Goal: Task Accomplishment & Management: Complete application form

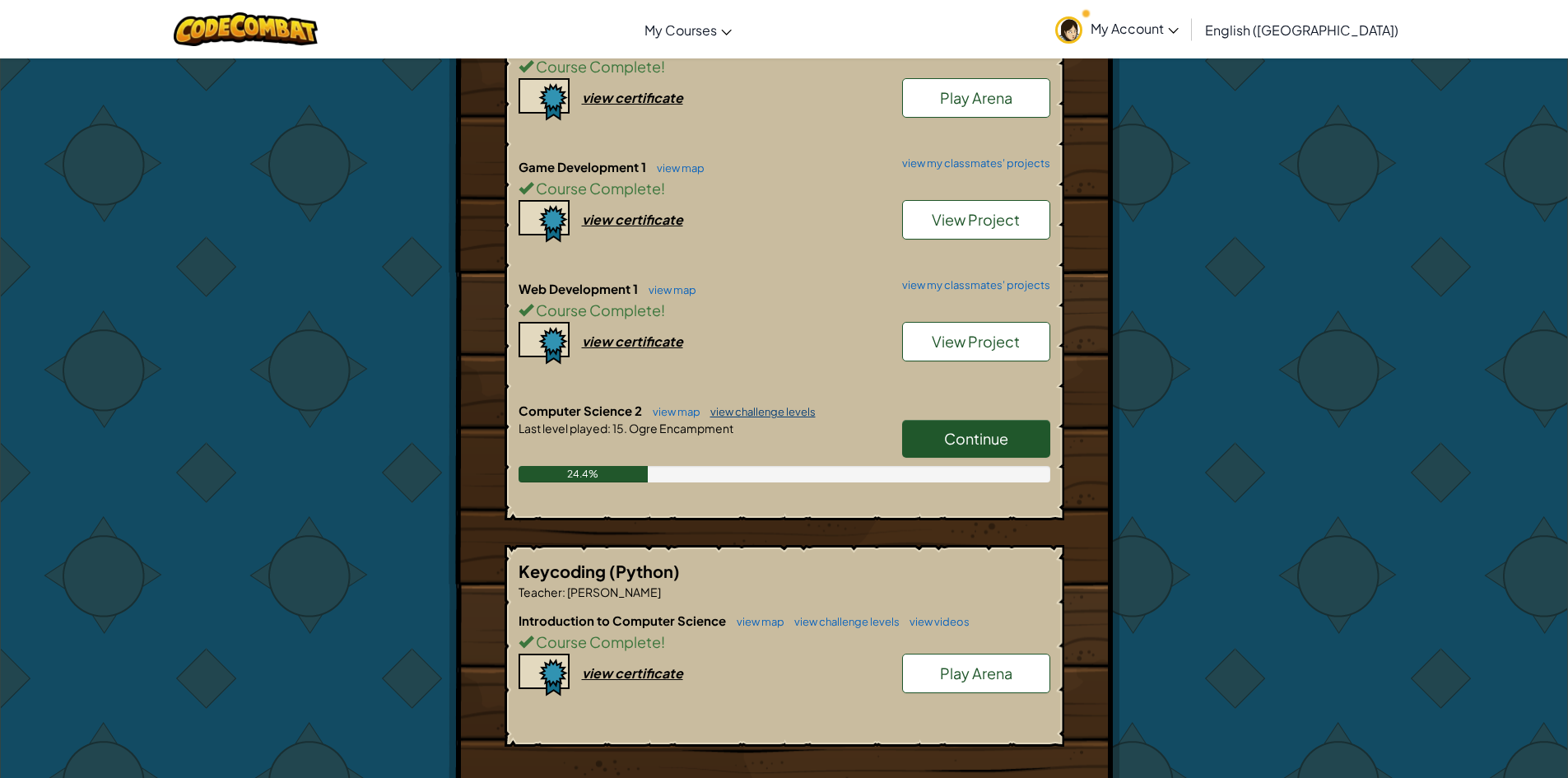
scroll to position [412, 0]
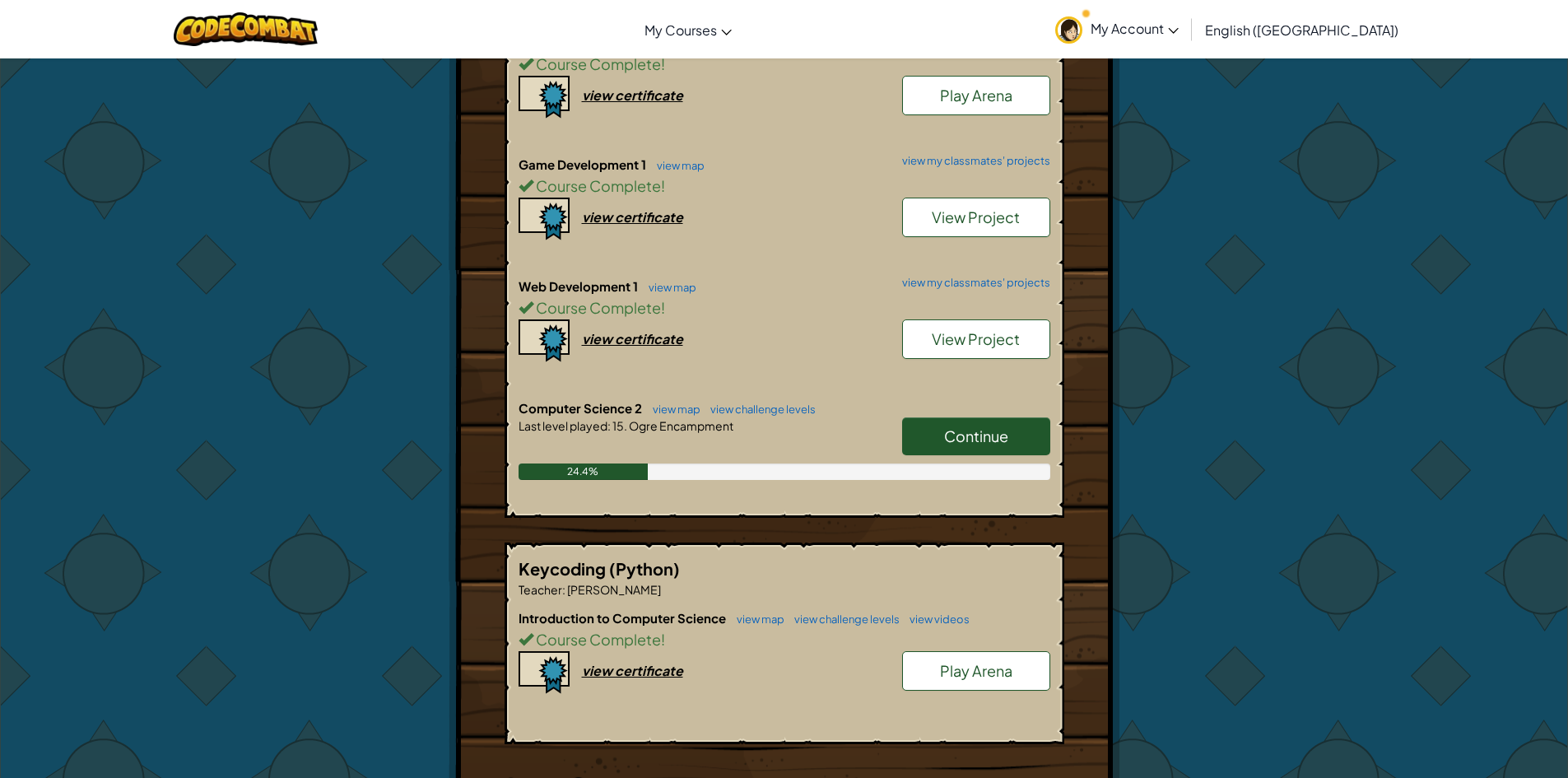
click at [932, 430] on link "Continue" at bounding box center [977, 436] width 148 height 38
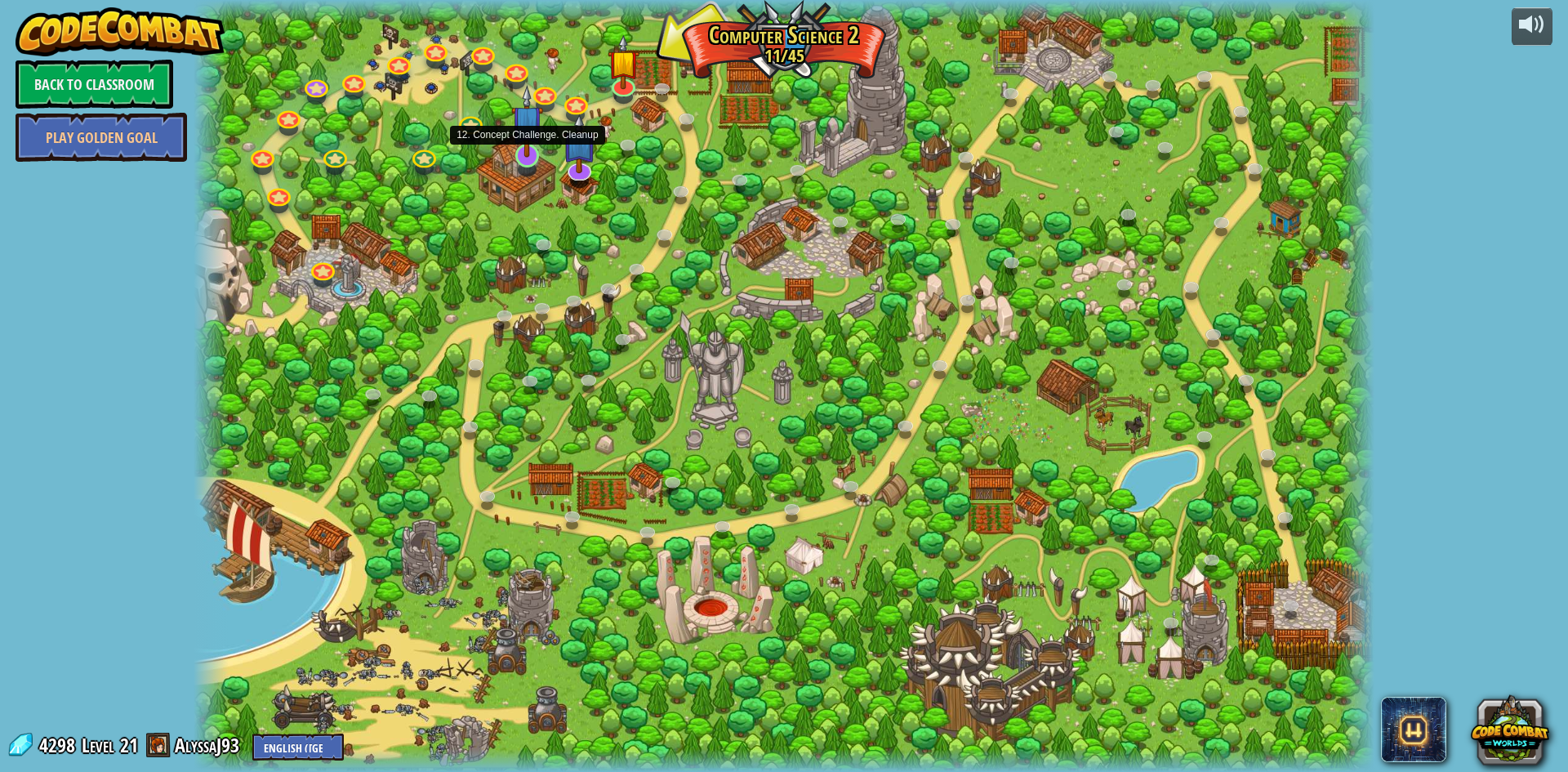
click at [521, 156] on img at bounding box center [527, 121] width 32 height 73
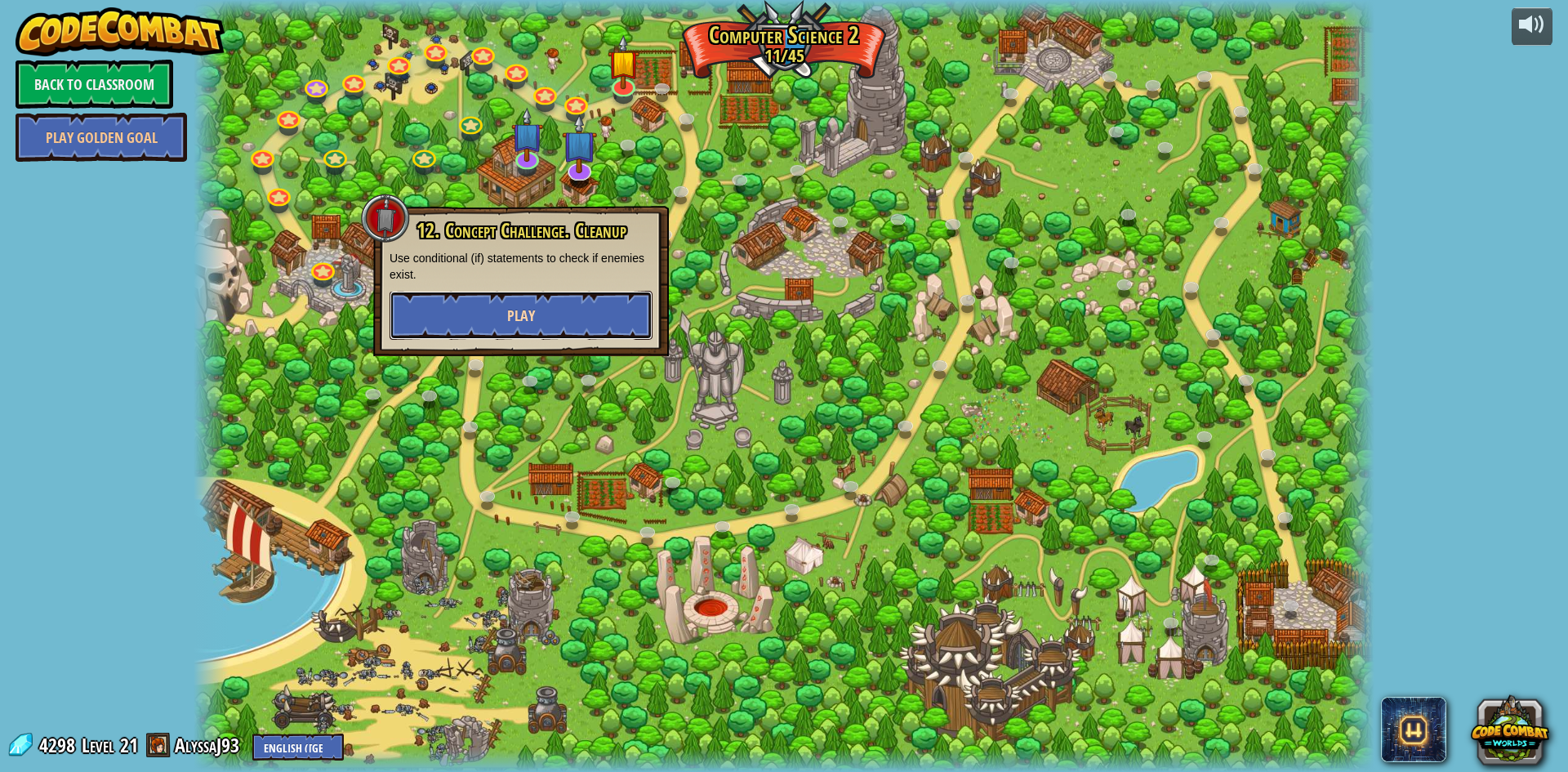
click at [549, 313] on button "Play" at bounding box center [522, 315] width 263 height 49
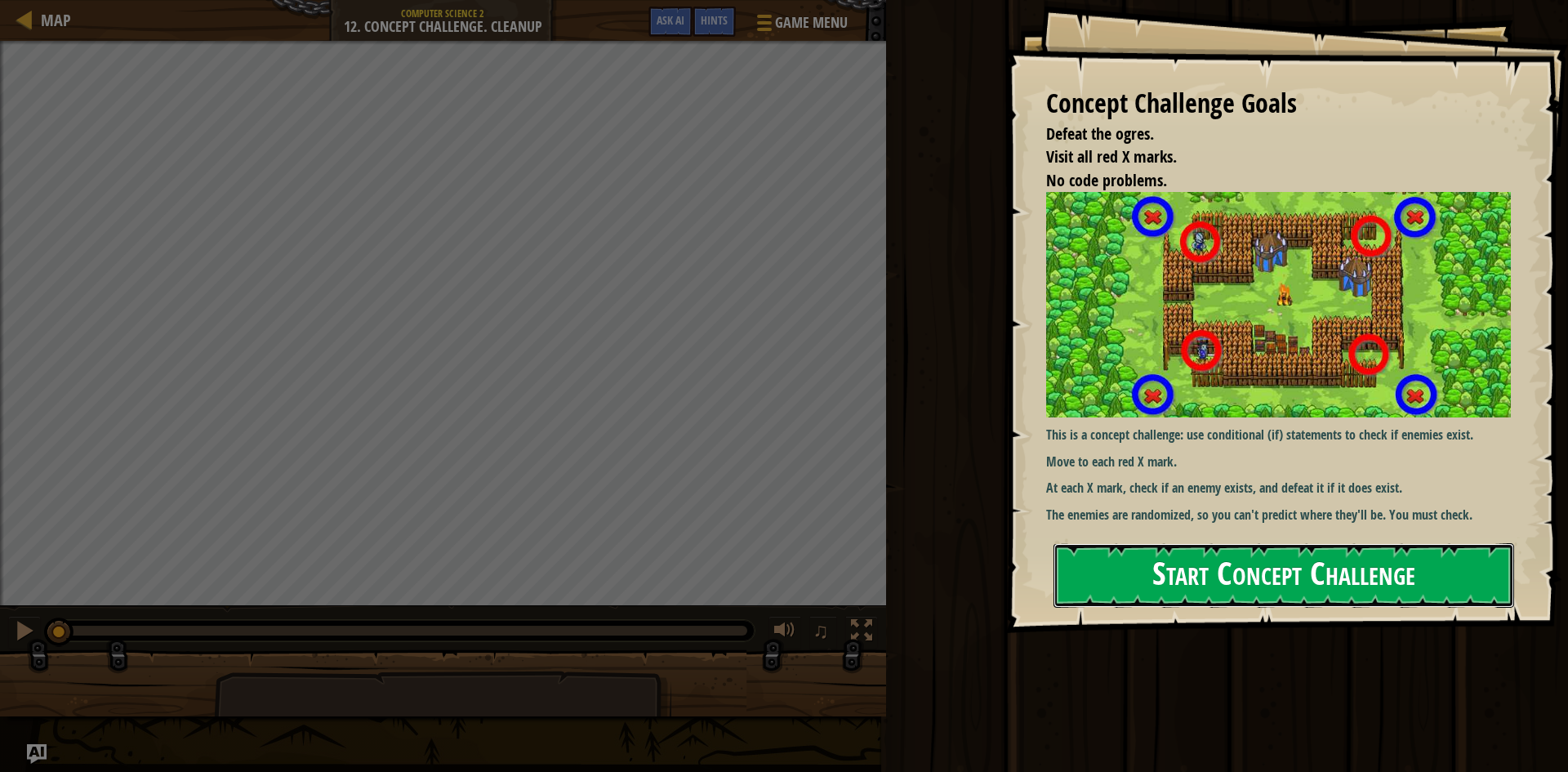
click at [1258, 557] on button "Start Concept Challenge" at bounding box center [1283, 575] width 461 height 64
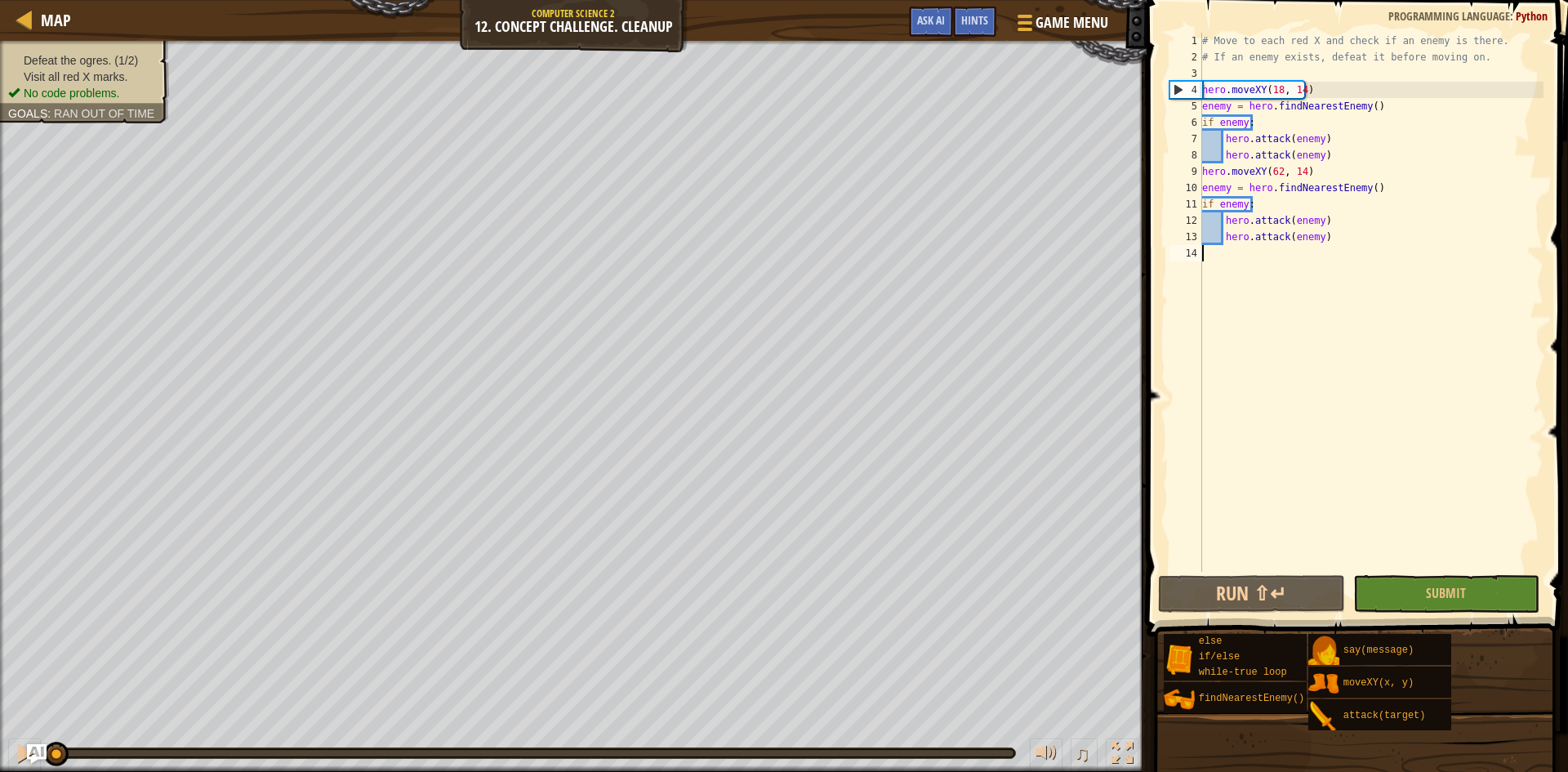
click at [1353, 82] on div "# Move to each red X and check if an enemy is there. # If an enemy exists, defe…" at bounding box center [1371, 318] width 345 height 572
type textarea "hero.moveXY(18, 14)"
click at [1348, 94] on div "# Move to each red X and check if an enemy is there. # If an enemy exists, defe…" at bounding box center [1371, 318] width 345 height 572
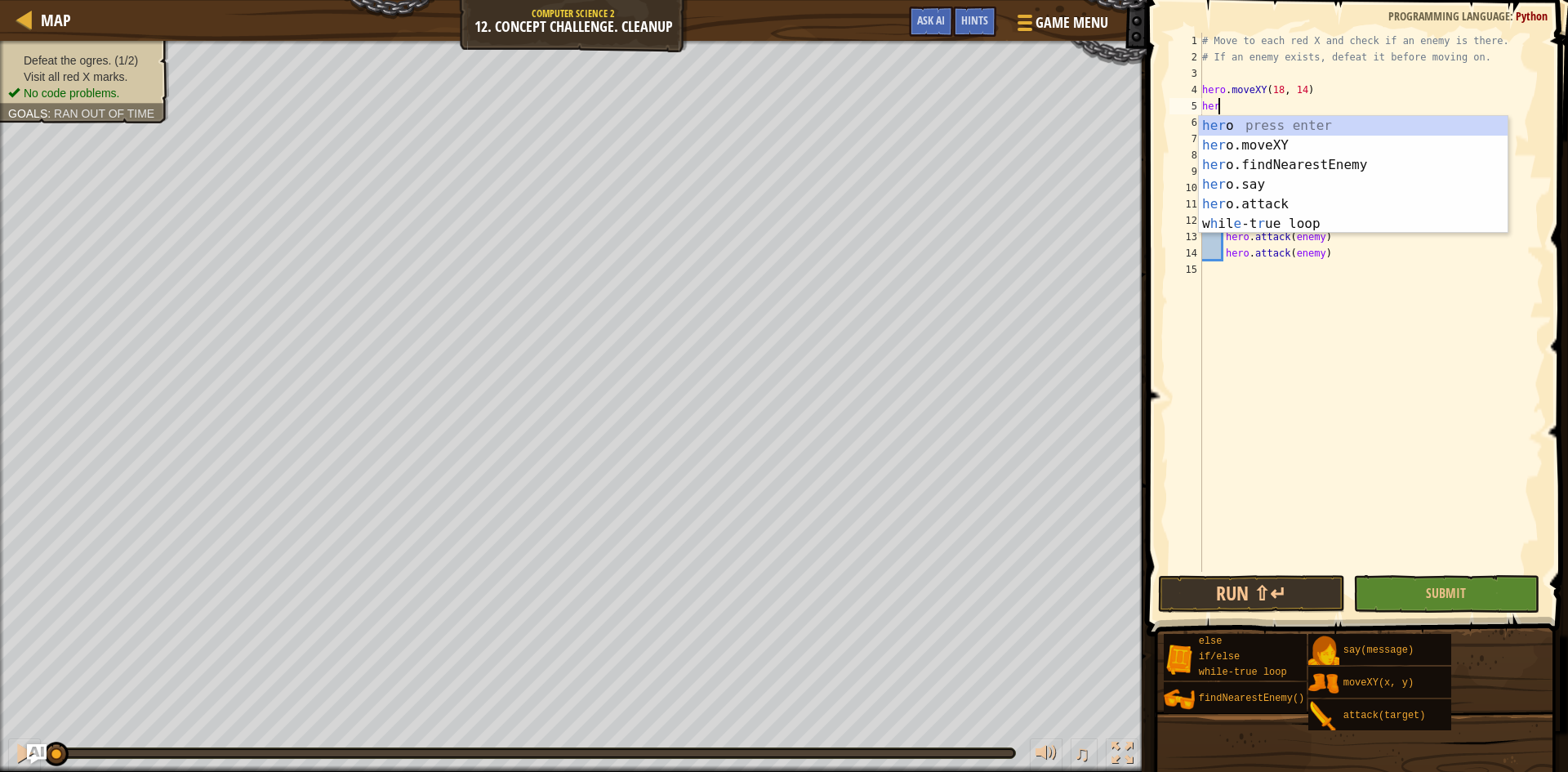
scroll to position [8, 1]
click at [1246, 149] on div "her o press enter her o.moveXY press enter her o.findNearestEnemy press enter h…" at bounding box center [1353, 194] width 309 height 156
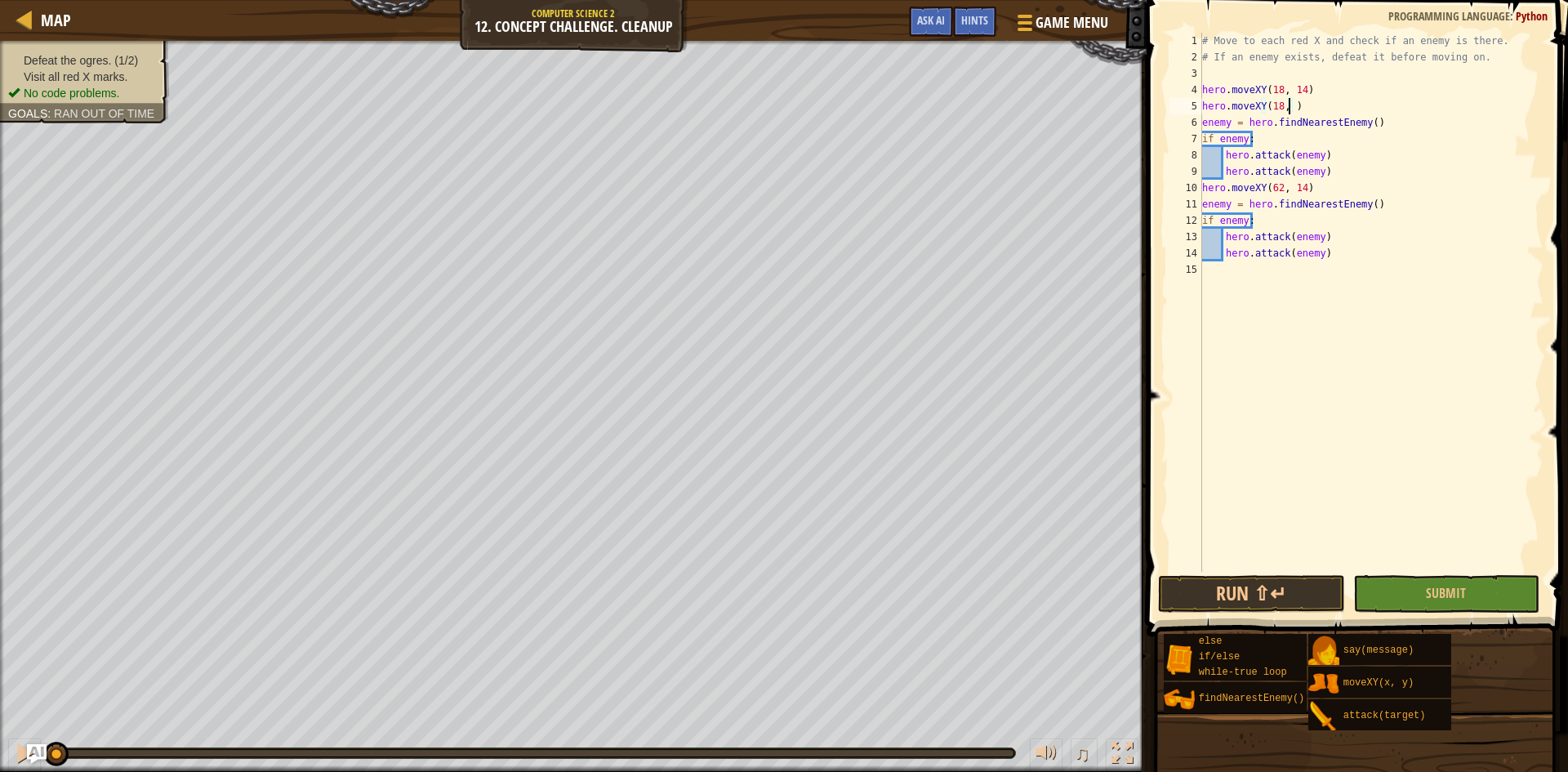
scroll to position [8, 8]
click at [1306, 191] on div "# Move to each red X and check if an enemy is there. # If an enemy exists, defe…" at bounding box center [1371, 318] width 345 height 572
type textarea "hero.moveXY(62, 14)"
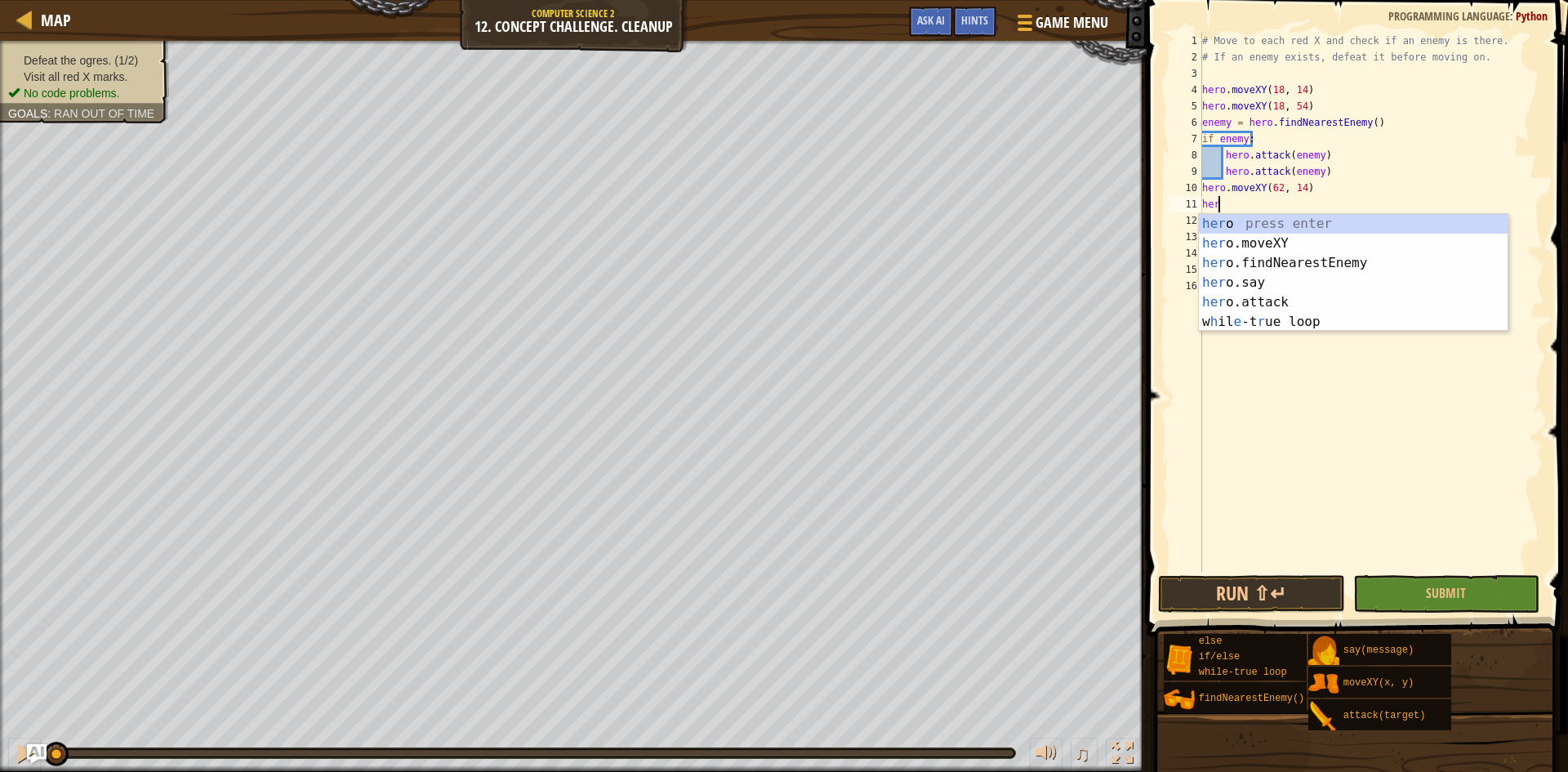
scroll to position [8, 1]
type textarea "hero"
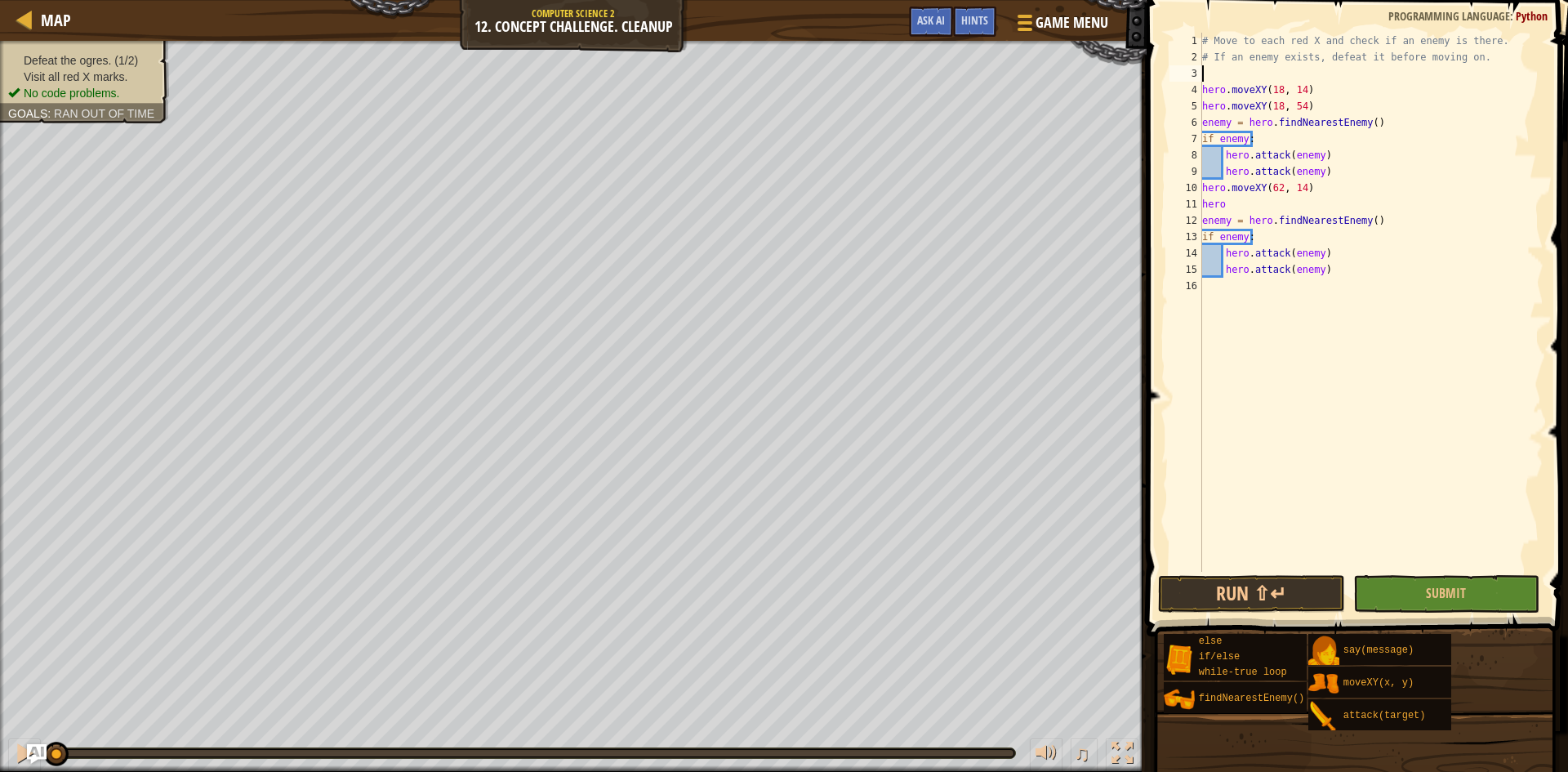
drag, startPoint x: 1441, startPoint y: 68, endPoint x: 1426, endPoint y: 63, distance: 15.8
drag, startPoint x: 1426, startPoint y: 63, endPoint x: 1227, endPoint y: 205, distance: 244.5
click at [1227, 205] on div "# Move to each red X and check if an enemy is there. # If an enemy exists, defe…" at bounding box center [1371, 318] width 345 height 572
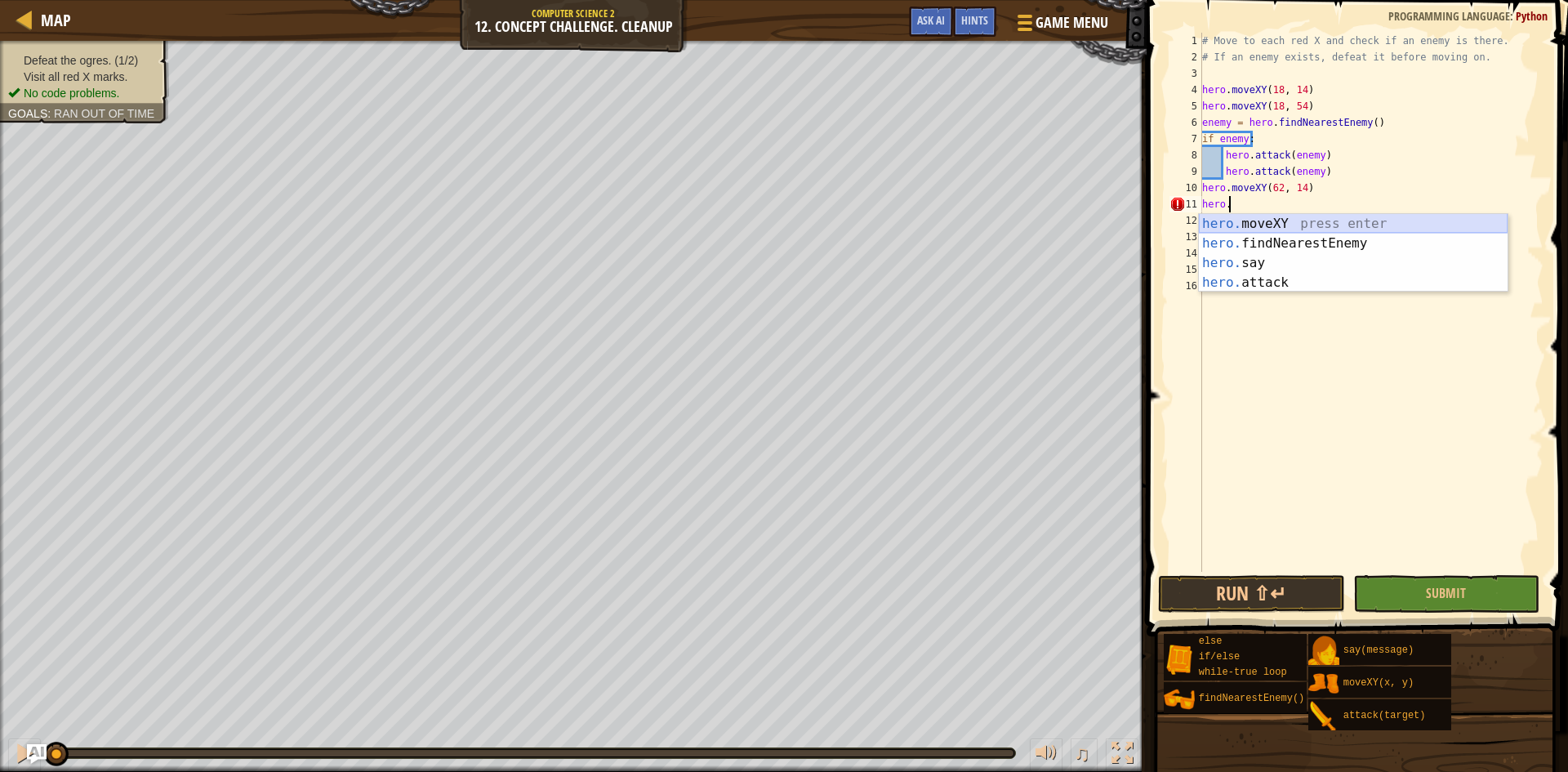
click at [1259, 218] on div "hero. moveXY press enter hero. findNearestEnemy press enter hero. say press ent…" at bounding box center [1353, 273] width 309 height 118
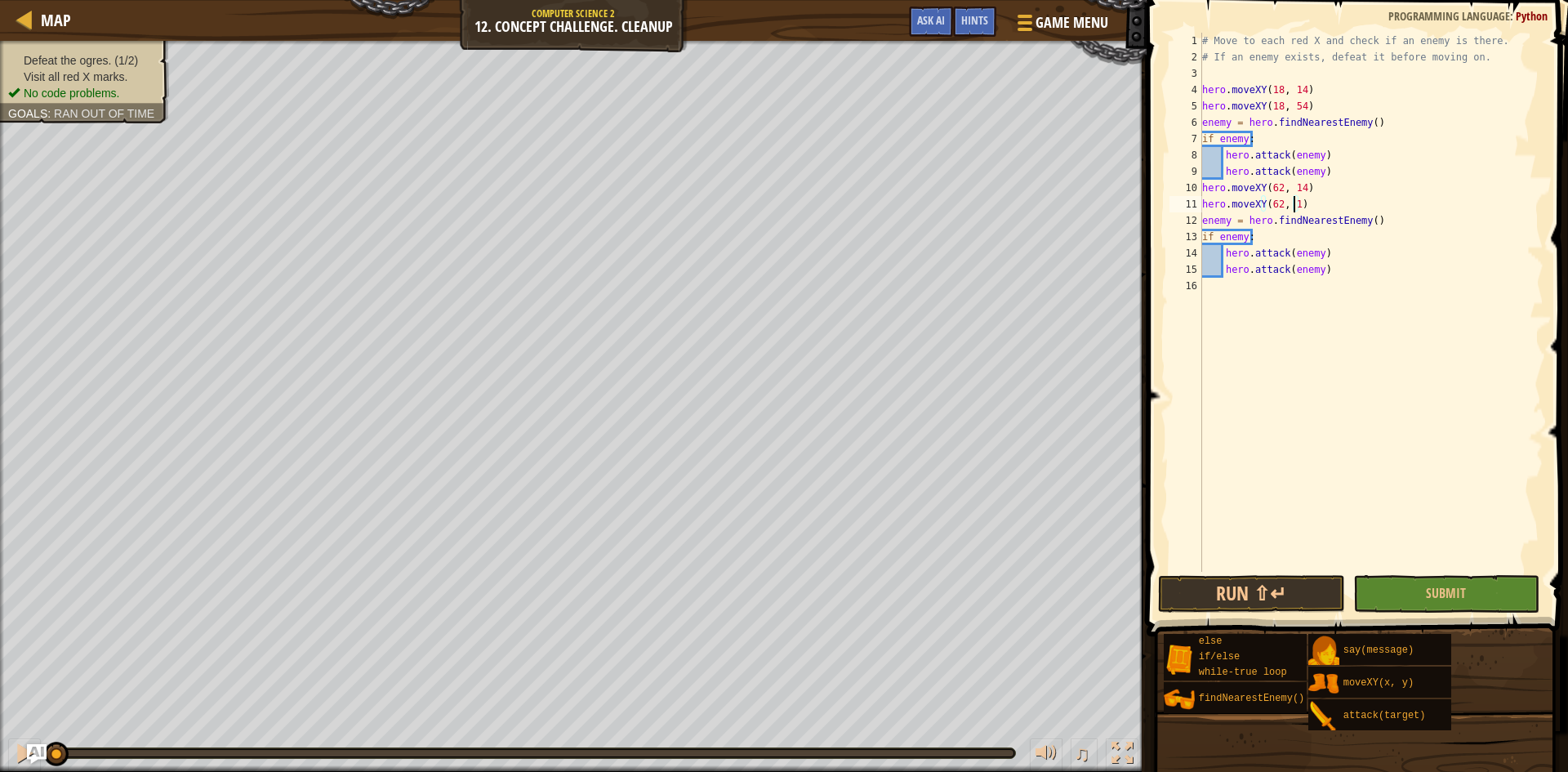
scroll to position [8, 8]
click at [1276, 594] on button "Run ⇧↵" at bounding box center [1251, 593] width 187 height 38
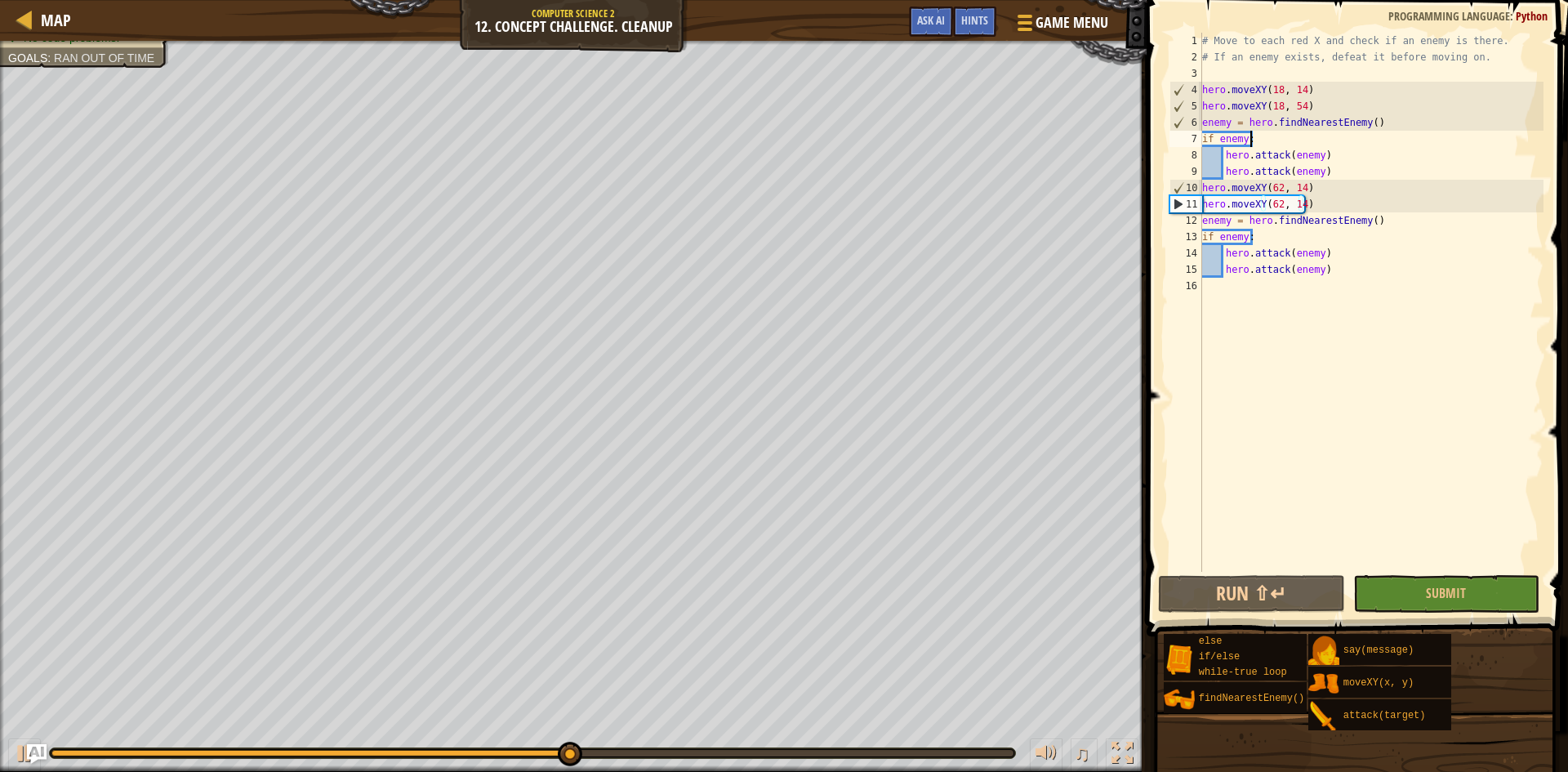
click at [1261, 140] on div "# Move to each red X and check if an enemy is there. # If an enemy exists, defe…" at bounding box center [1371, 318] width 345 height 572
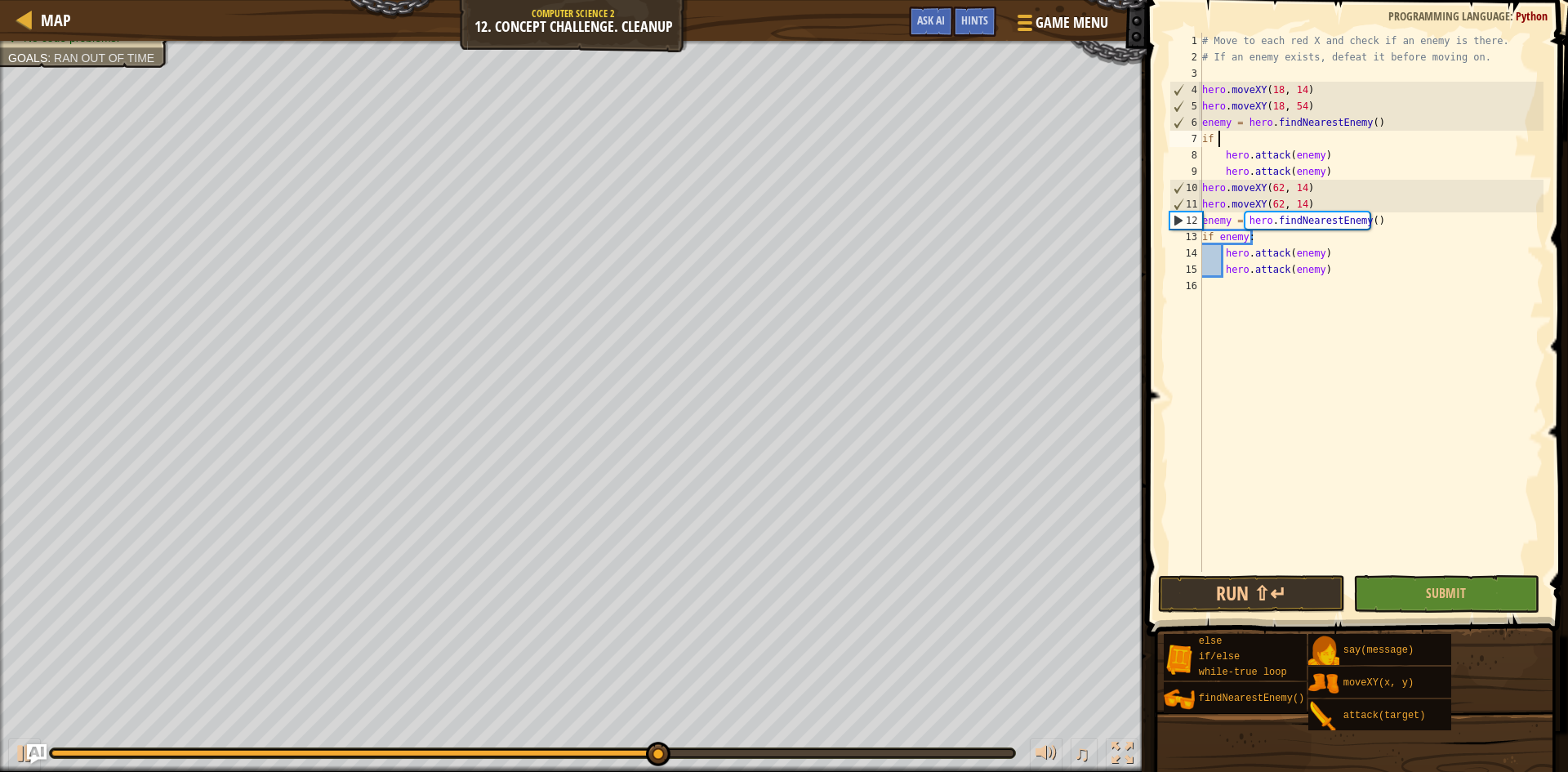
scroll to position [8, 0]
type textarea "i"
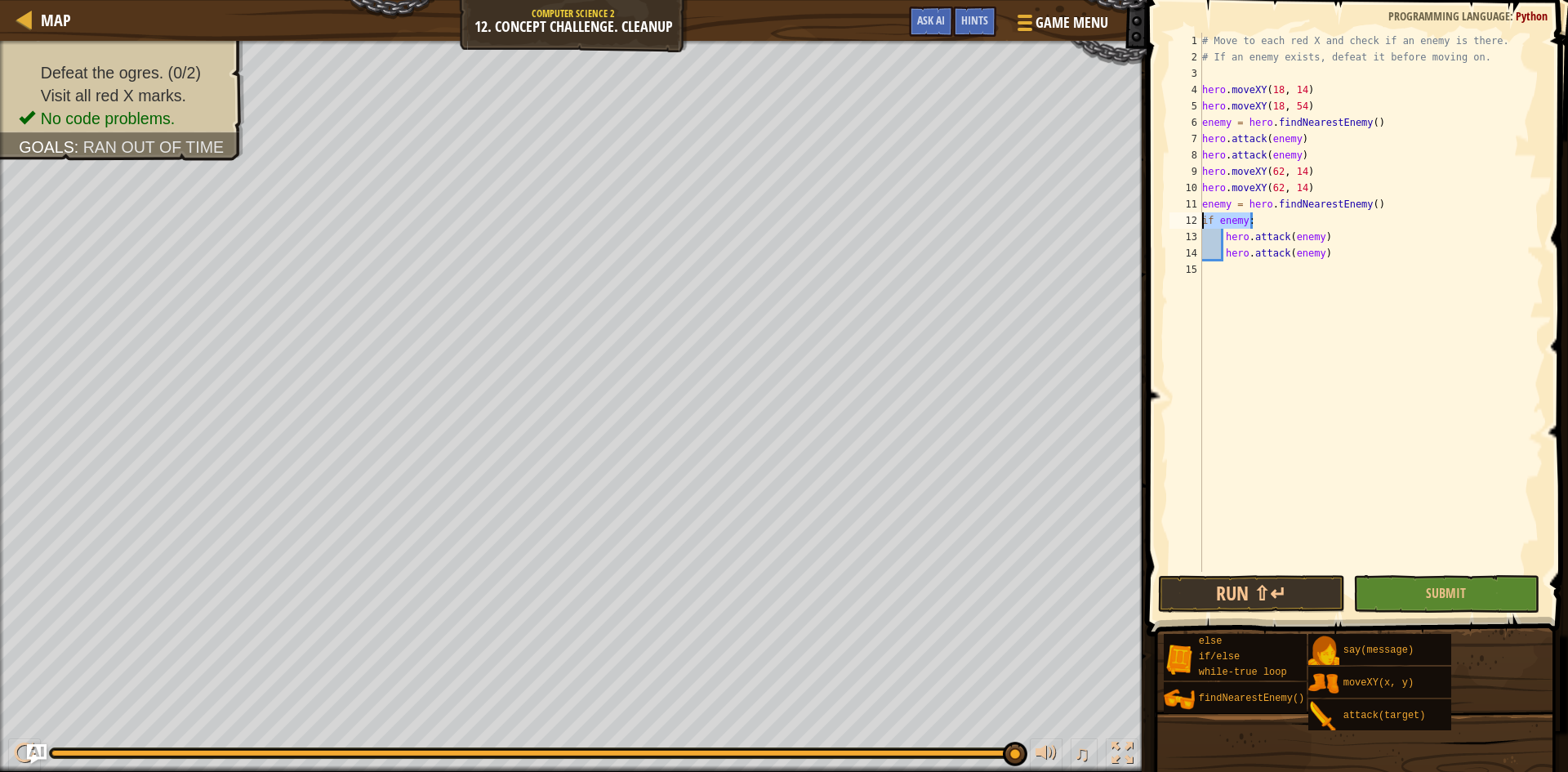
drag, startPoint x: 1257, startPoint y: 219, endPoint x: 1201, endPoint y: 221, distance: 56.0
click at [1201, 221] on div "hero.attack(enemy) 1 2 3 4 5 6 7 8 9 10 11 12 13 14 15 # Move to each red X and…" at bounding box center [1354, 302] width 377 height 539
type textarea "if enemy:"
click at [1223, 223] on div "# Move to each red X and check if an enemy is there. # If an enemy exists, defe…" at bounding box center [1371, 318] width 345 height 572
type textarea "hero.attack(enemy)"
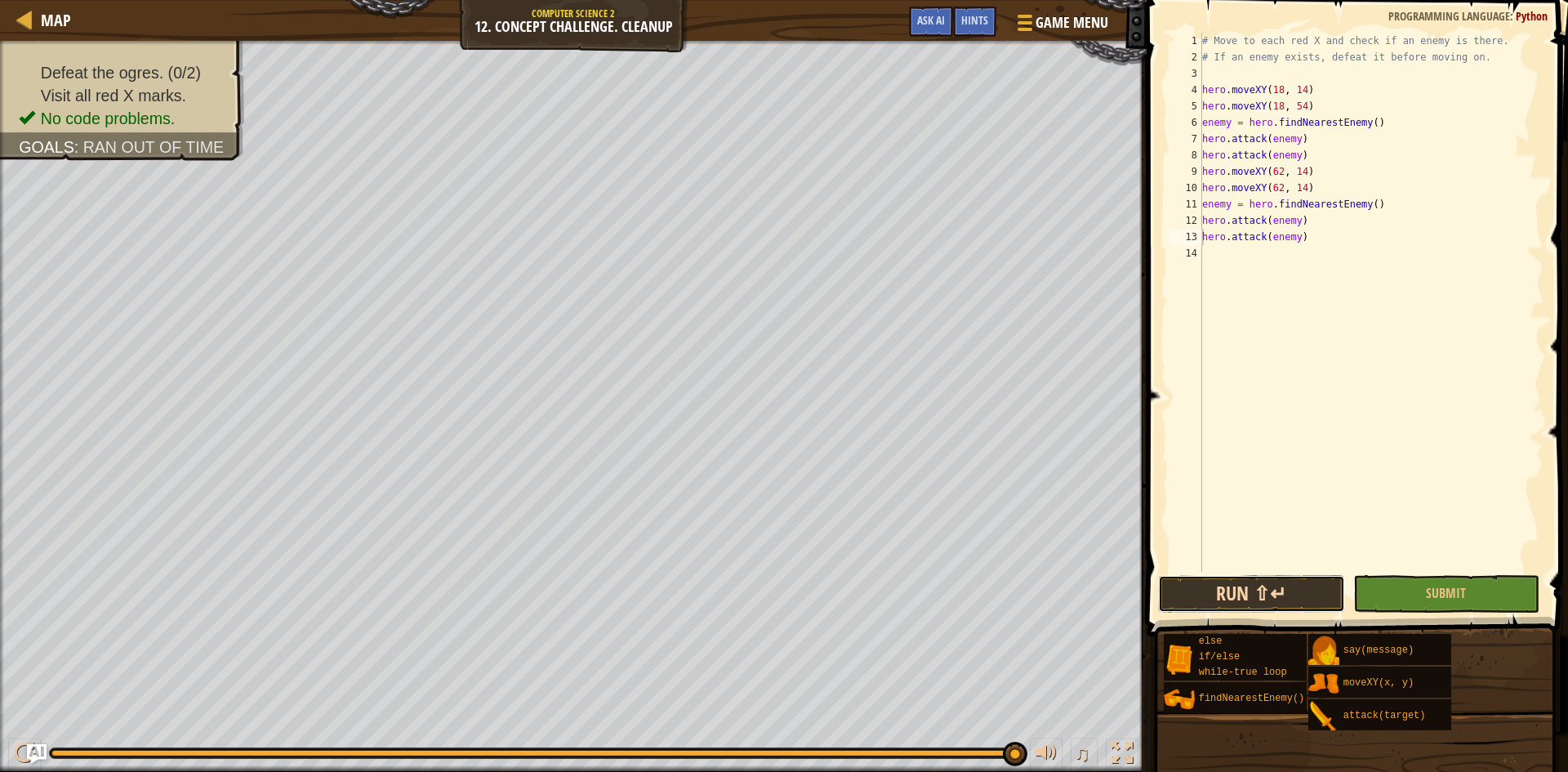
click at [1322, 590] on button "Run ⇧↵" at bounding box center [1251, 593] width 187 height 38
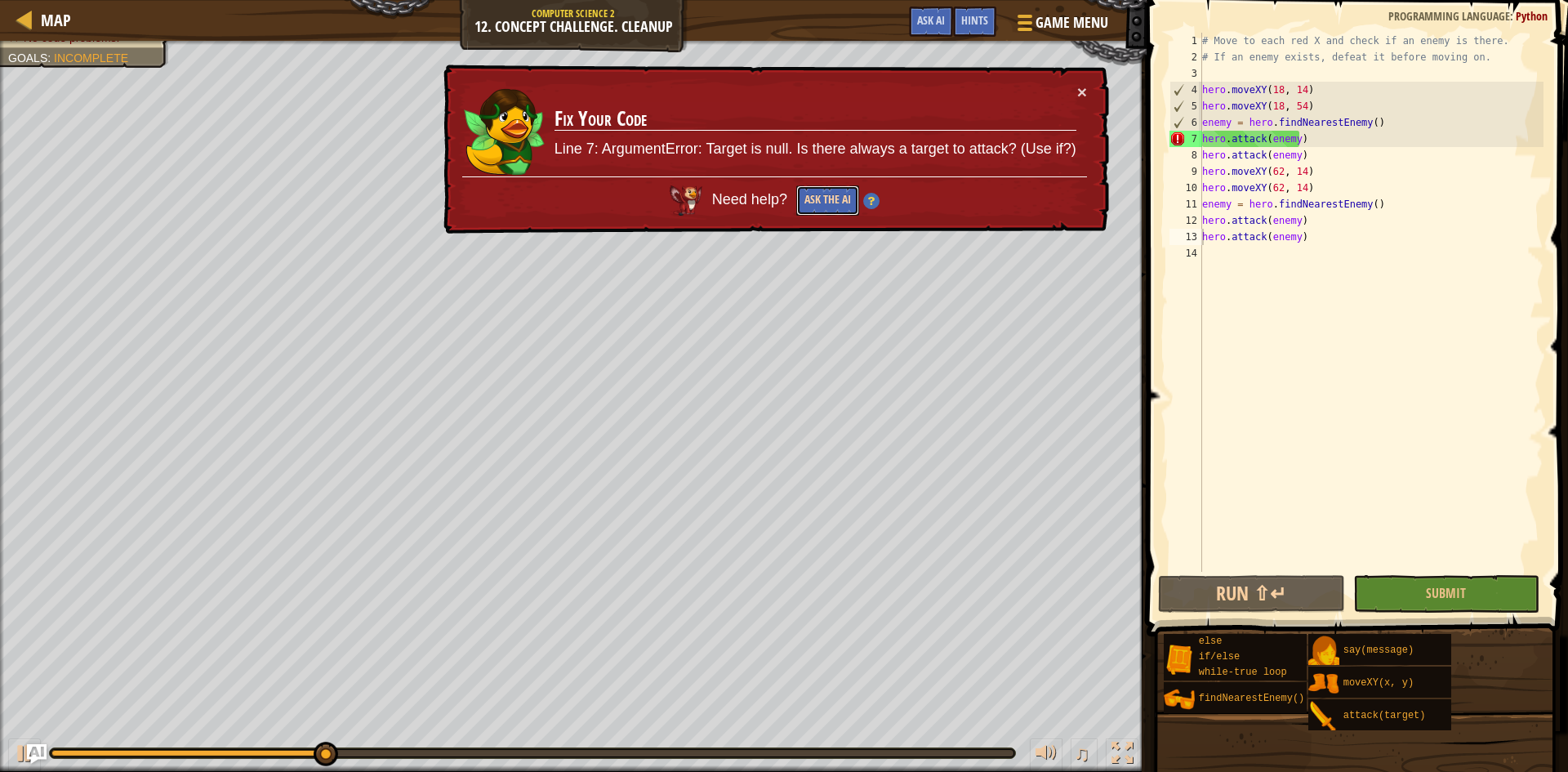
click at [811, 205] on button "Ask the AI" at bounding box center [828, 200] width 63 height 30
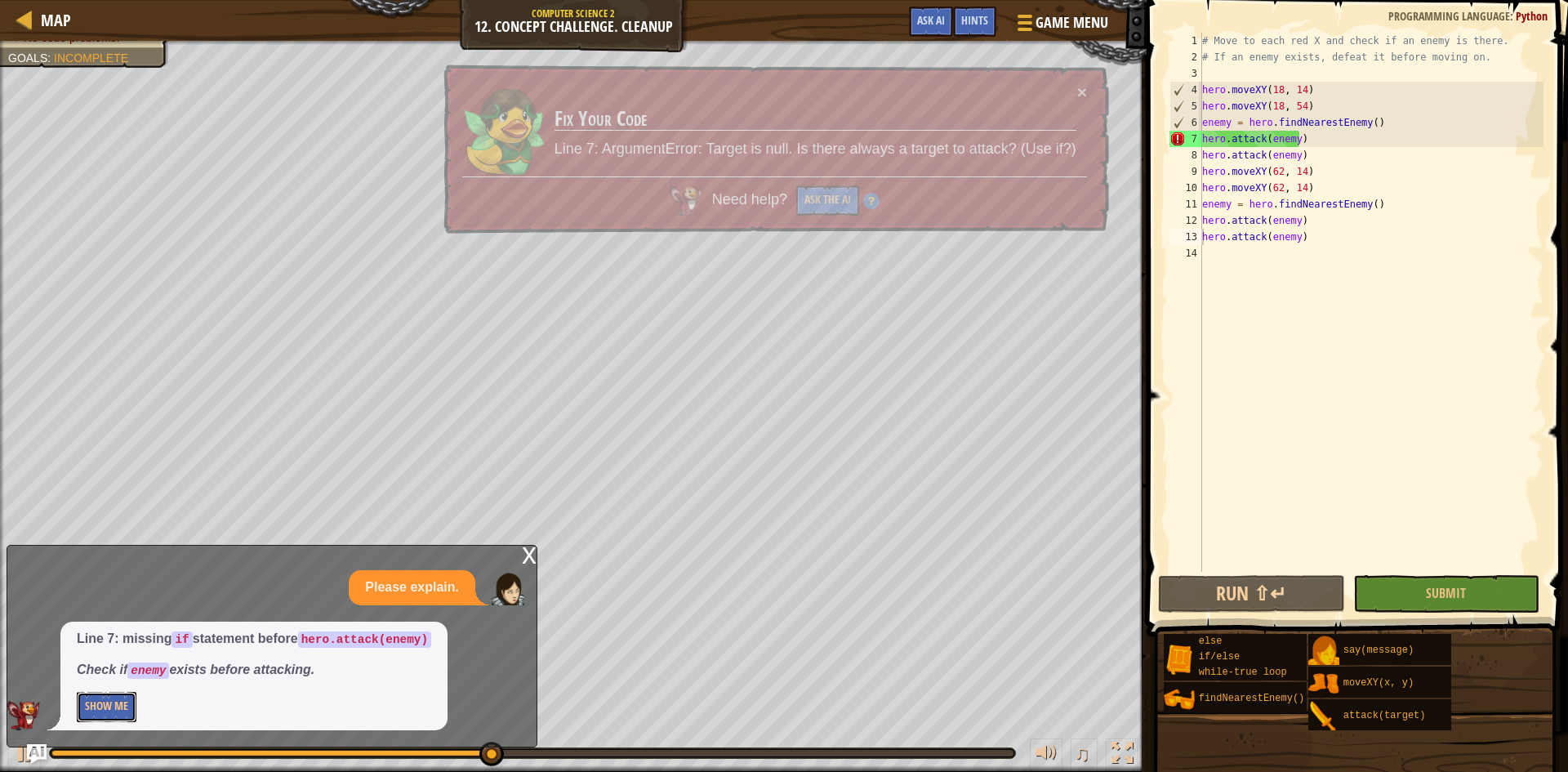
click at [120, 698] on button "Show Me" at bounding box center [107, 706] width 60 height 30
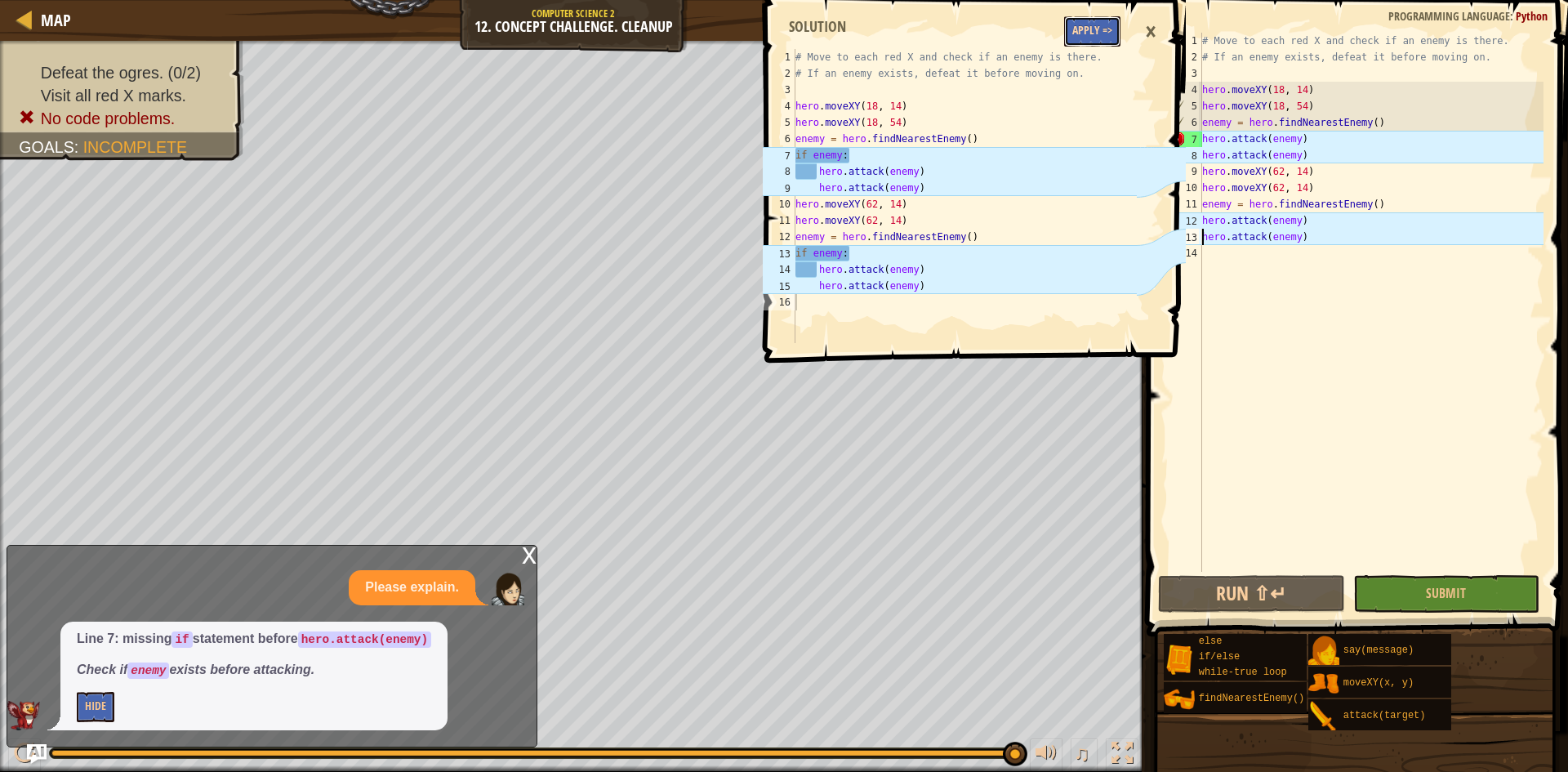
click at [1087, 31] on button "Apply =>" at bounding box center [1092, 31] width 56 height 30
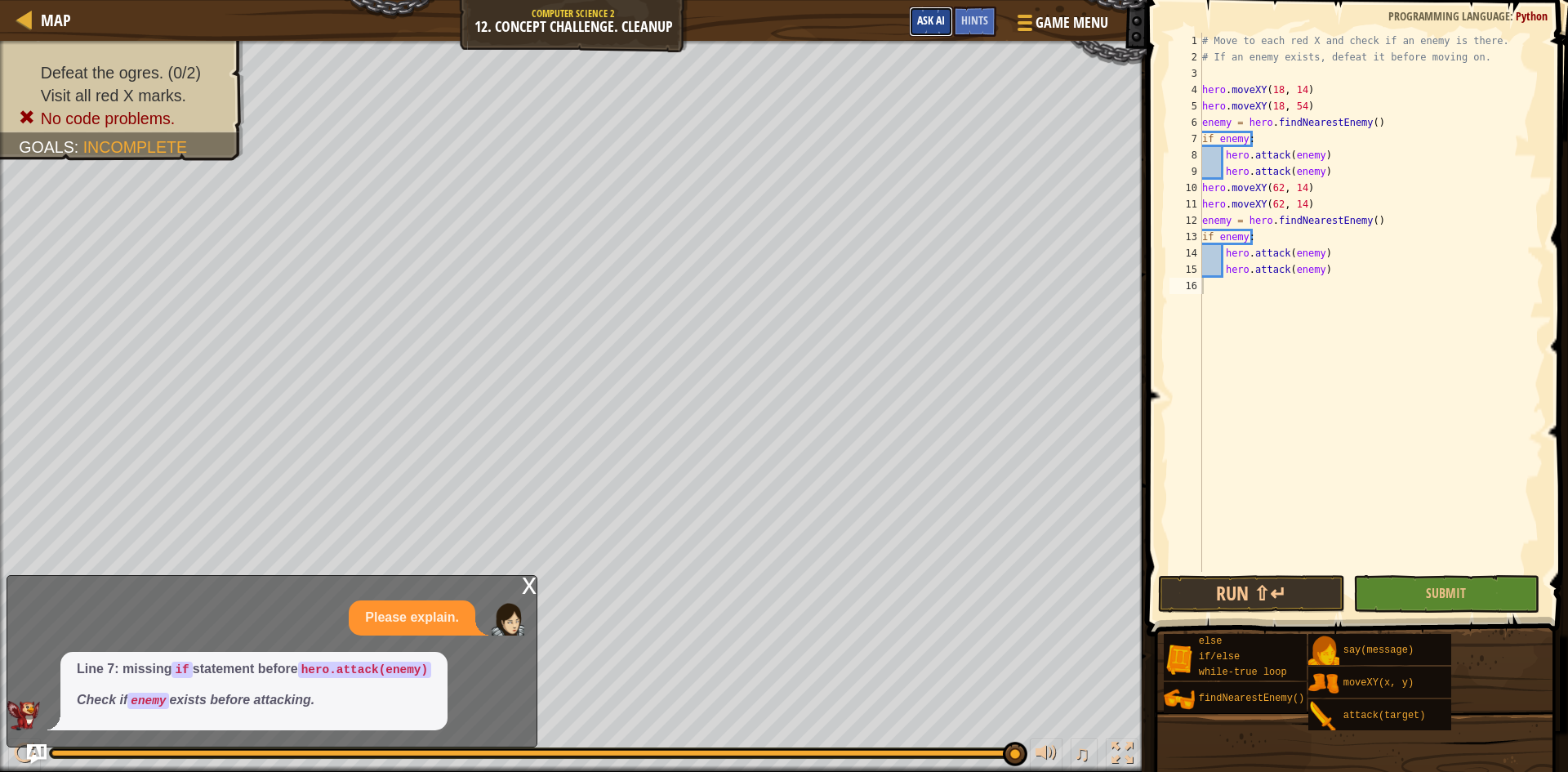
click at [945, 14] on span "Ask AI" at bounding box center [931, 20] width 27 height 15
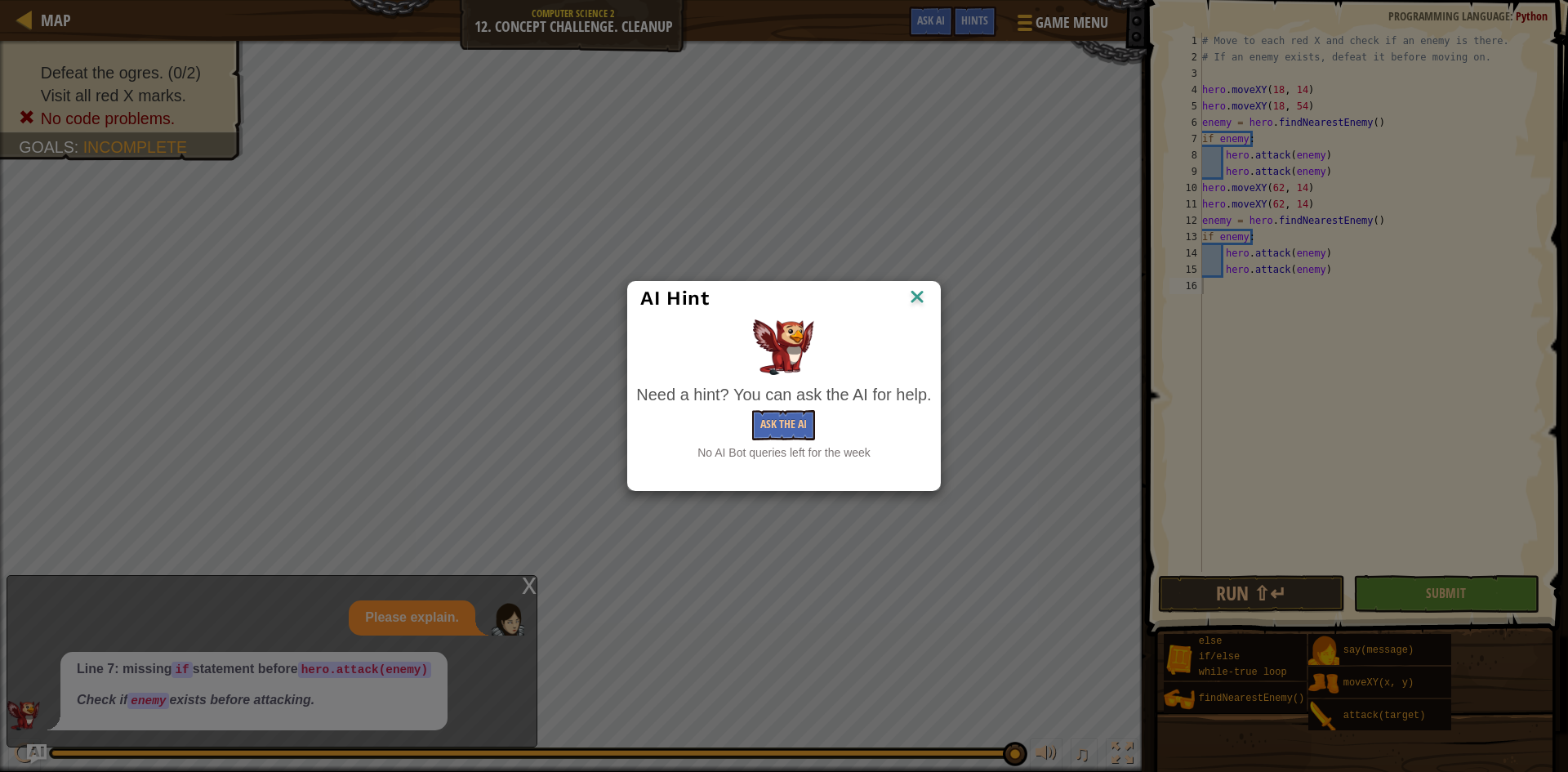
click at [912, 300] on img at bounding box center [917, 298] width 21 height 25
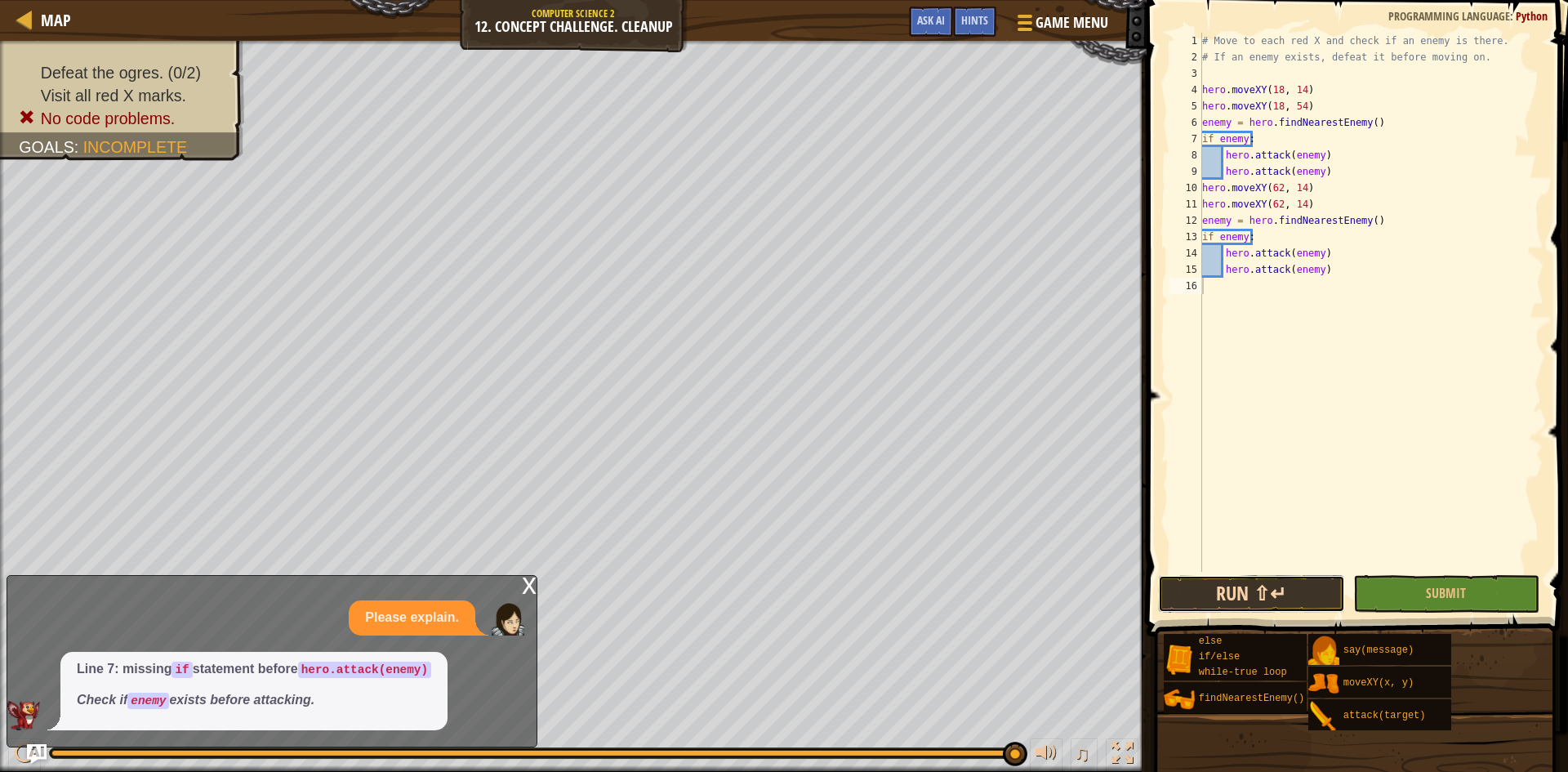
click at [1259, 580] on button "Run ⇧↵" at bounding box center [1251, 593] width 187 height 38
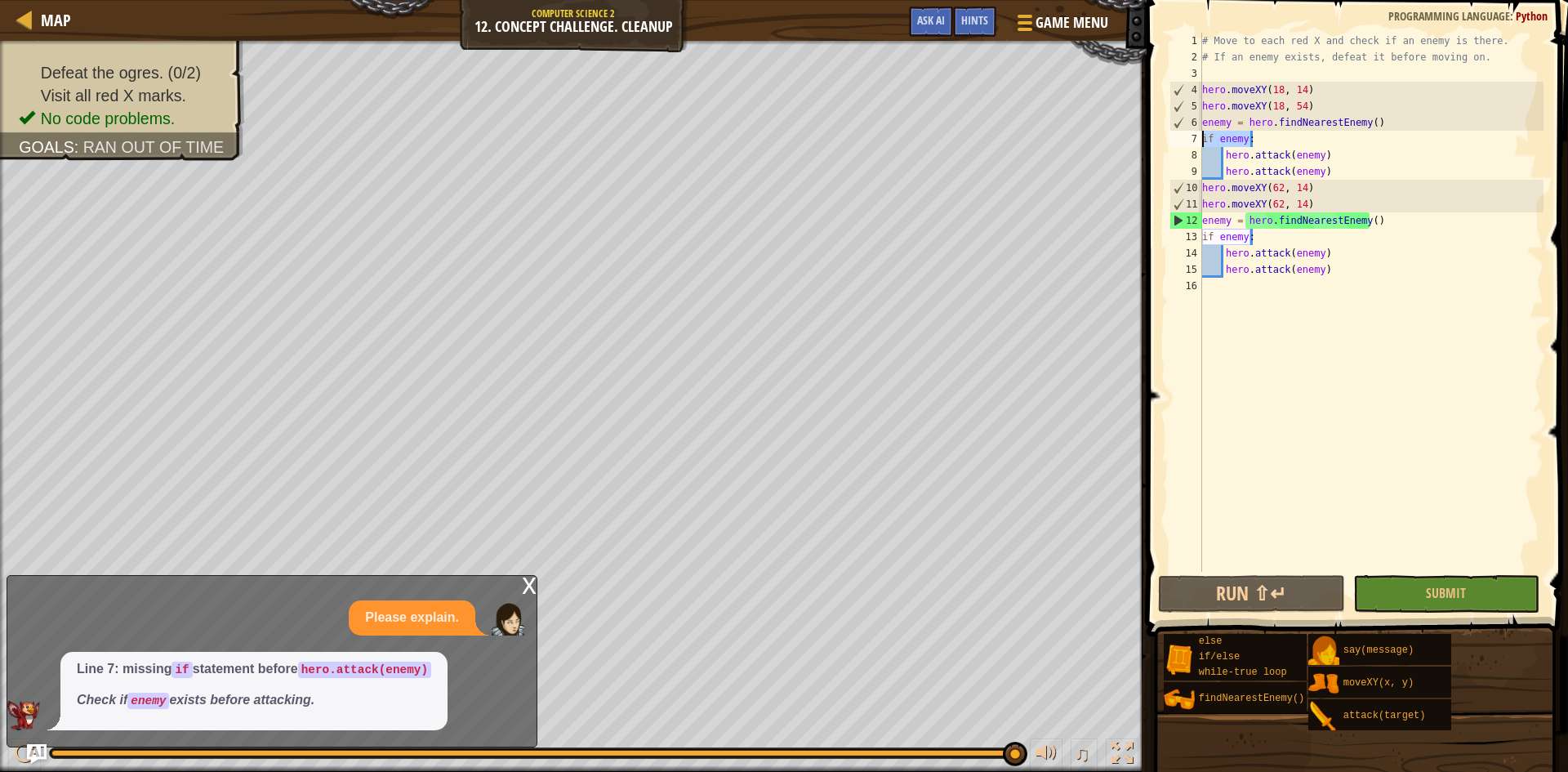
drag, startPoint x: 1265, startPoint y: 138, endPoint x: 1188, endPoint y: 140, distance: 77.0
click at [1188, 140] on div "1 2 3 4 5 6 7 8 9 10 11 12 13 14 15 16 # Move to each red X and check if an ene…" at bounding box center [1354, 302] width 377 height 539
type textarea "if enemy:"
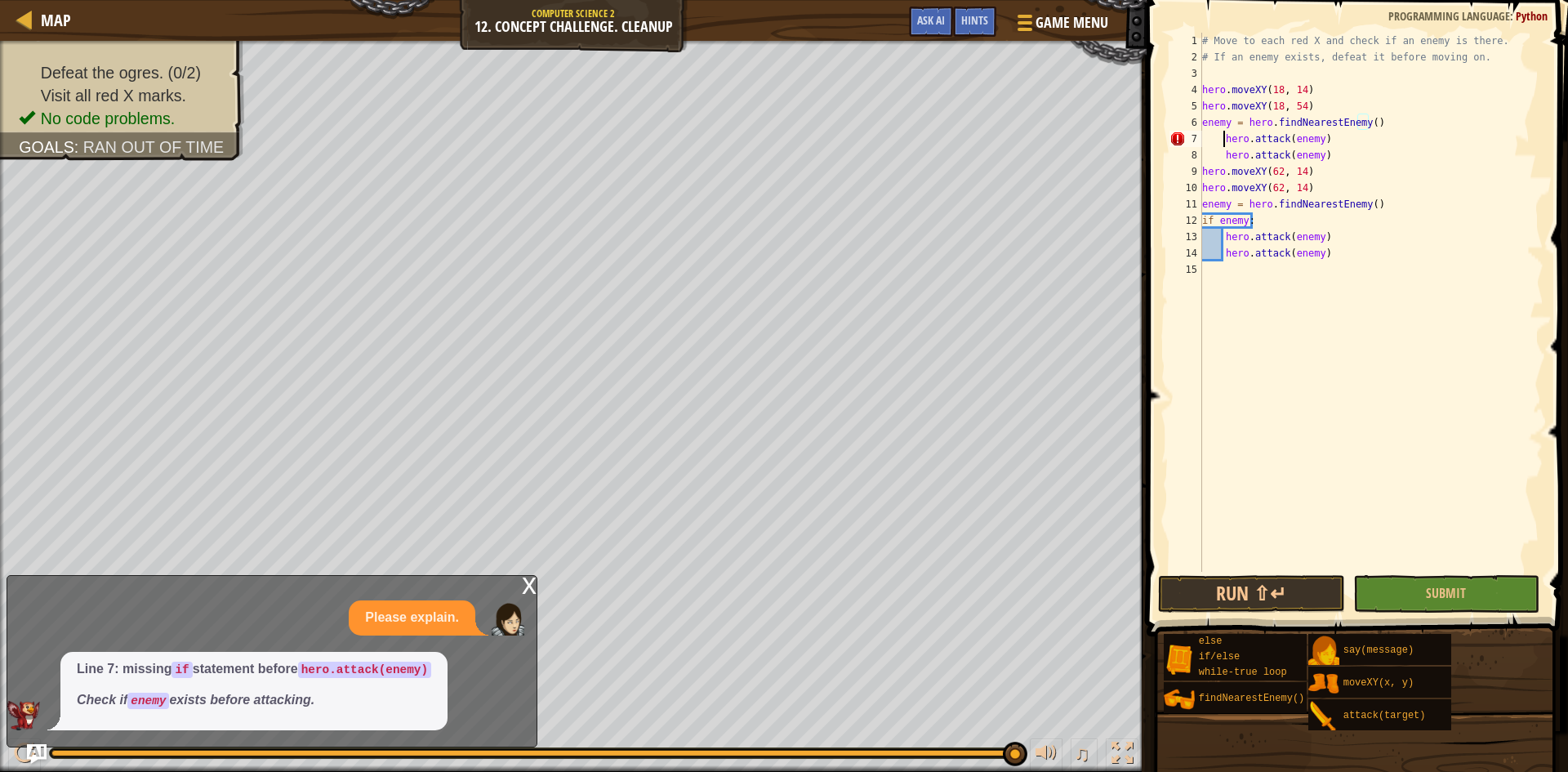
click at [1224, 140] on div "# Move to each red X and check if an enemy is there. # If an enemy exists, defe…" at bounding box center [1371, 318] width 345 height 572
click at [1224, 156] on div "# Move to each red X and check if an enemy is there. # If an enemy exists, defe…" at bounding box center [1371, 318] width 345 height 572
click at [1258, 224] on div "# Move to each red X and check if an enemy is there. # If an enemy exists, defe…" at bounding box center [1371, 318] width 345 height 572
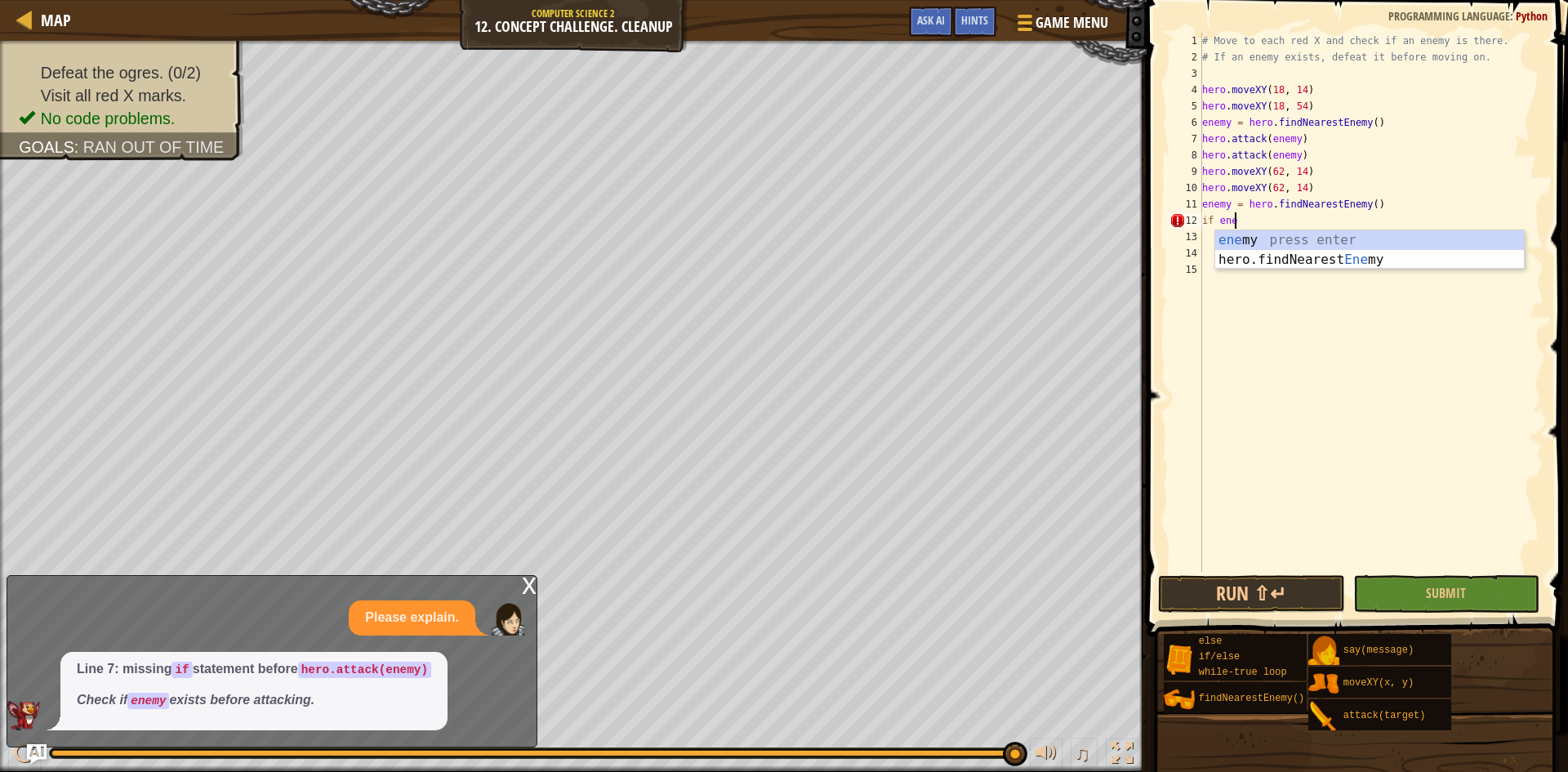
type textarea "i"
type textarea "enemy = hero.findNearestEnem"
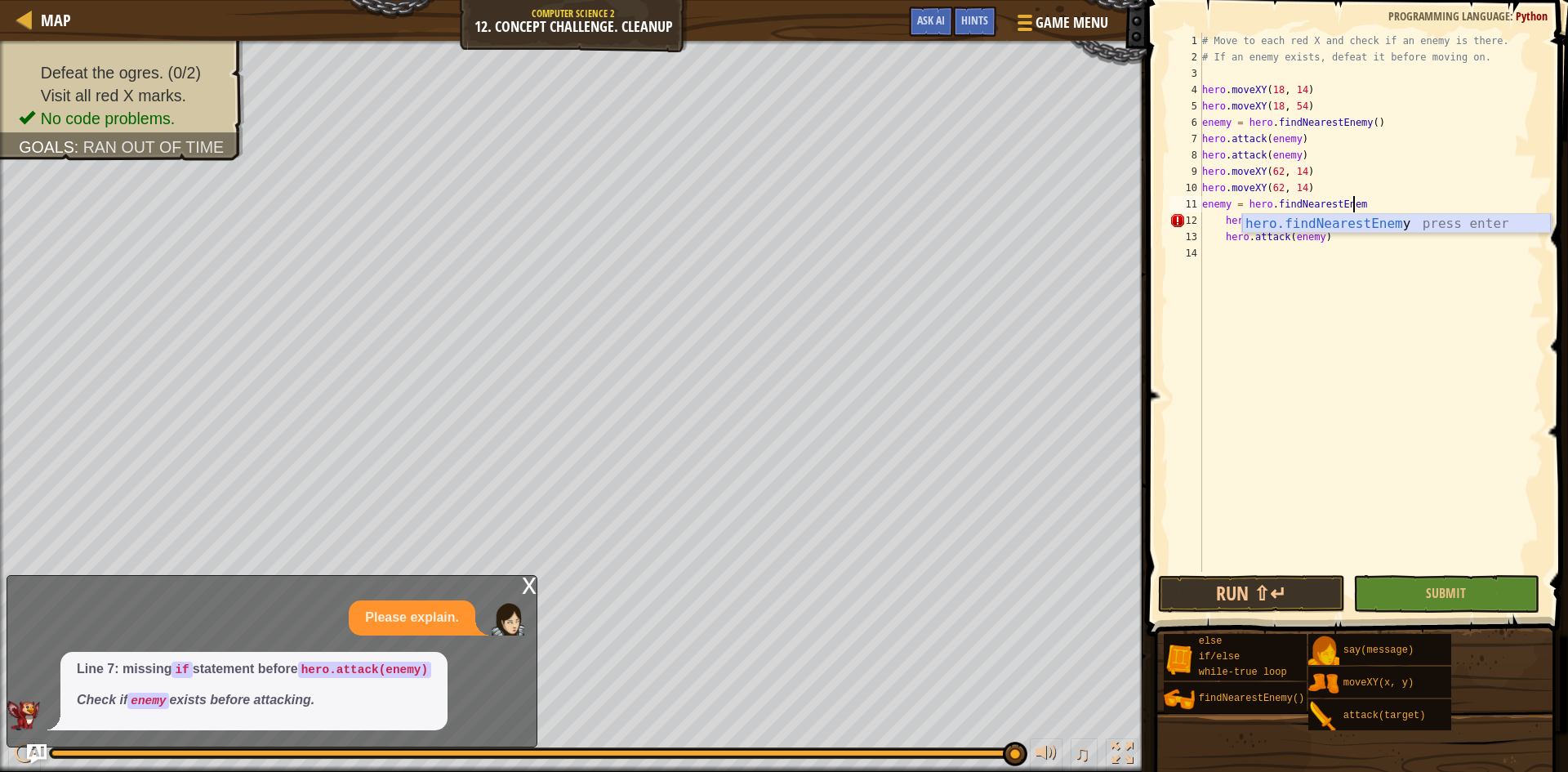
click at [1254, 224] on div "hero.findNearestEnem y press enter" at bounding box center [1396, 243] width 309 height 59
click at [1223, 239] on div "# Move to each red X and check if an enemy is there. # If an enemy exists, defe…" at bounding box center [1371, 318] width 345 height 572
click at [1409, 592] on button "Submit" at bounding box center [1447, 593] width 187 height 38
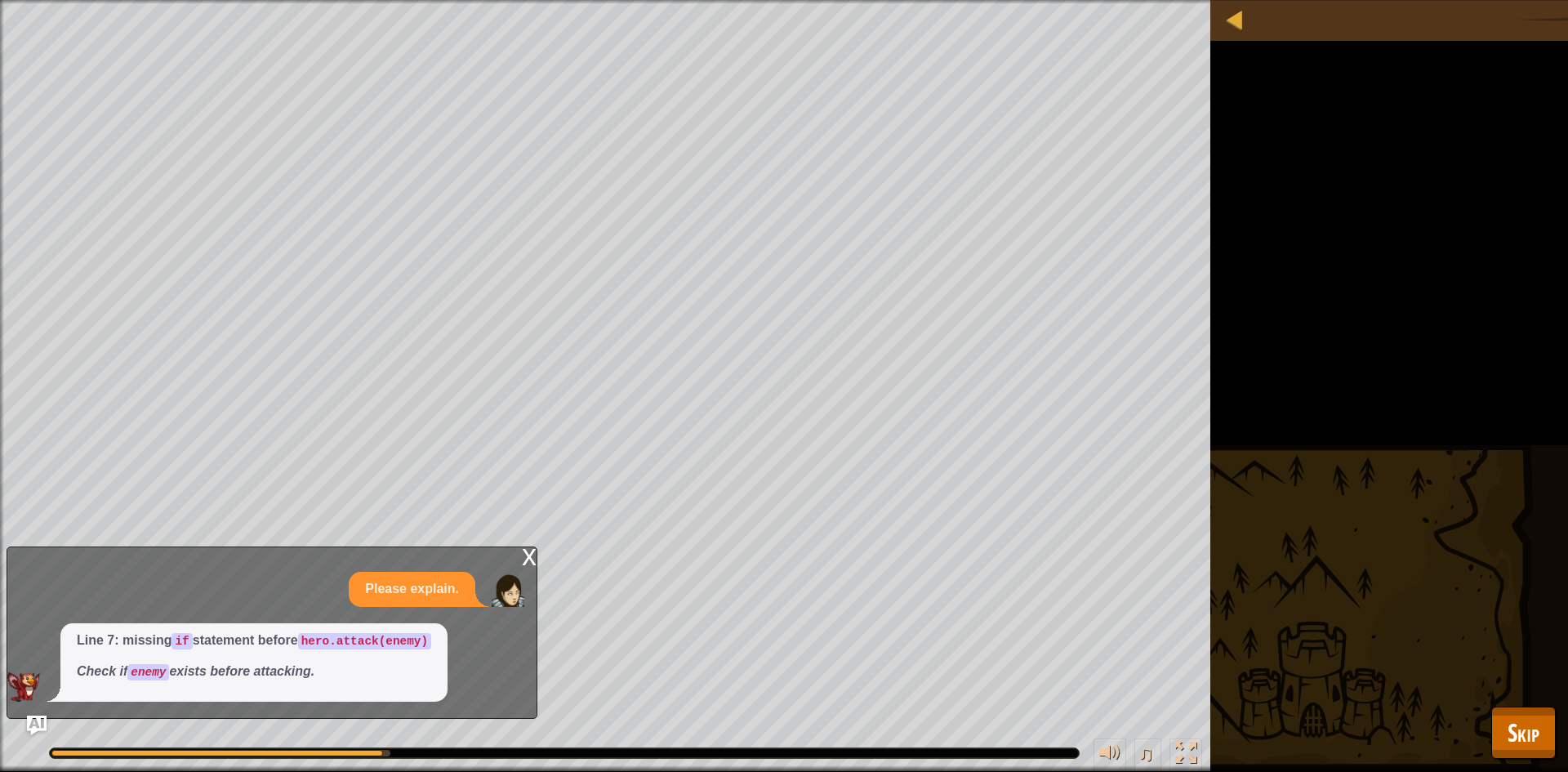
click at [529, 557] on div "x" at bounding box center [528, 555] width 15 height 16
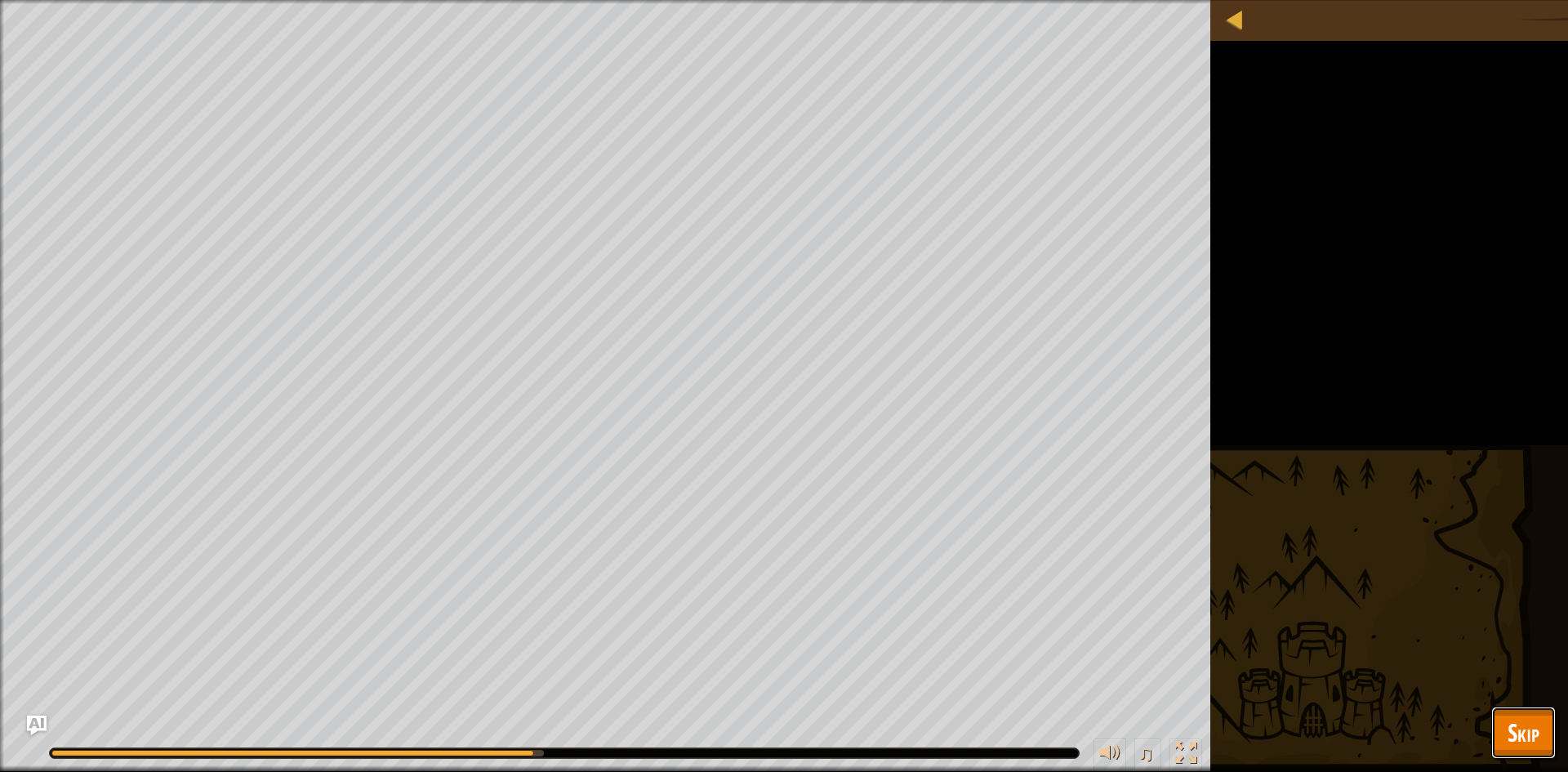
click at [1511, 735] on span "Skip" at bounding box center [1523, 732] width 32 height 33
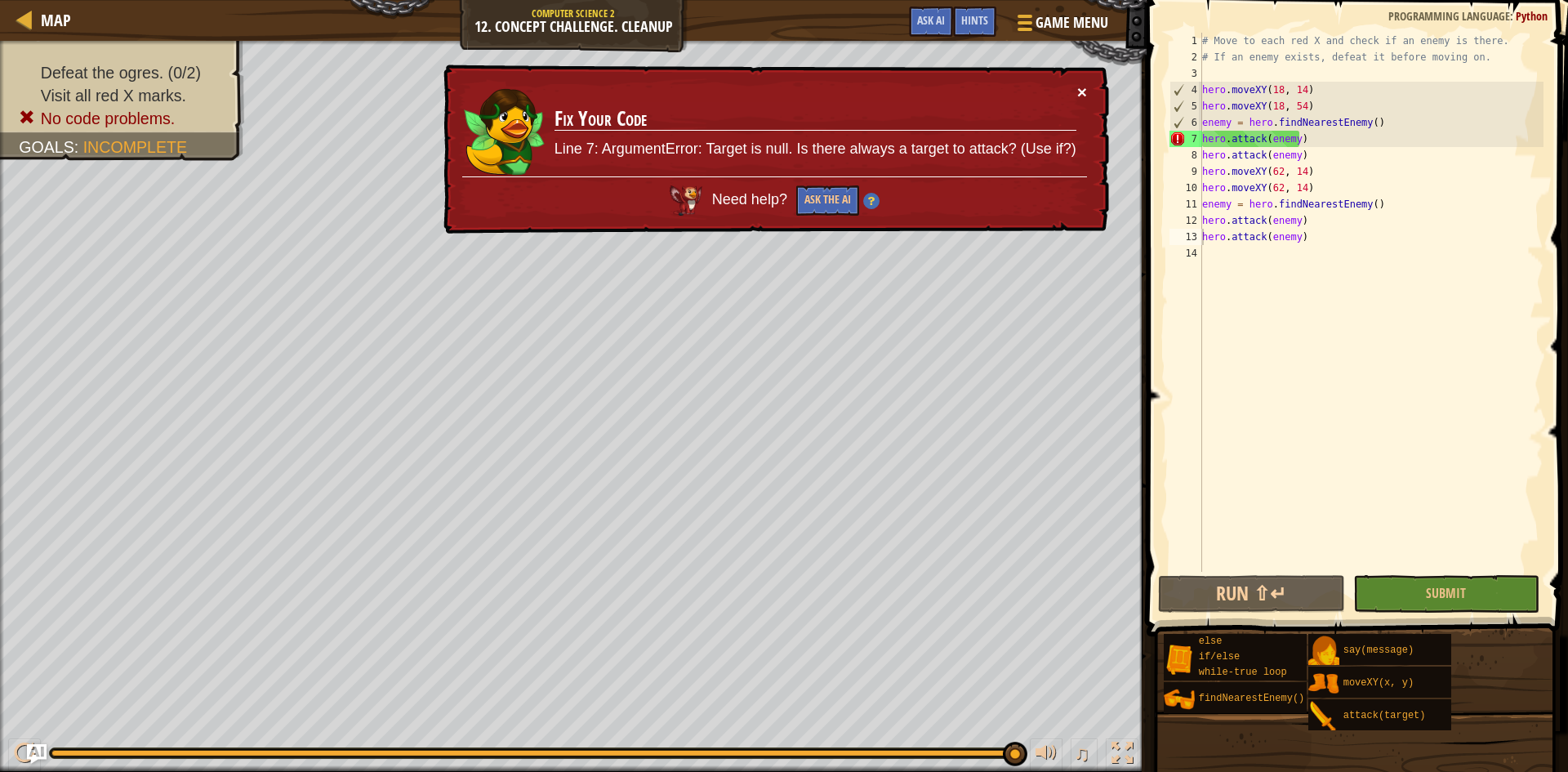
click at [1078, 90] on button "×" at bounding box center [1082, 91] width 9 height 17
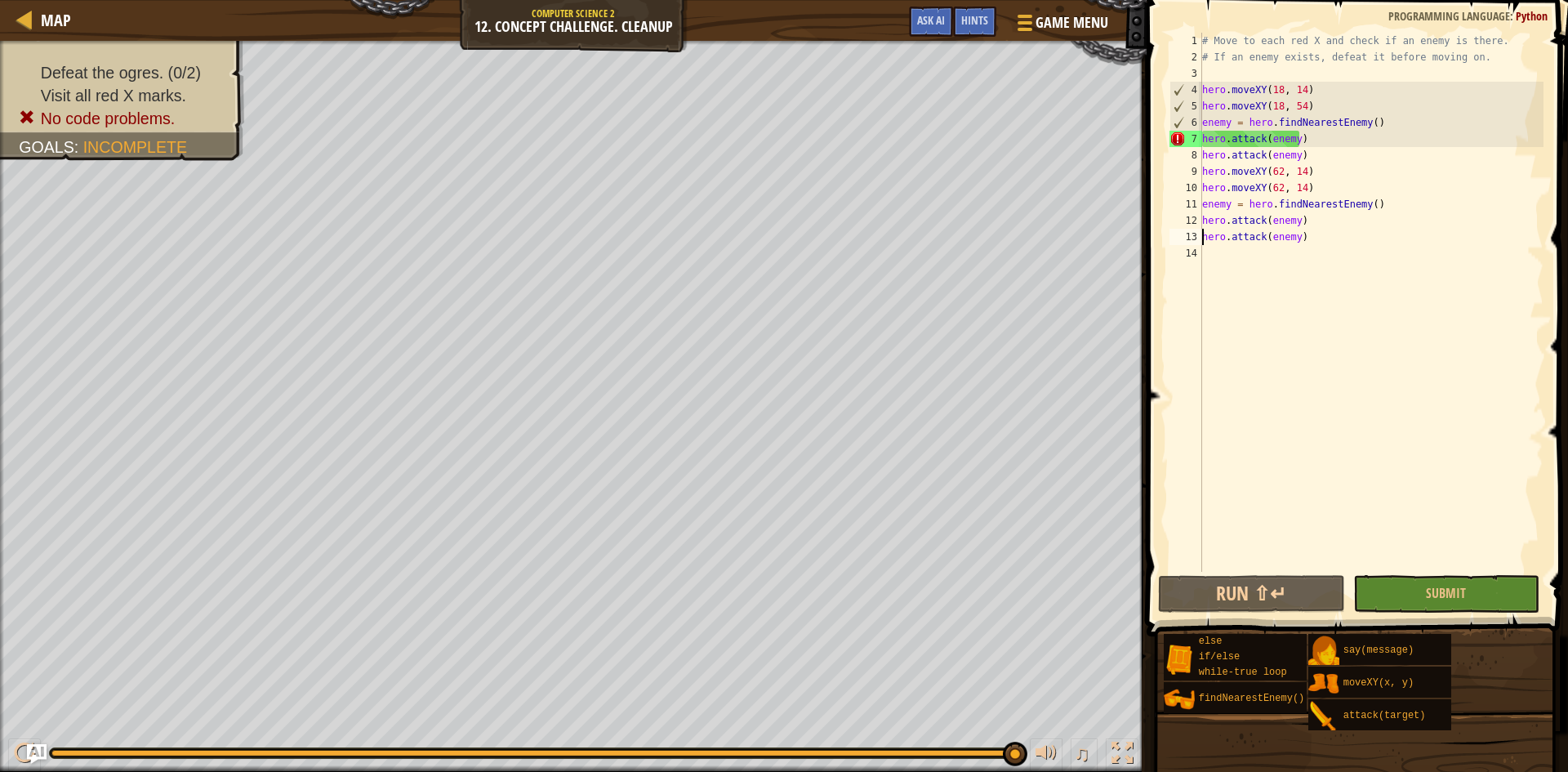
click at [1297, 170] on div "# Move to each red X and check if an enemy is there. # If an enemy exists, defe…" at bounding box center [1371, 318] width 345 height 572
drag, startPoint x: 1289, startPoint y: 169, endPoint x: 1347, endPoint y: 197, distance: 64.4
click at [1289, 170] on div "# Move to each red X and check if an enemy is there. # If an enemy exists, defe…" at bounding box center [1371, 318] width 345 height 572
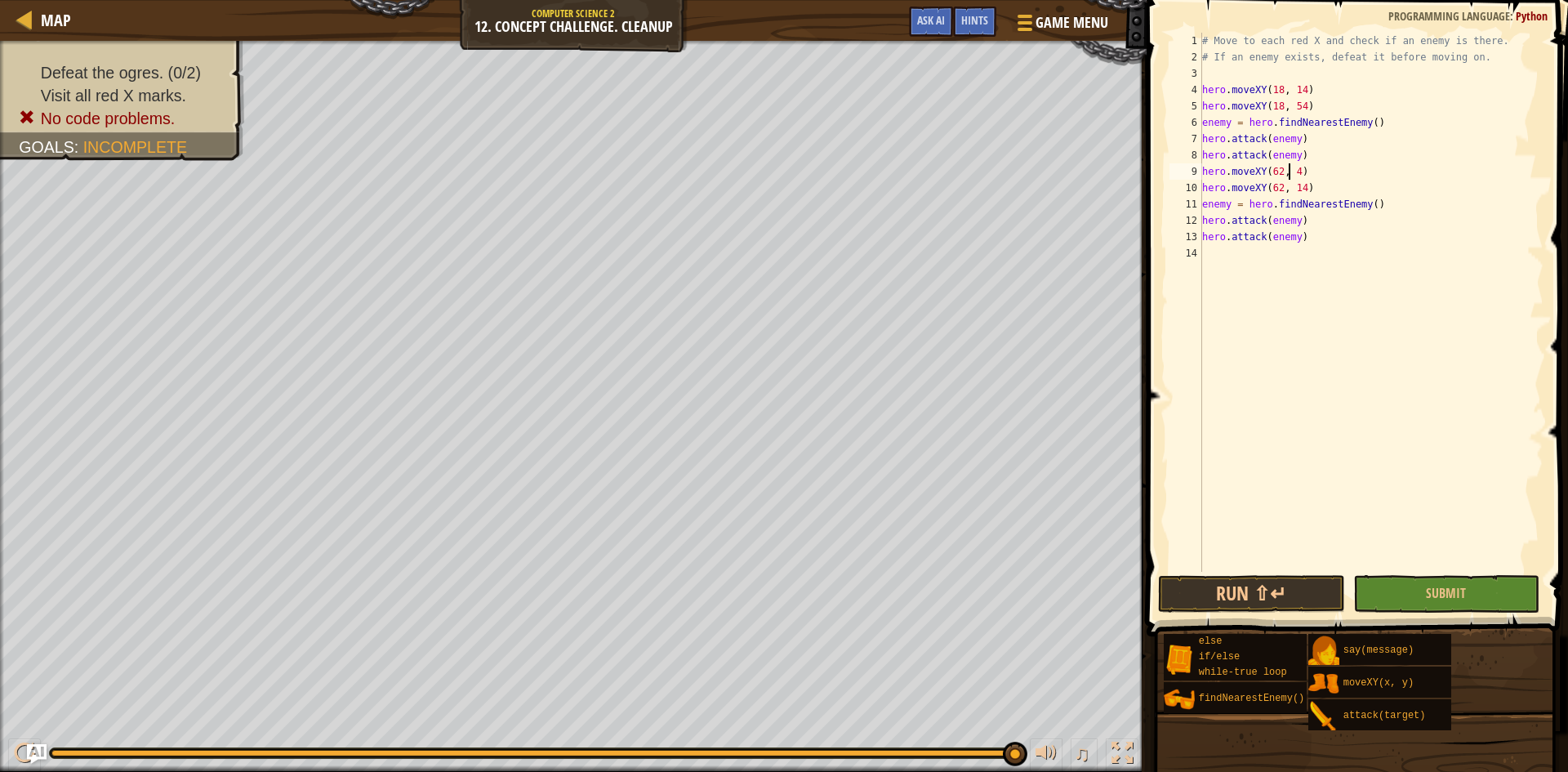
scroll to position [8, 8]
click at [1292, 590] on button "Run ⇧↵" at bounding box center [1251, 593] width 187 height 38
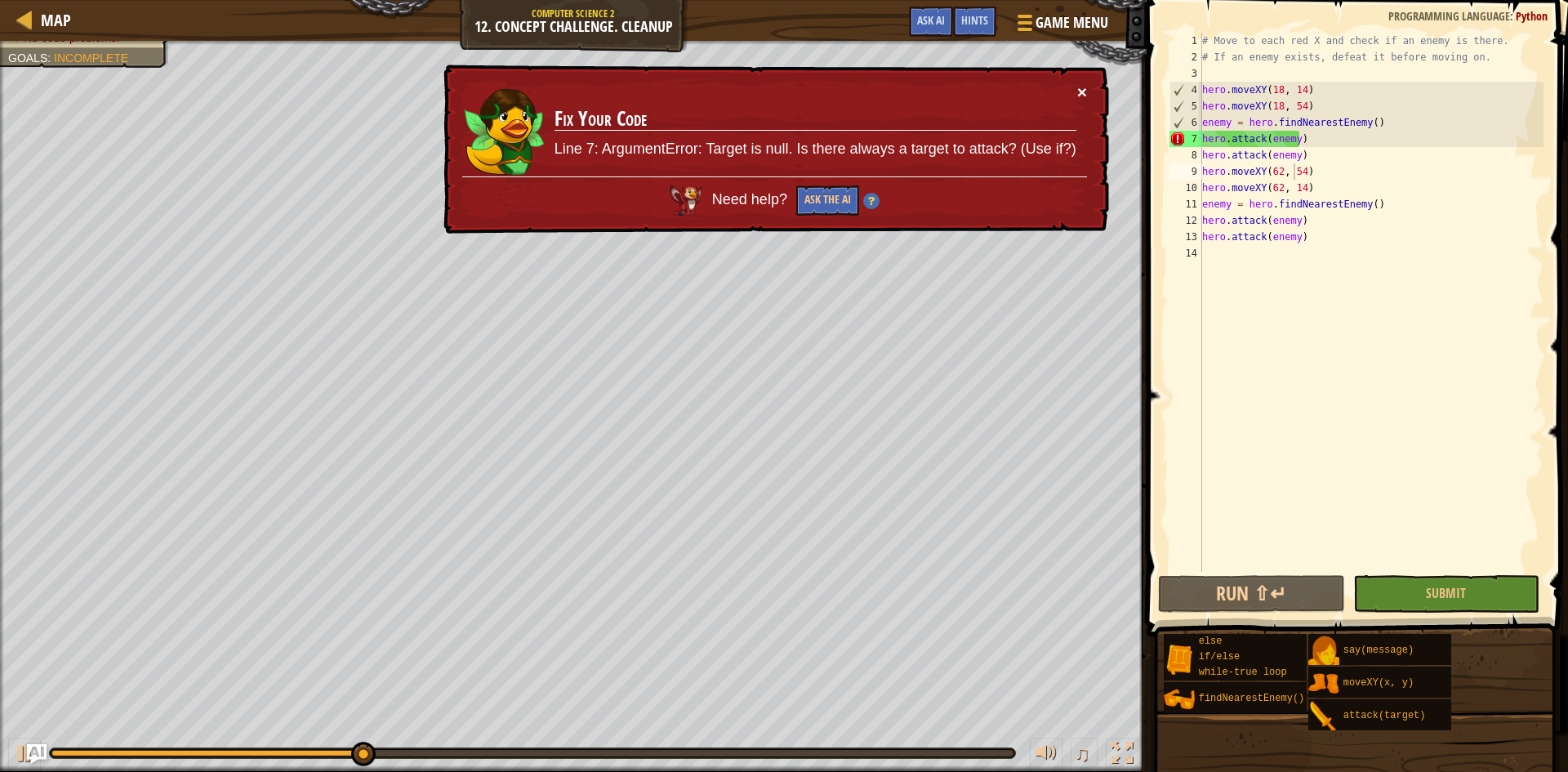
click at [1077, 88] on button "×" at bounding box center [1082, 91] width 9 height 17
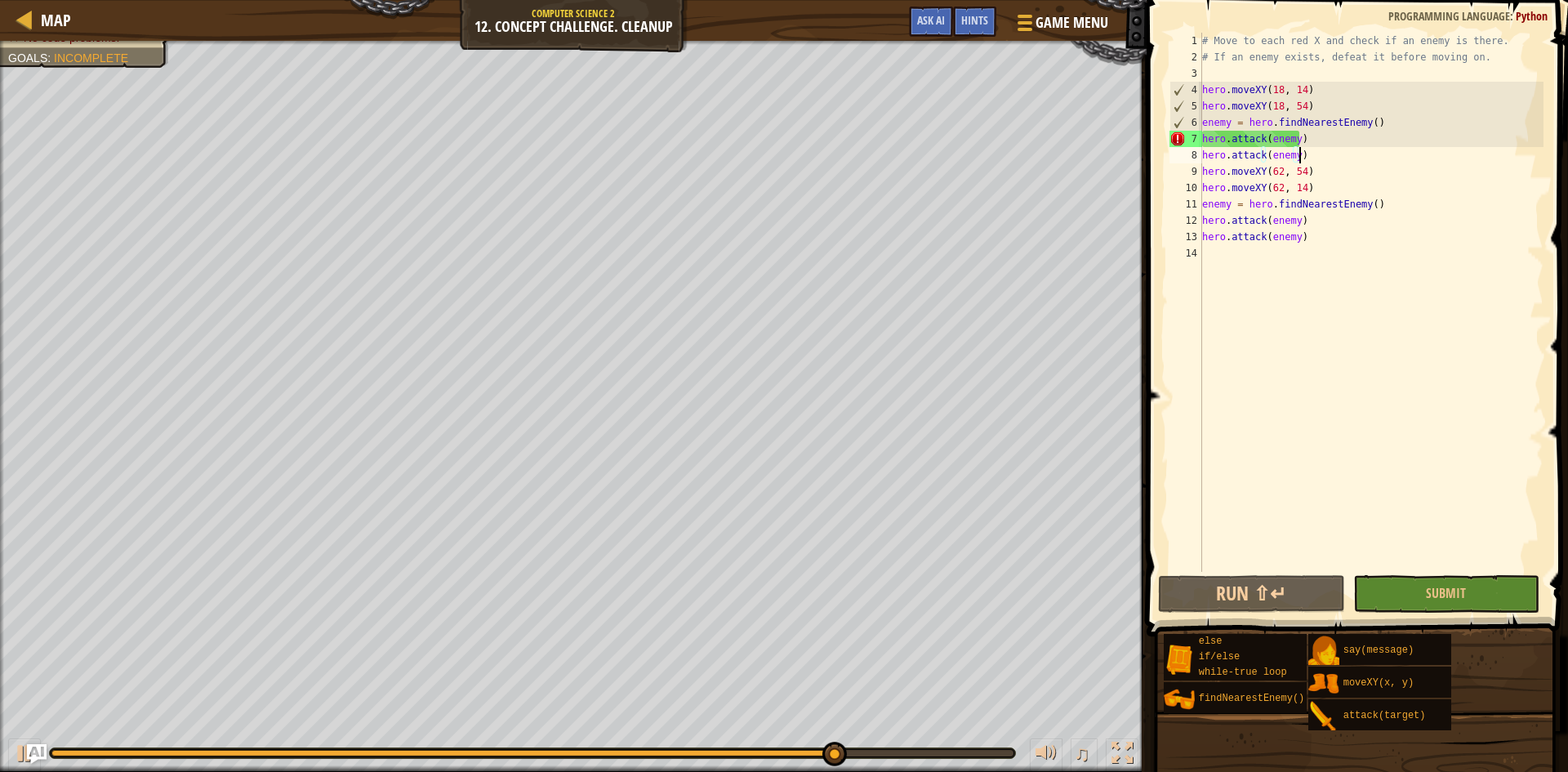
click at [1302, 154] on div "# Move to each red X and check if an enemy is there. # If an enemy exists, defe…" at bounding box center [1371, 318] width 345 height 572
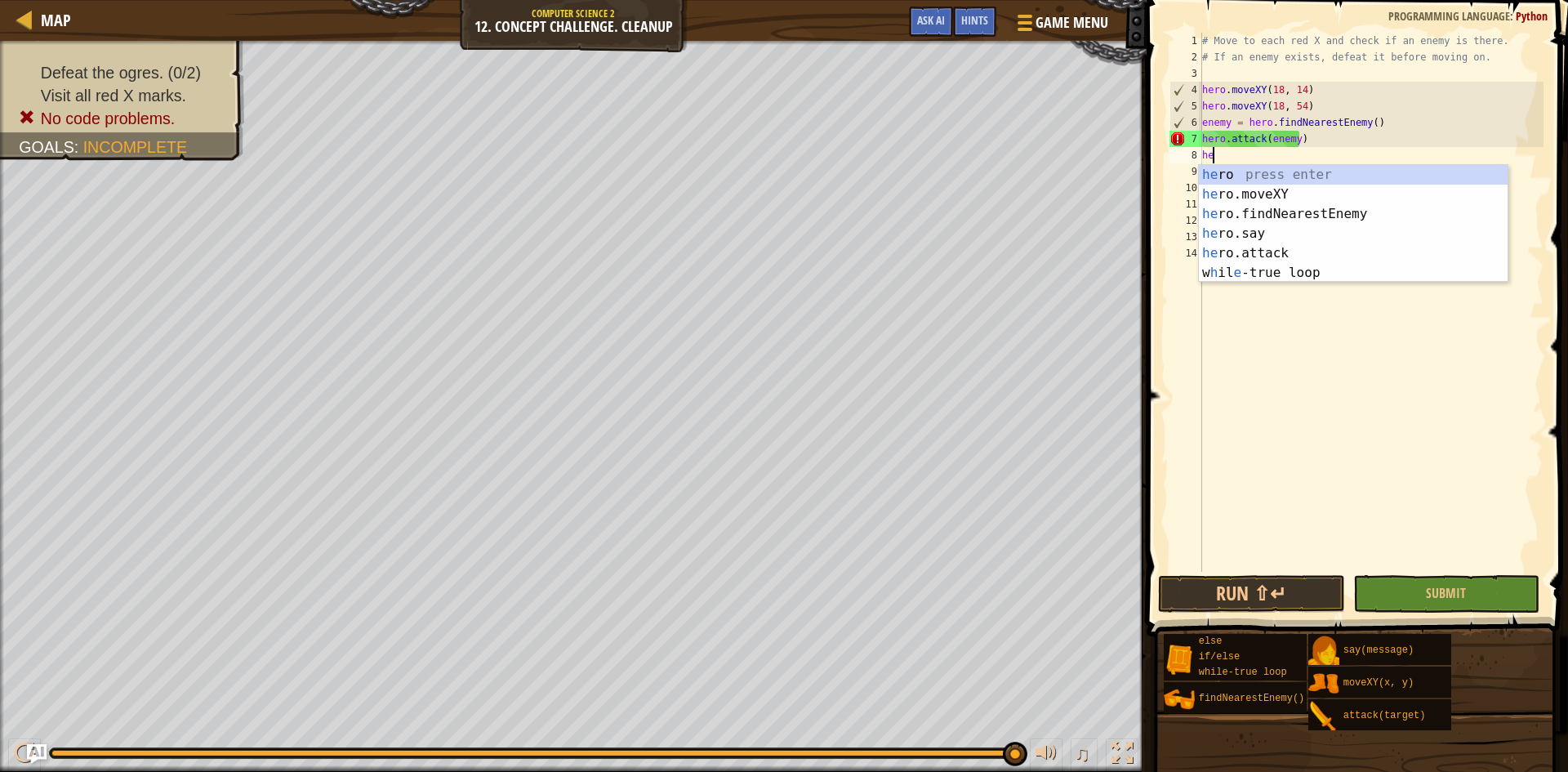
scroll to position [8, 0]
type textarea "h"
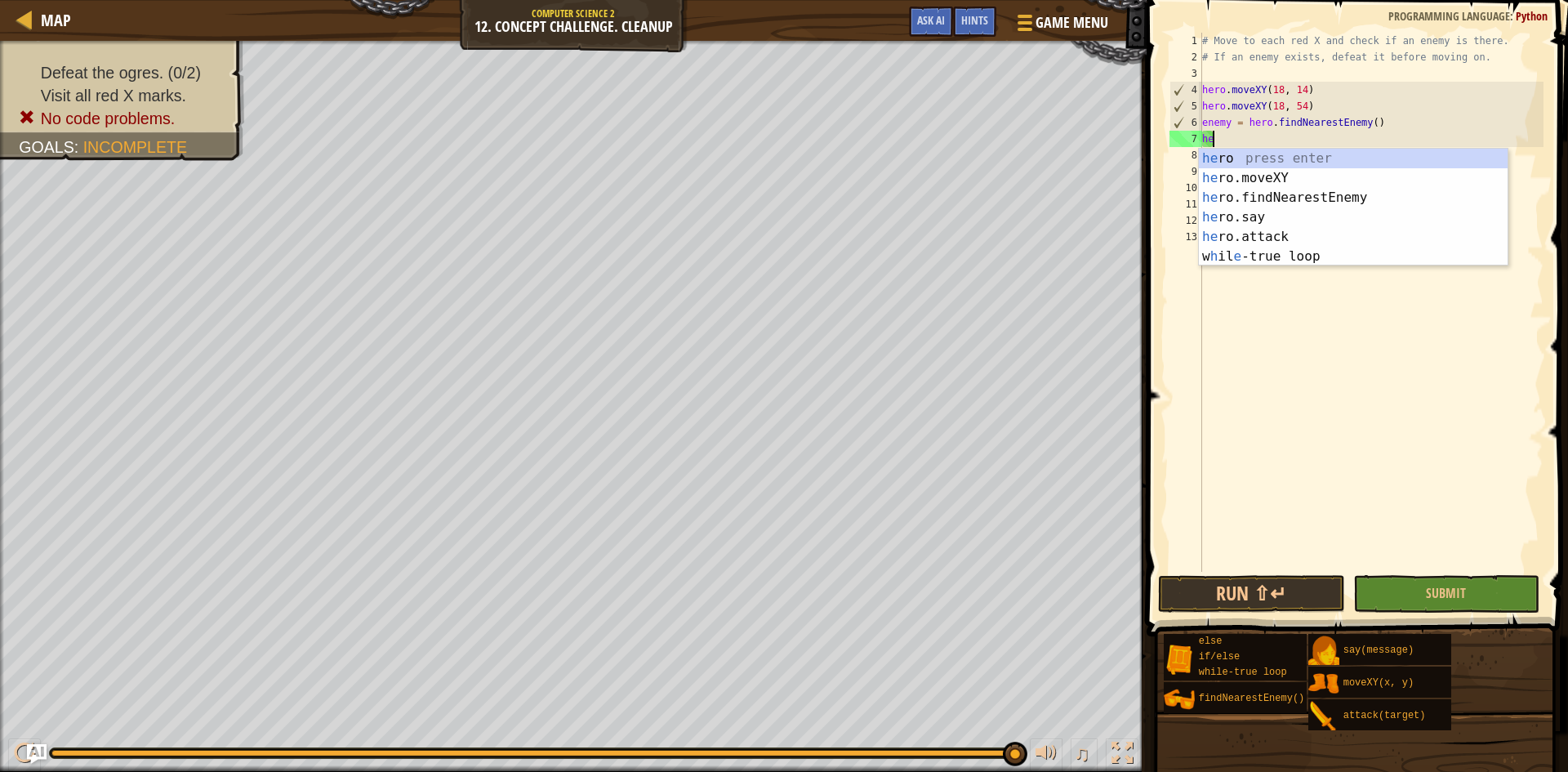
type textarea "h"
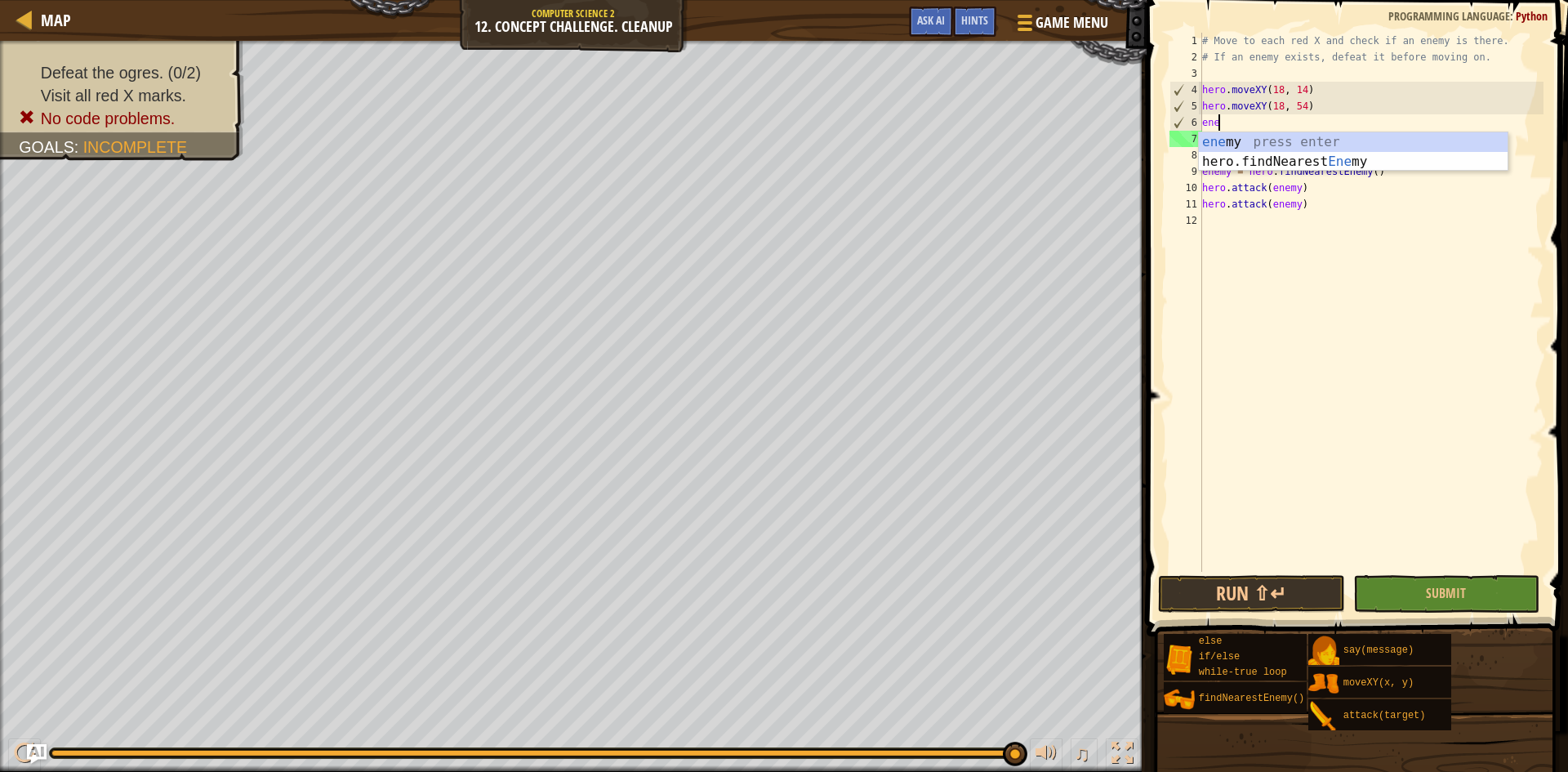
type textarea "e"
type textarea "hero.moveXY(18, 54)"
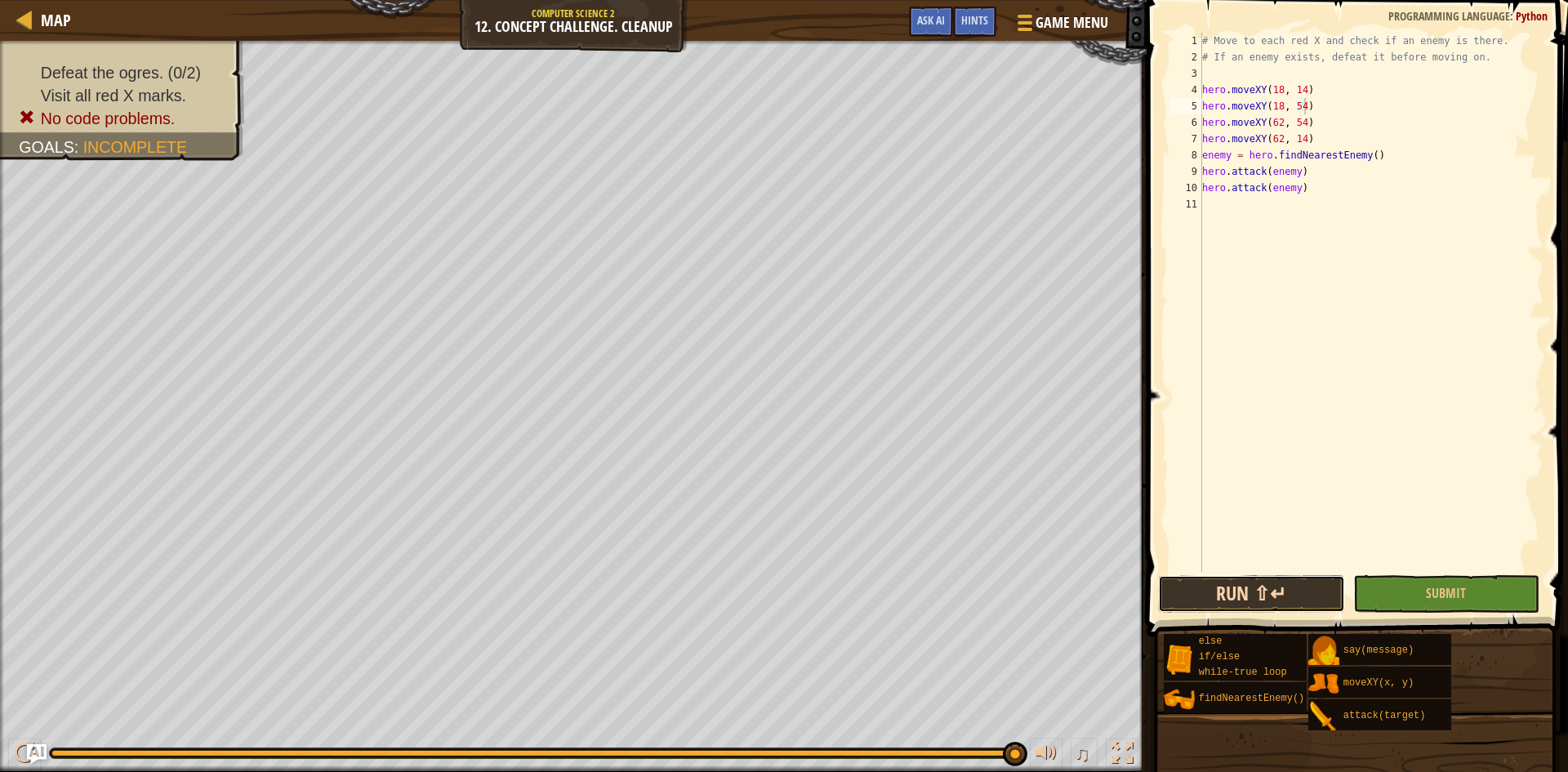
click at [1317, 581] on button "Run ⇧↵" at bounding box center [1251, 593] width 187 height 38
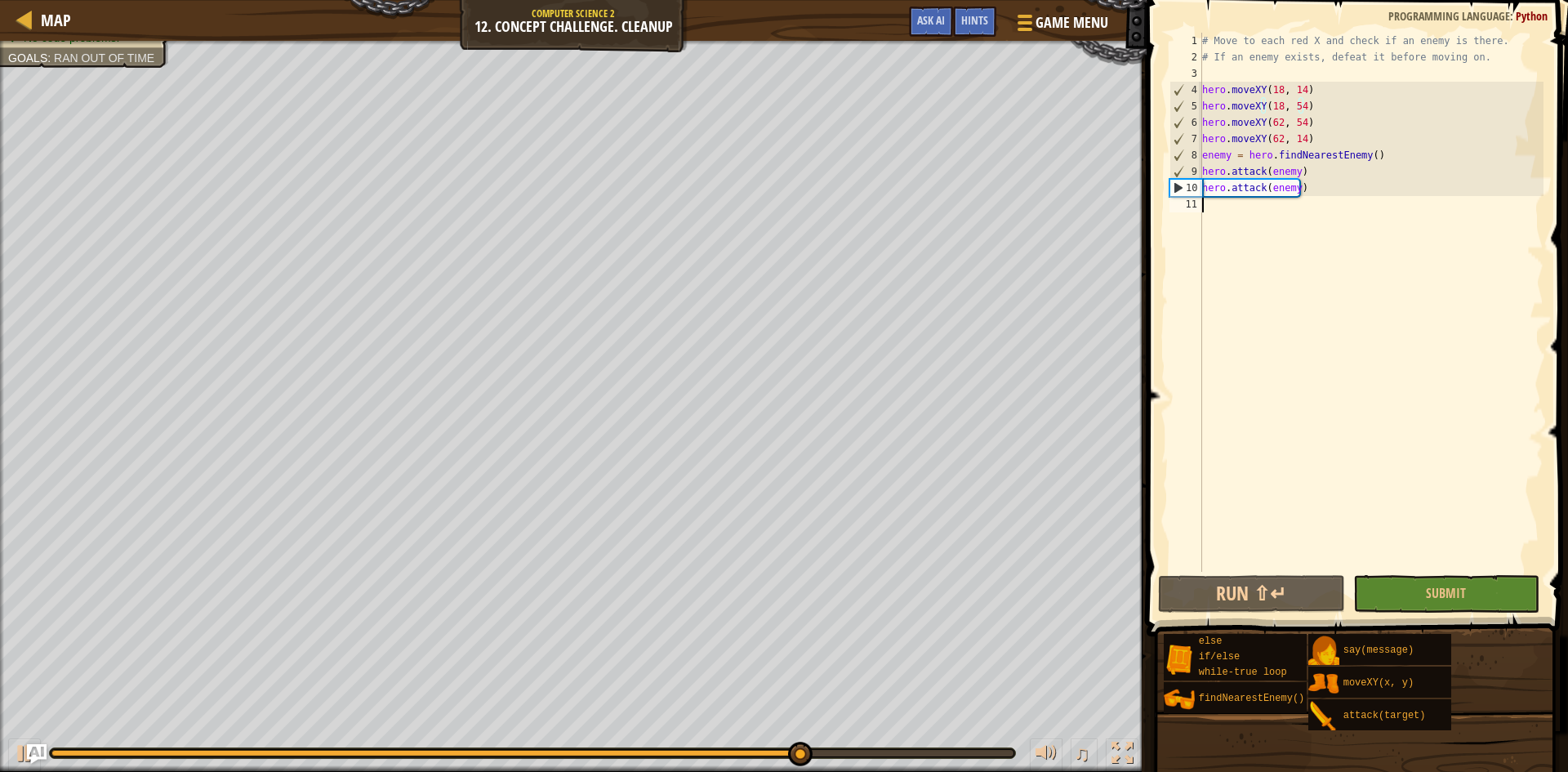
click at [1205, 203] on div "# Move to each red X and check if an enemy is there. # If an enemy exists, defe…" at bounding box center [1371, 318] width 345 height 572
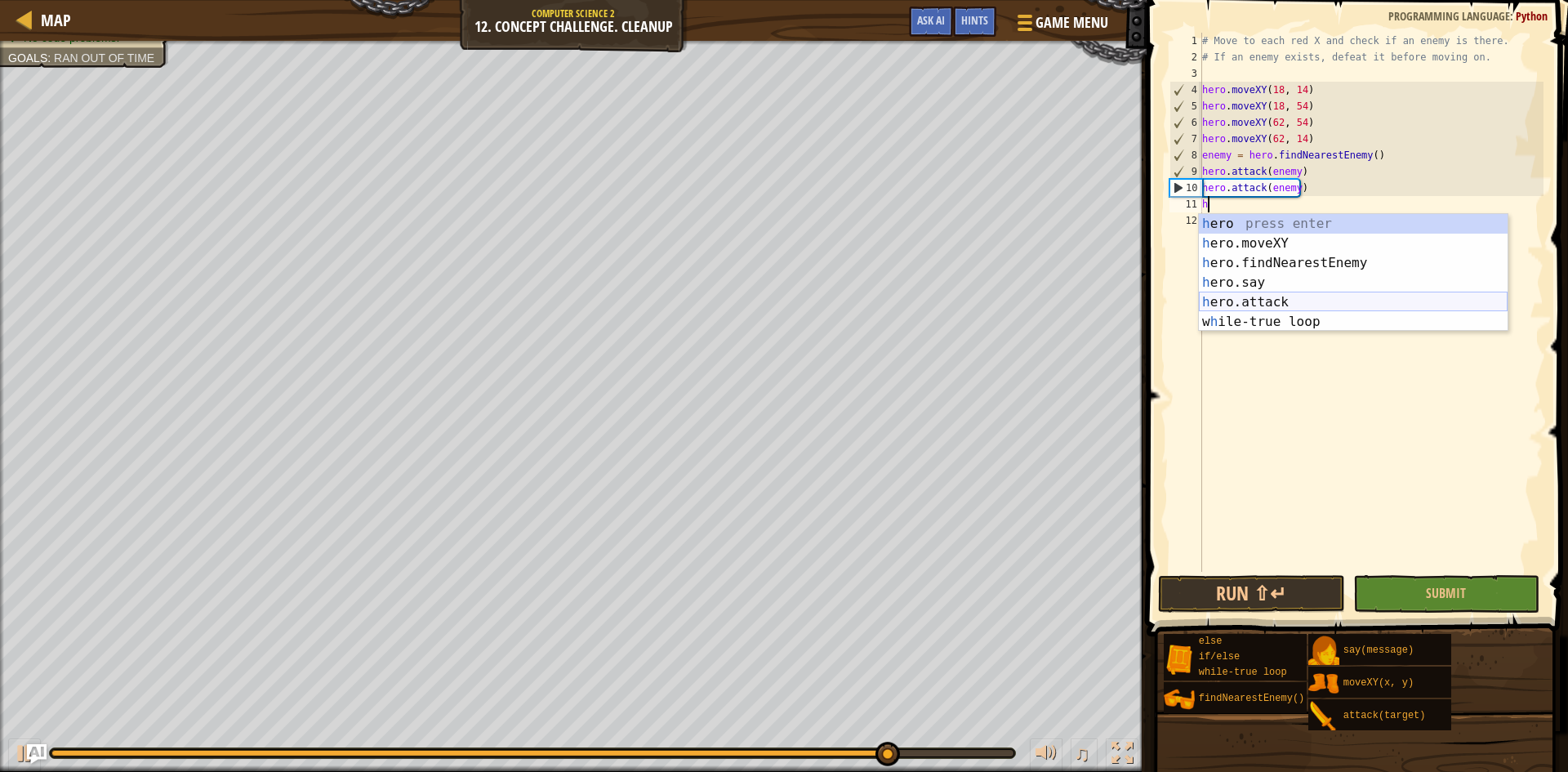
click at [1282, 301] on div "h ero press enter h ero.moveXY press enter h ero.findNearestEnemy press enter h…" at bounding box center [1353, 292] width 309 height 156
type textarea "hero.attack(enemy)"
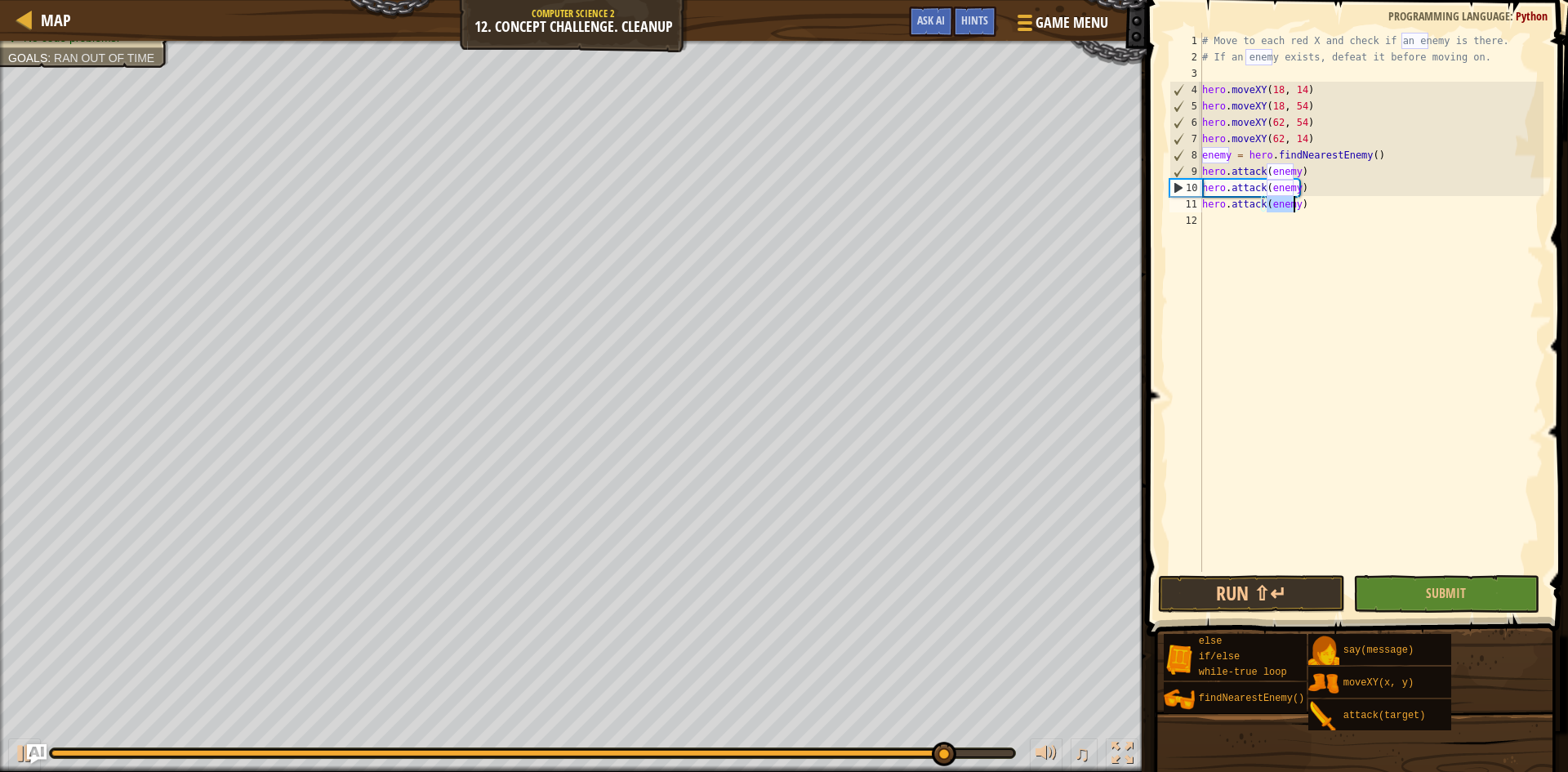
click at [1300, 207] on div "# Move to each red X and check if an enemy is there. # If an enemy exists, defe…" at bounding box center [1371, 318] width 345 height 572
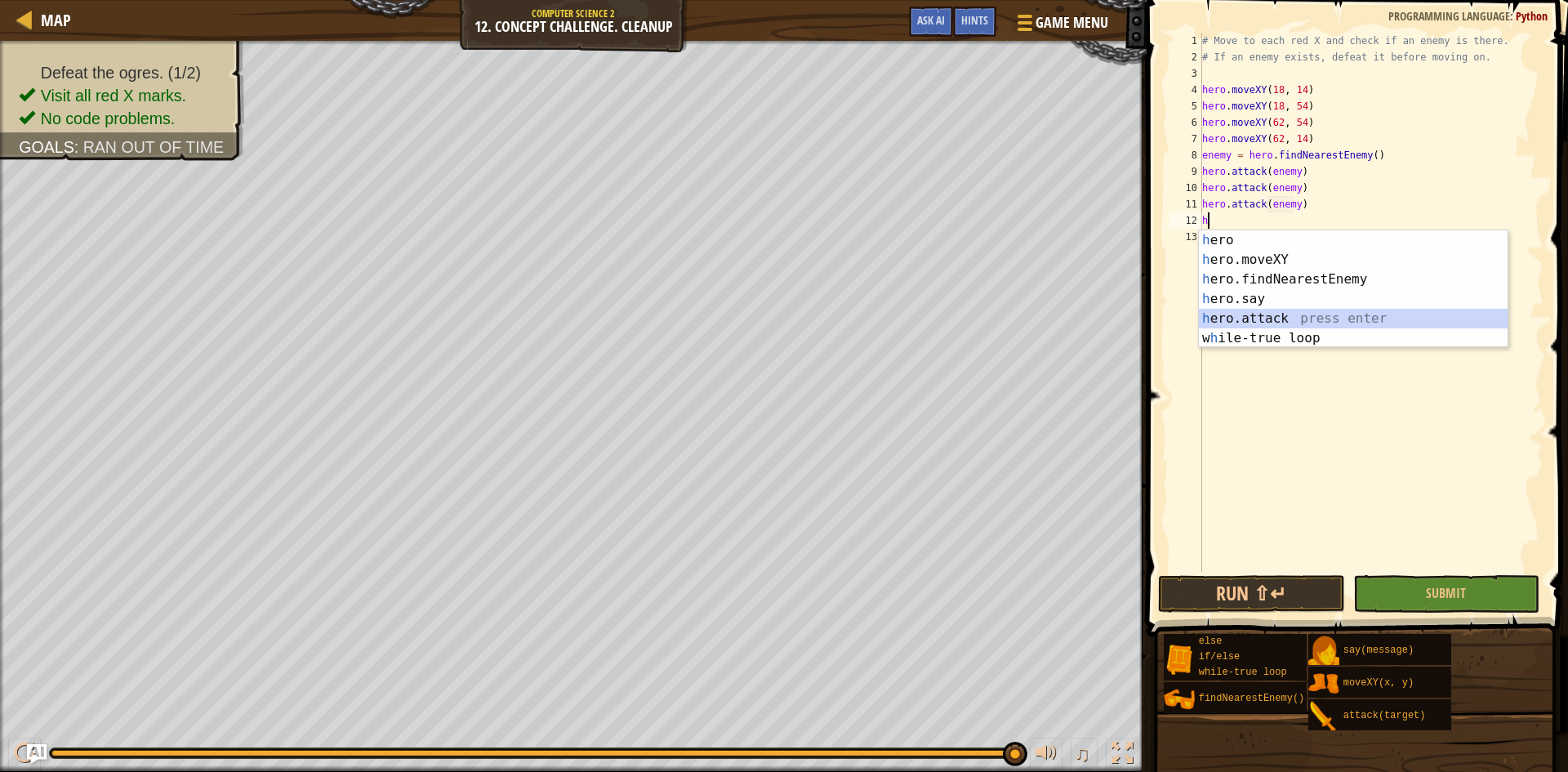
click at [1270, 314] on div "h ero press enter h ero.moveXY press enter h ero.findNearestEnemy press enter h…" at bounding box center [1353, 308] width 309 height 156
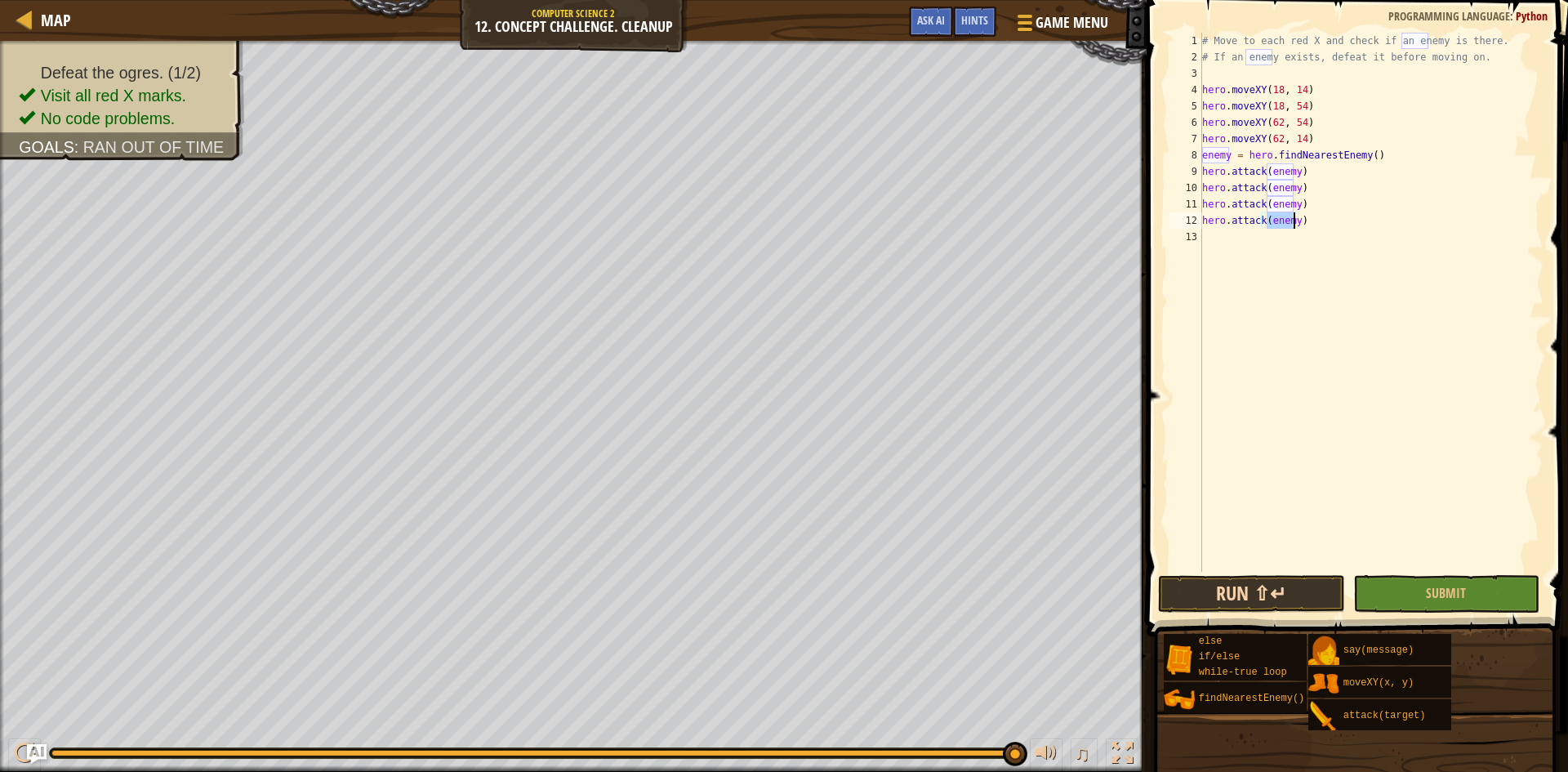
type textarea "hero.attack(enemy)"
click at [1294, 586] on button "Run ⇧↵" at bounding box center [1251, 593] width 187 height 38
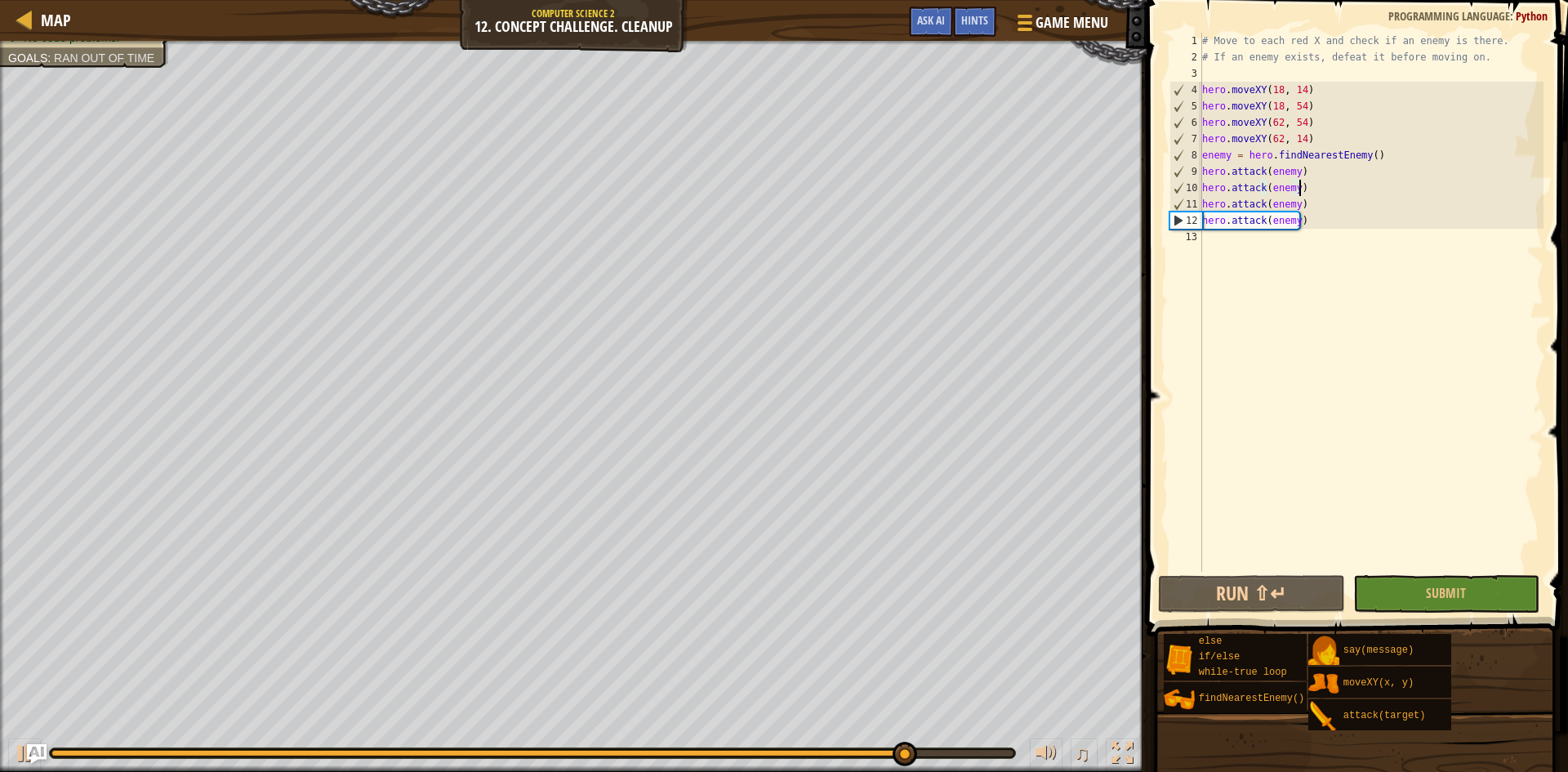
click at [1300, 185] on div "# Move to each red X and check if an enemy is there. # If an enemy exists, defe…" at bounding box center [1371, 318] width 345 height 572
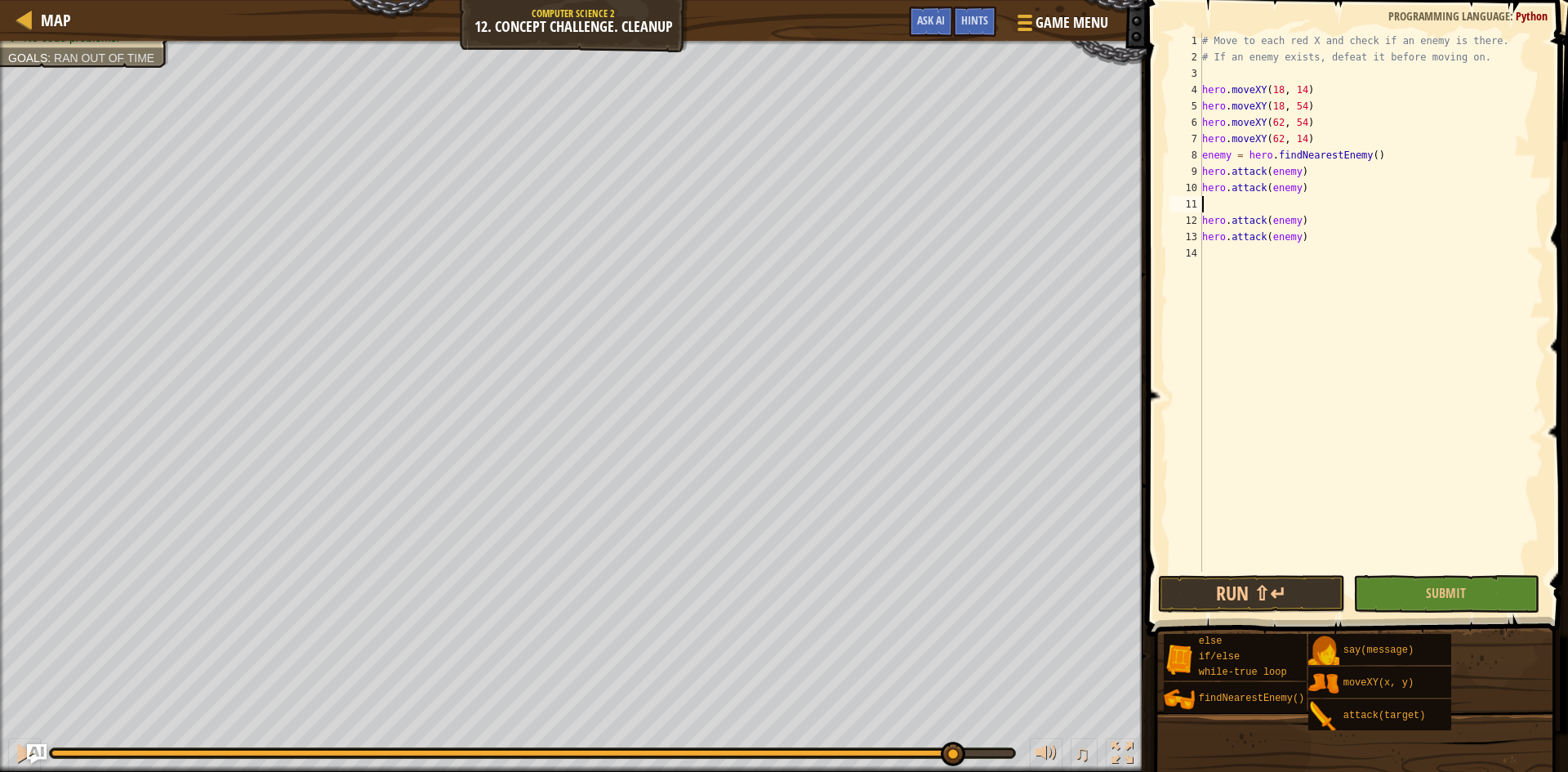
type textarea "f"
click at [1266, 246] on div "i f /else press enter hero. f indNearestEnemy press enter" at bounding box center [1353, 253] width 309 height 79
type textarea "enemy = hero.findNearestEnemy()"
click at [1317, 588] on button "Run ⇧↵" at bounding box center [1251, 593] width 187 height 38
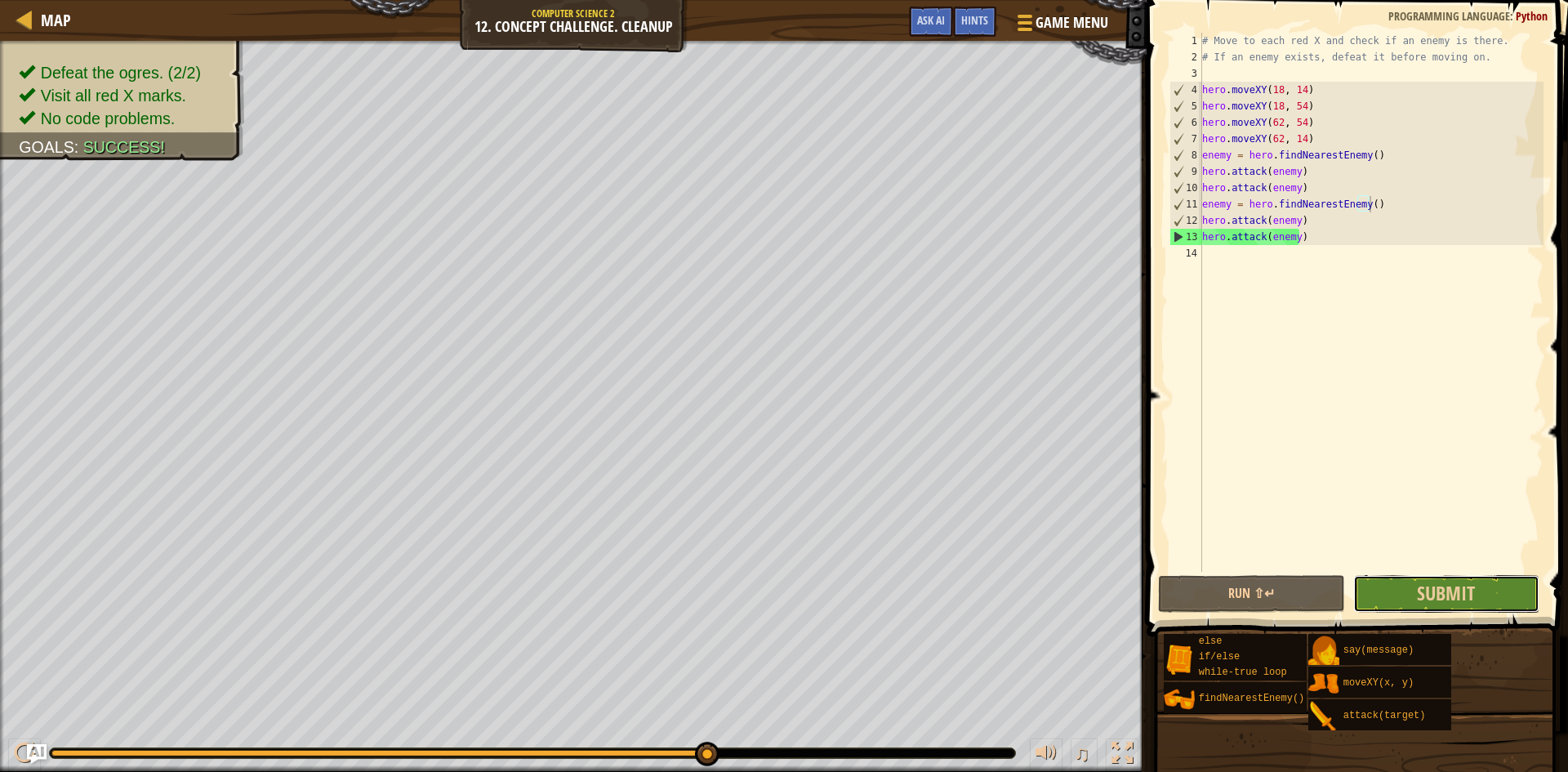
click at [1412, 587] on button "Submit" at bounding box center [1447, 593] width 187 height 38
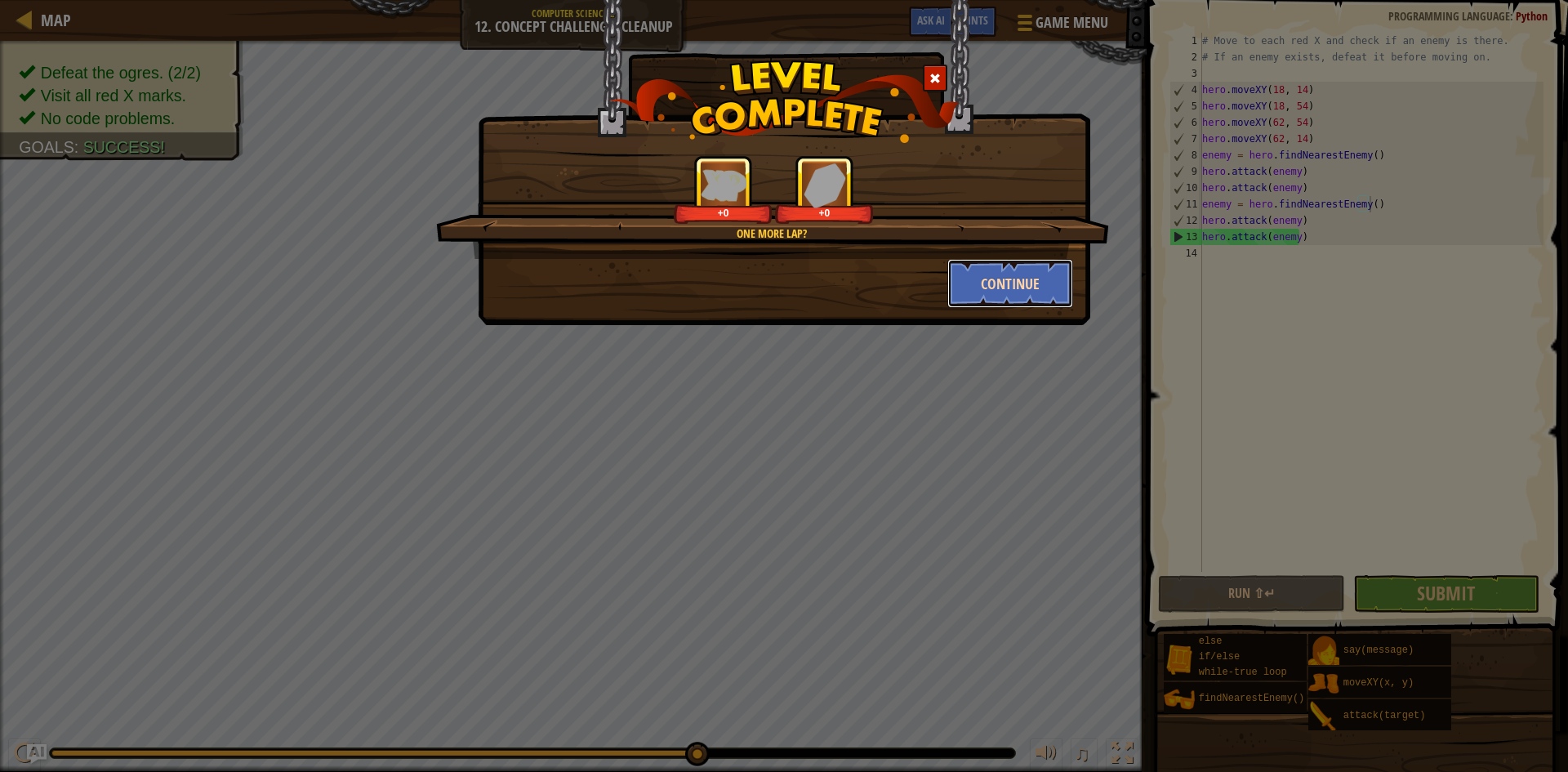
click at [978, 283] on button "Continue" at bounding box center [1011, 283] width 127 height 49
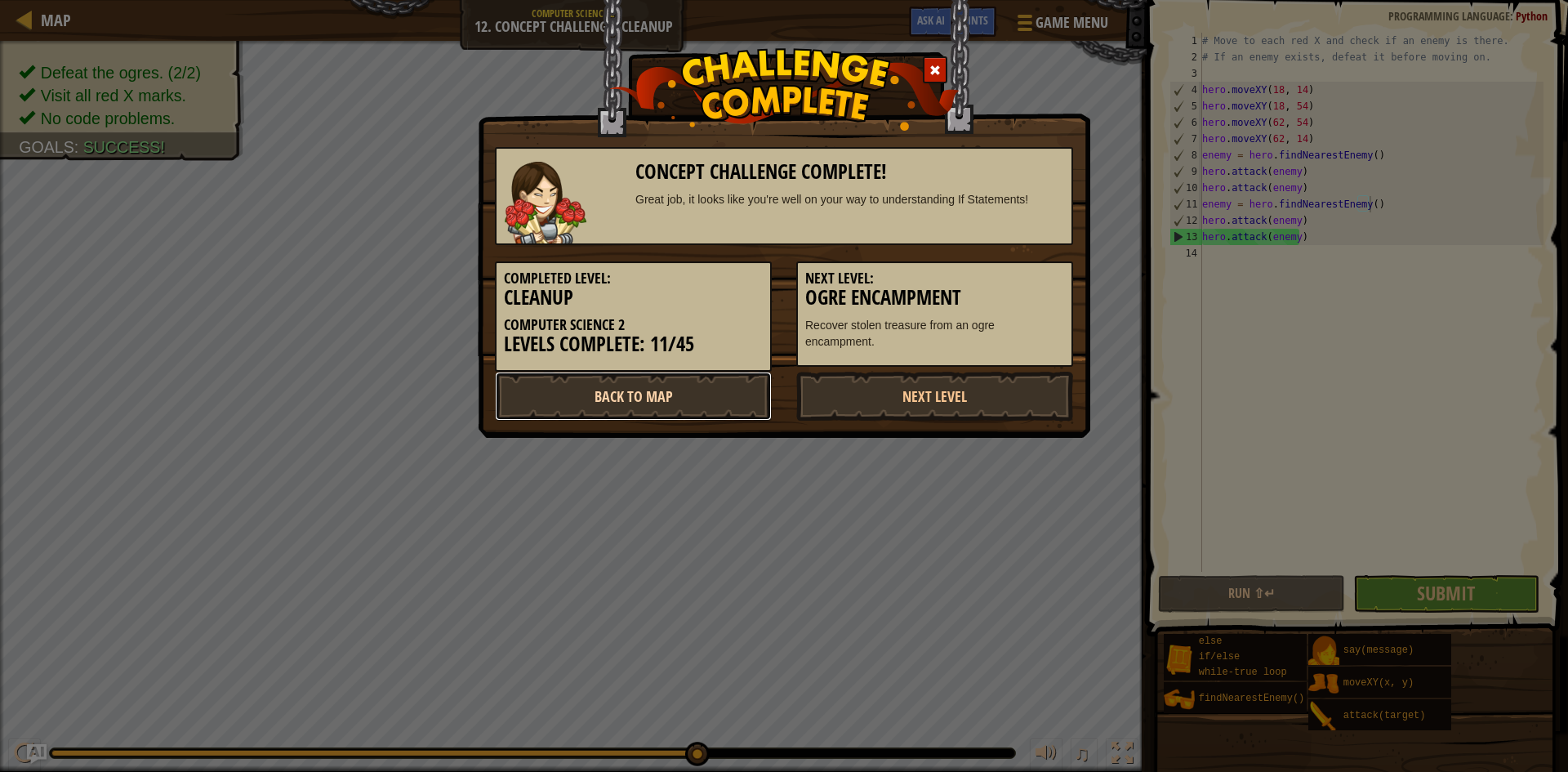
click at [713, 389] on link "Back to Map" at bounding box center [634, 396] width 277 height 49
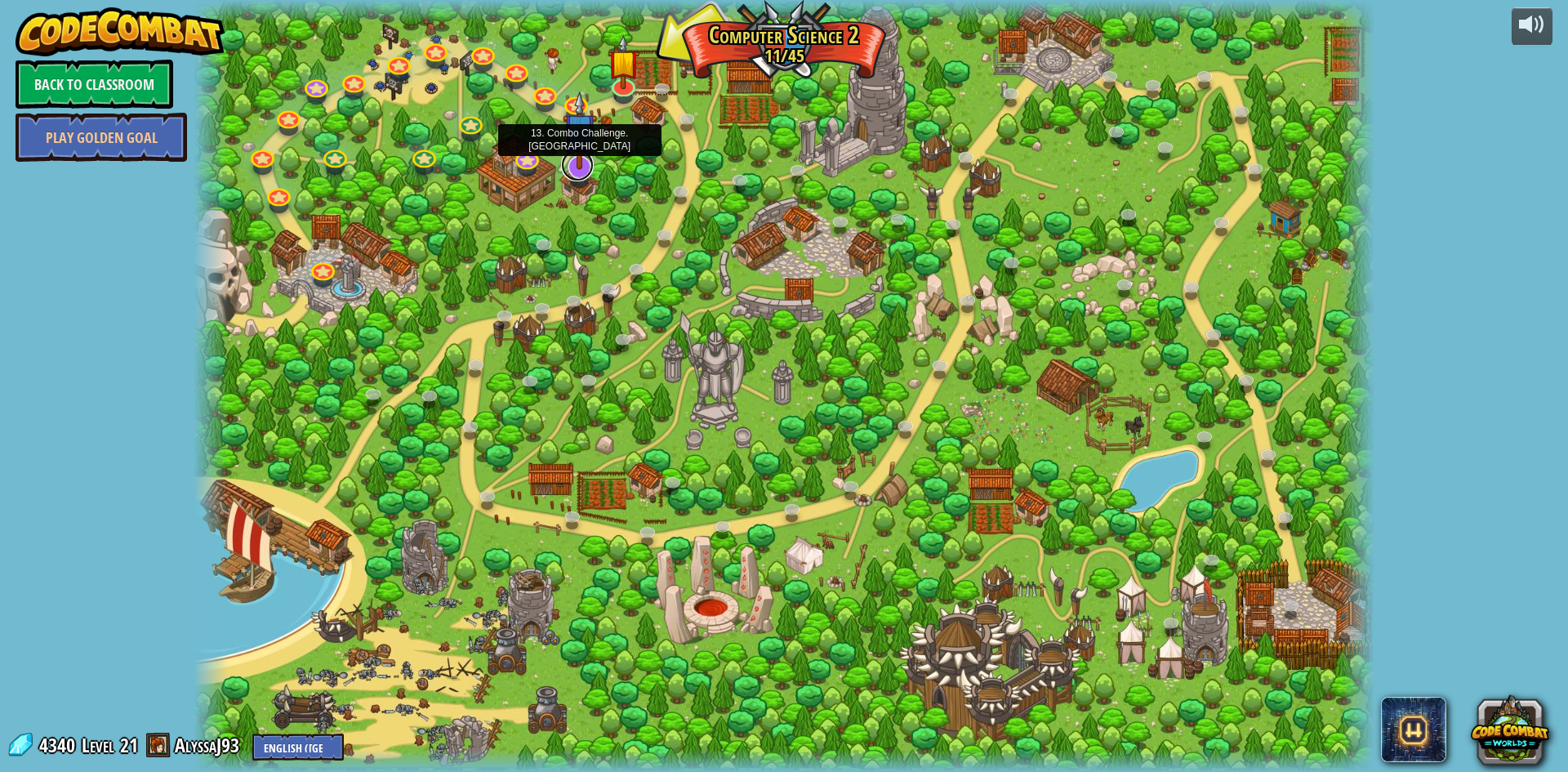
click at [574, 173] on link at bounding box center [577, 165] width 32 height 32
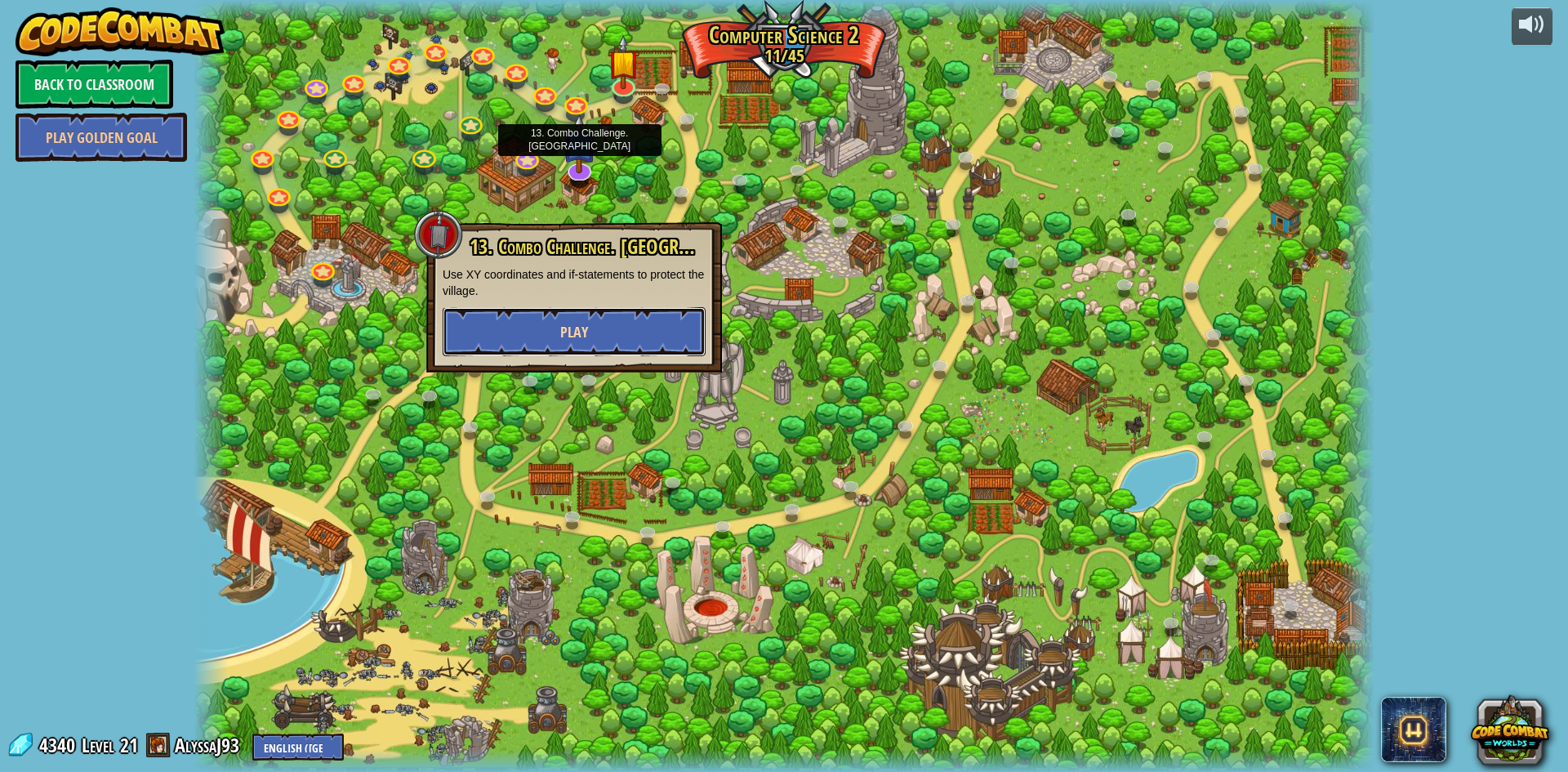
click at [607, 334] on button "Play" at bounding box center [575, 331] width 263 height 49
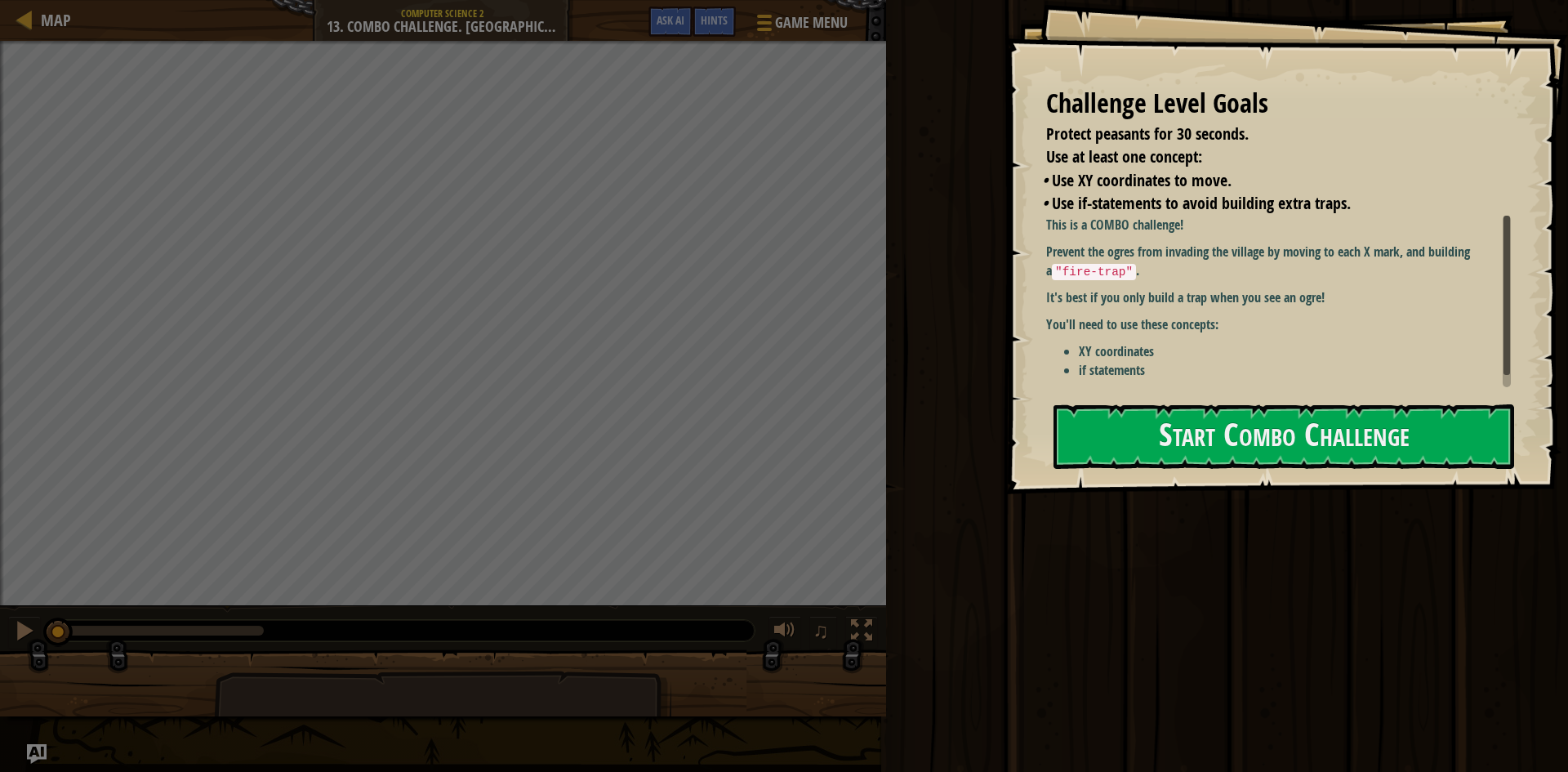
click at [973, 549] on div "Map Computer Science 2 13. Combo Challenge. Middle Point Game Menu Done Hints A…" at bounding box center [784, 386] width 1568 height 772
click at [1117, 455] on button "Start Combo Challenge" at bounding box center [1283, 436] width 461 height 64
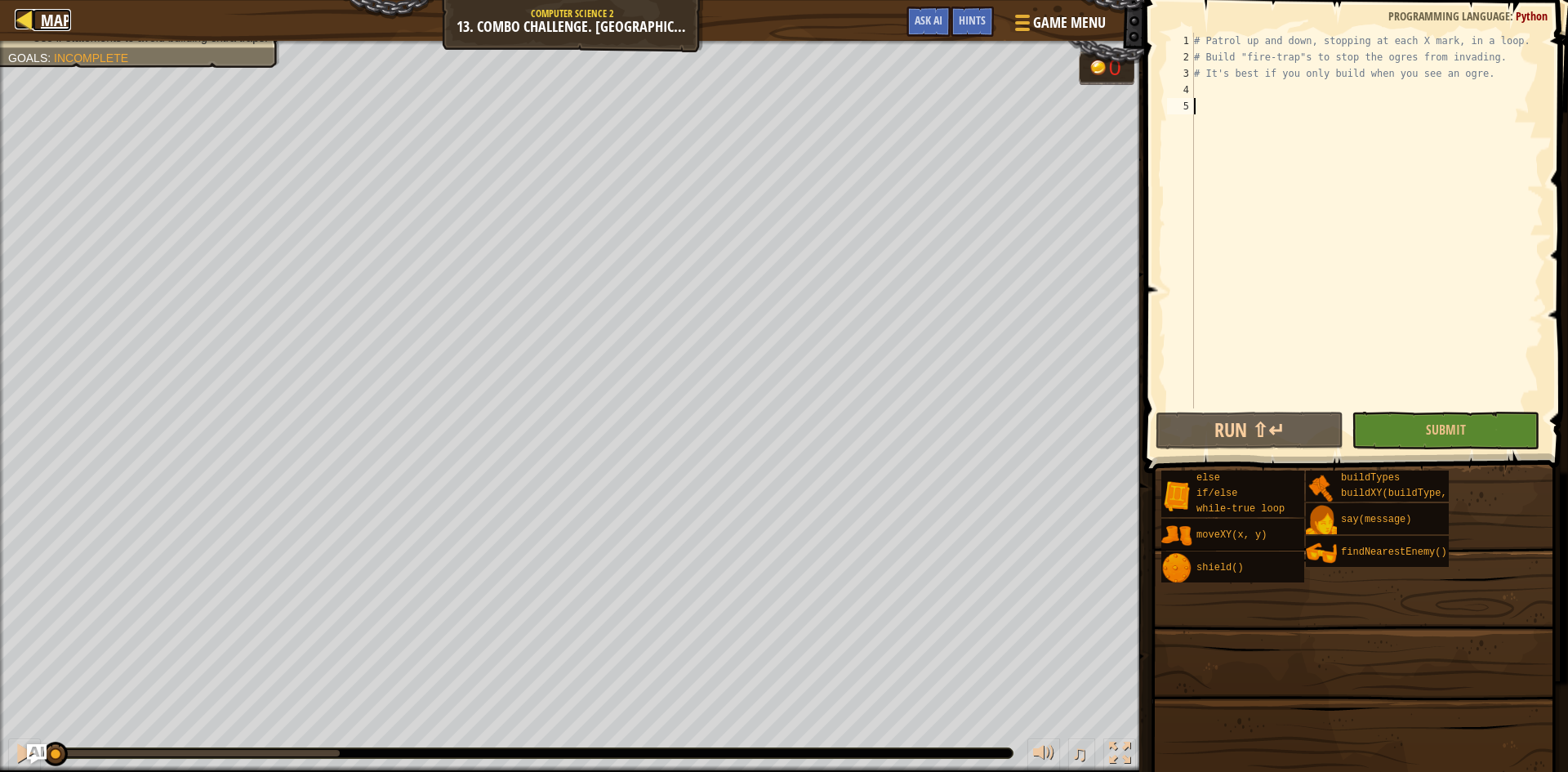
click at [52, 27] on span "Map" at bounding box center [56, 21] width 30 height 22
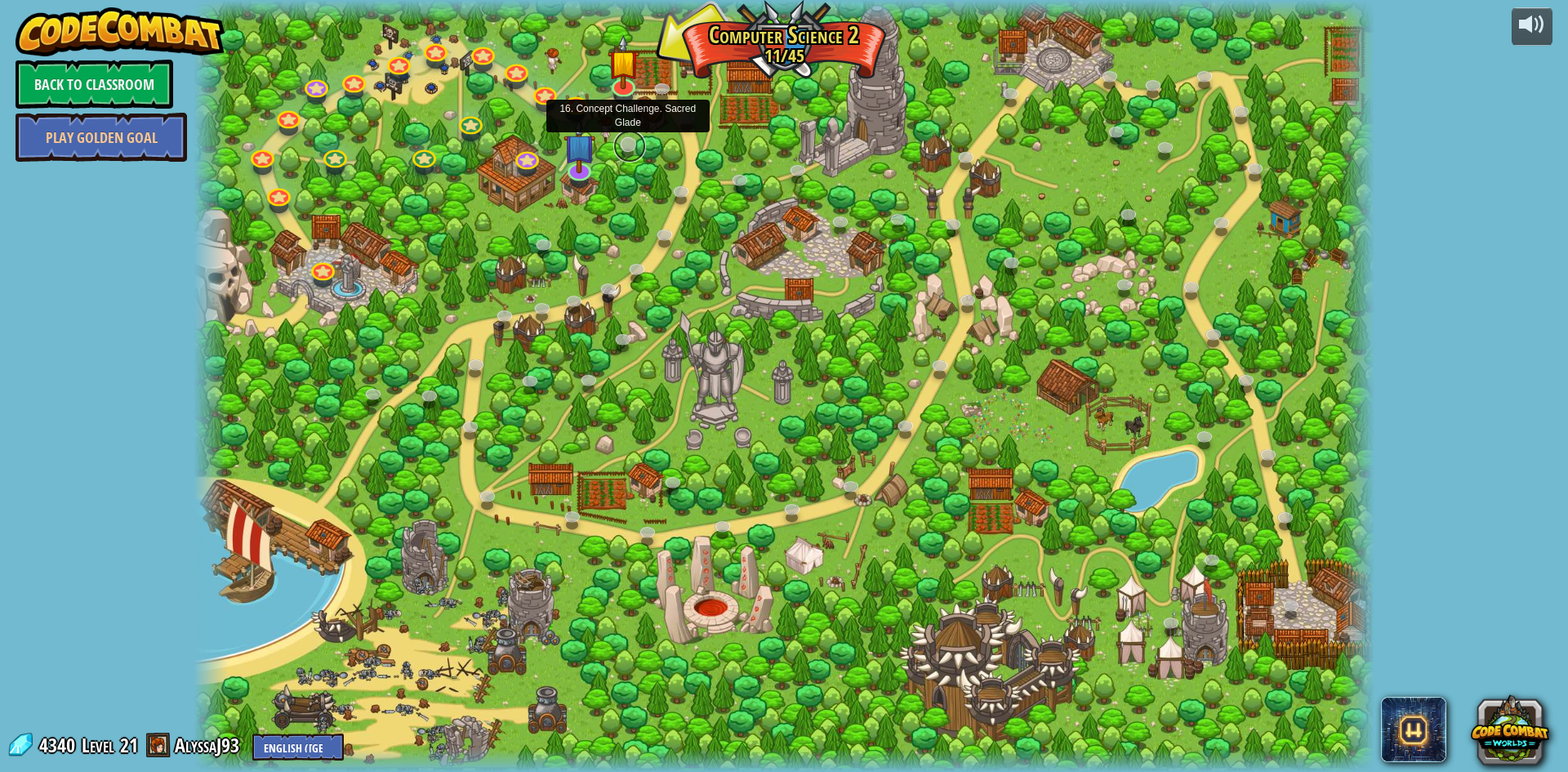
click at [623, 143] on link at bounding box center [629, 146] width 32 height 32
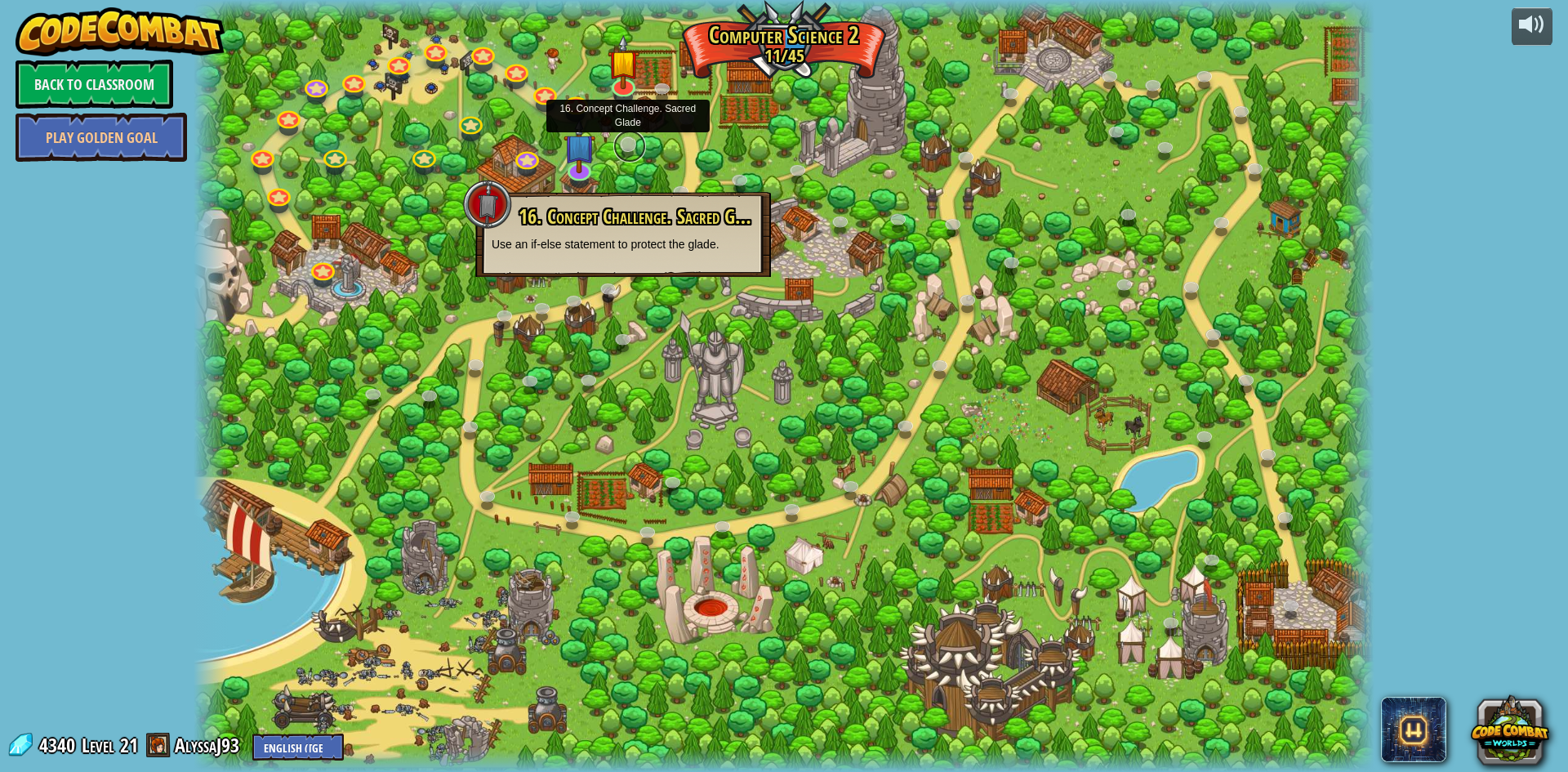
click at [633, 135] on link at bounding box center [629, 146] width 32 height 32
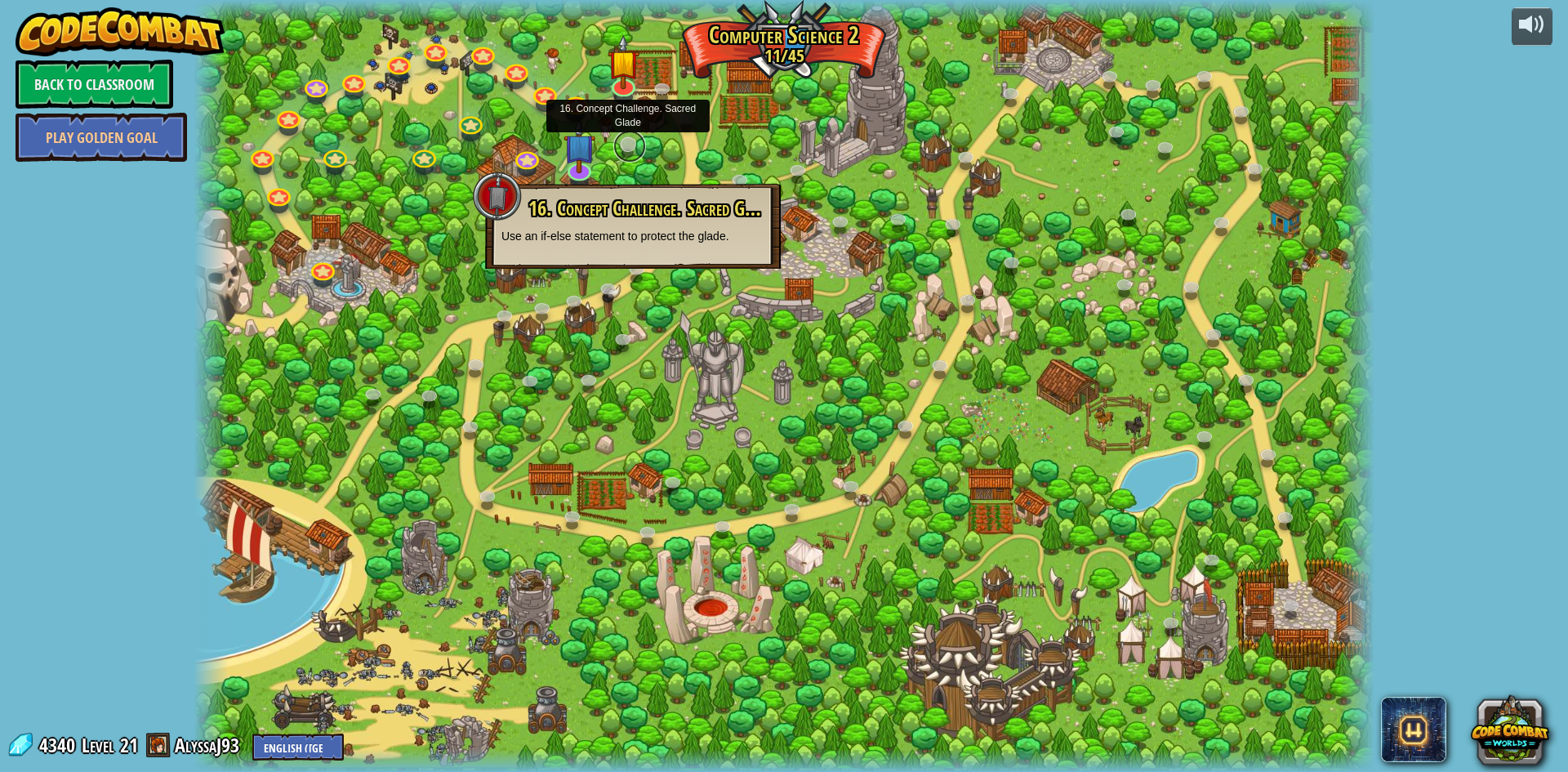
click at [633, 136] on link at bounding box center [629, 146] width 32 height 32
click at [627, 157] on link at bounding box center [629, 146] width 32 height 32
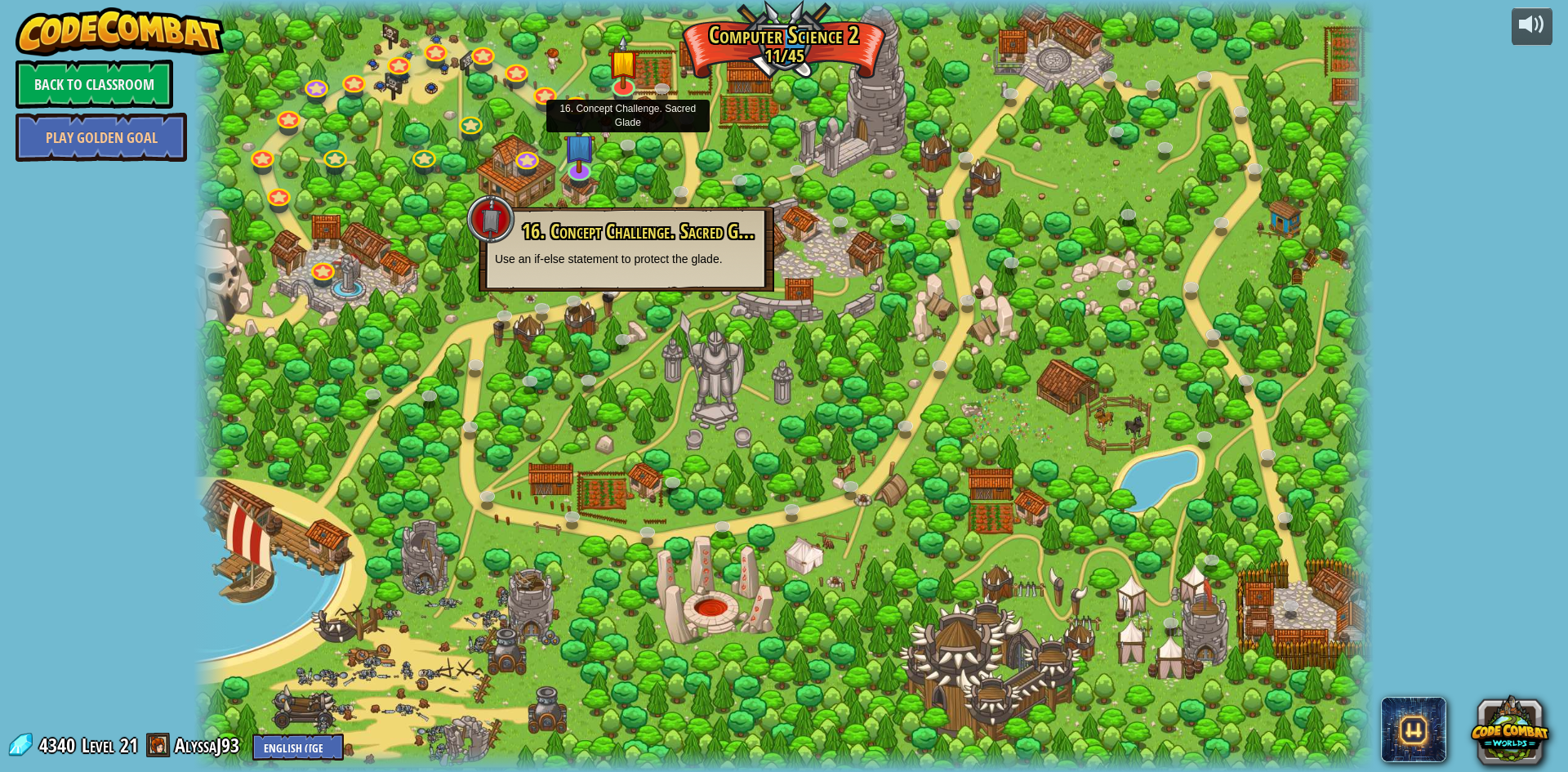
click at [1068, 162] on div at bounding box center [783, 386] width 1181 height 772
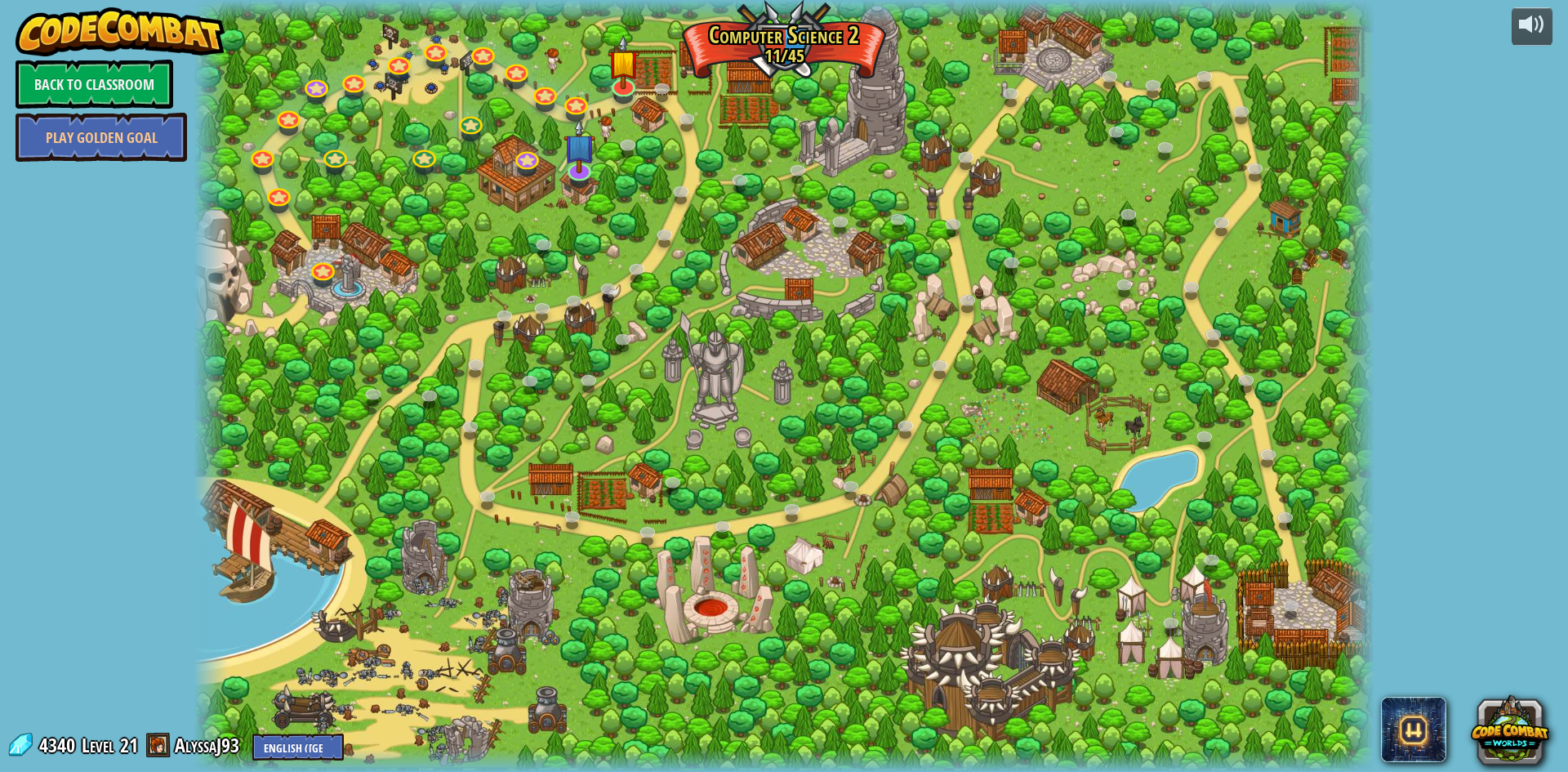
click at [1068, 162] on div at bounding box center [783, 386] width 1181 height 772
click at [616, 80] on img at bounding box center [623, 48] width 32 height 73
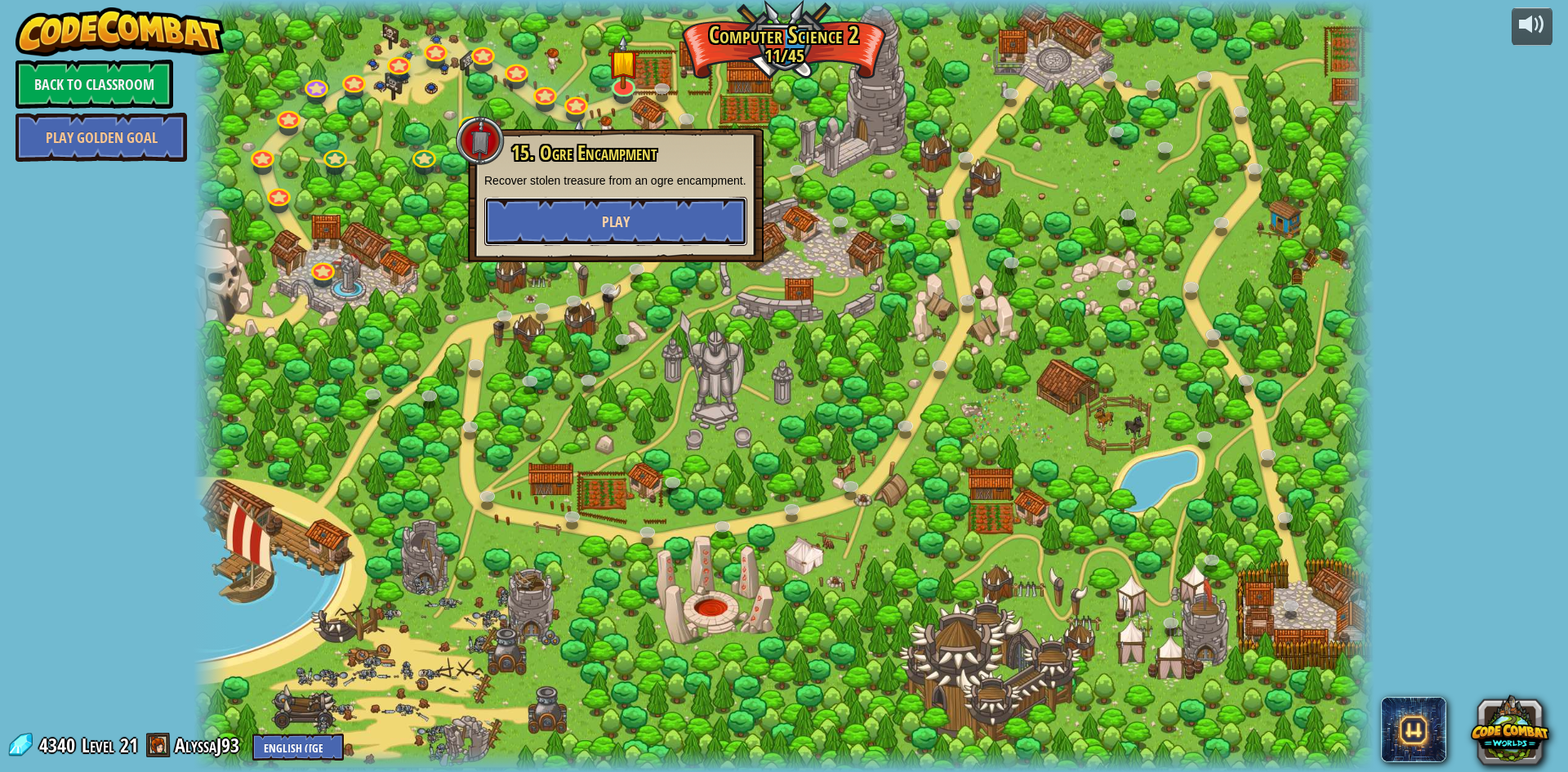
click at [555, 210] on button "Play" at bounding box center [616, 221] width 263 height 49
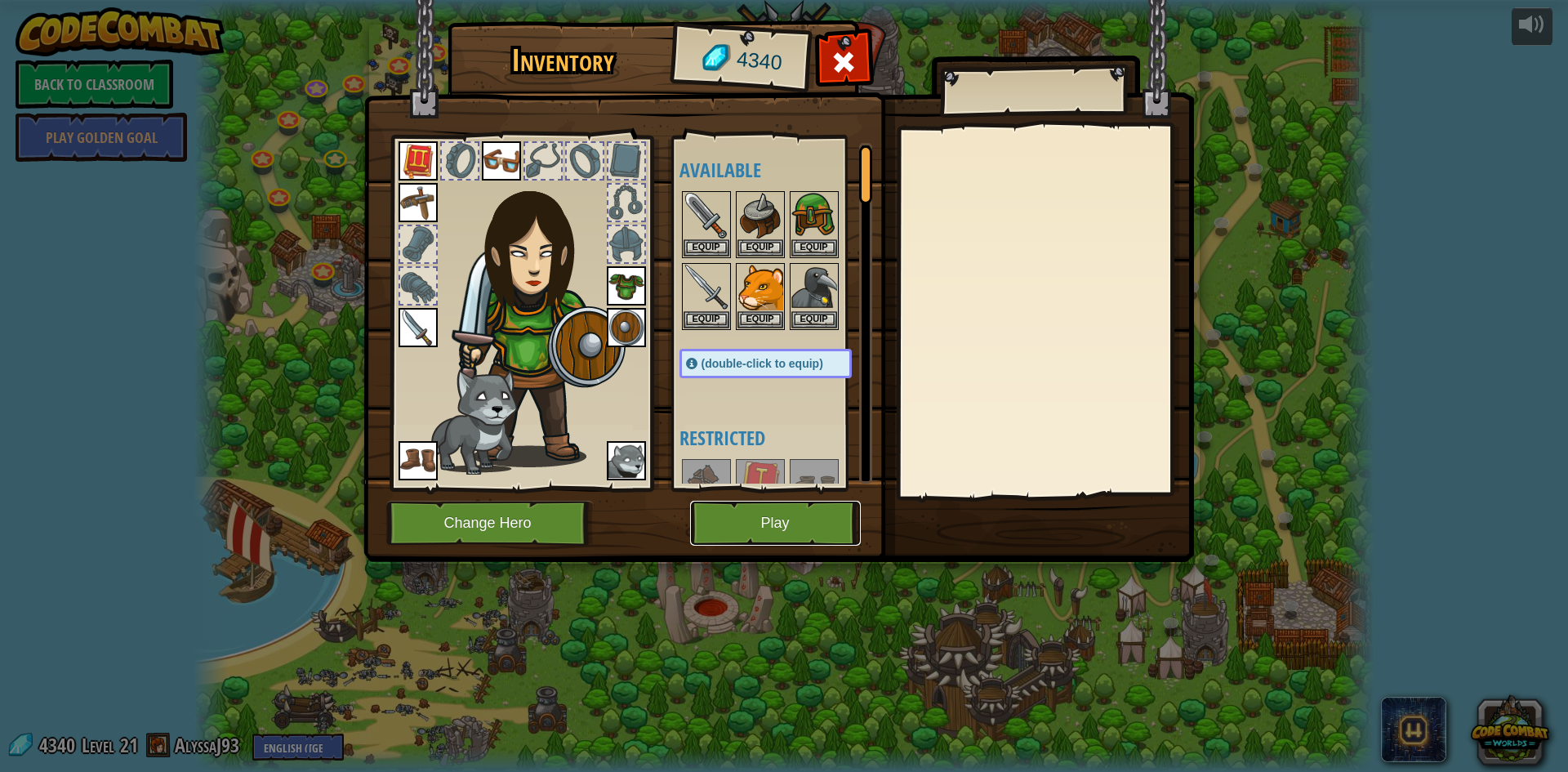
click at [760, 528] on button "Play" at bounding box center [775, 522] width 171 height 45
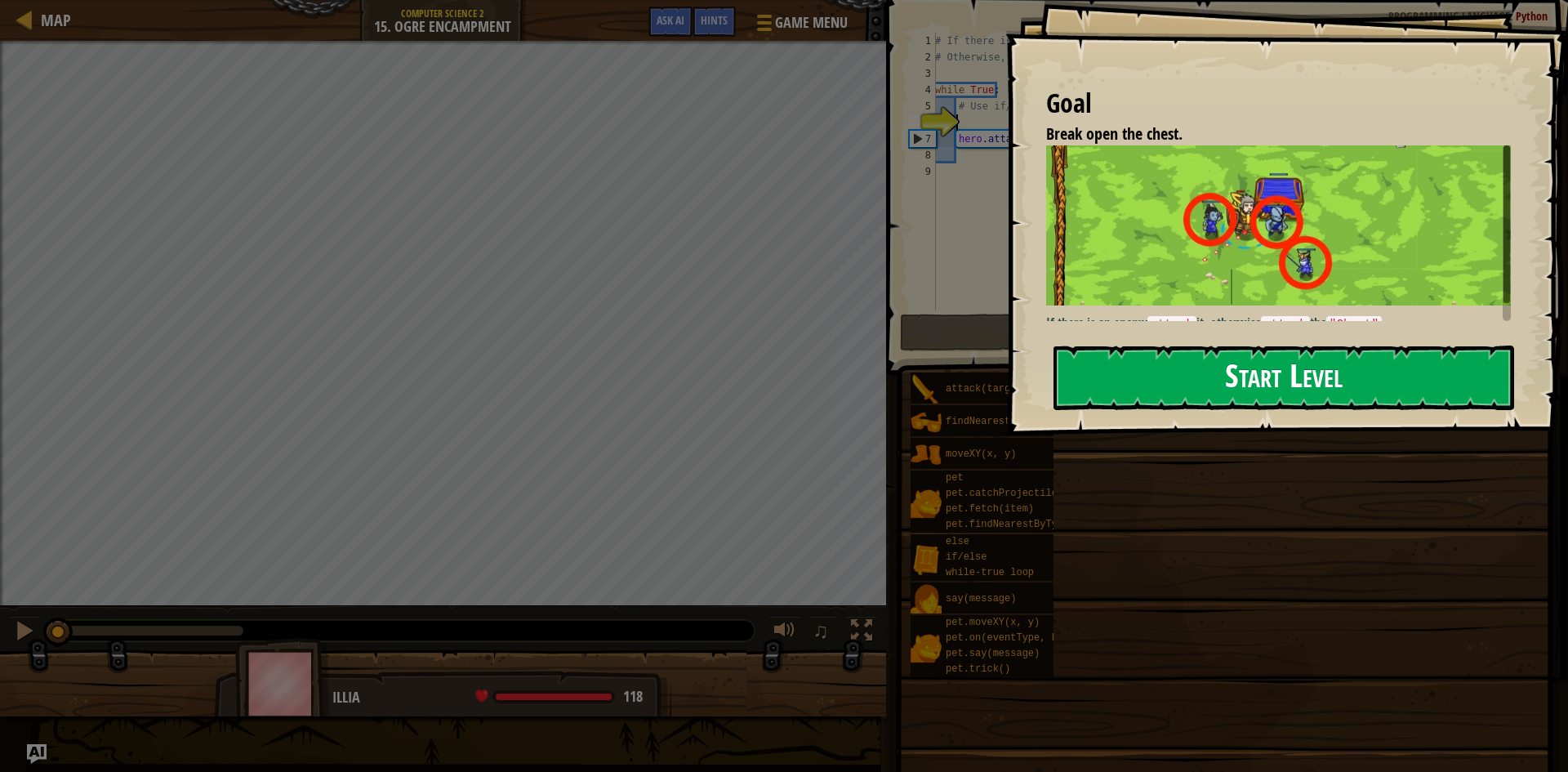
click at [1459, 363] on button "Start Level" at bounding box center [1283, 377] width 461 height 64
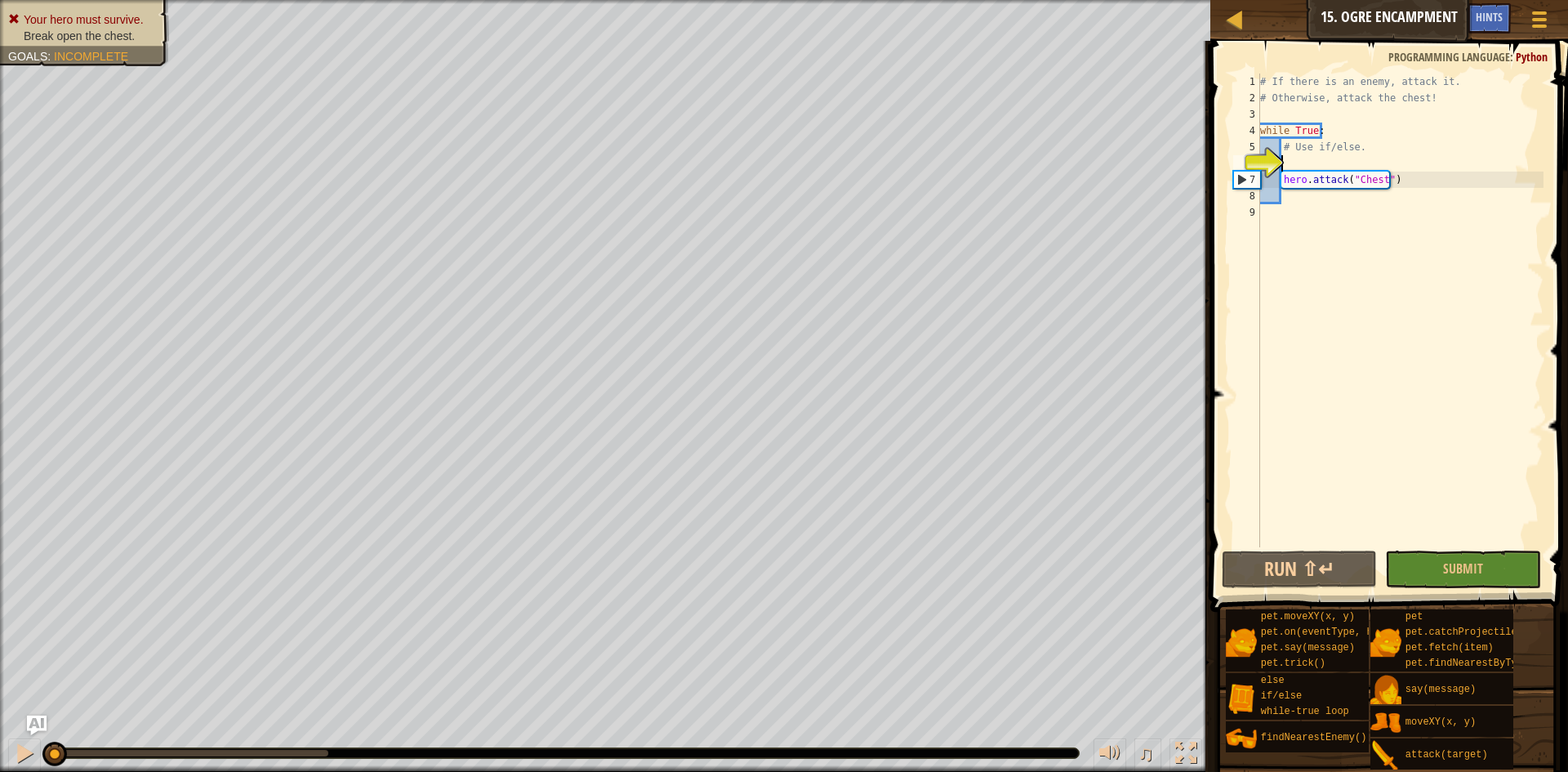
click at [1306, 161] on div "# If there is an enemy, attack it. # Otherwise, attack the chest! while True : …" at bounding box center [1400, 327] width 286 height 506
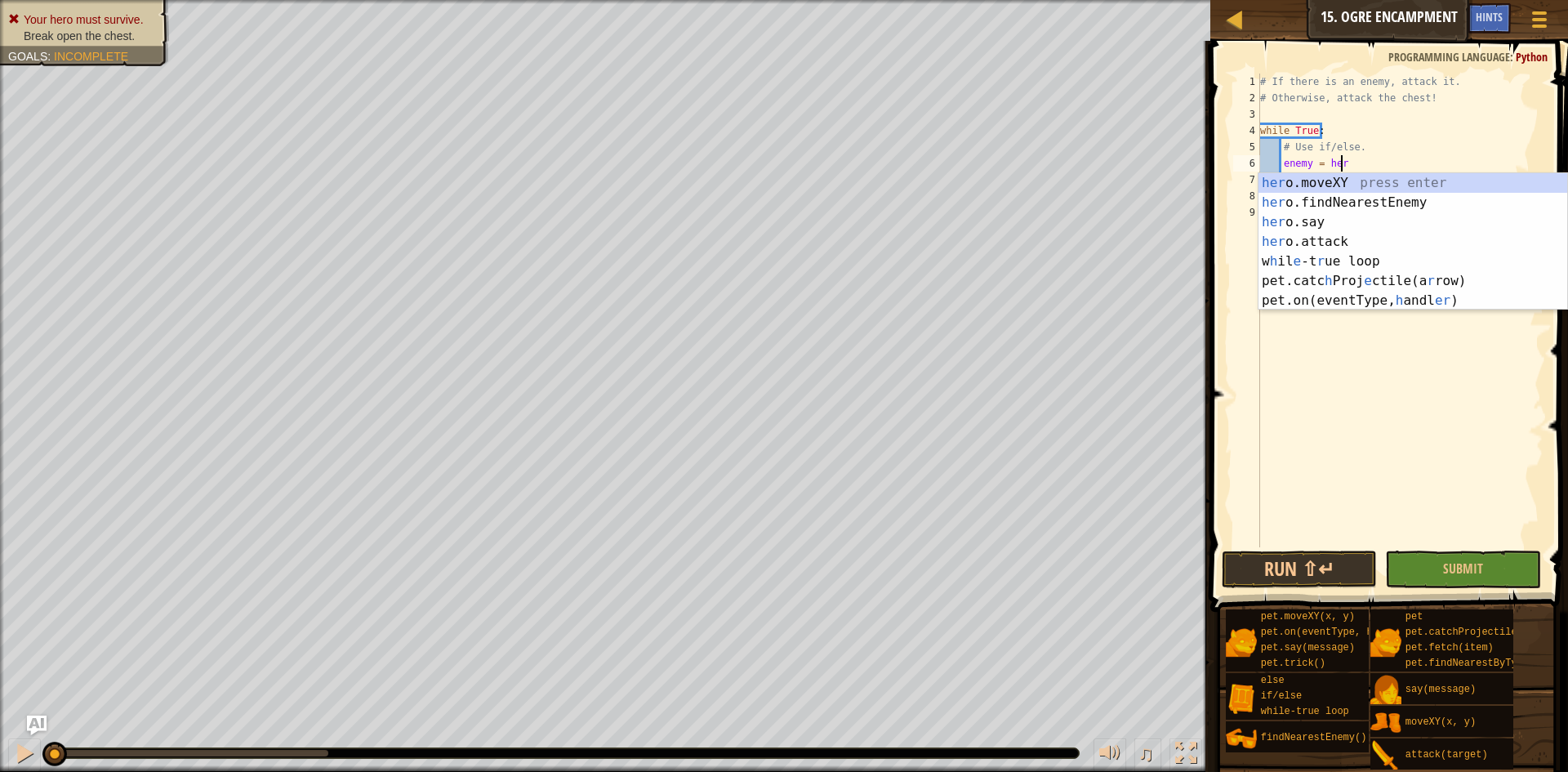
type textarea "enemy = hero"
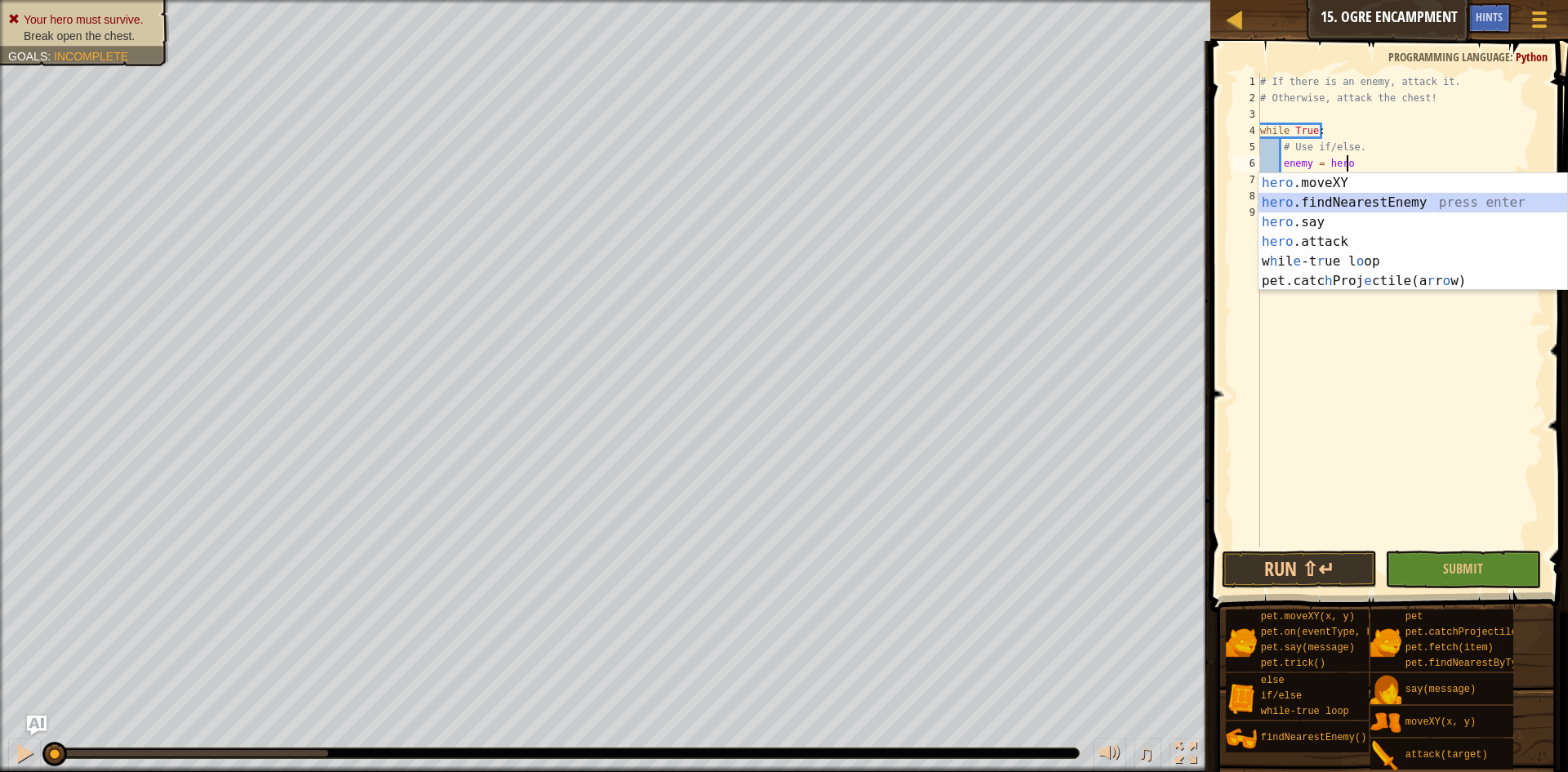
click at [1389, 204] on div "hero .moveXY press enter hero .findNearestEnemy press enter hero .say press ent…" at bounding box center [1412, 250] width 309 height 156
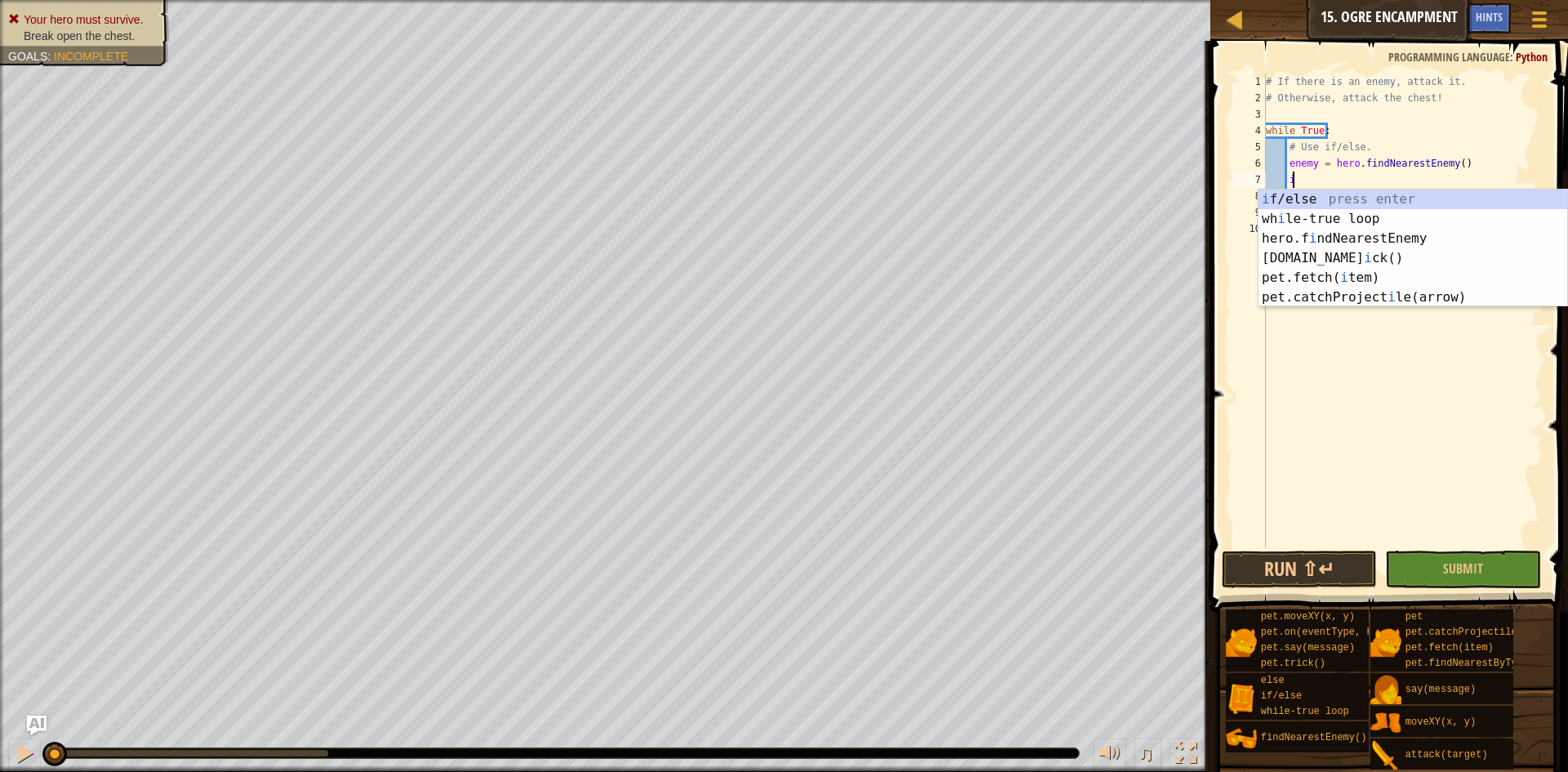
scroll to position [8, 2]
click at [1314, 201] on div "i f/else press enter wh i le-true loop press enter hero.f i ndNearestEnemy pres…" at bounding box center [1412, 268] width 309 height 156
type textarea "if enemy:"
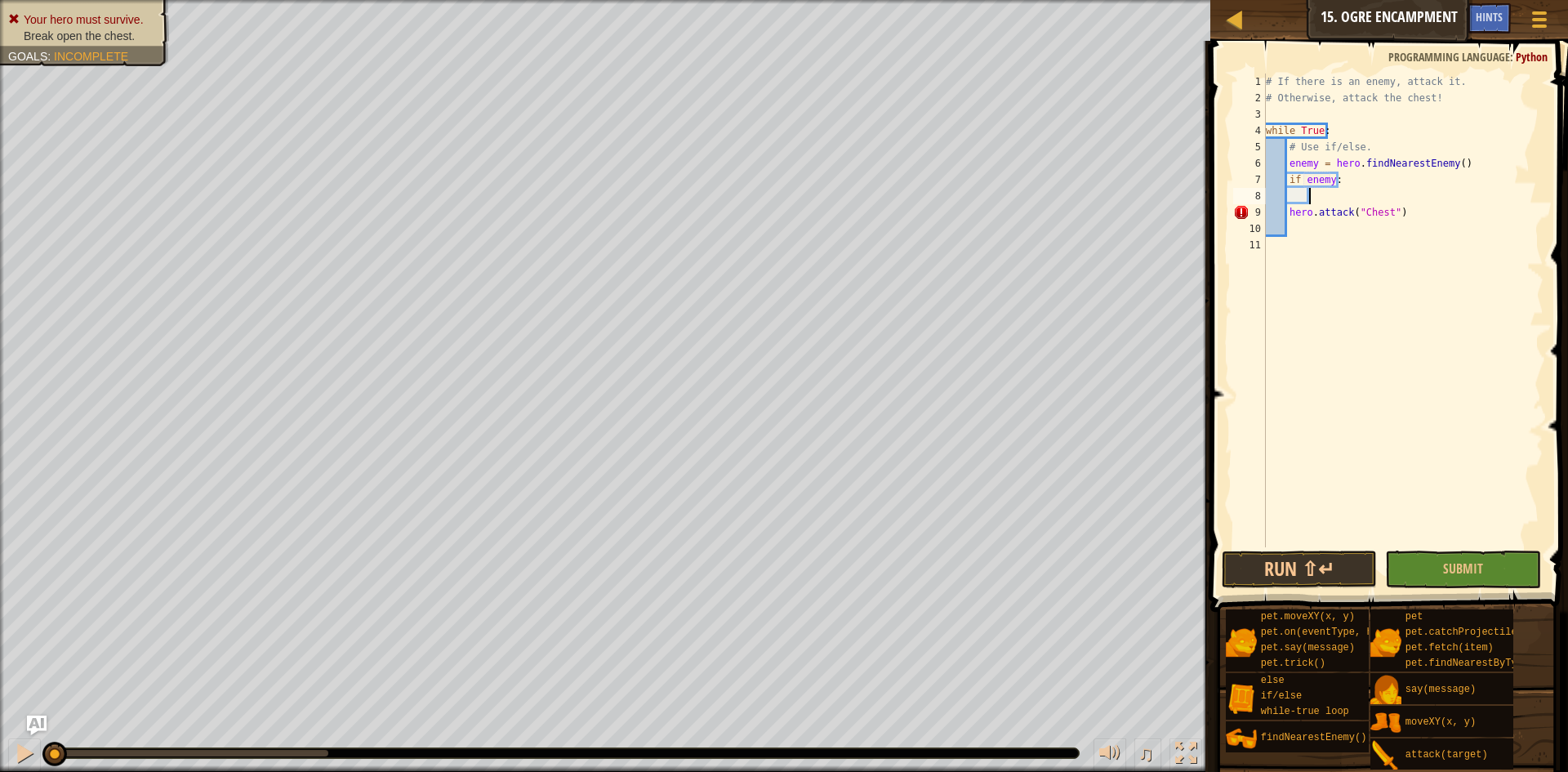
click at [1318, 196] on div "# If there is an enemy, attack it. # Otherwise, attack the chest! while True : …" at bounding box center [1404, 327] width 282 height 506
type textarea "j"
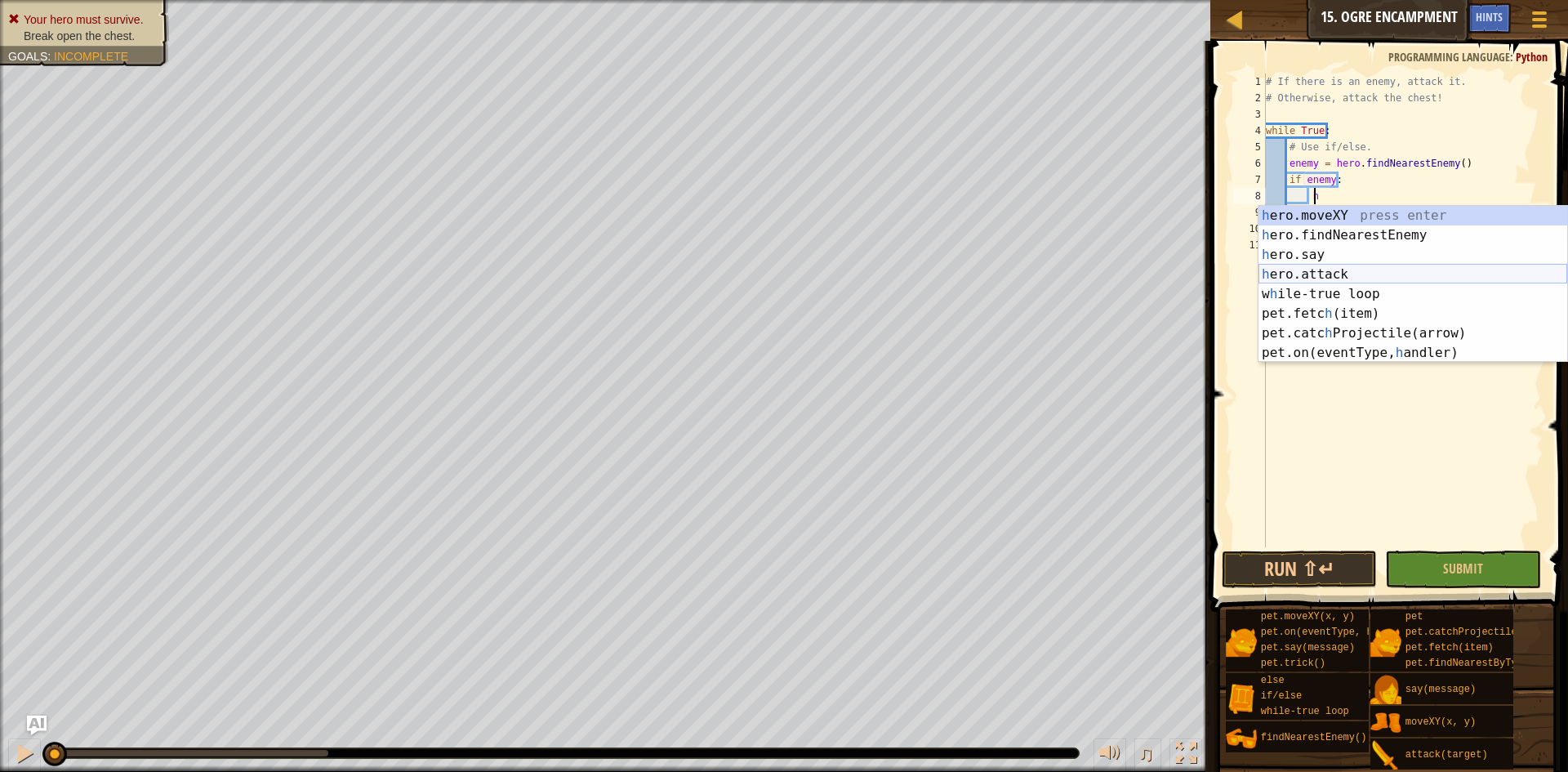
click at [1338, 282] on div "h ero.moveXY press enter h ero.findNearestEnemy press enter h ero.say press ent…" at bounding box center [1412, 303] width 309 height 196
type textarea "hero.attack(enemy)"
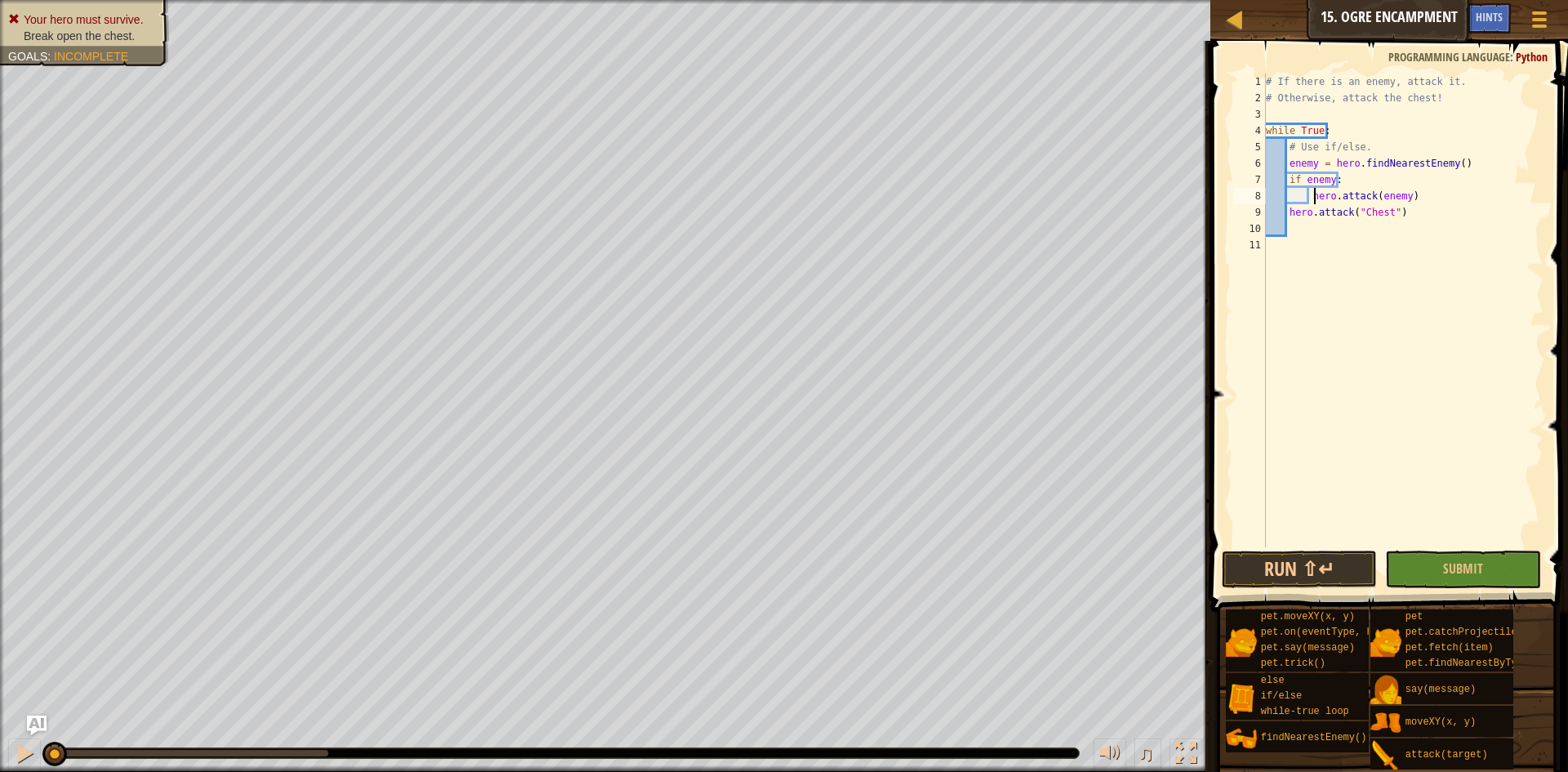
click at [1312, 203] on div "# If there is an enemy, attack it. # Otherwise, attack the chest! while True : …" at bounding box center [1404, 327] width 282 height 506
click at [1405, 199] on div "# If there is an enemy, attack it. # Otherwise, attack the chest! while True : …" at bounding box center [1404, 327] width 282 height 506
type textarea "e"
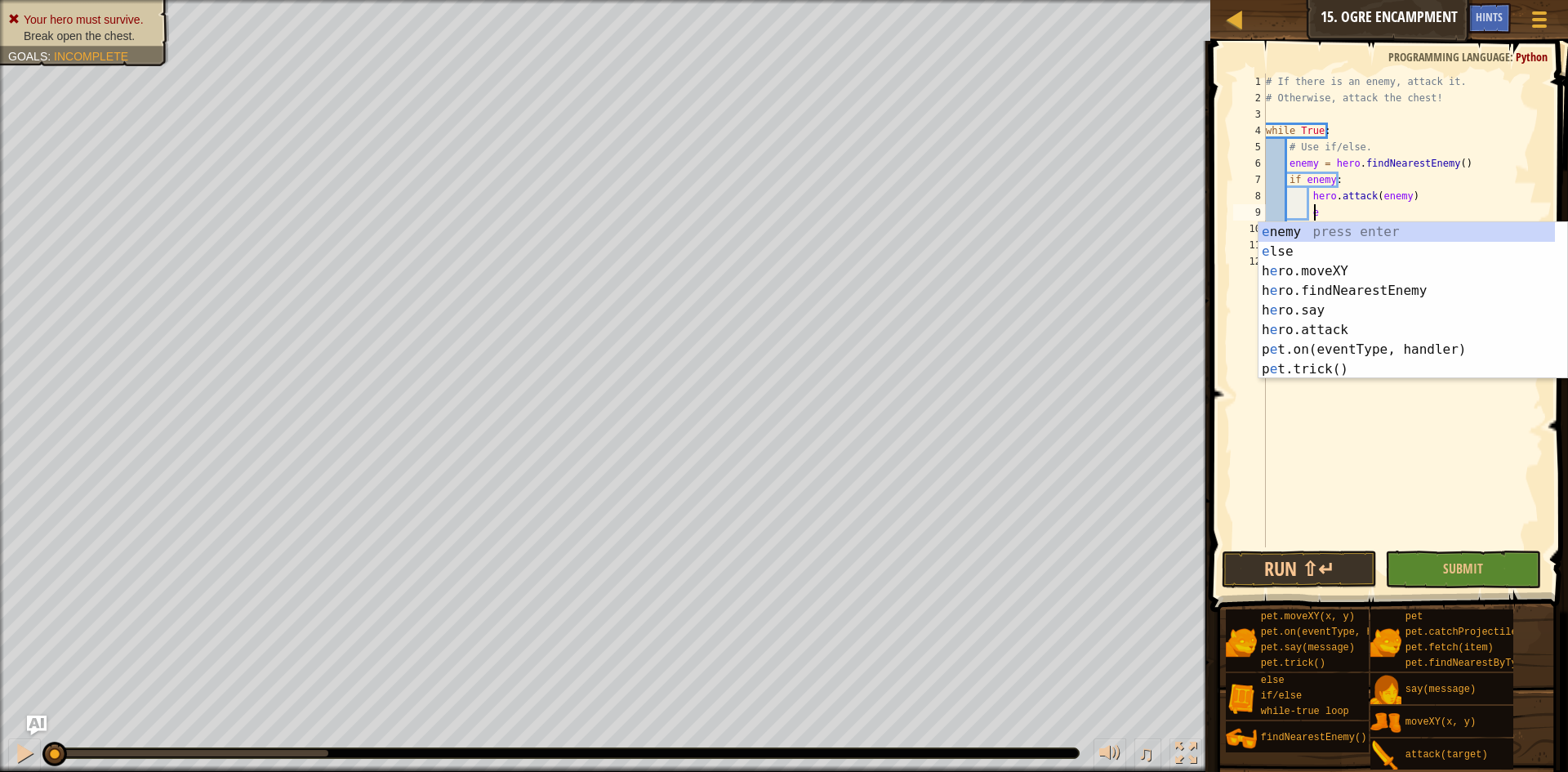
scroll to position [8, 3]
click at [1365, 245] on div "e nemy press enter e lse press enter h e ro.moveXY press enter h e ro.findNeare…" at bounding box center [1406, 320] width 297 height 196
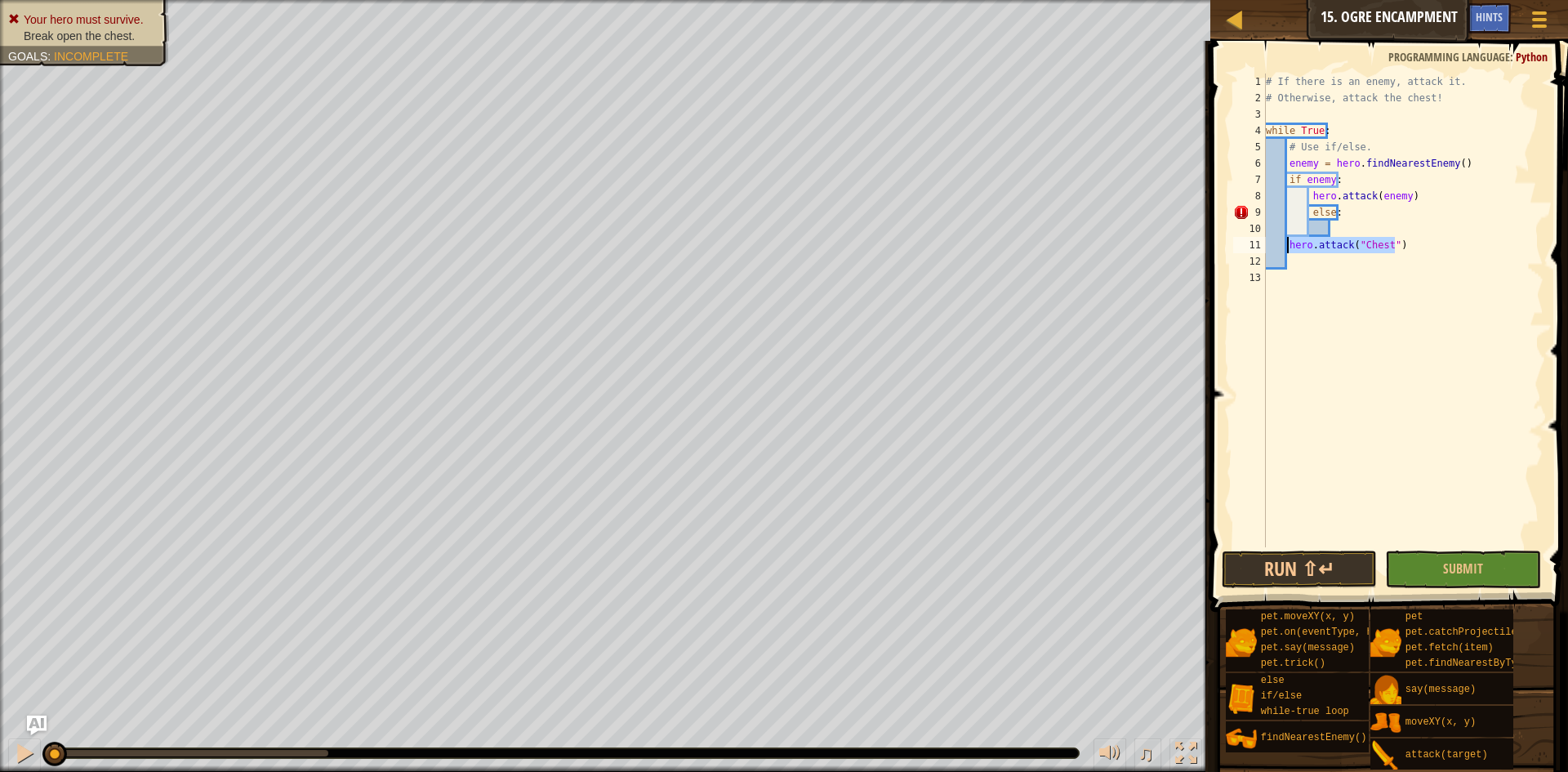
drag, startPoint x: 1394, startPoint y: 245, endPoint x: 1285, endPoint y: 247, distance: 109.0
click at [1285, 247] on div "# If there is an enemy, attack it. # Otherwise, attack the chest! while True : …" at bounding box center [1404, 327] width 282 height 506
type textarea "hero.attack("Chest")"
click at [1352, 229] on div "# If there is an enemy, attack it. # Otherwise, attack the chest! while True : …" at bounding box center [1404, 327] width 282 height 506
click at [1399, 246] on div "# If there is an enemy, attack it. # Otherwise, attack the chest! while True : …" at bounding box center [1404, 327] width 282 height 506
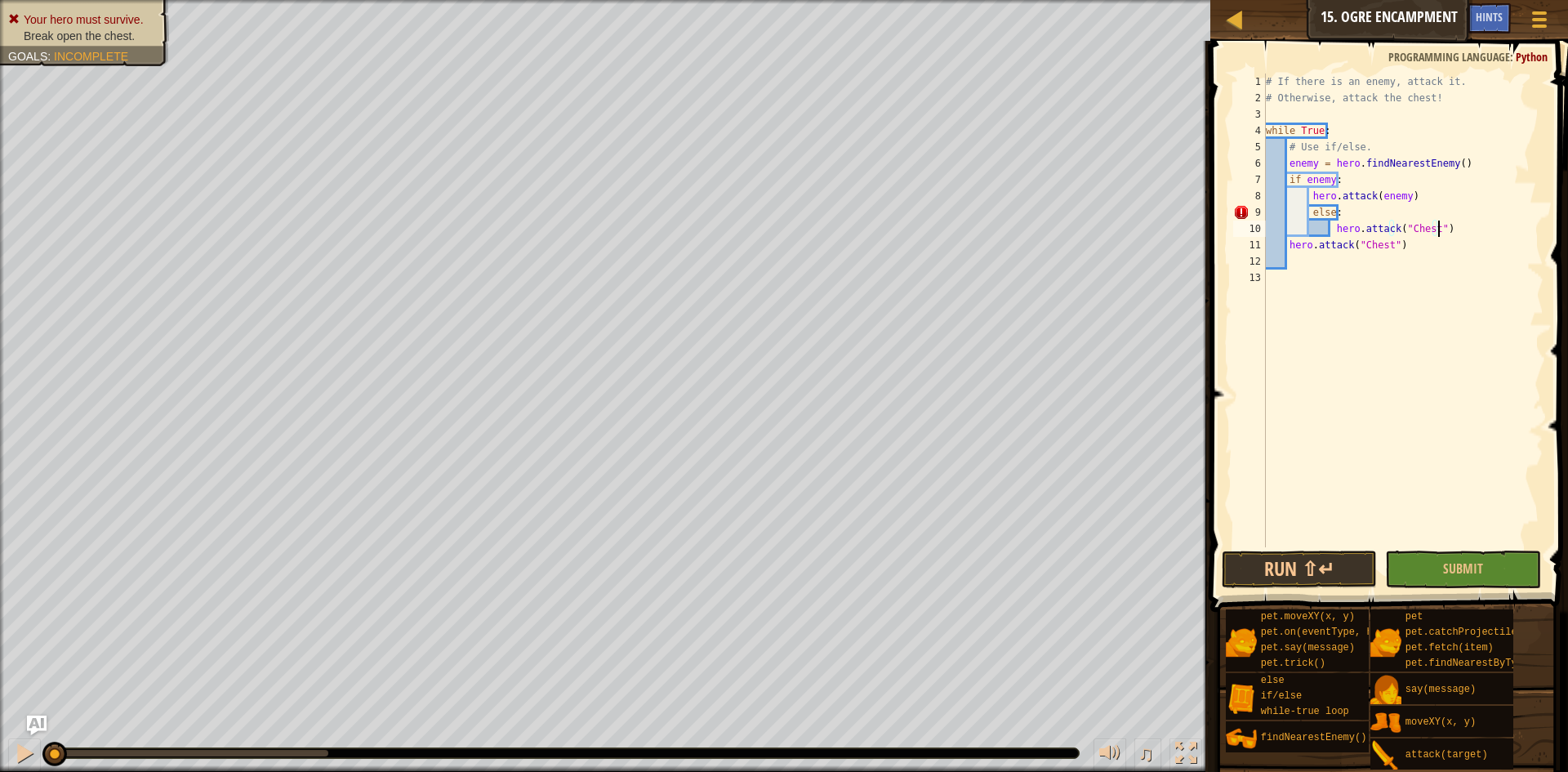
type textarea "hero.attack("Chest")"
drag, startPoint x: 1396, startPoint y: 246, endPoint x: 1285, endPoint y: 250, distance: 111.1
click at [1285, 250] on div "# If there is an enemy, attack it. # Otherwise, attack the chest! while True : …" at bounding box center [1404, 327] width 282 height 506
click at [1437, 564] on button "Submit" at bounding box center [1463, 569] width 156 height 38
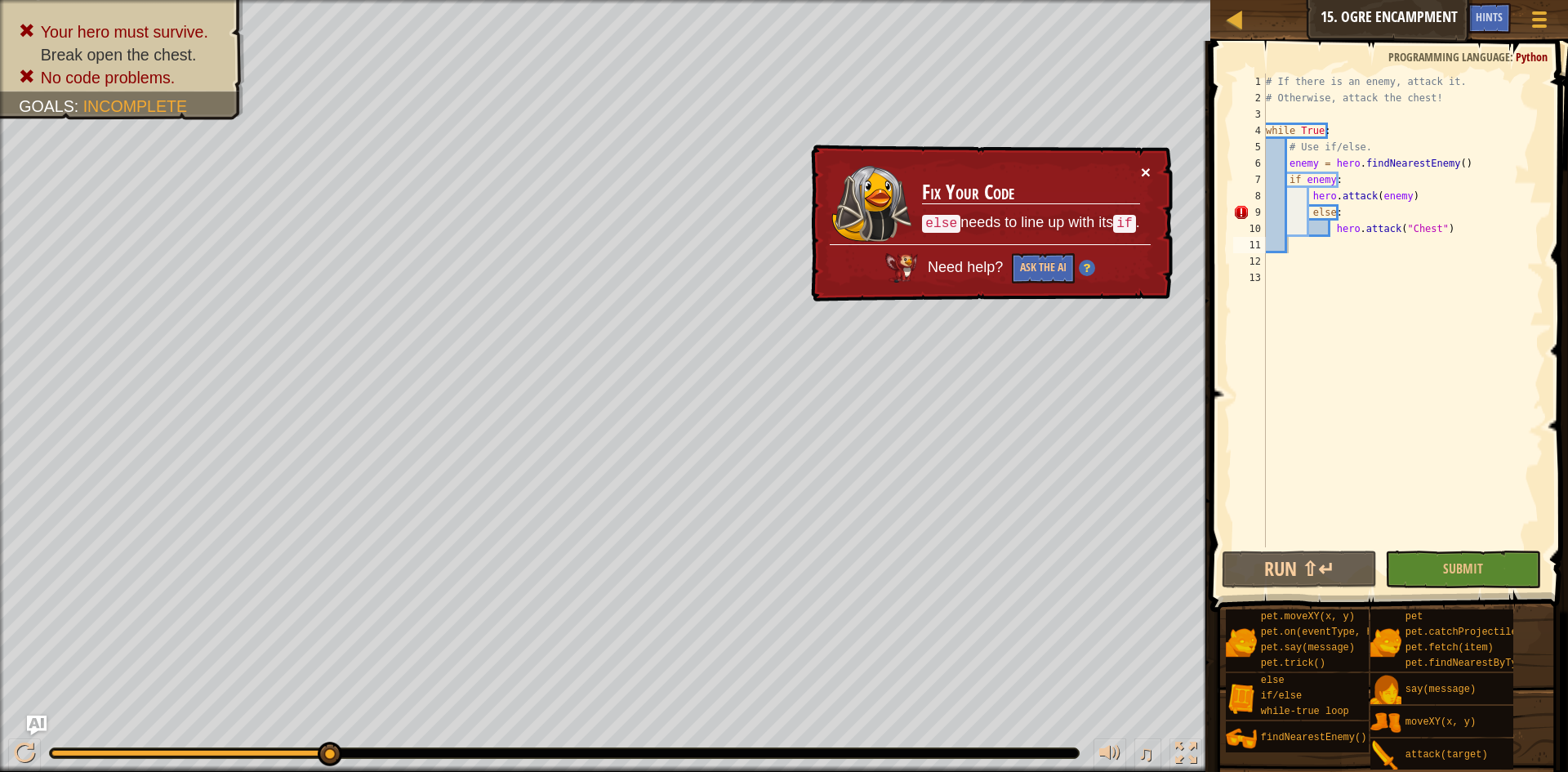
click at [1143, 174] on button "×" at bounding box center [1145, 172] width 9 height 17
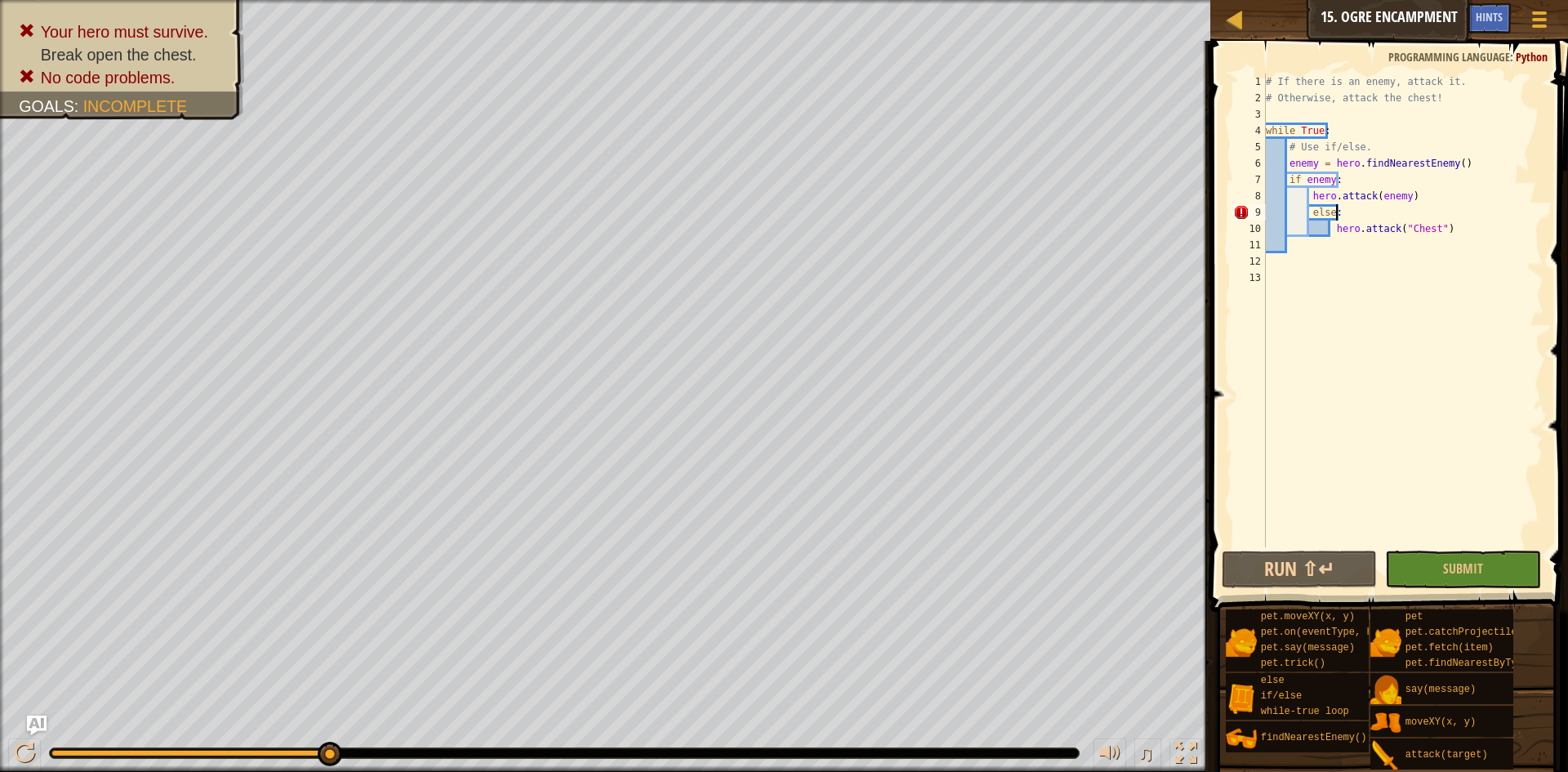
click at [1341, 210] on div "# If there is an enemy, attack it. # Otherwise, attack the chest! while True : …" at bounding box center [1404, 327] width 282 height 506
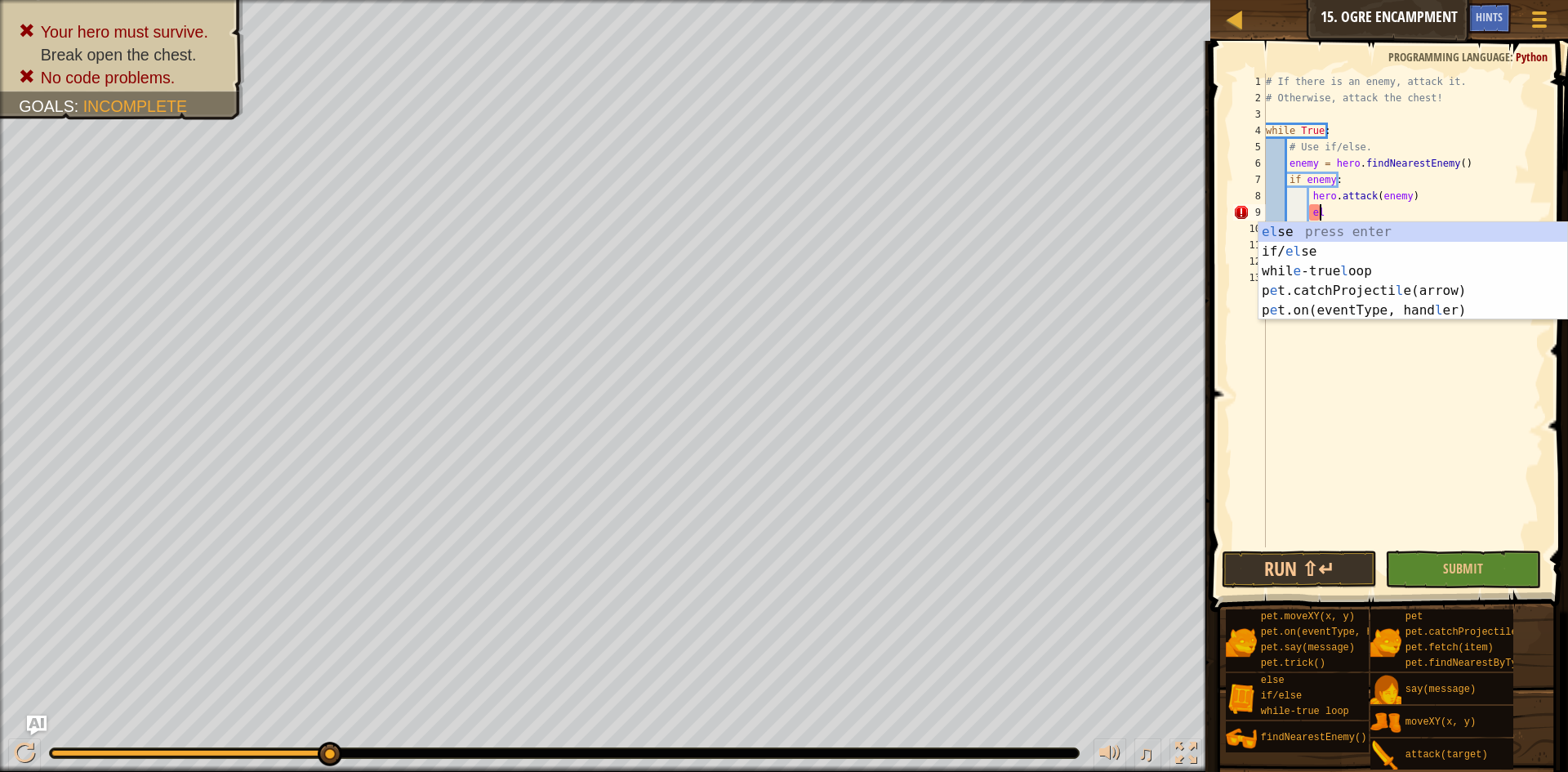
type textarea "e"
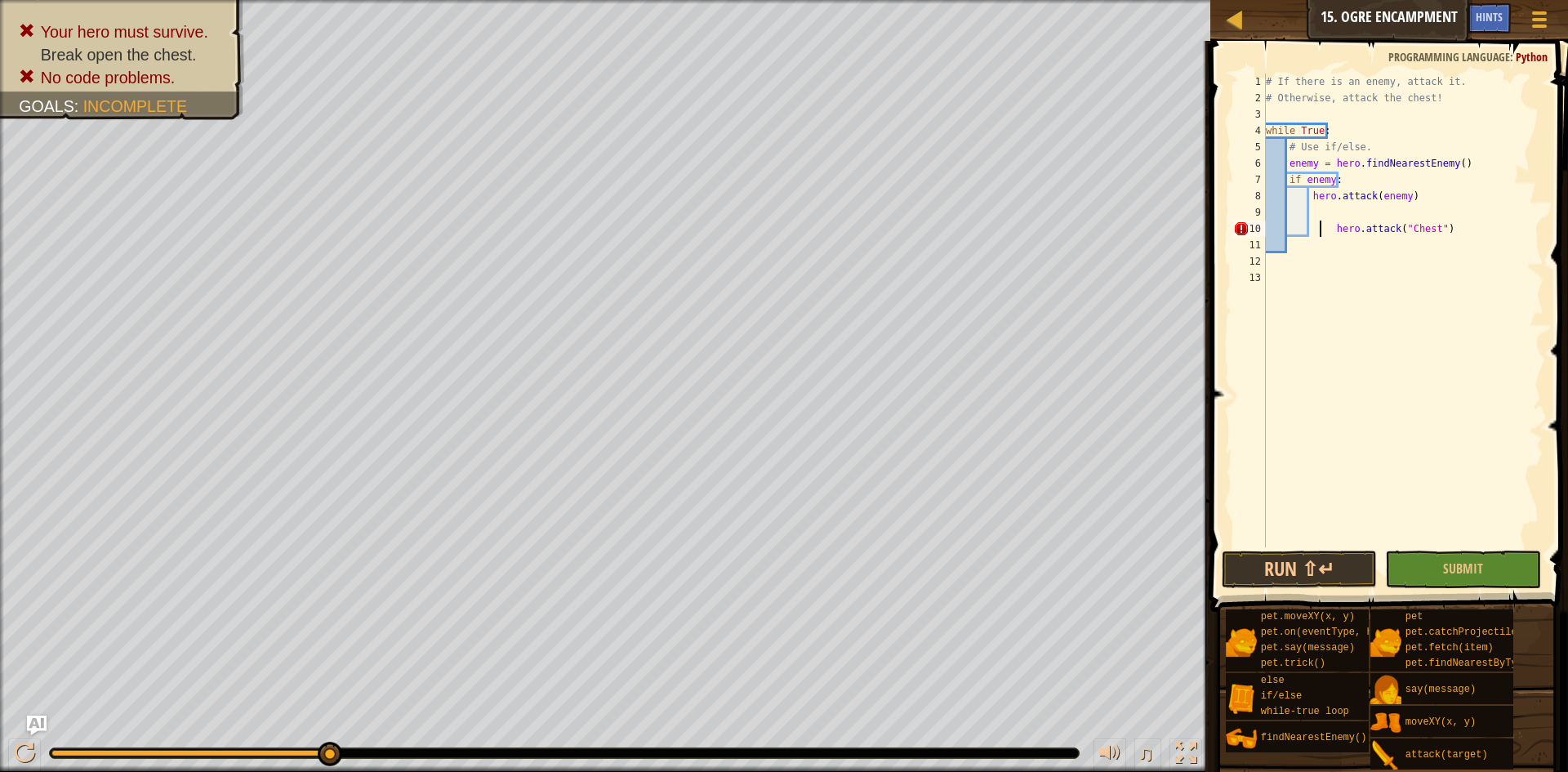
click at [1319, 228] on div "# If there is an enemy, attack it. # Otherwise, attack the chest! while True : …" at bounding box center [1404, 327] width 282 height 506
type textarea "hero.attack("Chest")"
click at [1312, 214] on div "# If there is an enemy, attack it. # Otherwise, attack the chest! while True : …" at bounding box center [1404, 327] width 282 height 506
type textarea "e"
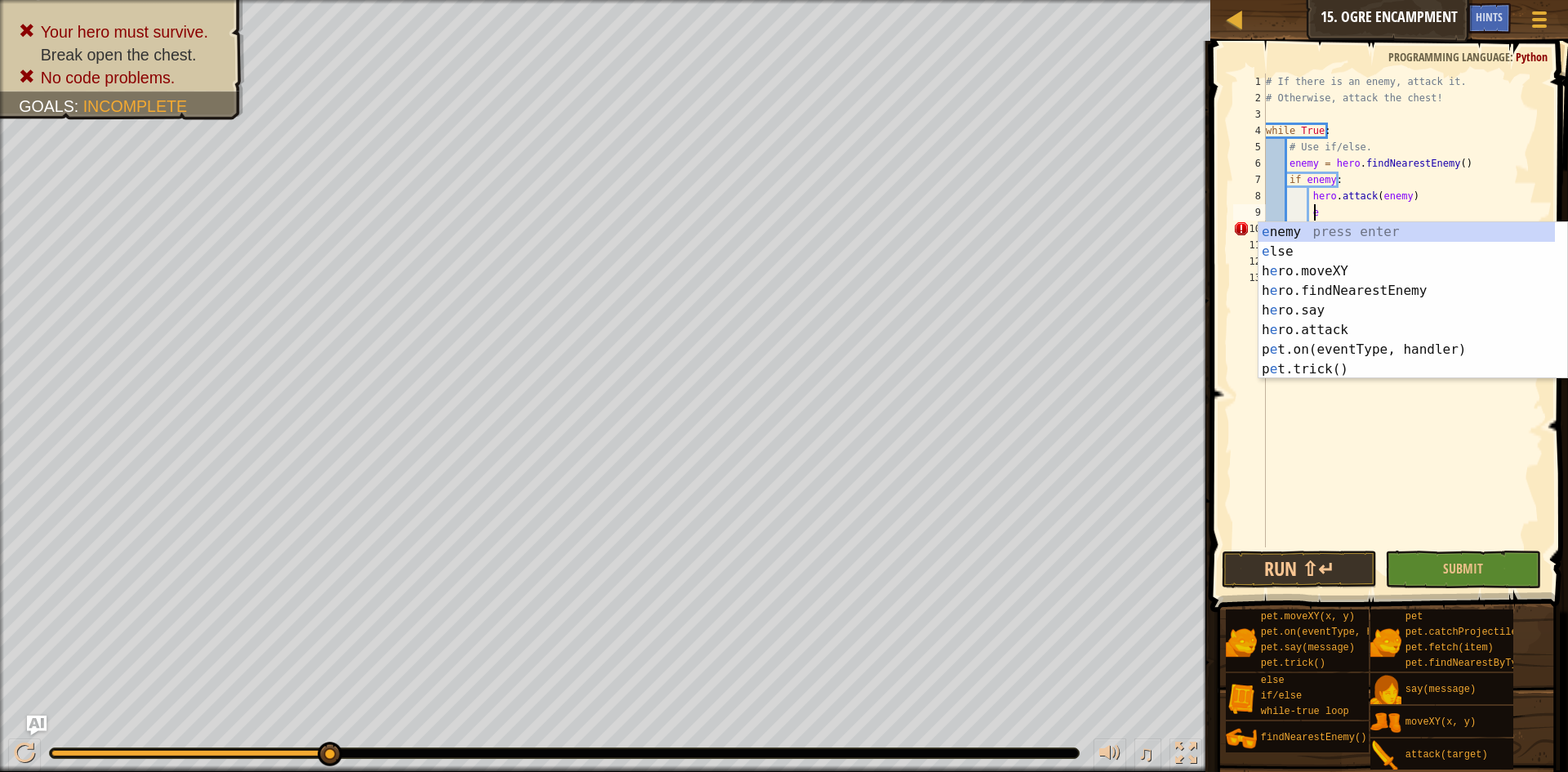
scroll to position [8, 3]
click at [1297, 250] on div "e nemy press enter e lse press enter h e ro.moveXY press enter h e ro.findNeare…" at bounding box center [1406, 320] width 297 height 196
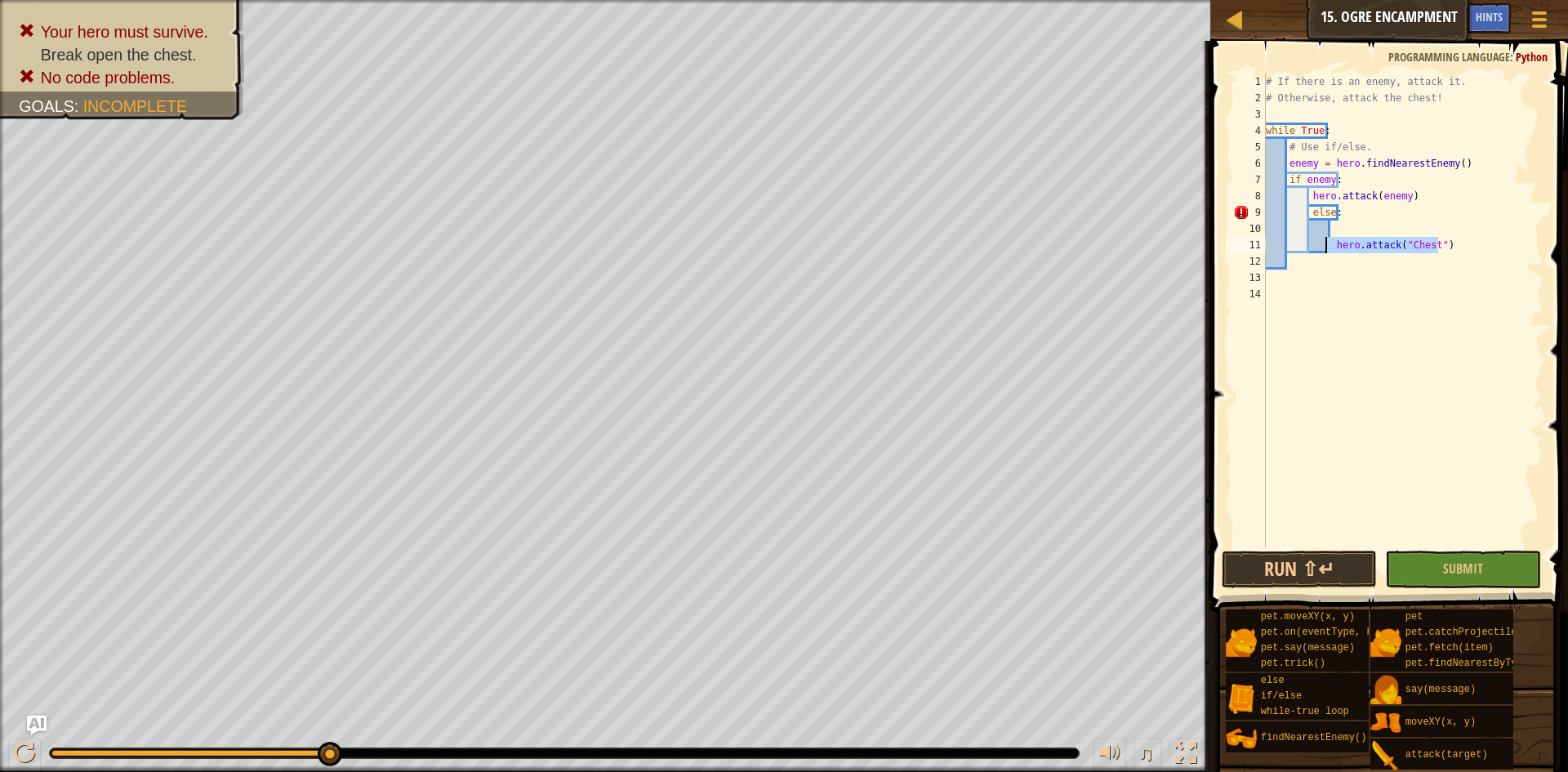
drag, startPoint x: 1440, startPoint y: 245, endPoint x: 1327, endPoint y: 245, distance: 113.0
click at [1327, 245] on div "# If there is an enemy, attack it. # Otherwise, attack the chest! while True : …" at bounding box center [1404, 327] width 282 height 506
type textarea "hero.attack("Chest")"
click at [1337, 232] on div "# If there is an enemy, attack it. # Otherwise, attack the chest! while True : …" at bounding box center [1404, 327] width 282 height 506
paste textarea "hero.attack("Chest")"
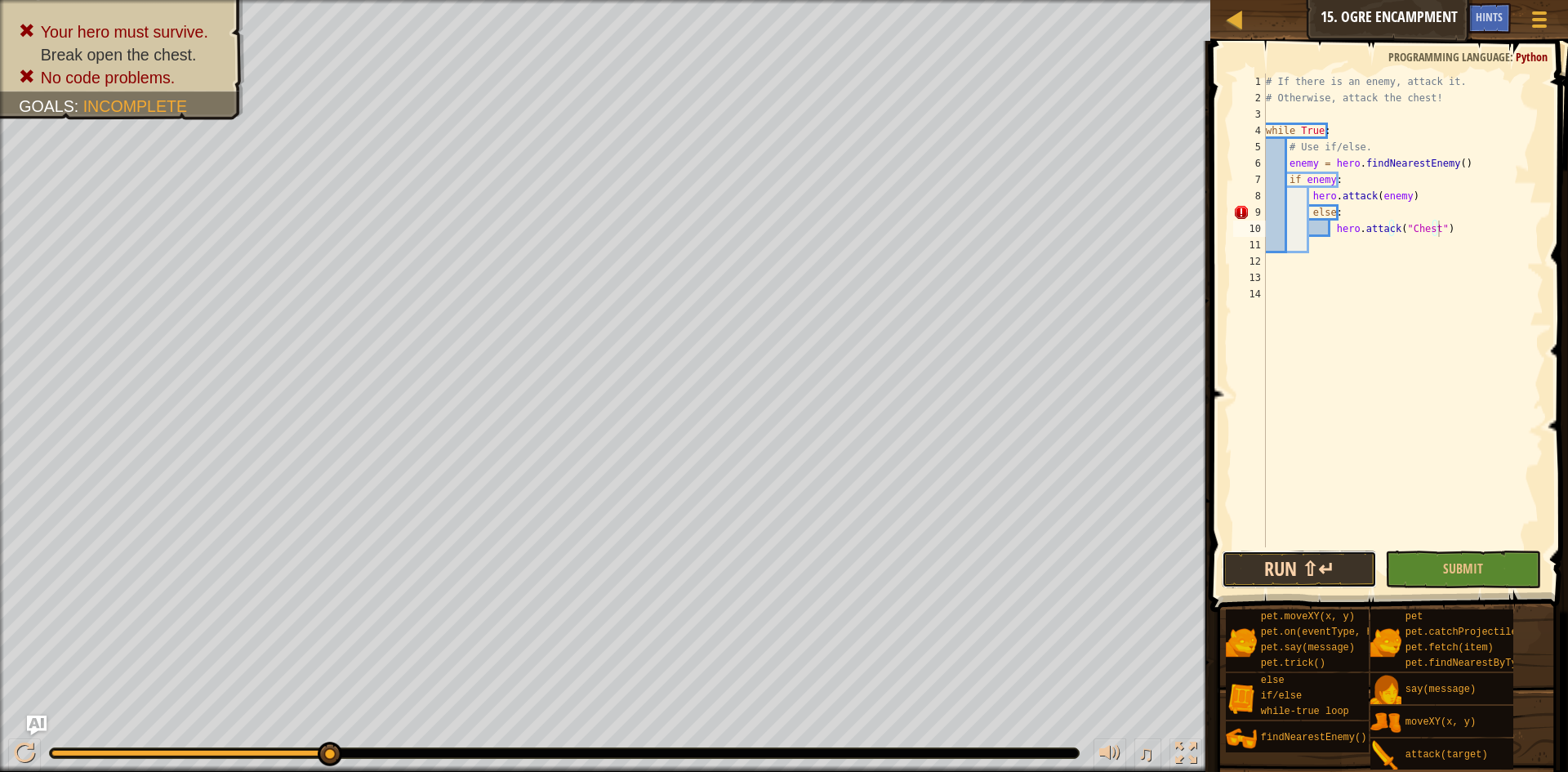
click at [1321, 556] on button "Run ⇧↵" at bounding box center [1300, 569] width 156 height 38
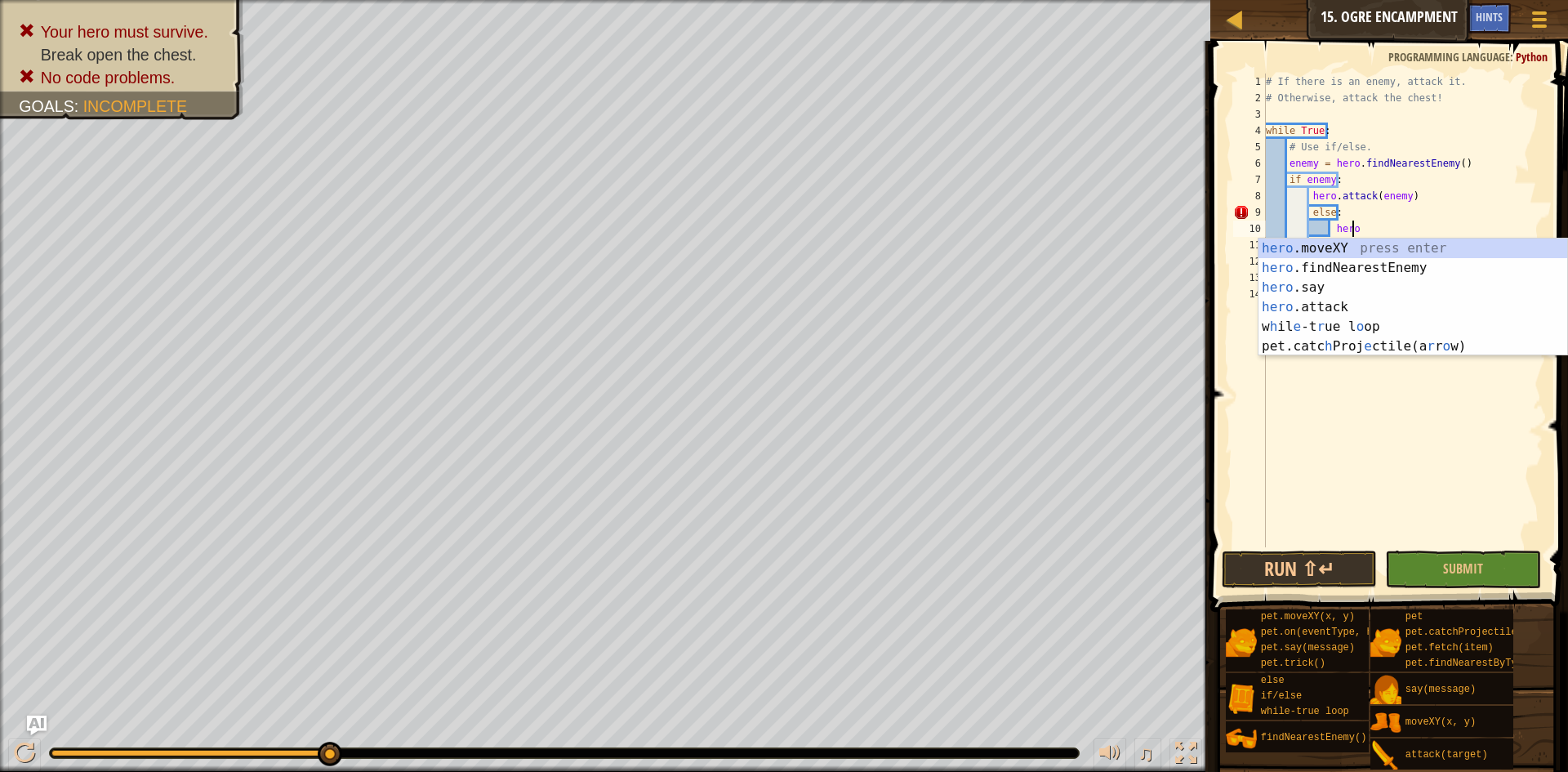
type textarea "h"
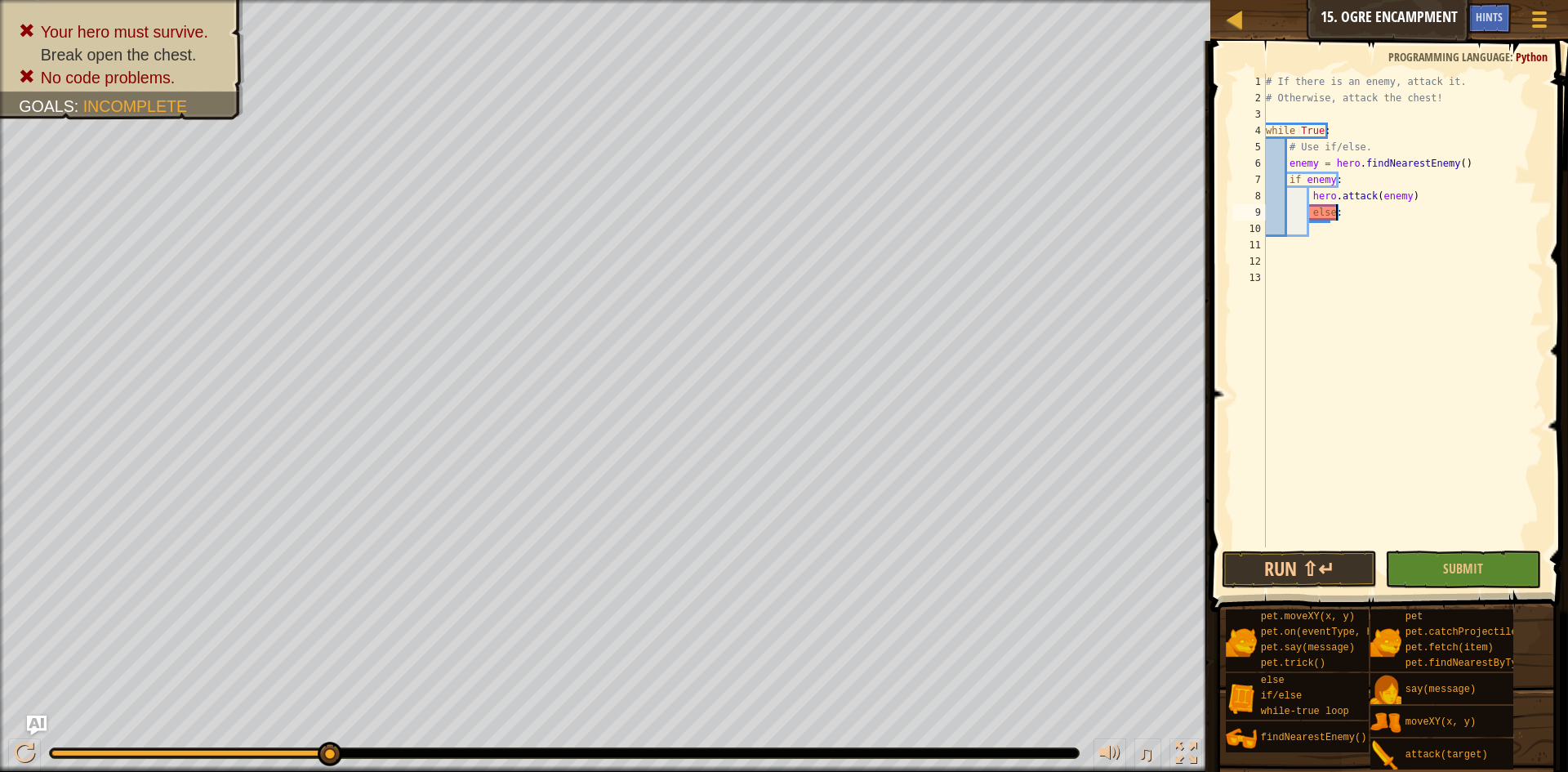
scroll to position [8, 0]
type textarea "e"
click at [1335, 217] on div "enem y press enter hero.findNearest Enem y press enter" at bounding box center [1412, 245] width 309 height 79
type textarea "hero.attack(enemy)"
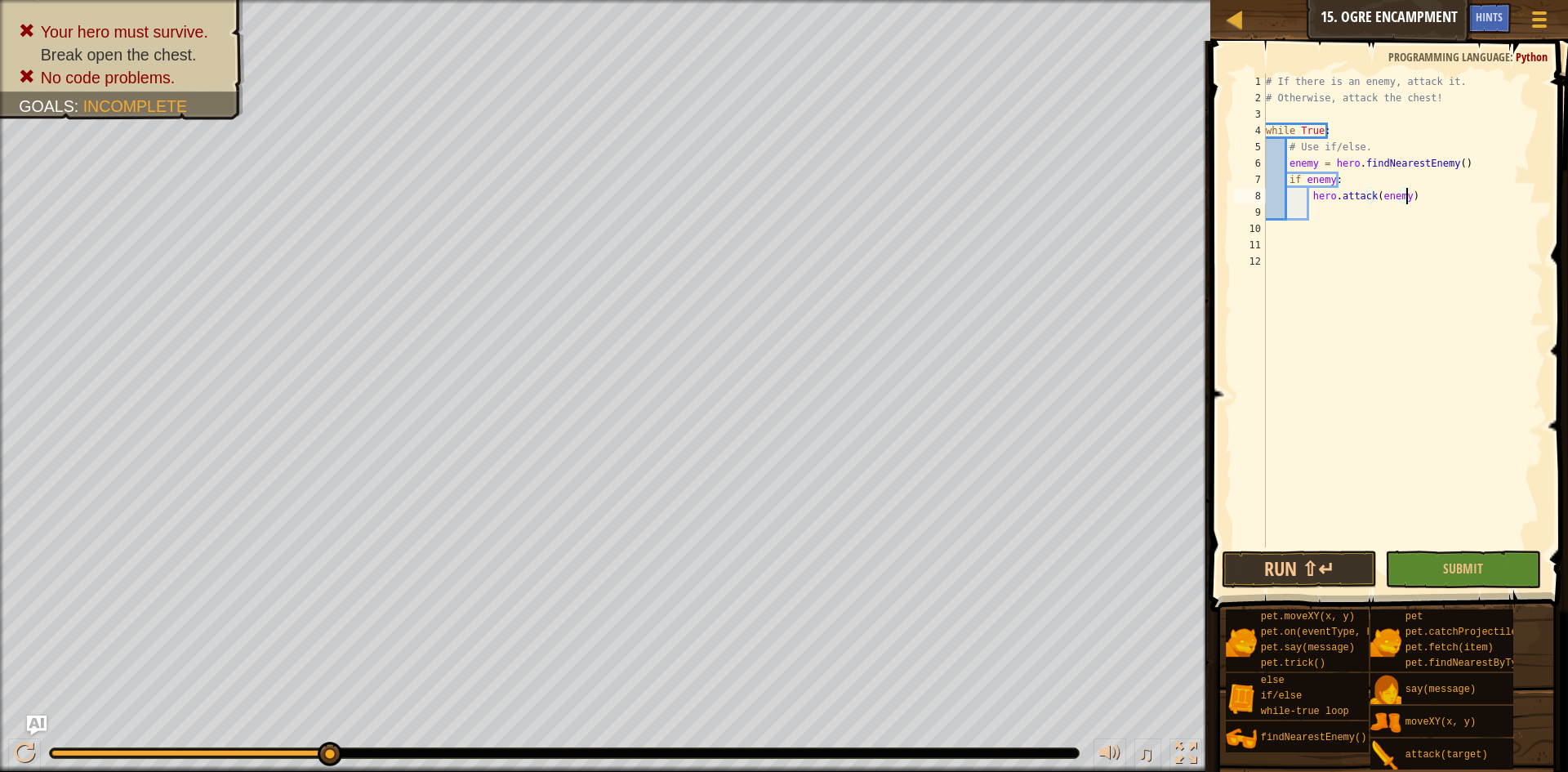
click at [1326, 209] on div "# If there is an enemy, attack it. # Otherwise, attack the chest! while True : …" at bounding box center [1404, 327] width 282 height 506
click at [1311, 209] on div "# If there is an enemy, attack it. # Otherwise, attack the chest! while True : …" at bounding box center [1404, 327] width 282 height 506
type textarea "e"
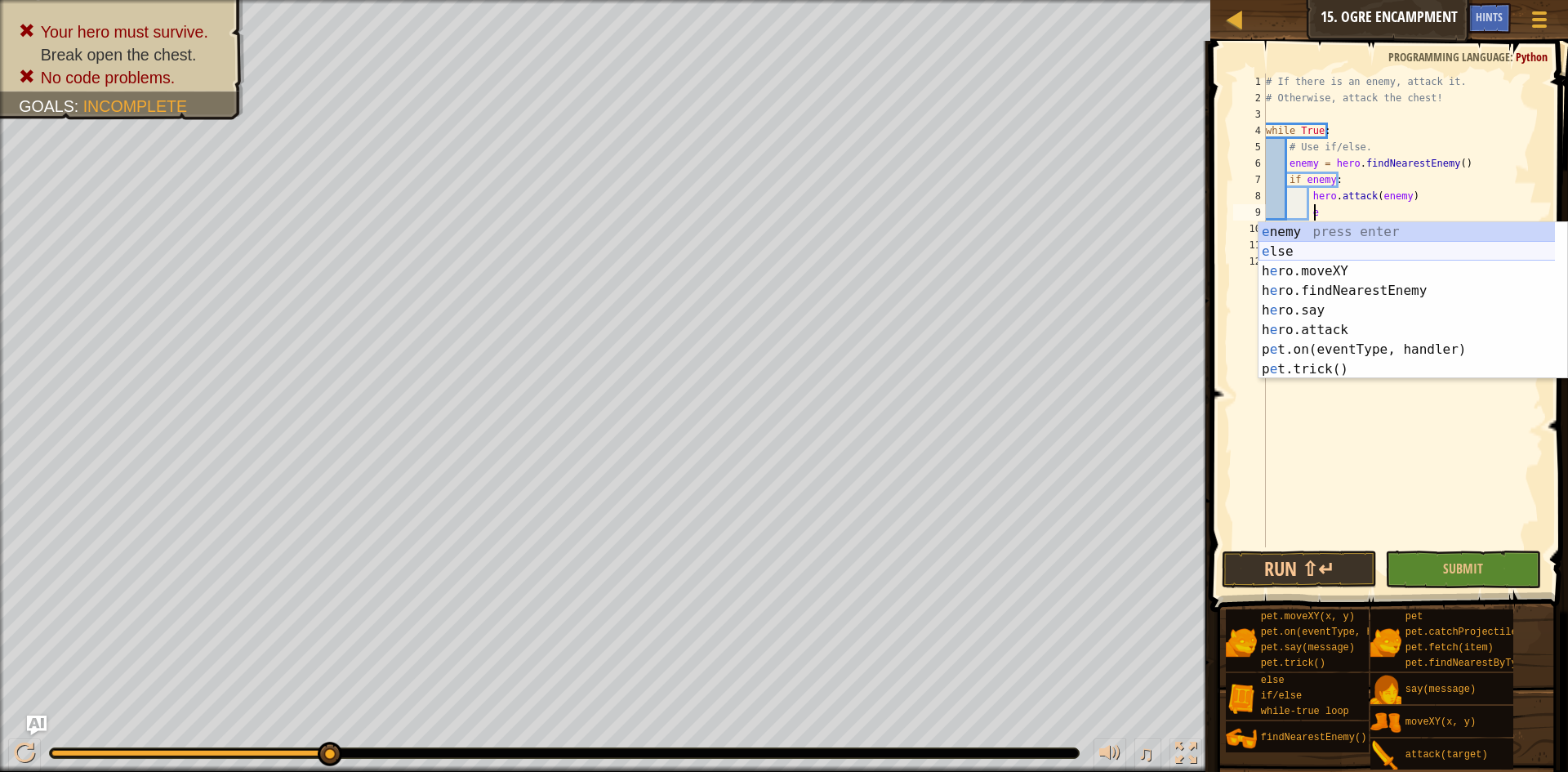
click at [1282, 245] on div "e nemy press enter e lse press enter h e ro.moveXY press enter h e ro.findNeare…" at bounding box center [1412, 320] width 309 height 196
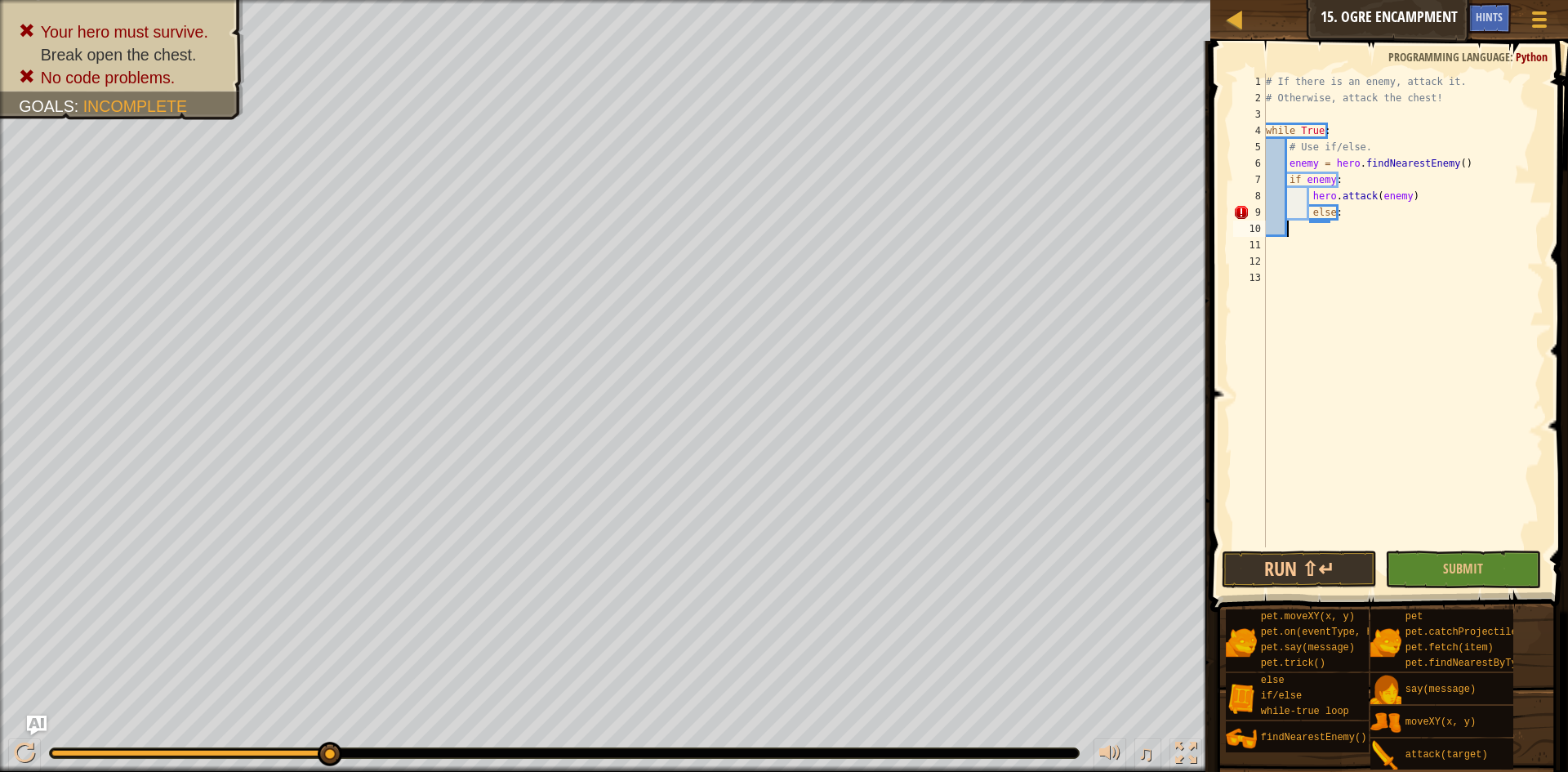
scroll to position [8, 1]
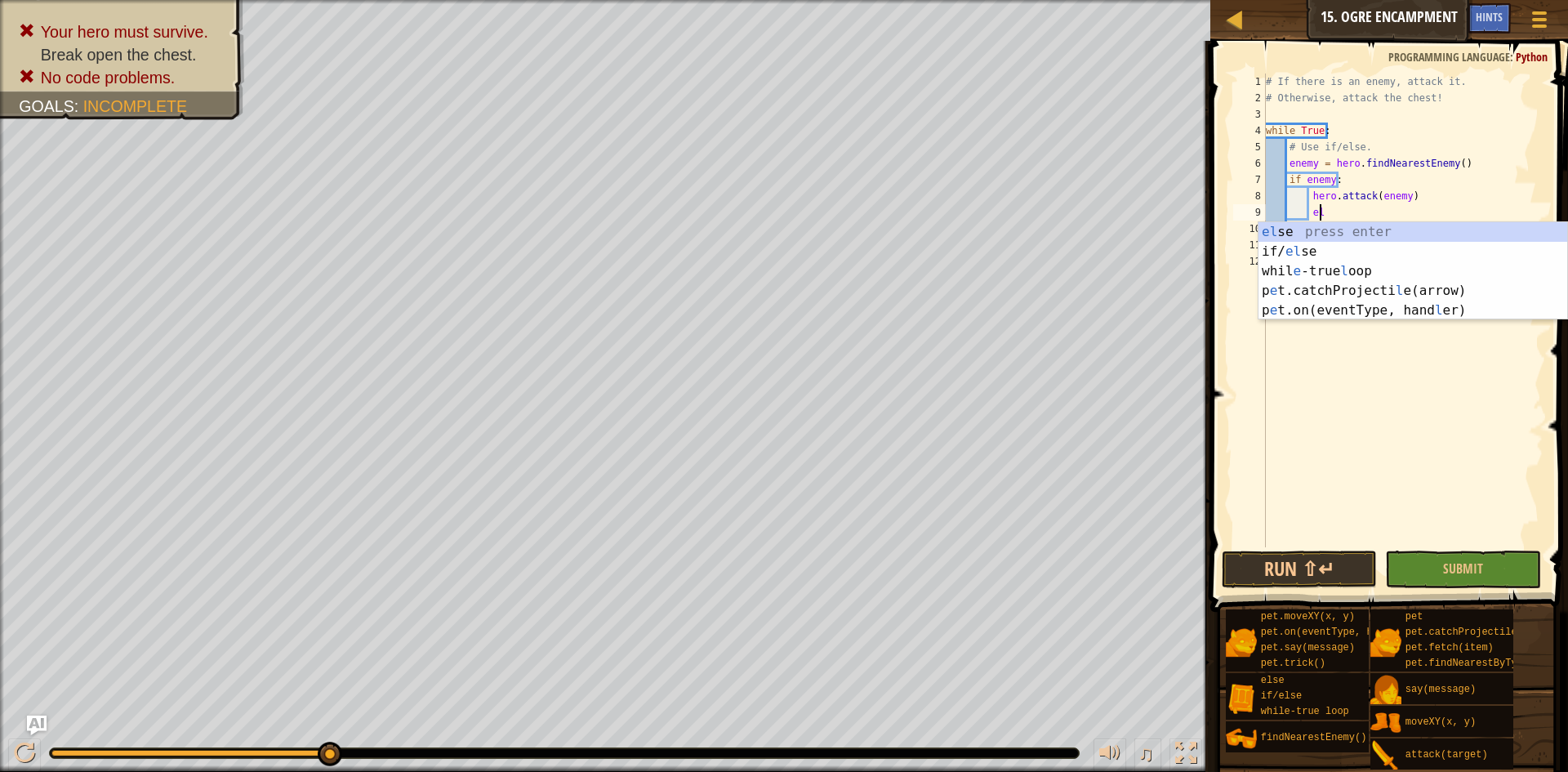
type textarea "e"
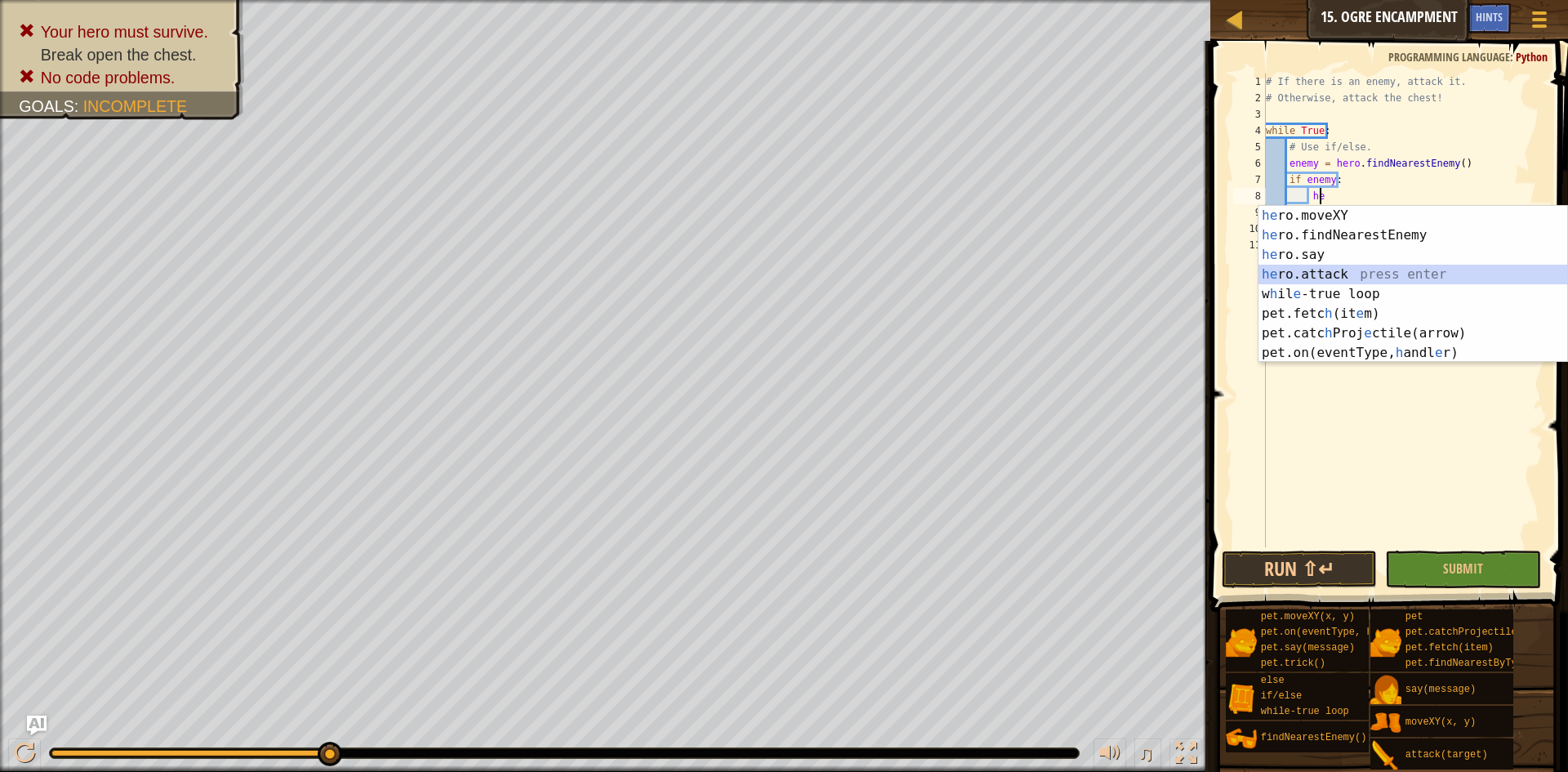
click at [1336, 271] on div "he ro.moveXY press enter he ro.findNearestEnemy press enter he ro.say press ent…" at bounding box center [1412, 303] width 309 height 196
type textarea "hero.attack(enemy)"
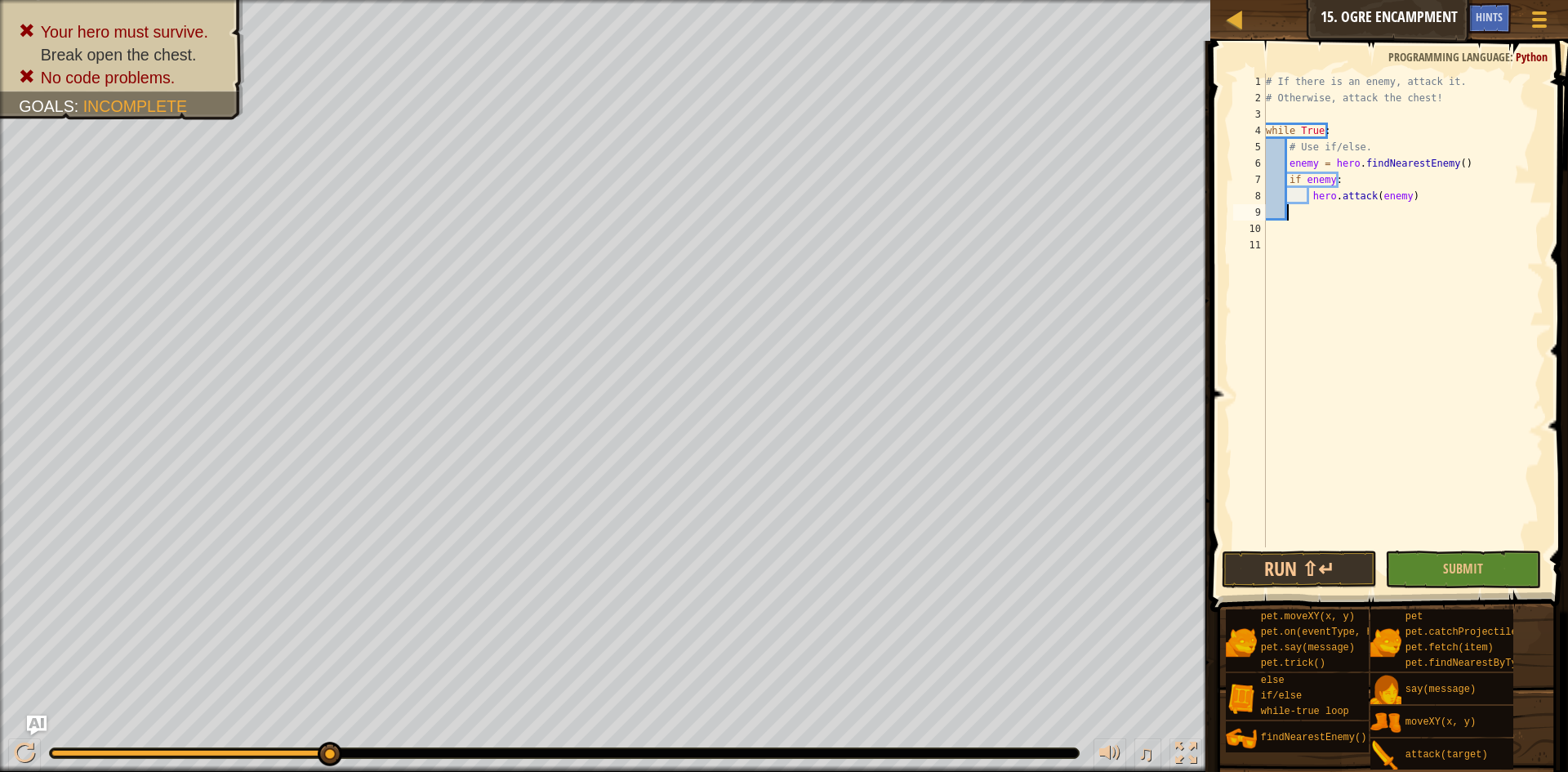
click at [1294, 209] on div "# If there is an enemy, attack it. # Otherwise, attack the chest! while True : …" at bounding box center [1404, 327] width 282 height 506
type textarea "e"
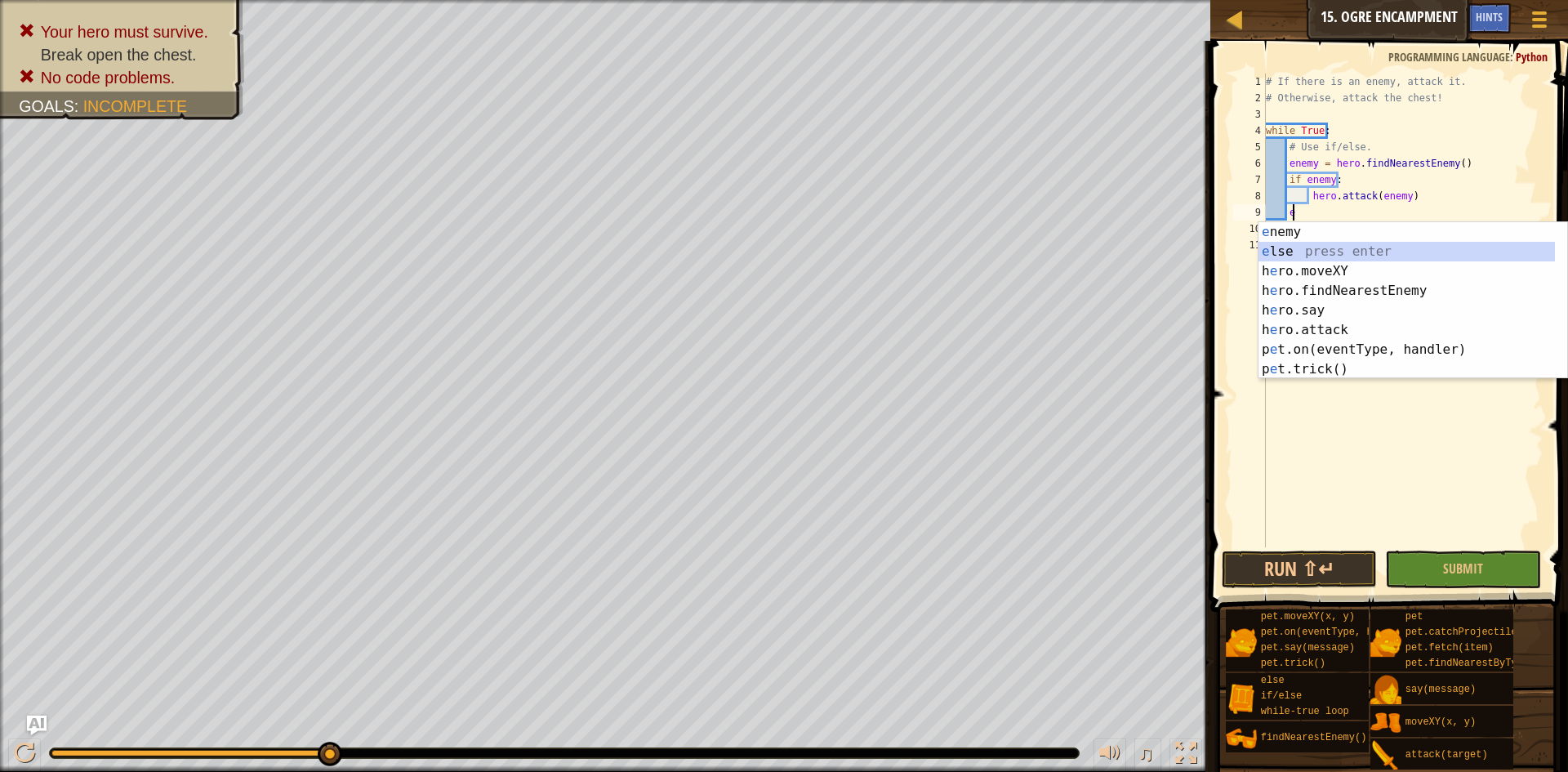
click at [1299, 248] on div "e nemy press enter e lse press enter h e ro.moveXY press enter h e ro.findNeare…" at bounding box center [1406, 320] width 297 height 196
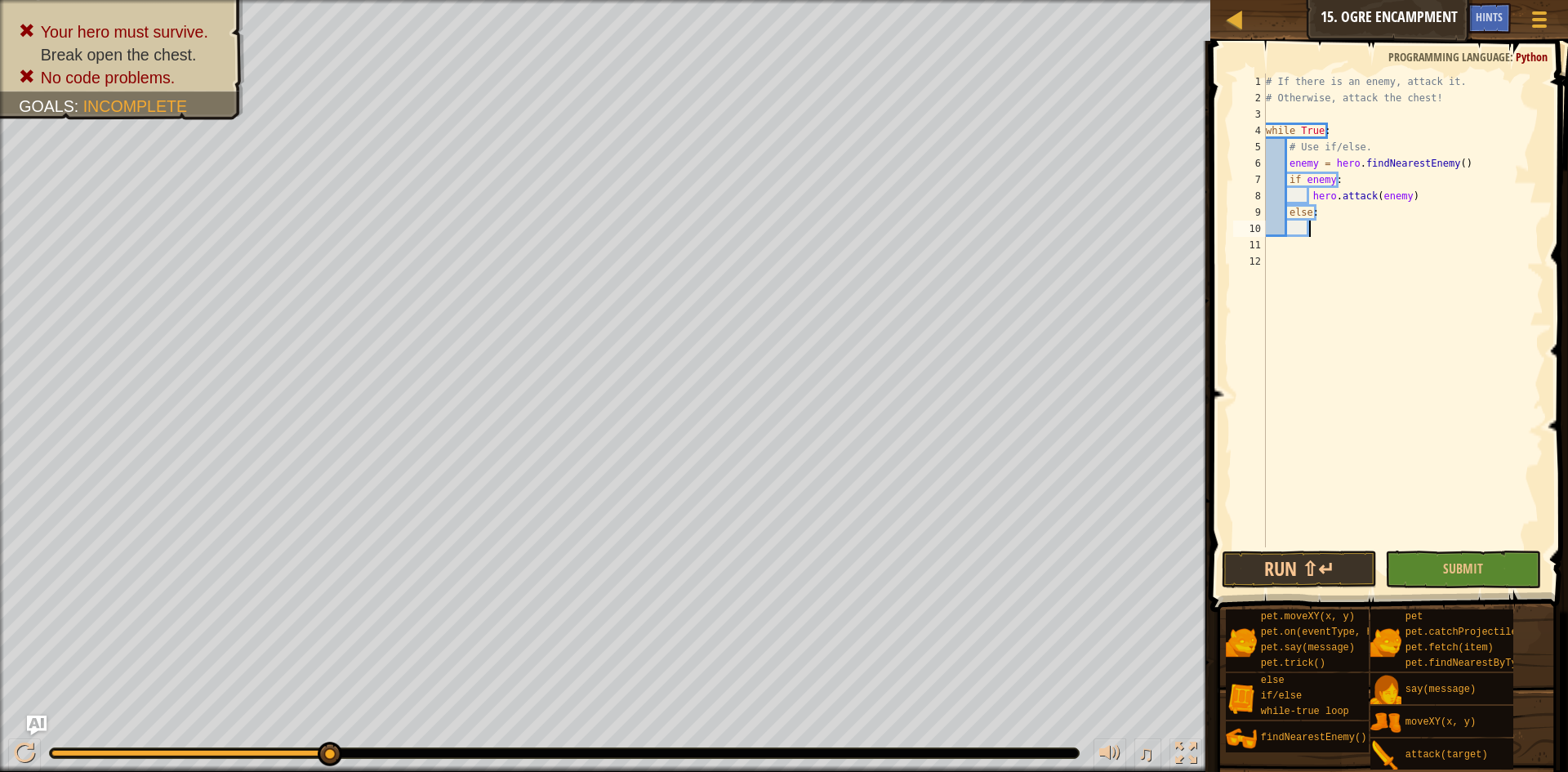
paste textarea "hero.attack("Chest")"
type textarea "hero.attack("Chest")"
click at [1329, 563] on button "Run ⇧↵" at bounding box center [1300, 569] width 156 height 38
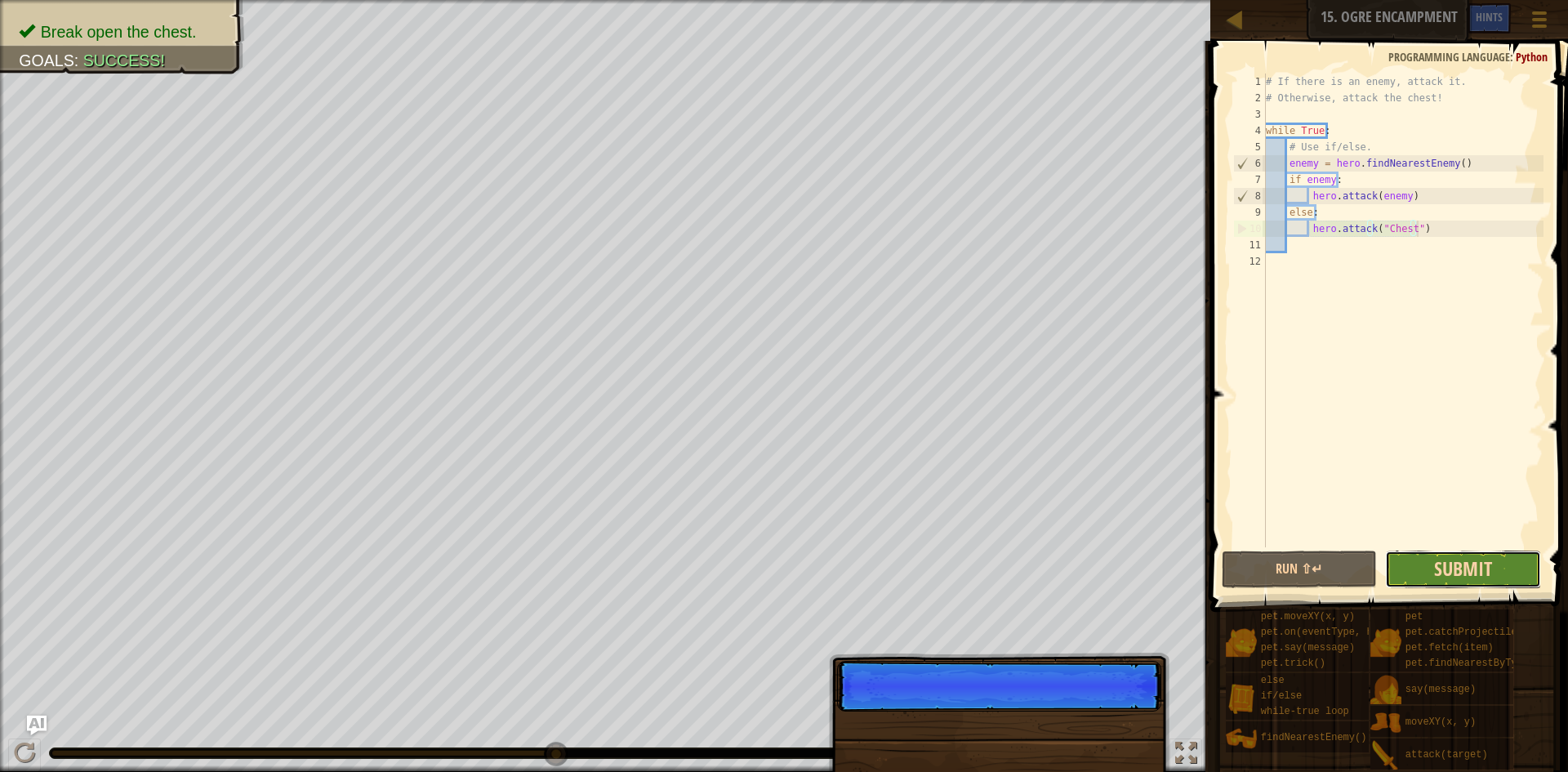
click at [1451, 568] on span "Submit" at bounding box center [1463, 568] width 58 height 27
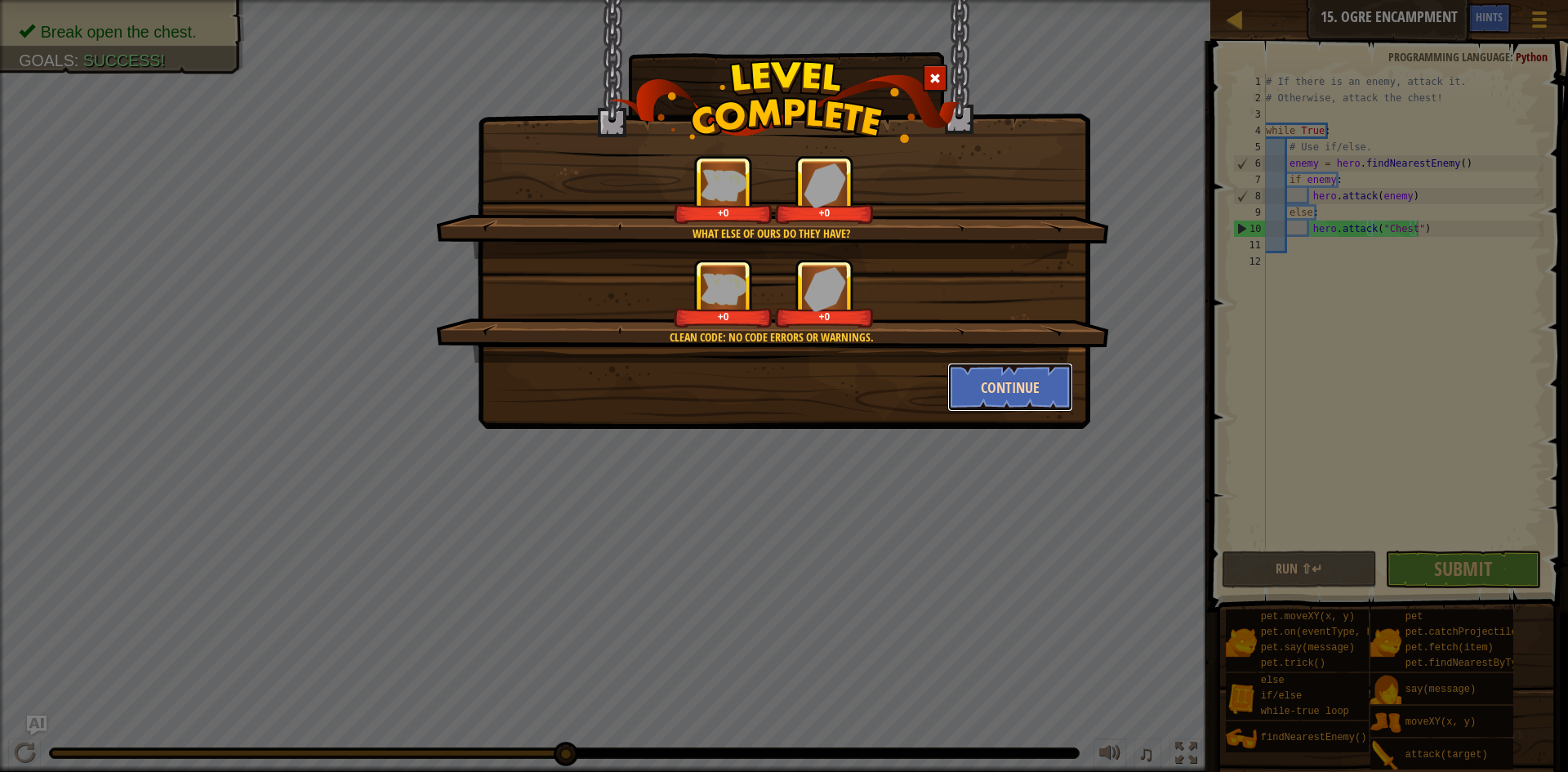
click at [1002, 388] on button "Continue" at bounding box center [1011, 386] width 127 height 49
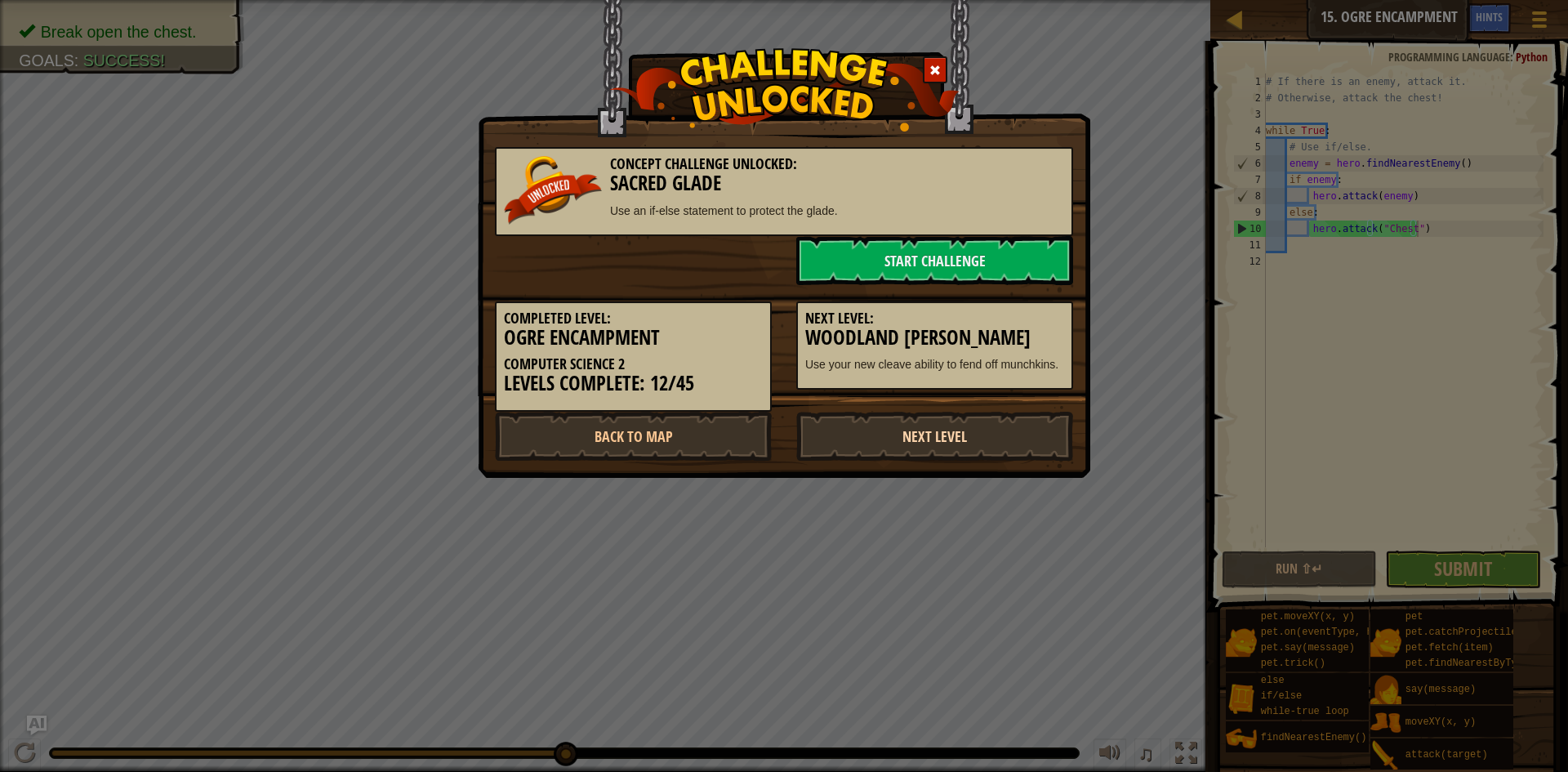
click at [936, 442] on link "Next Level" at bounding box center [934, 435] width 277 height 49
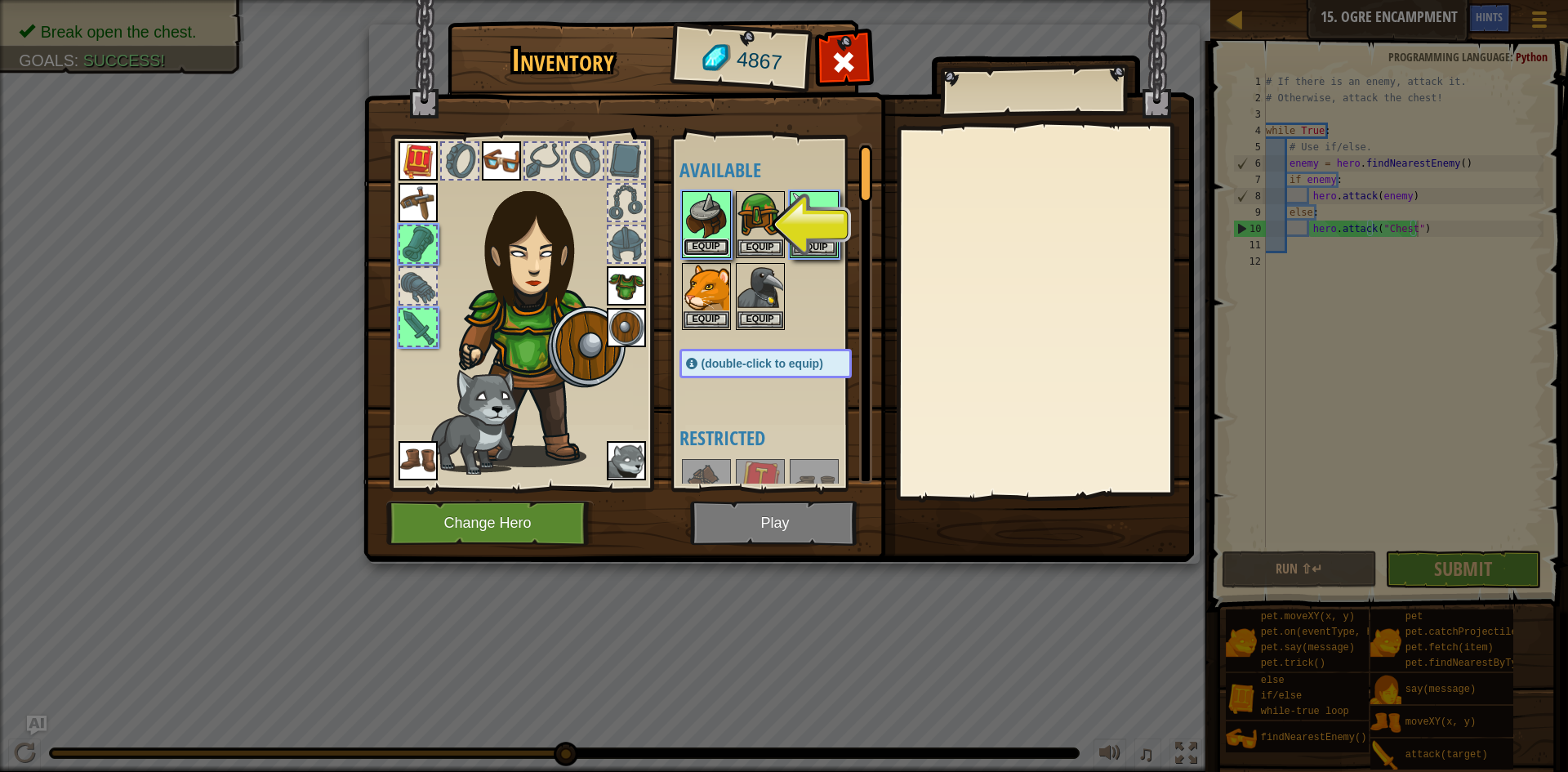
click at [709, 246] on button "Equip" at bounding box center [705, 247] width 45 height 17
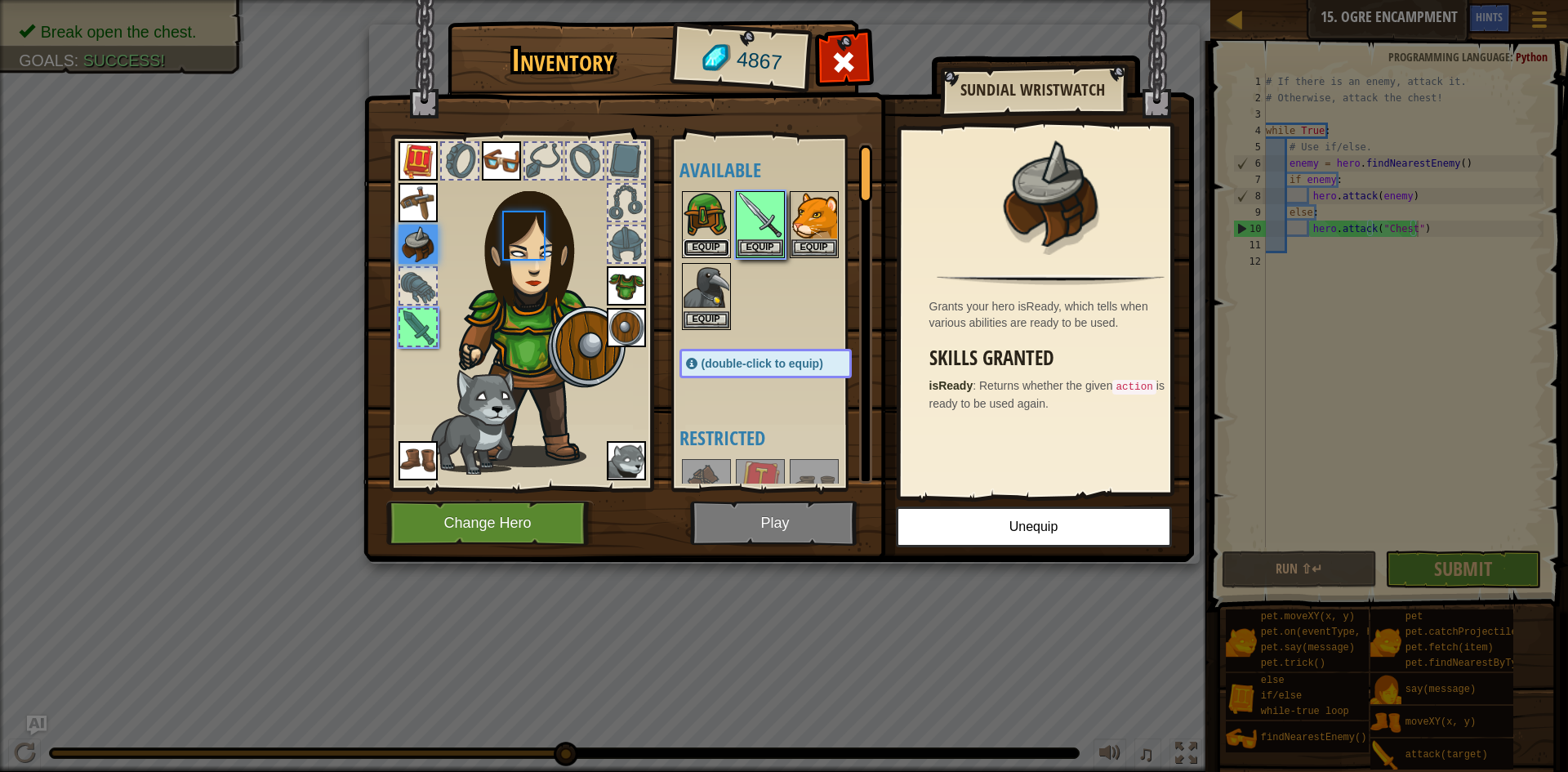
click at [709, 246] on button "Equip" at bounding box center [705, 248] width 45 height 17
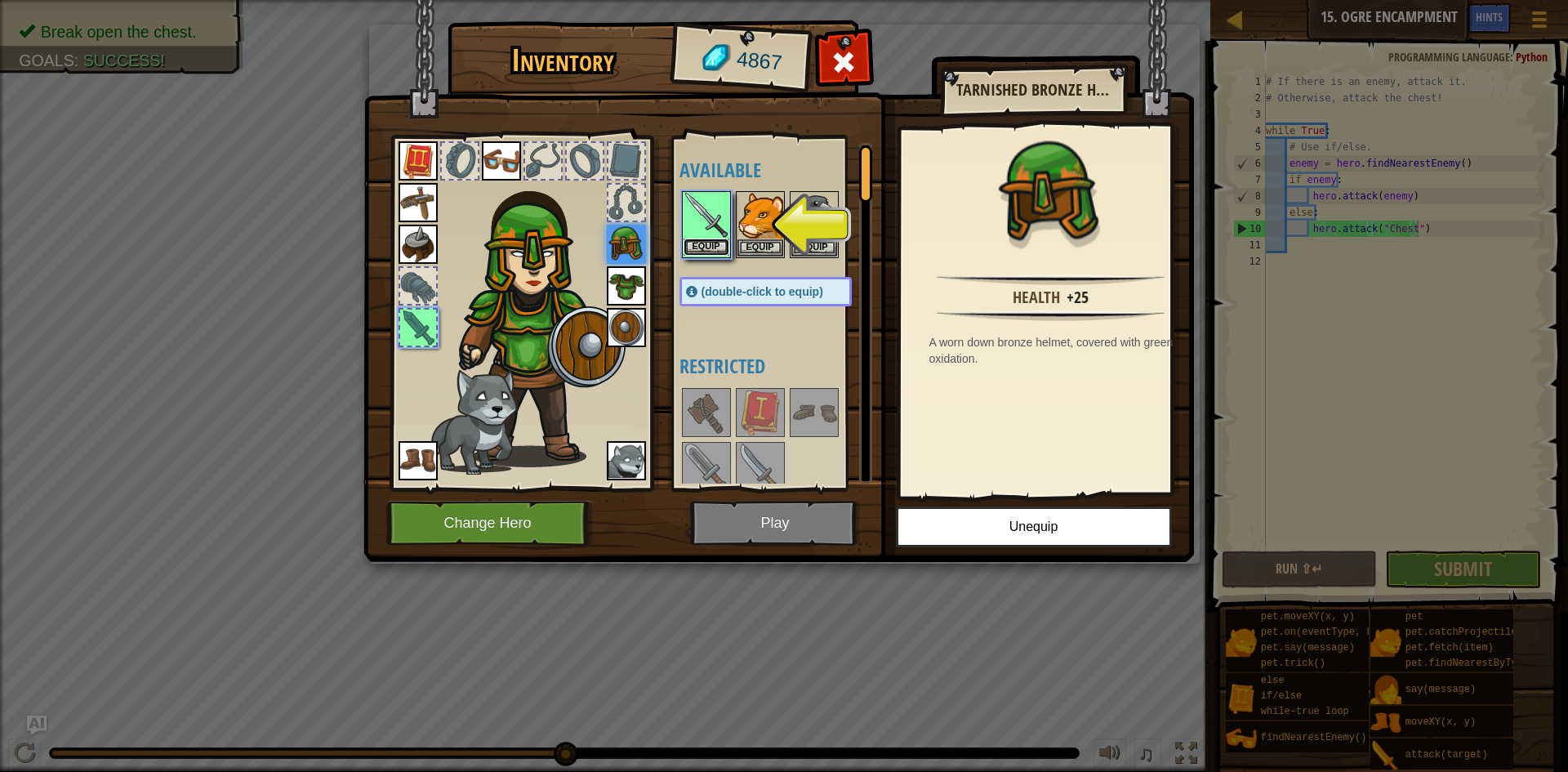
click at [713, 246] on button "Equip" at bounding box center [705, 247] width 45 height 17
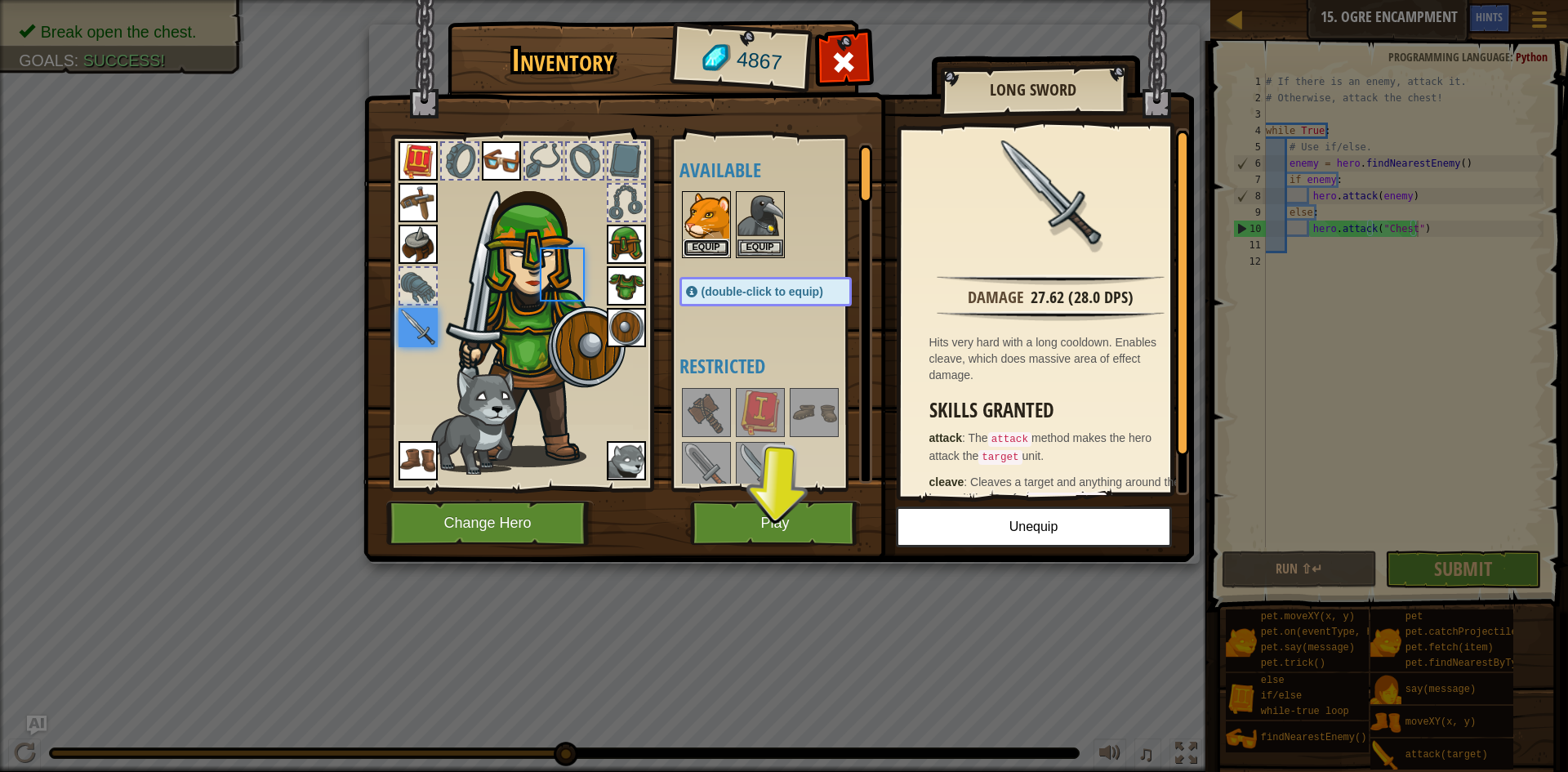
click at [713, 246] on button "Equip" at bounding box center [705, 248] width 45 height 17
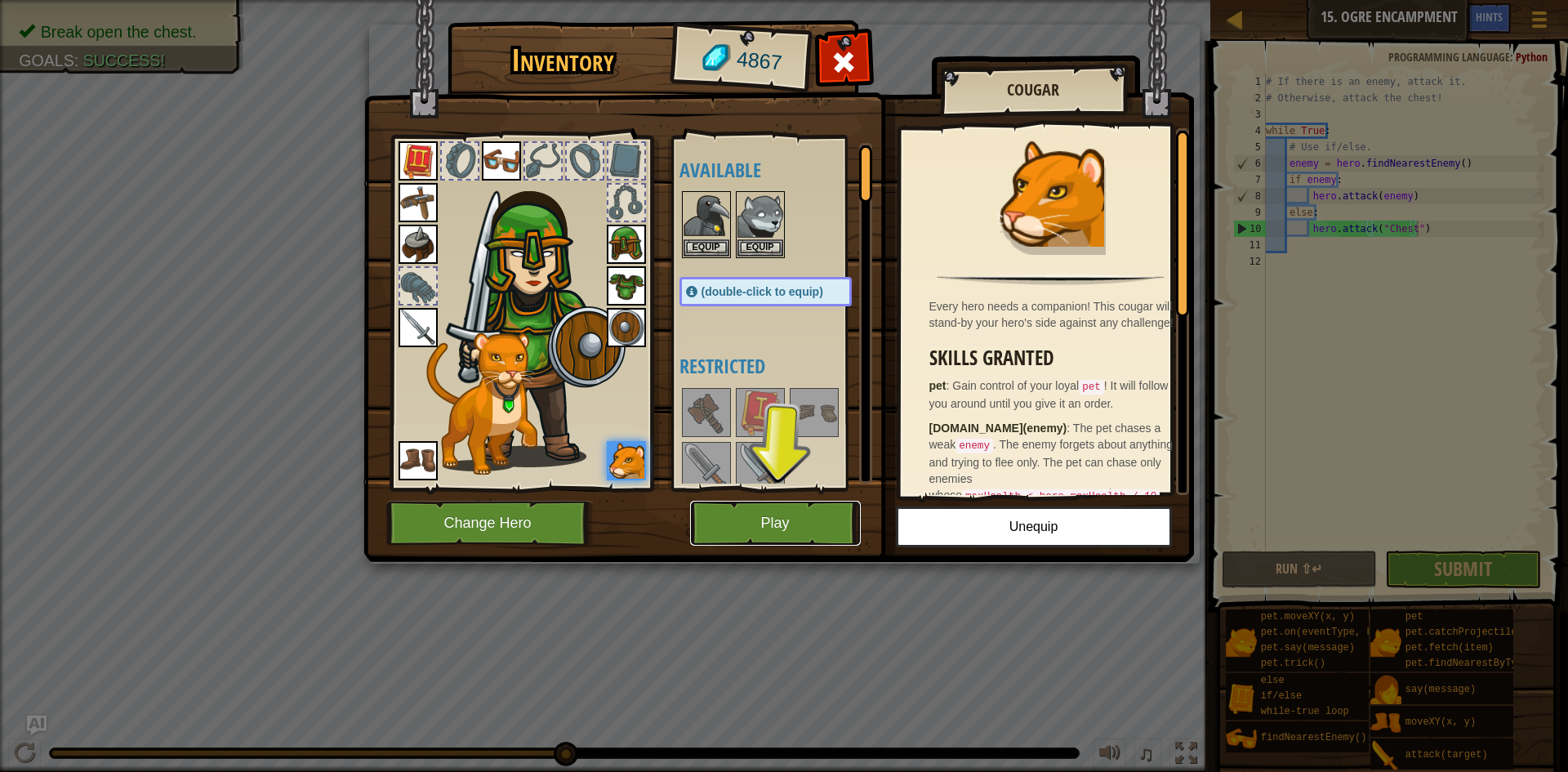
click at [781, 527] on button "Play" at bounding box center [775, 522] width 171 height 45
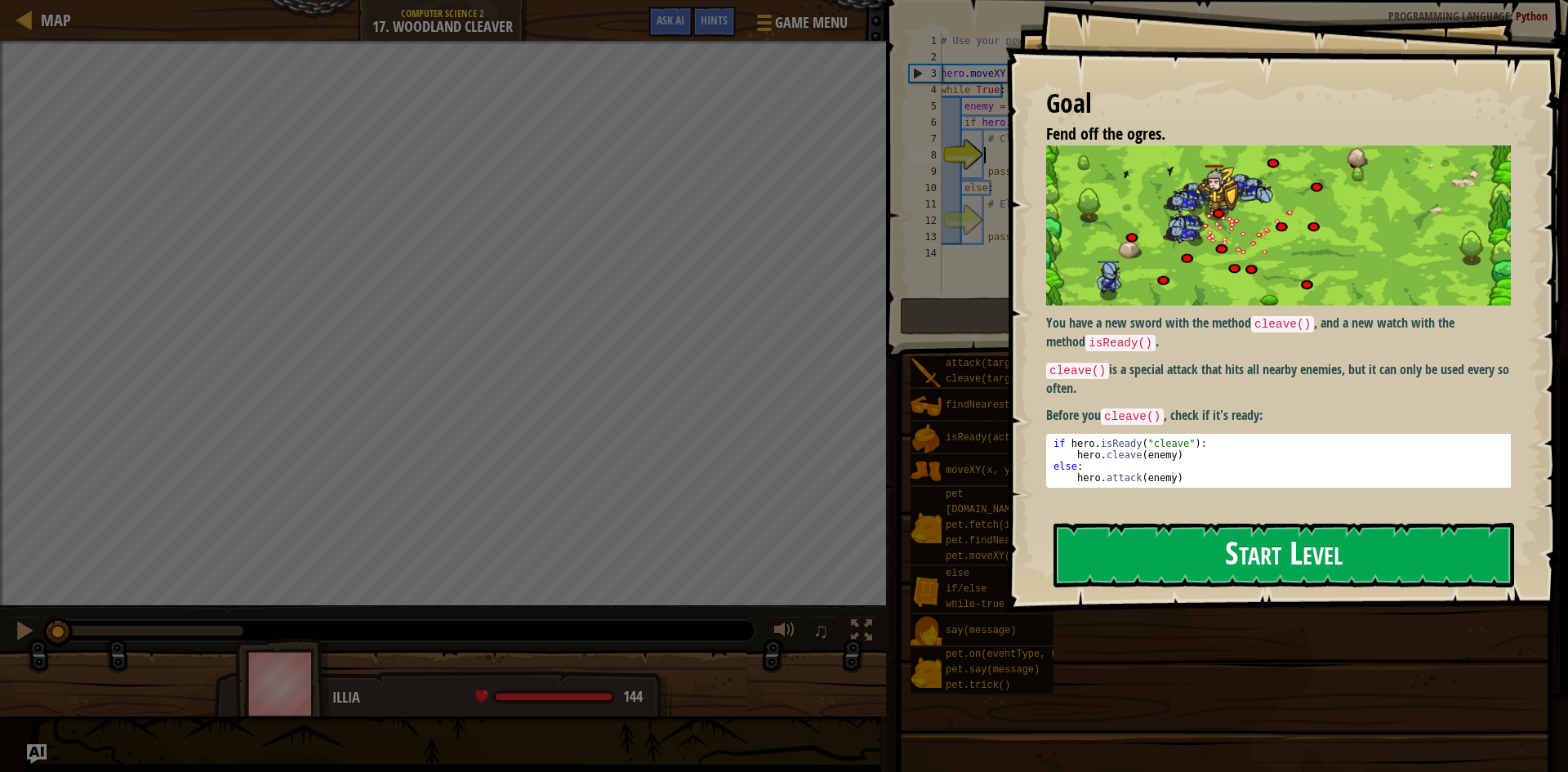
click at [1308, 545] on button "Start Level" at bounding box center [1283, 554] width 461 height 64
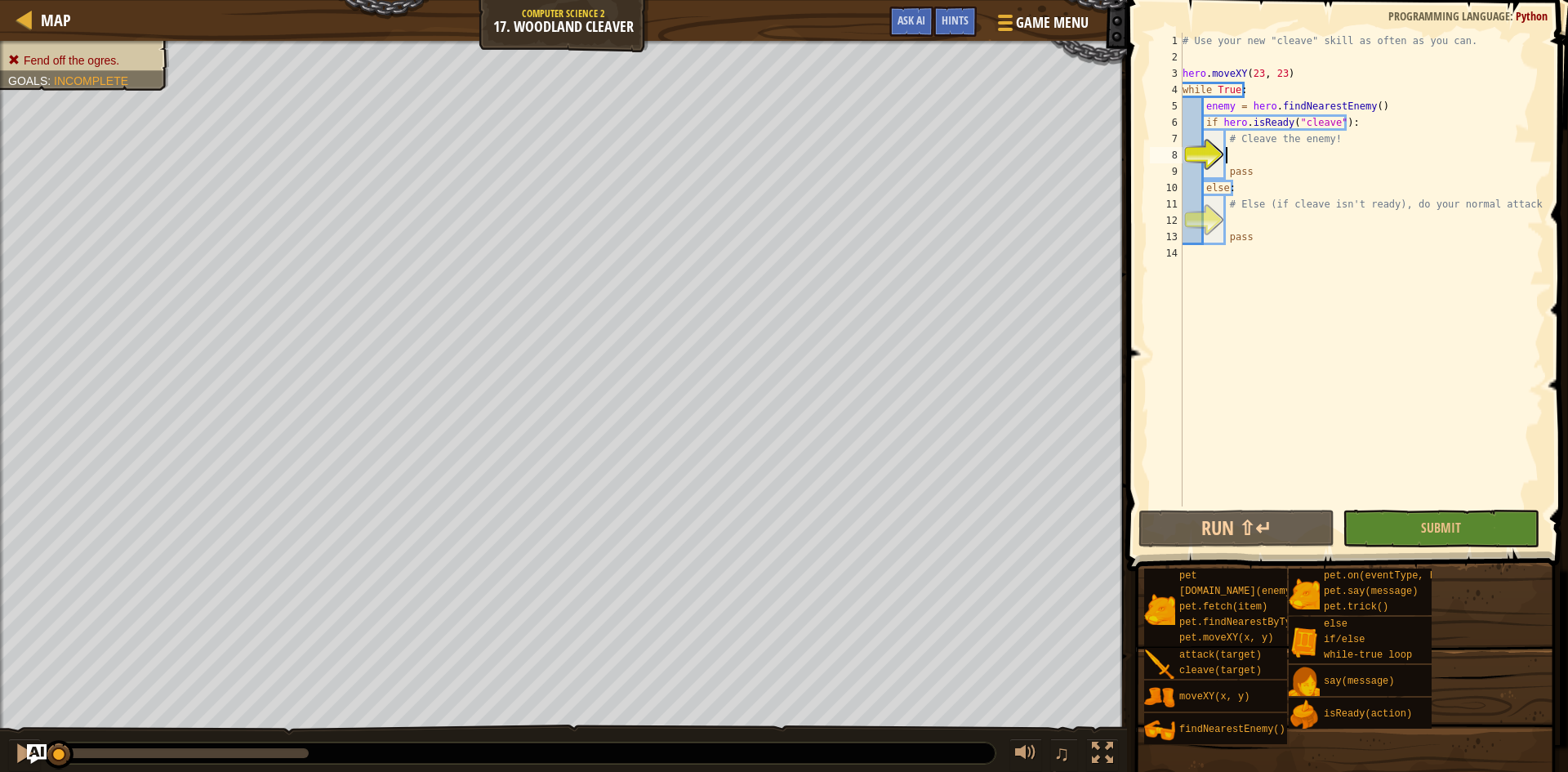
scroll to position [8, 3]
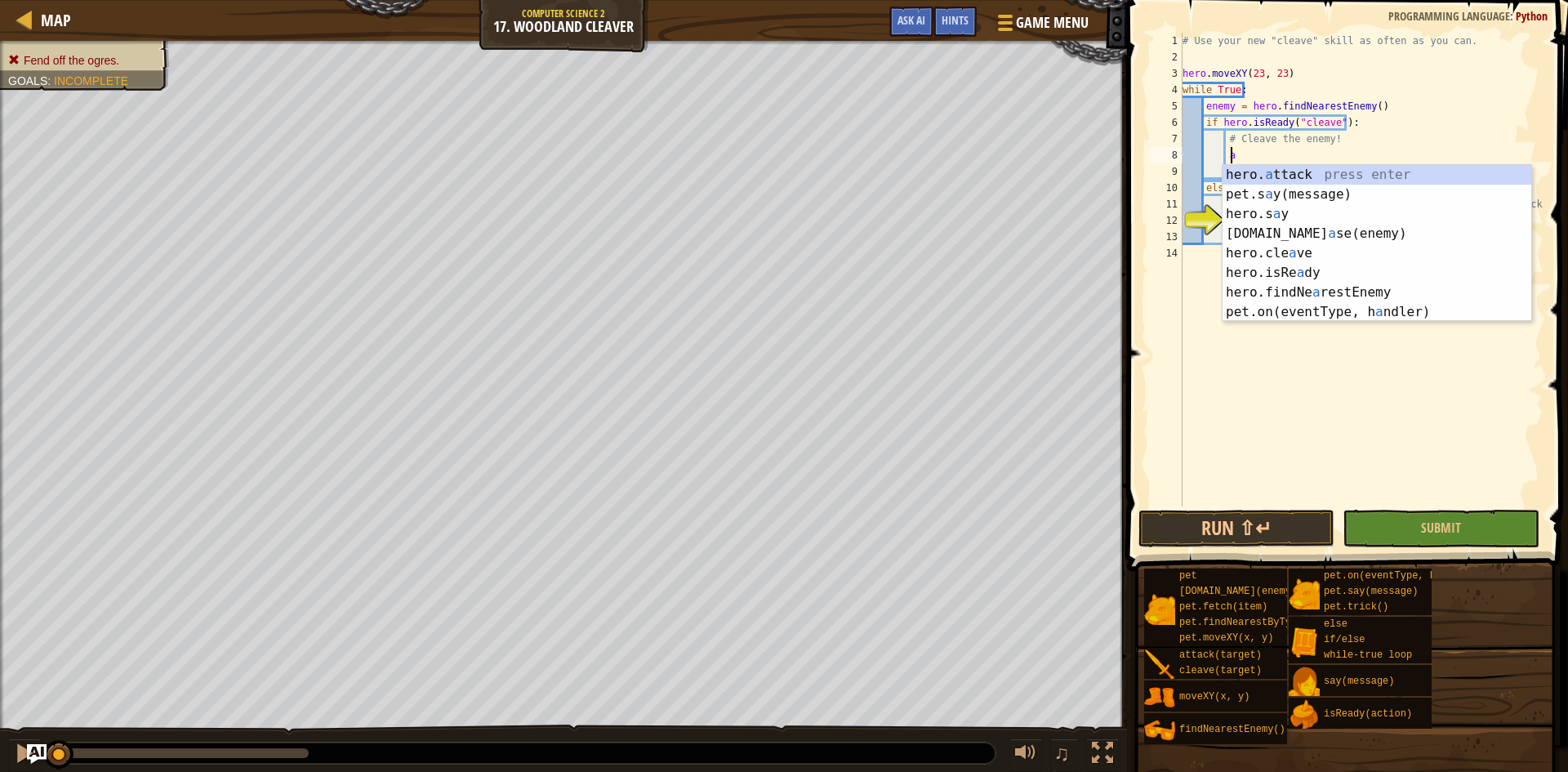
type textarea "a"
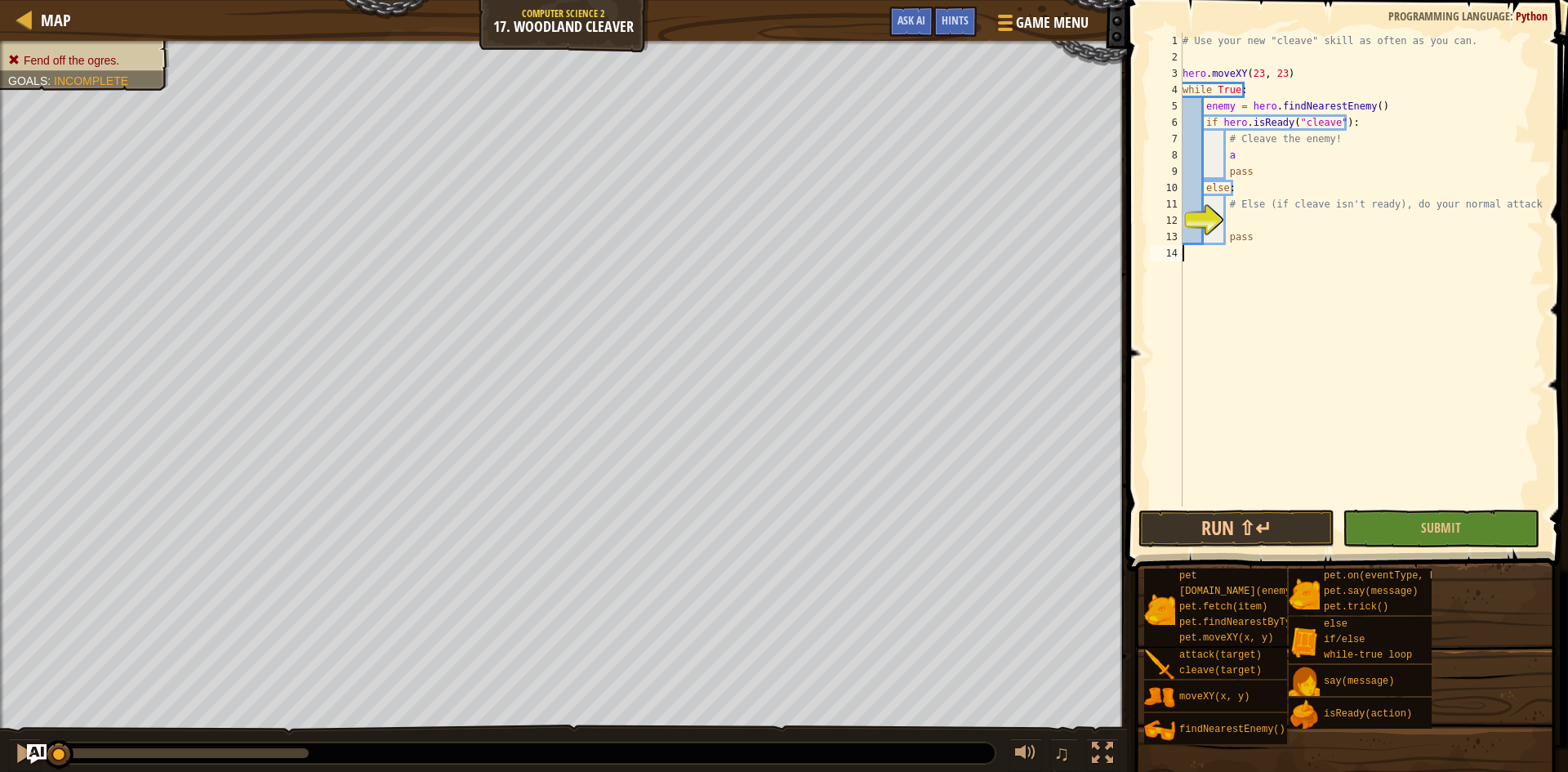
click at [1371, 328] on div "# Use your new "cleave" skill as often as you can. hero . moveXY ( 23 , 23 ) wh…" at bounding box center [1361, 286] width 364 height 506
click at [1277, 239] on div "# Use your new "cleave" skill as often as you can. hero . moveXY ( 23 , 23 ) wh…" at bounding box center [1361, 286] width 364 height 506
type textarea "p"
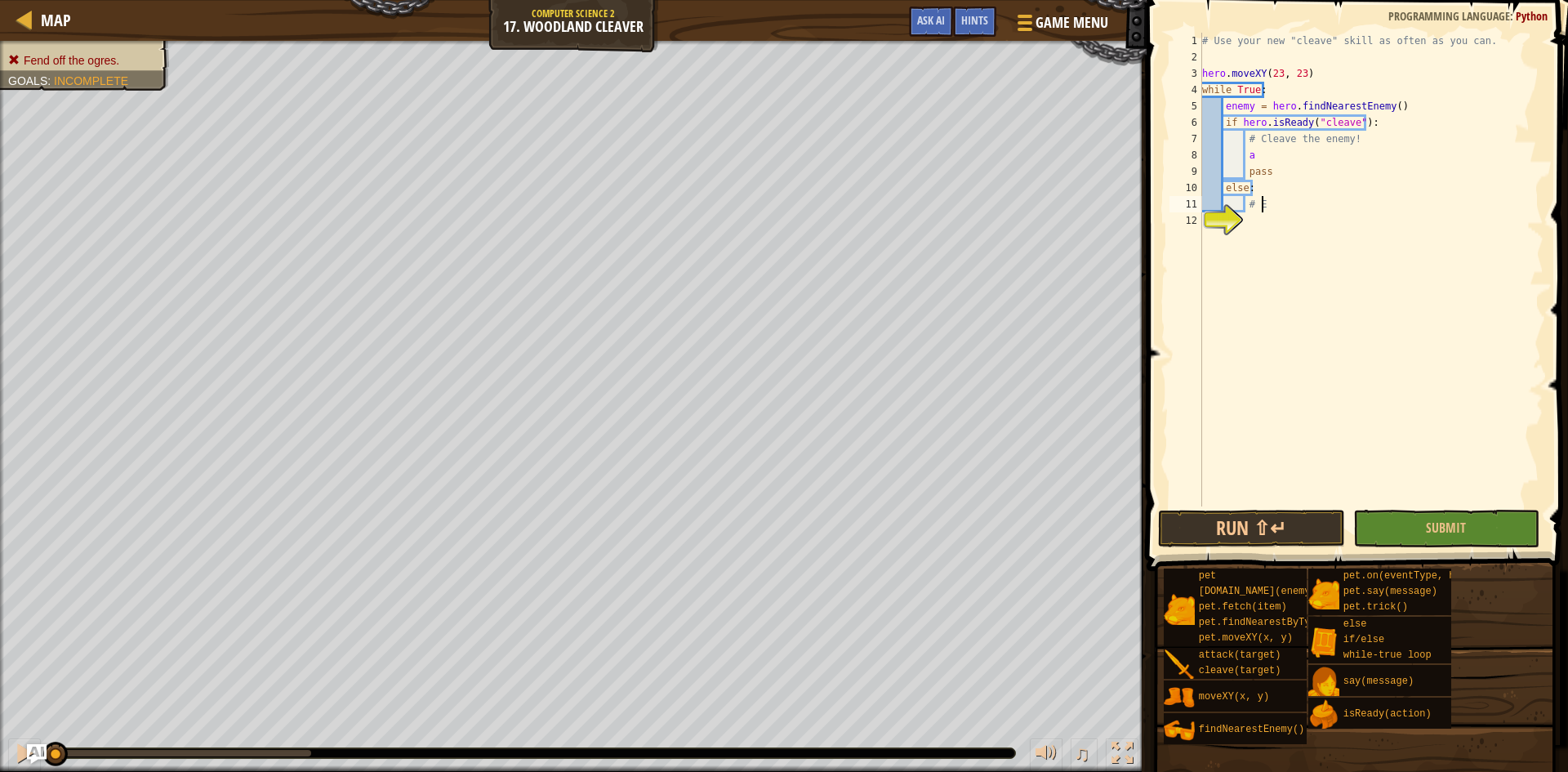
type textarea "#"
type textarea "e"
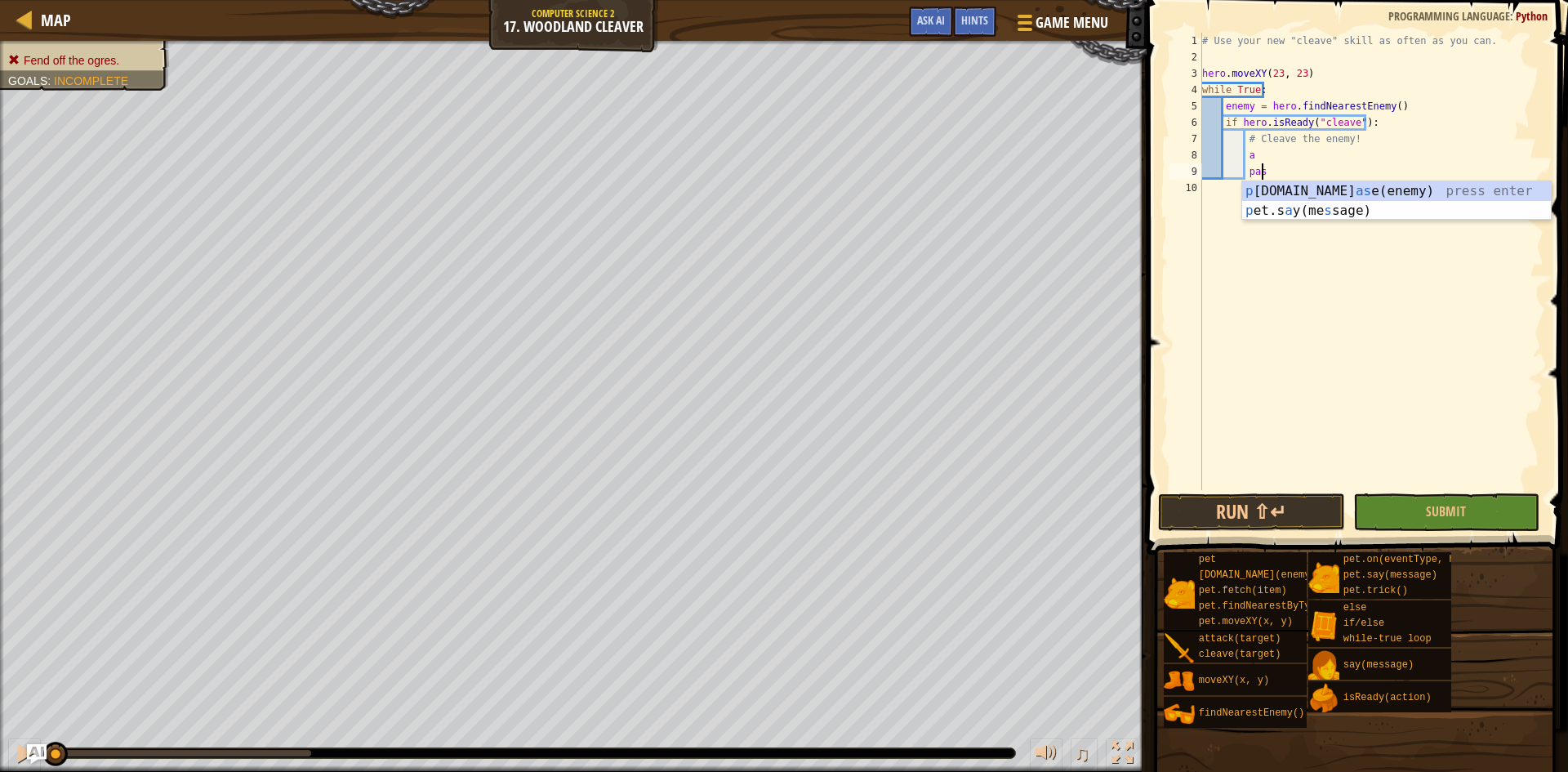
type textarea "p"
type textarea "a"
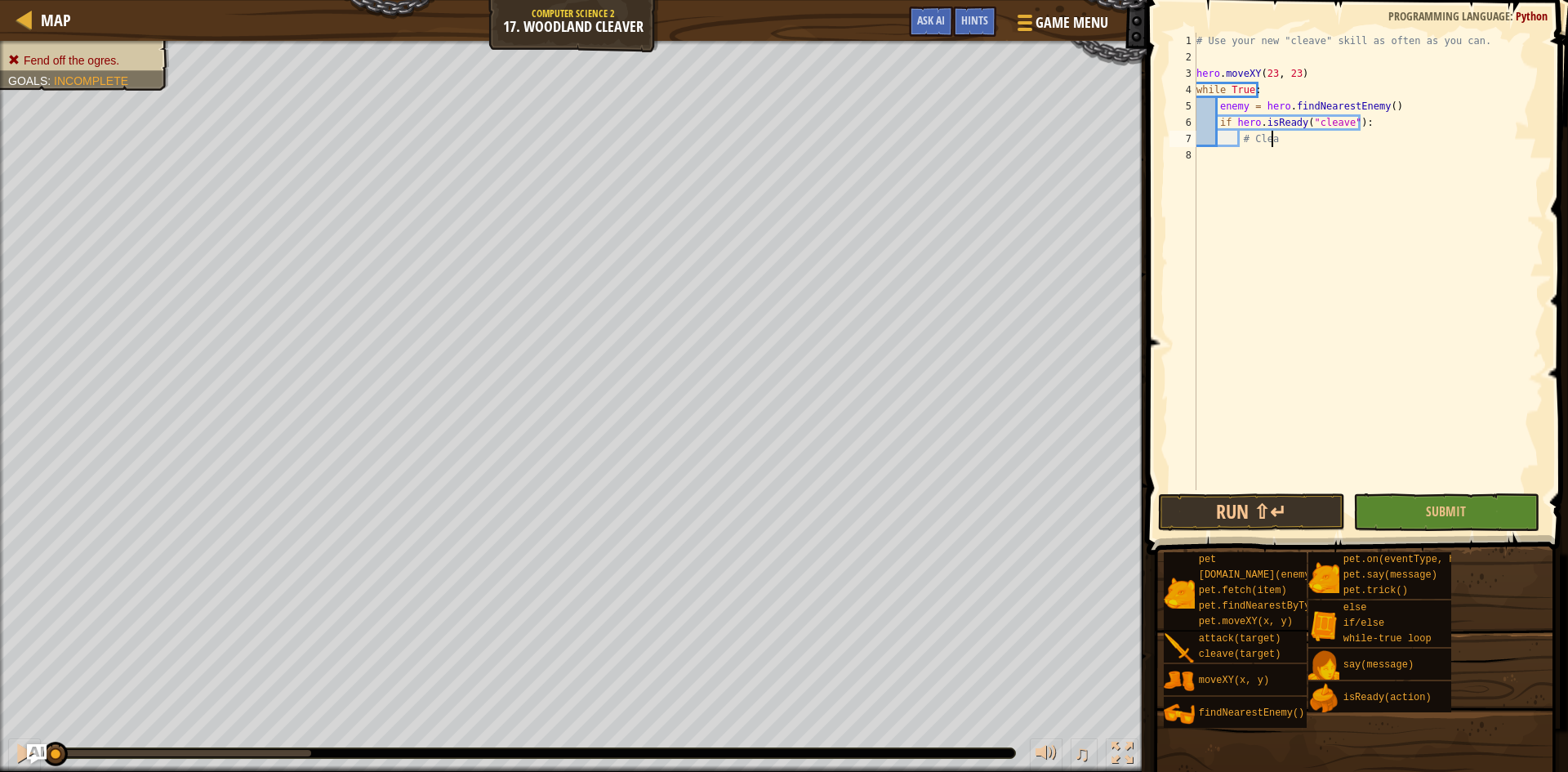
type textarea "#"
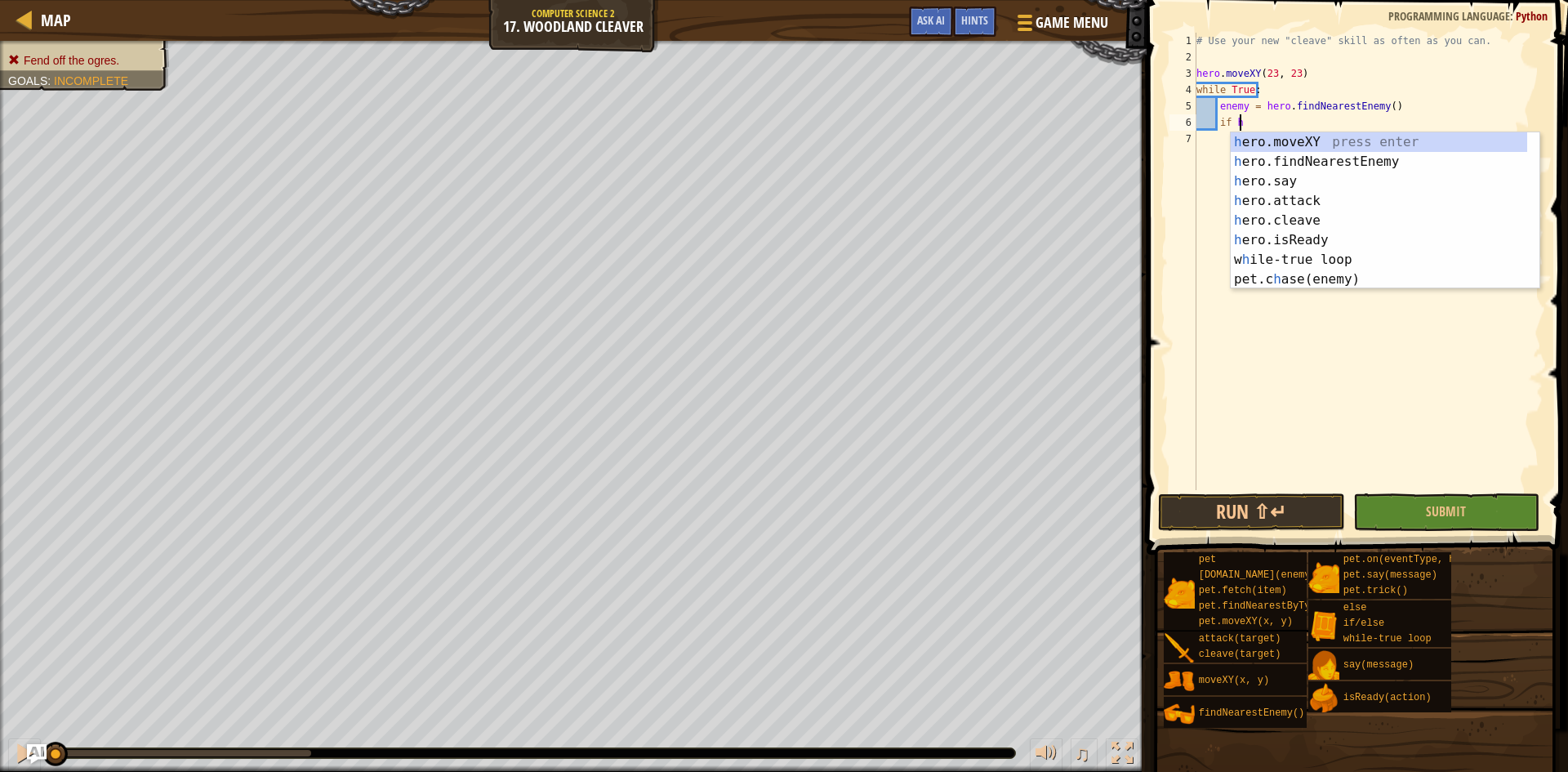
type textarea "i"
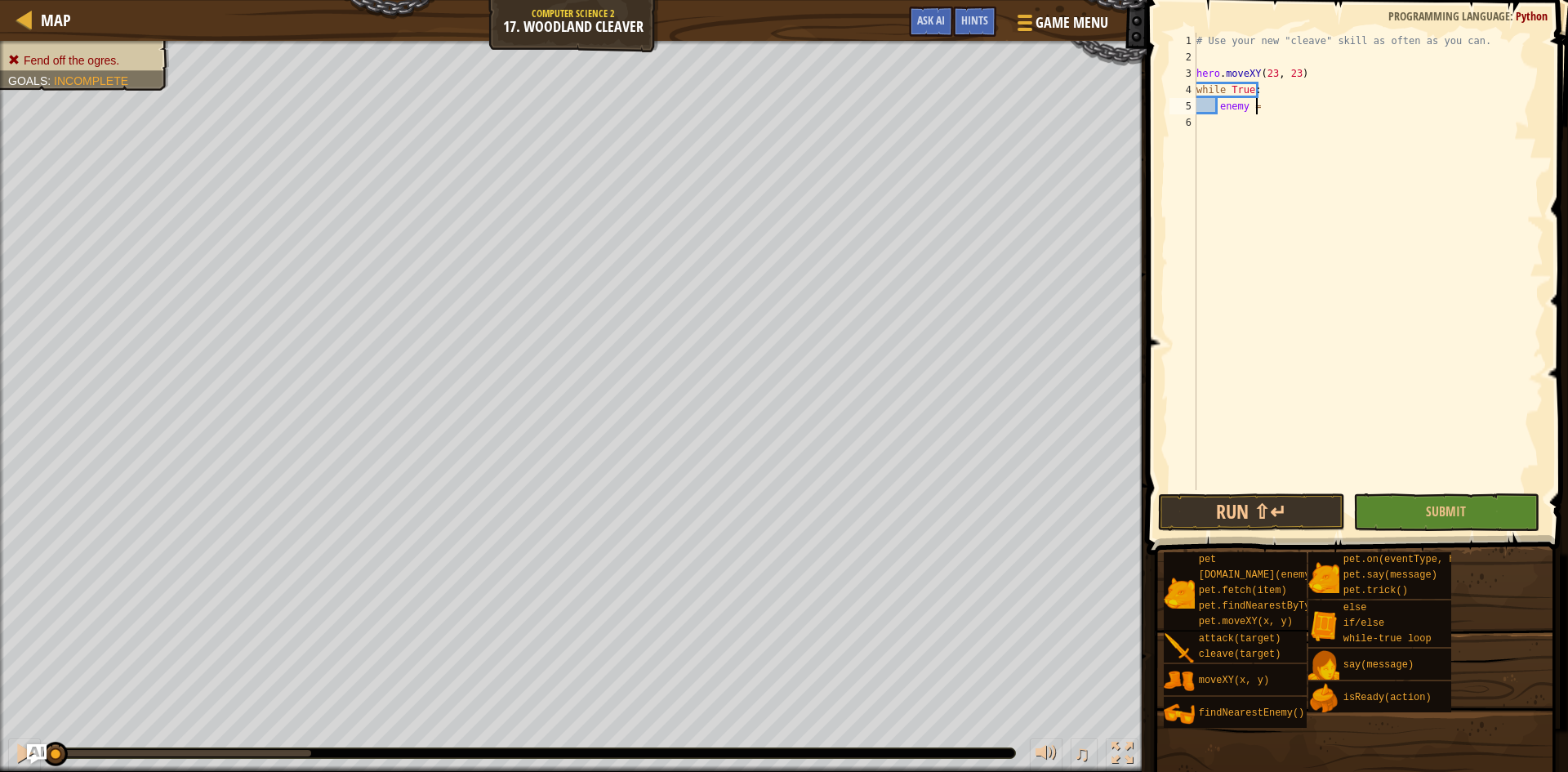
type textarea "e"
type textarea "w"
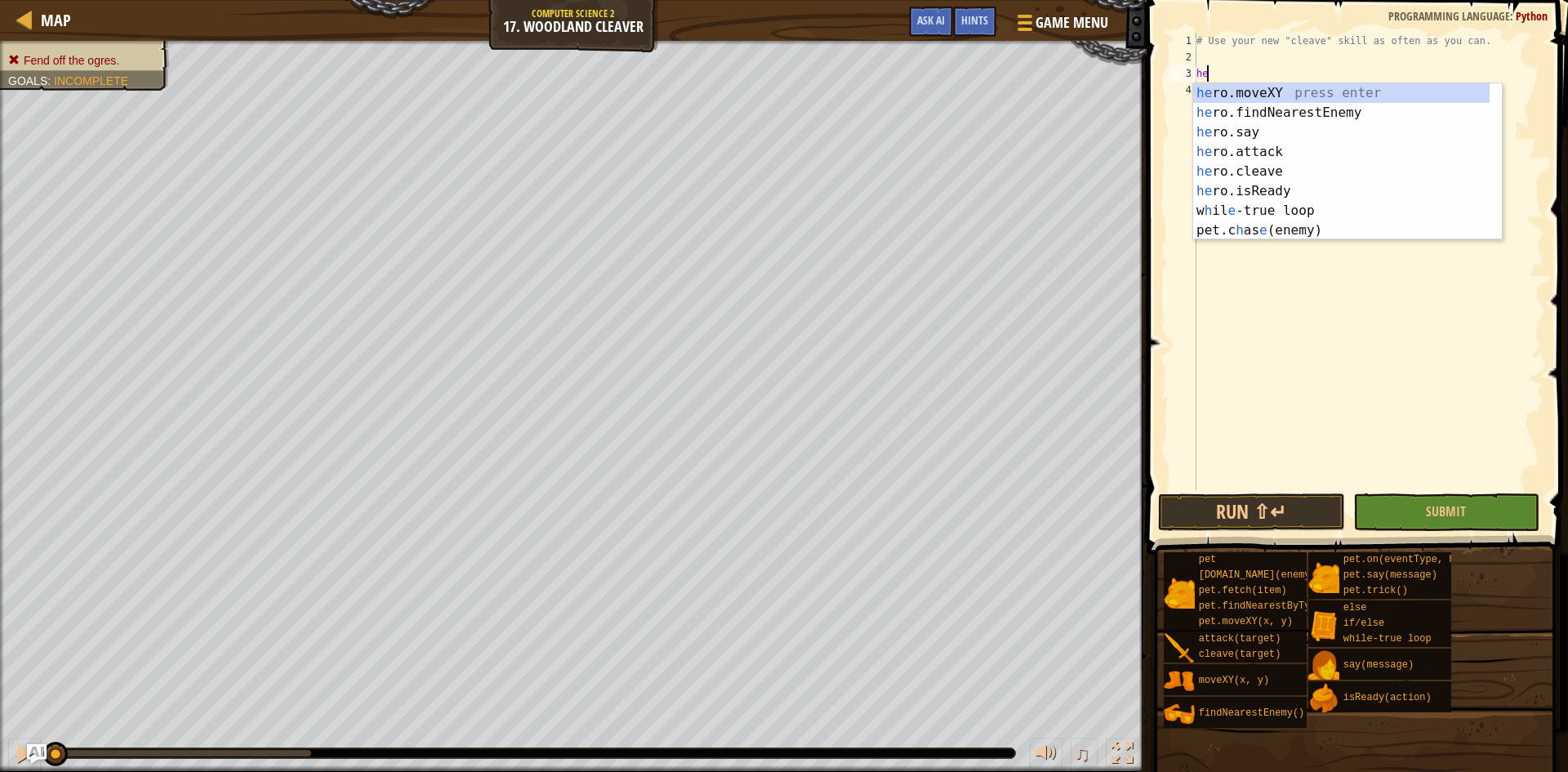
type textarea "h"
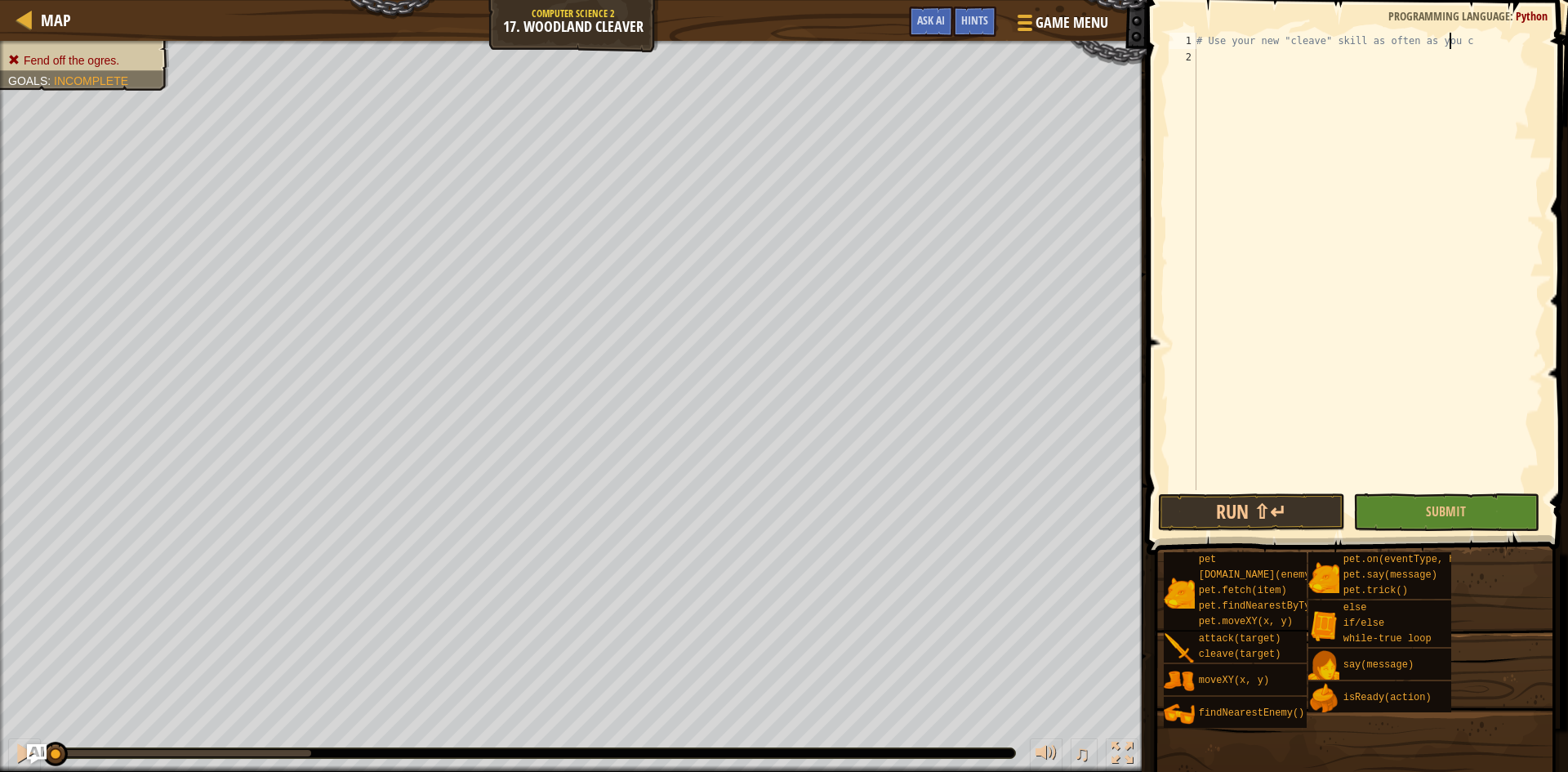
type textarea "# Use your new "cleave" skill as often as you"
paste textarea "pass"
type textarea "pass"
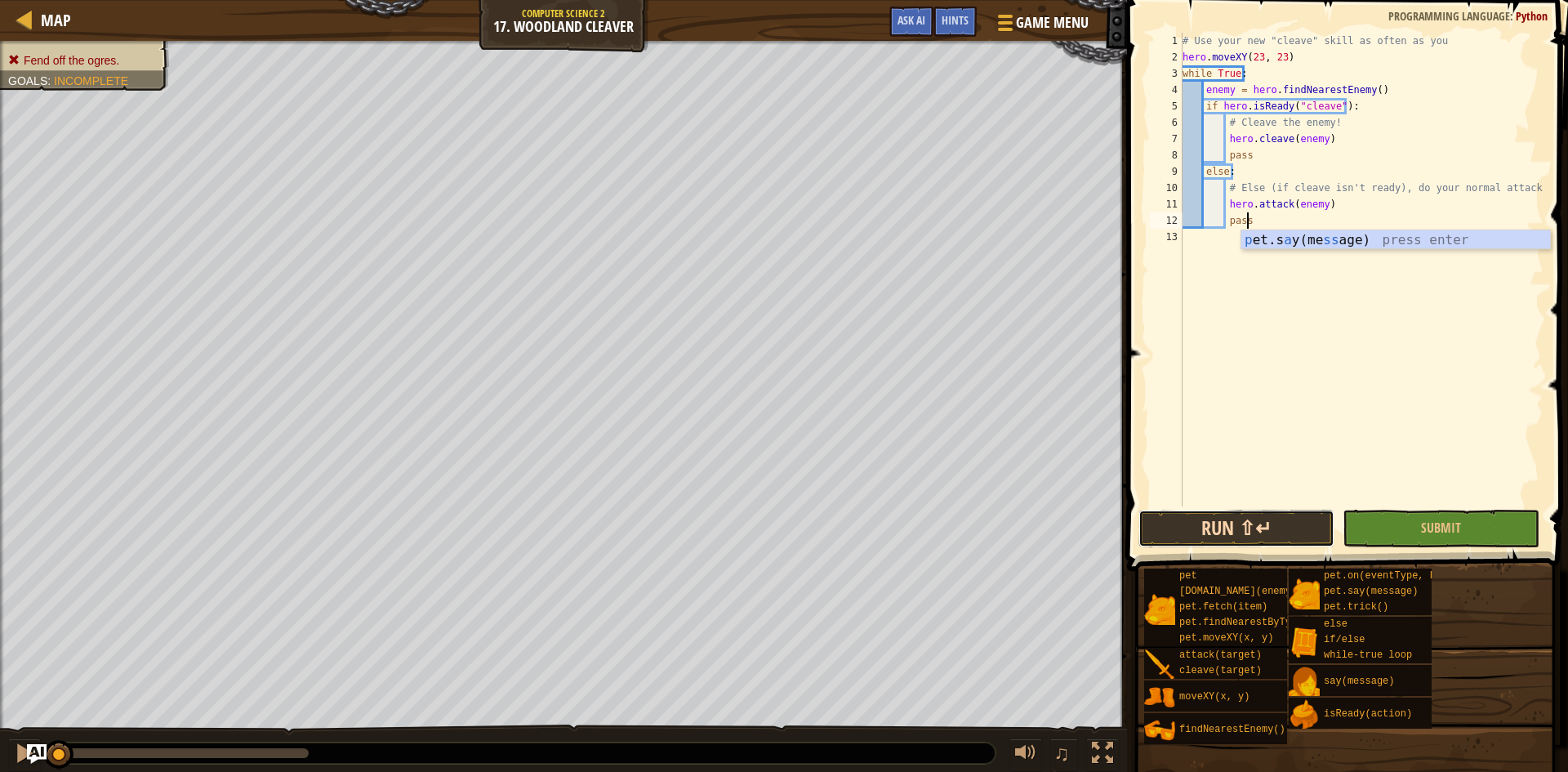
click at [1299, 524] on button "Run ⇧↵" at bounding box center [1235, 528] width 196 height 38
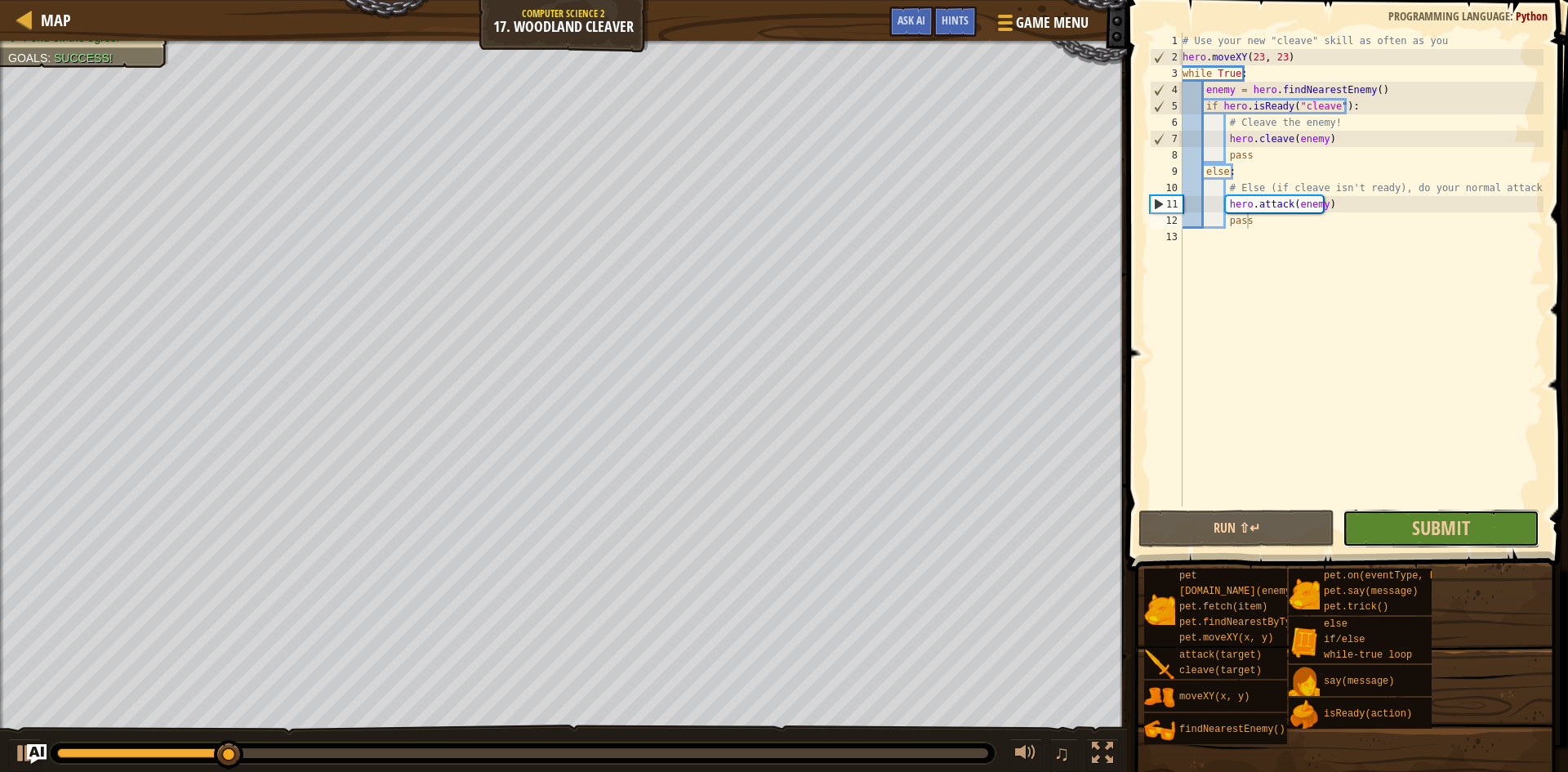
click at [1392, 522] on button "Submit" at bounding box center [1440, 528] width 196 height 38
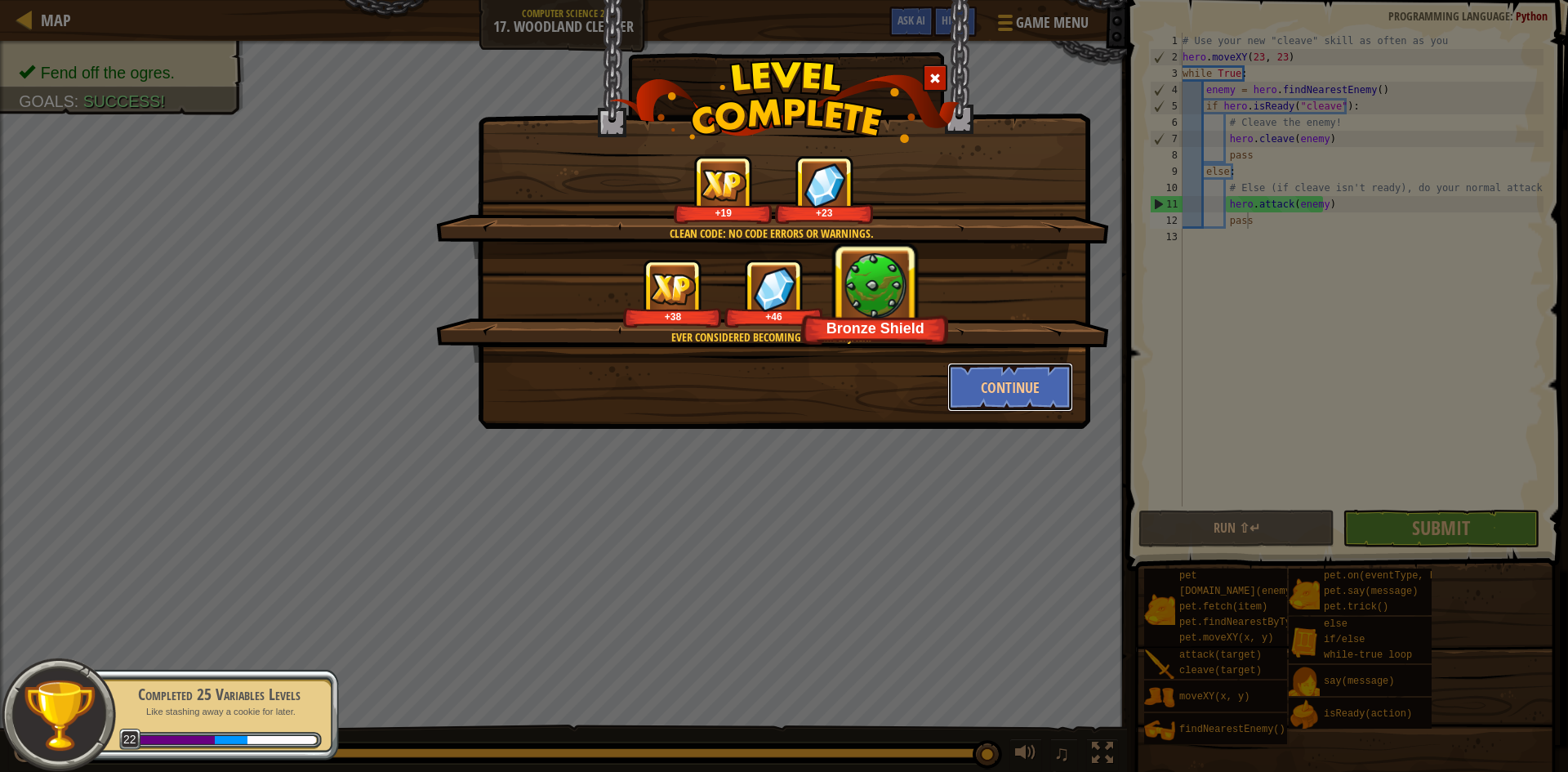
drag, startPoint x: 1042, startPoint y: 376, endPoint x: 453, endPoint y: 3, distance: 697.2
click at [1041, 376] on button "Continue" at bounding box center [1011, 386] width 127 height 49
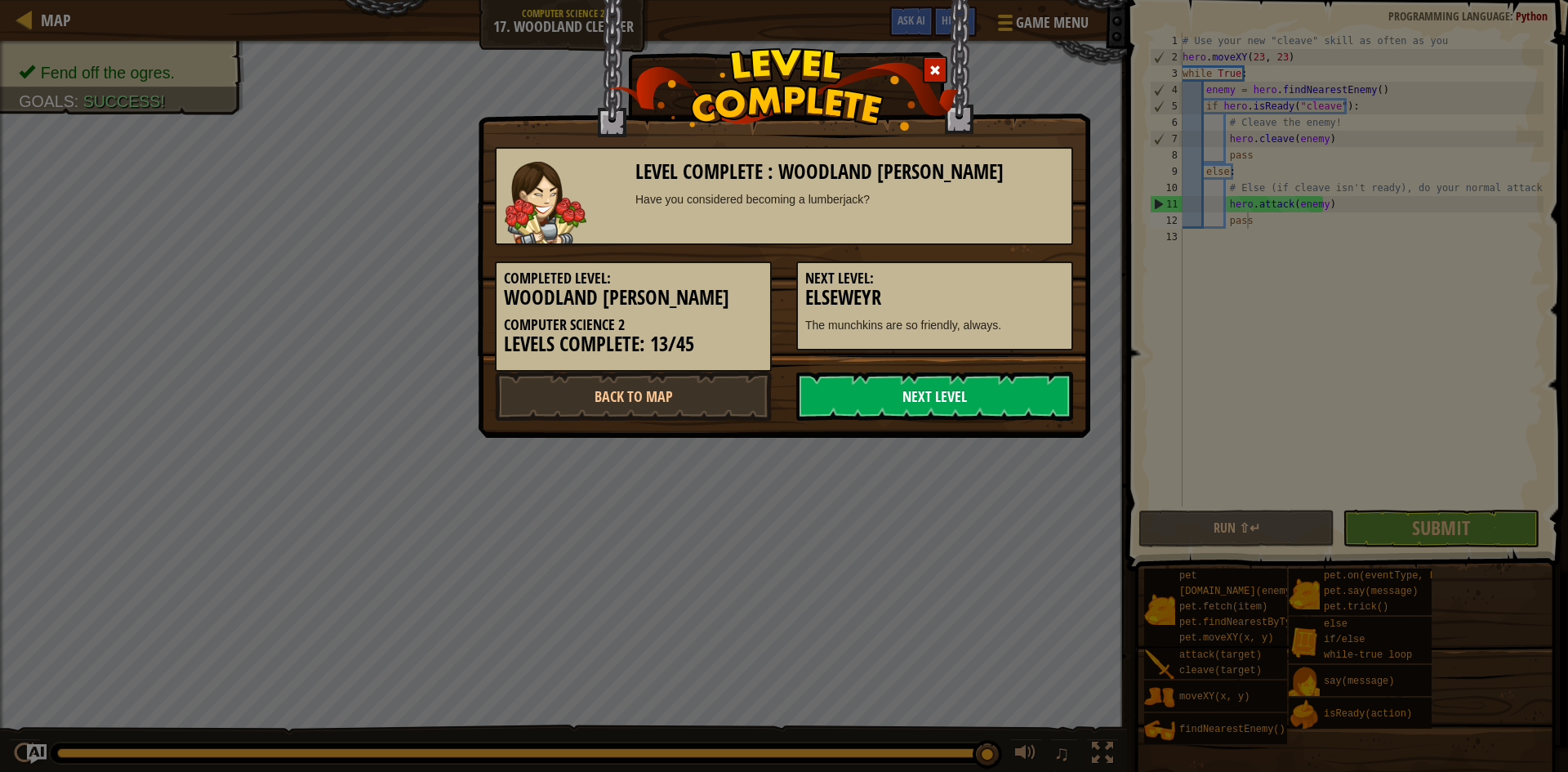
click at [961, 379] on link "Next Level" at bounding box center [934, 396] width 277 height 49
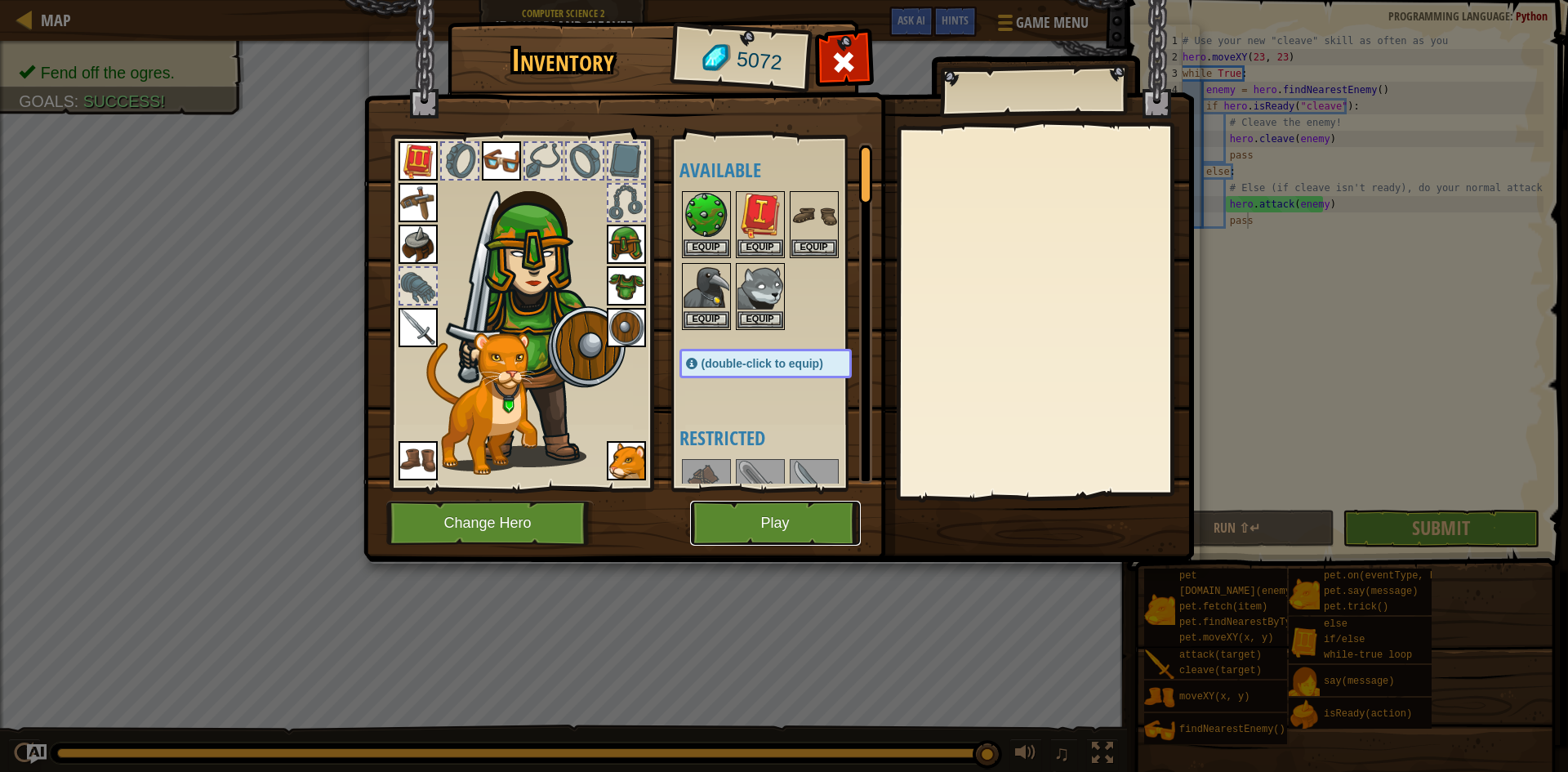
click at [772, 511] on button "Play" at bounding box center [775, 522] width 171 height 45
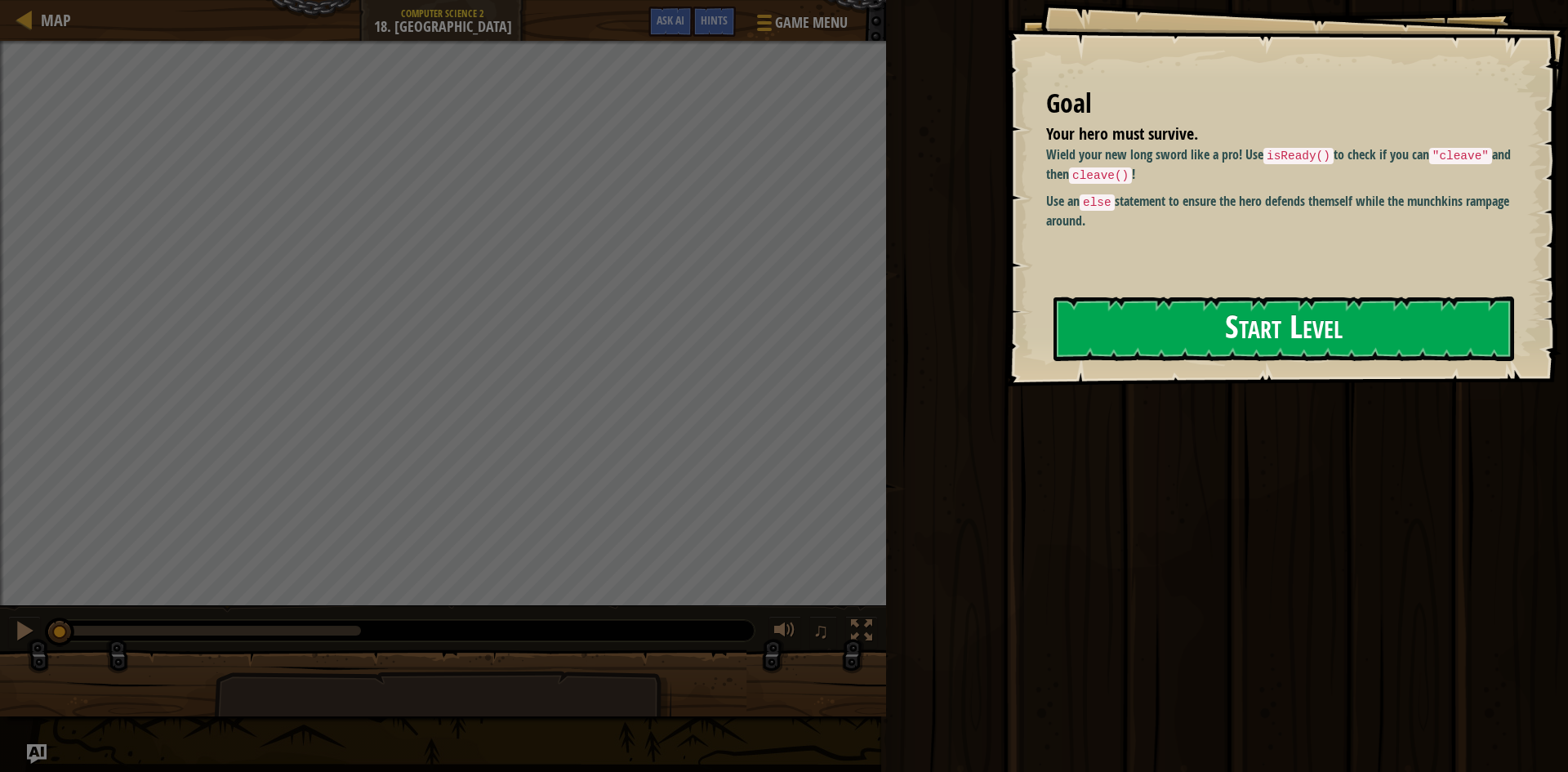
click at [1376, 336] on button "Start Level" at bounding box center [1283, 328] width 461 height 64
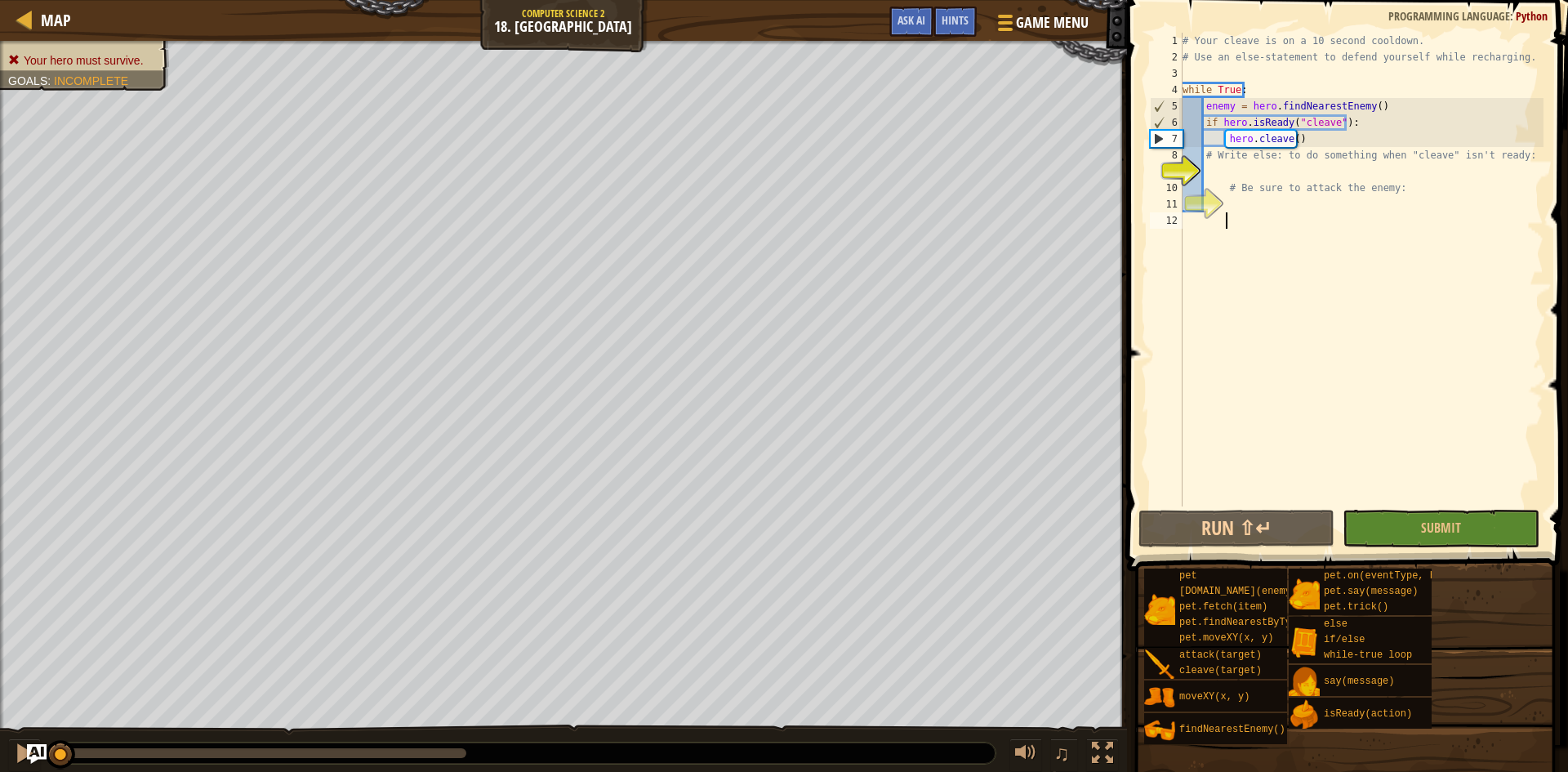
click at [1282, 214] on div "# Your cleave is on a 10 second cooldown. # Use an else-statement to defend you…" at bounding box center [1361, 286] width 364 height 506
type textarea "#"
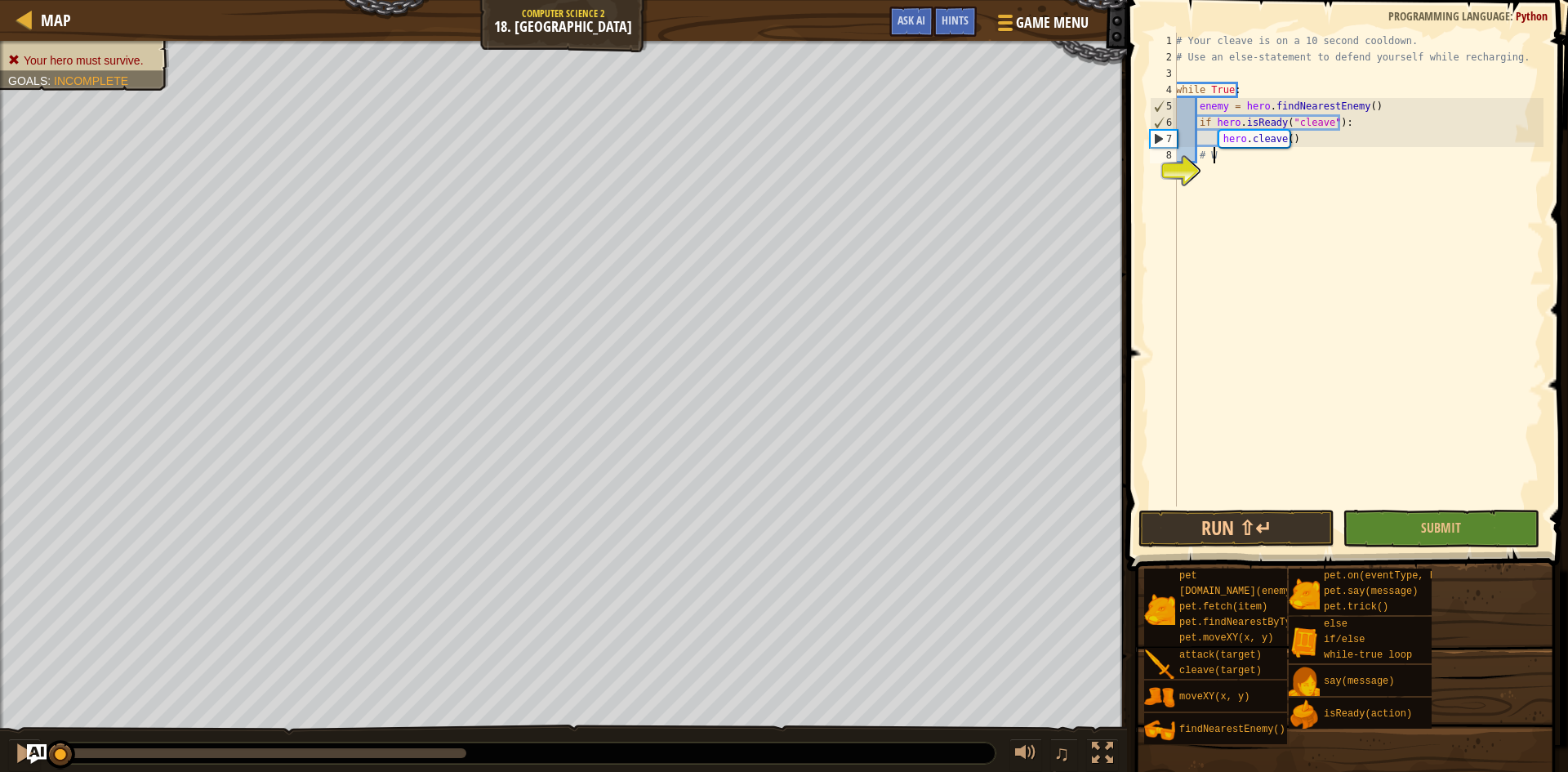
type textarea "#"
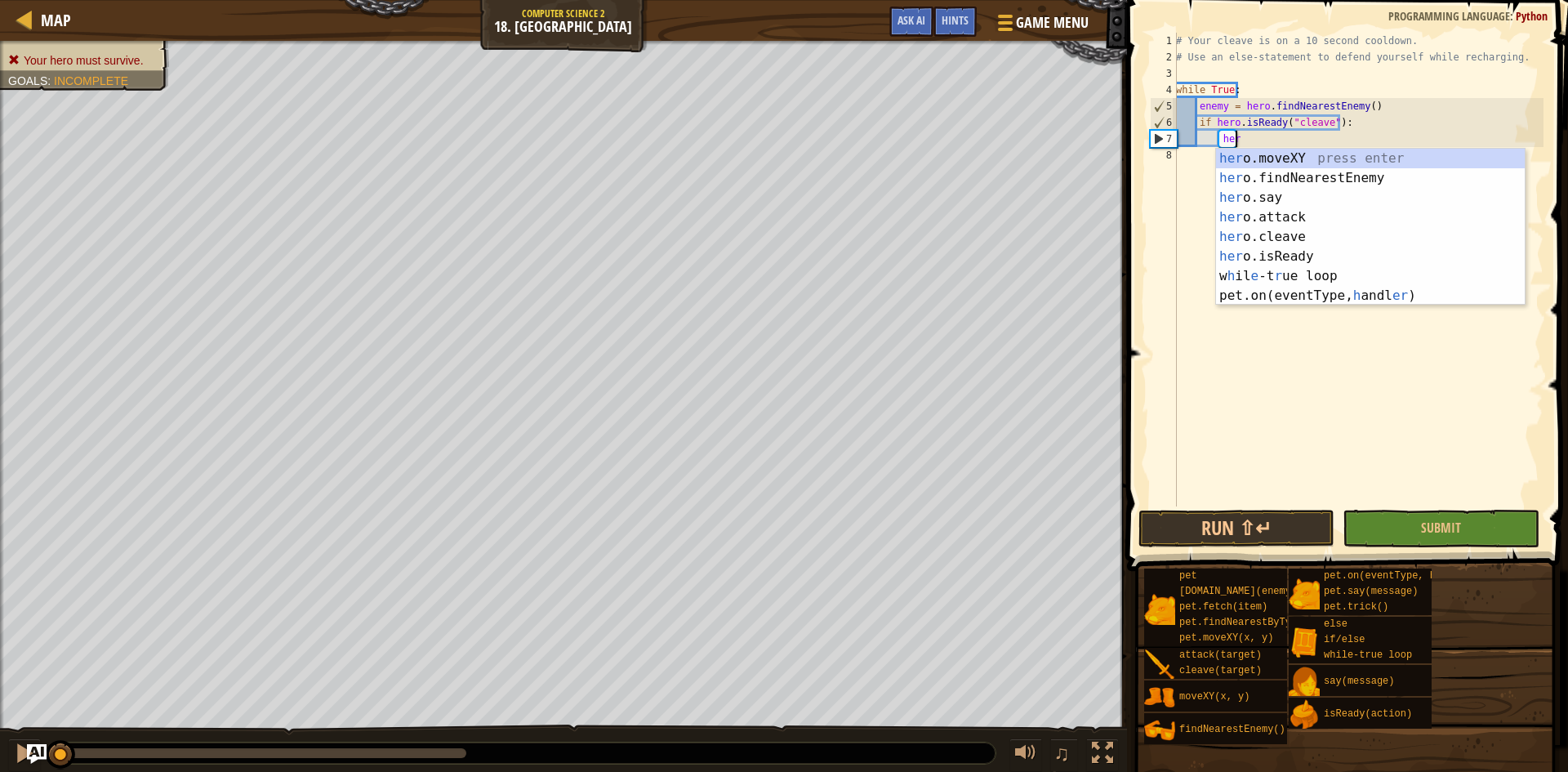
type textarea "h"
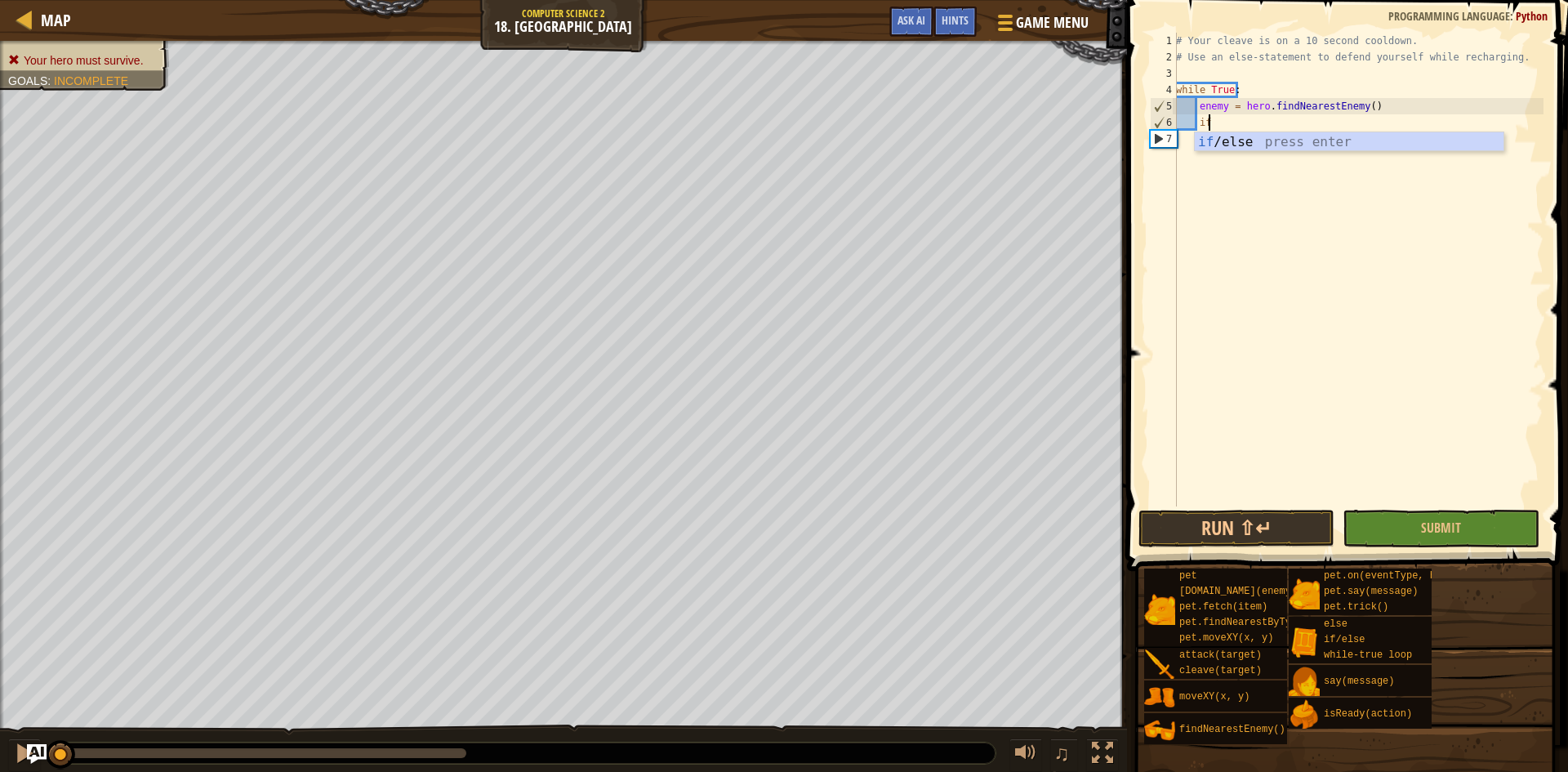
type textarea "i"
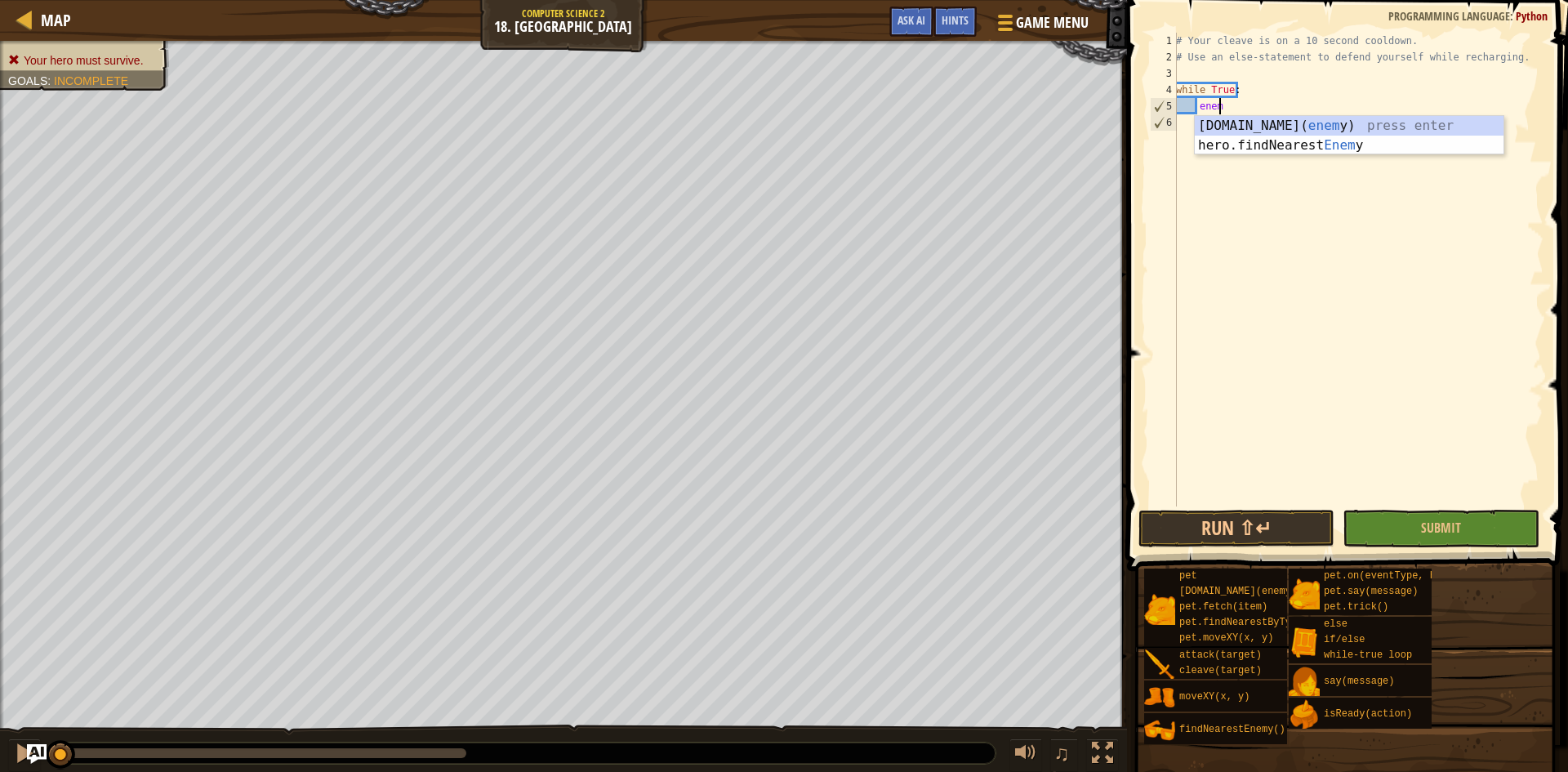
type textarea "e"
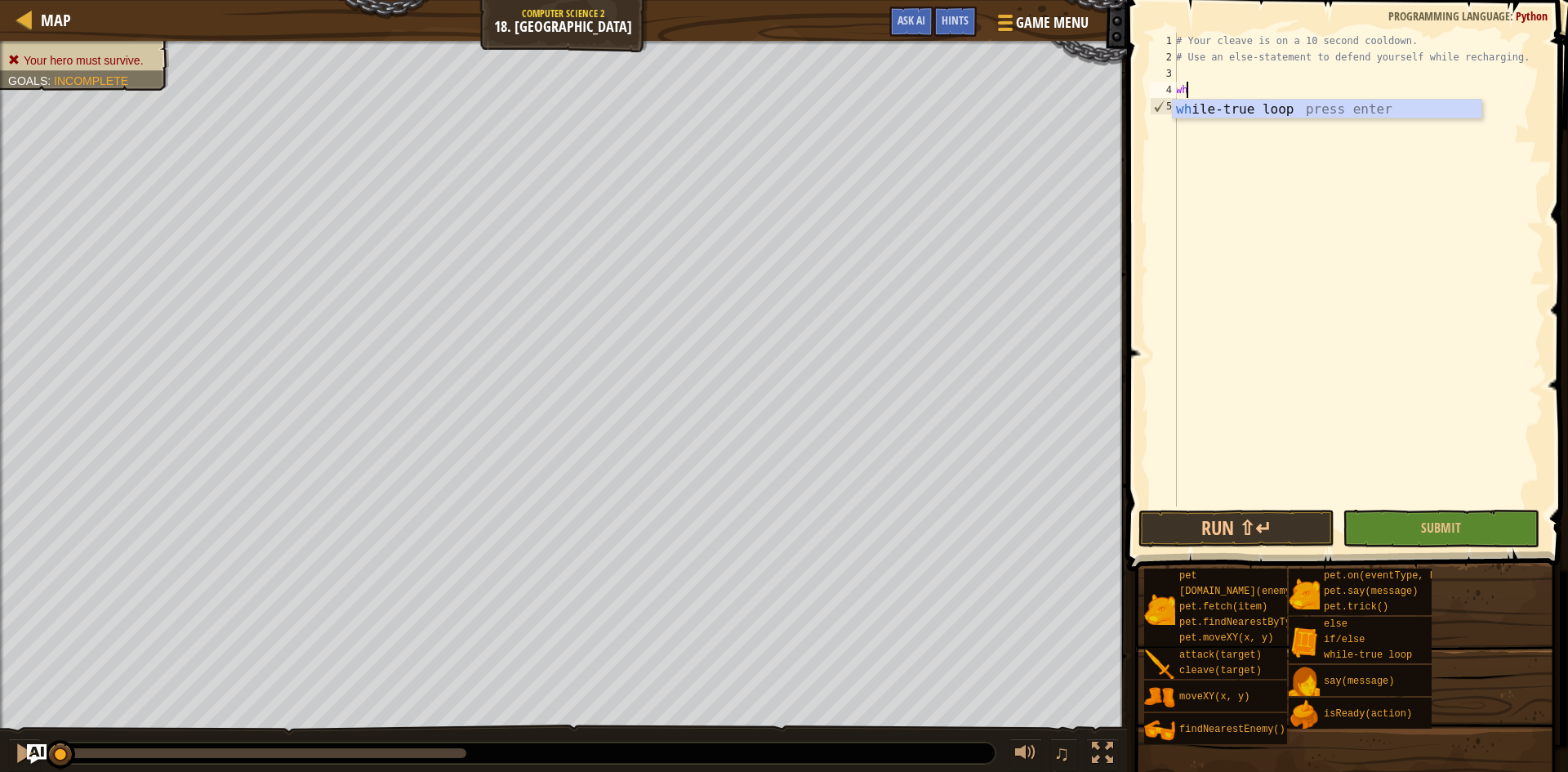
type textarea "w"
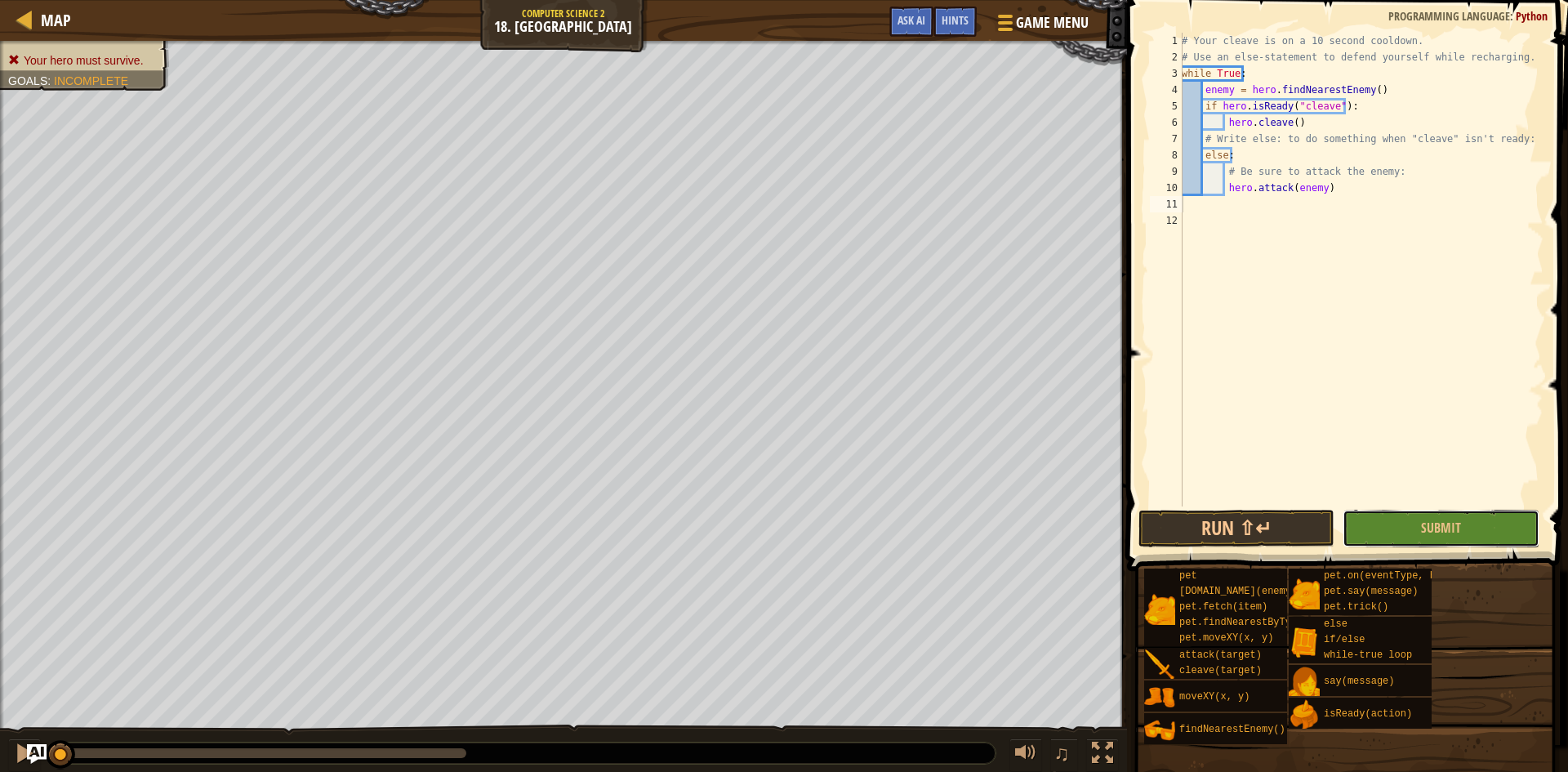
drag, startPoint x: 1401, startPoint y: 522, endPoint x: 1391, endPoint y: 522, distance: 10.0
click at [1392, 522] on button "Submit" at bounding box center [1440, 528] width 196 height 38
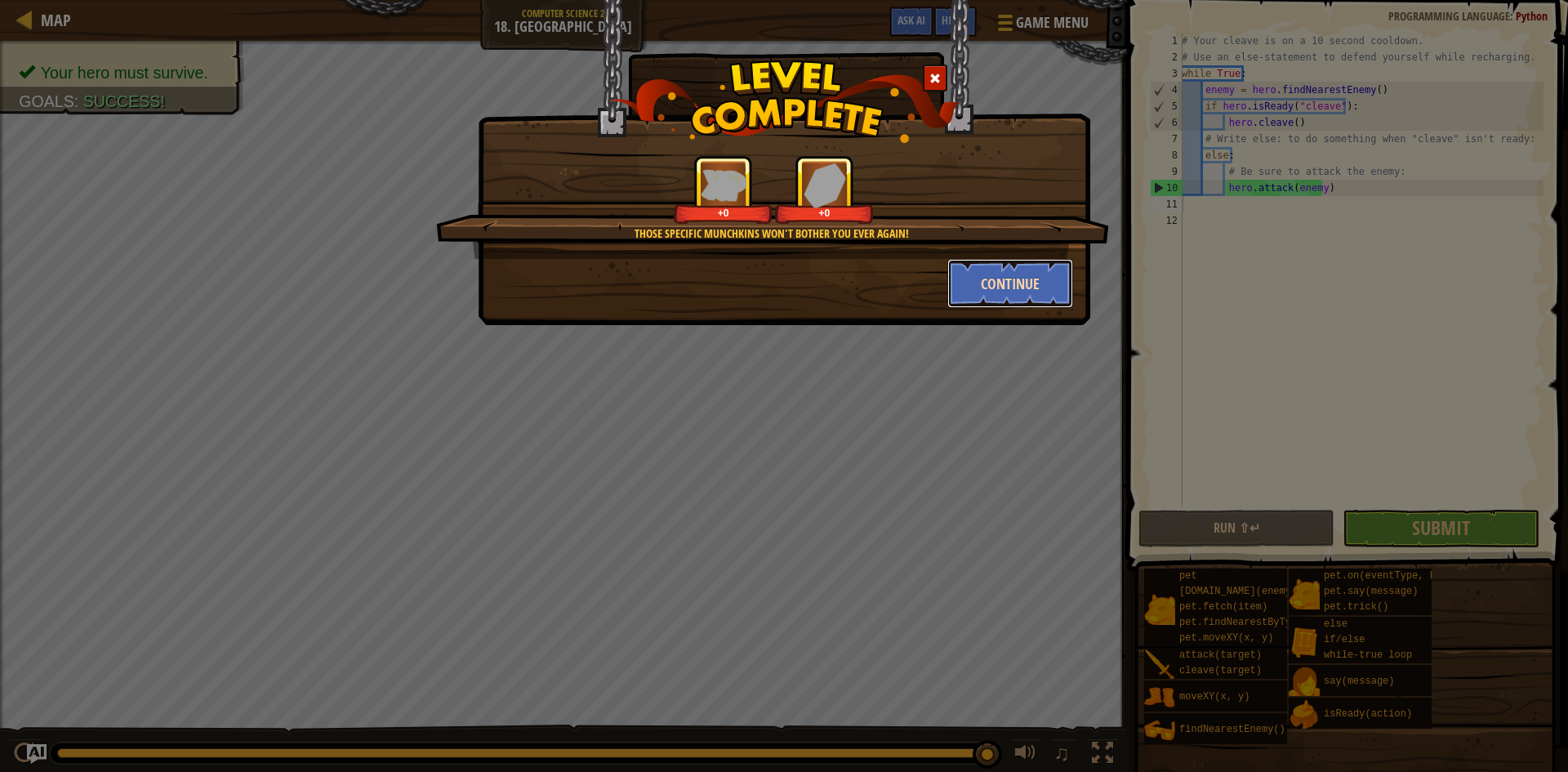
click at [1039, 289] on button "Continue" at bounding box center [1011, 283] width 127 height 49
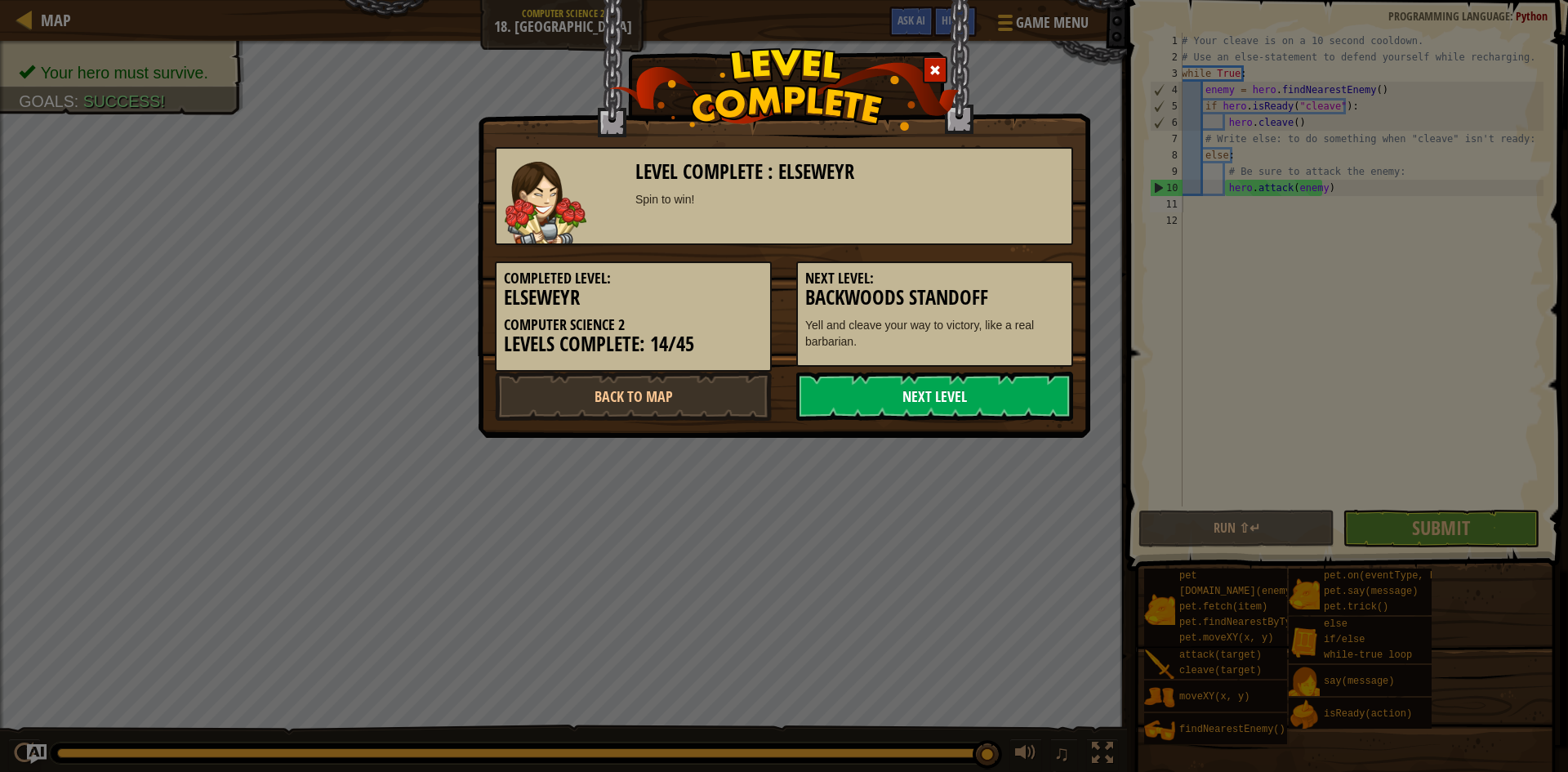
click at [871, 405] on link "Next Level" at bounding box center [934, 396] width 277 height 49
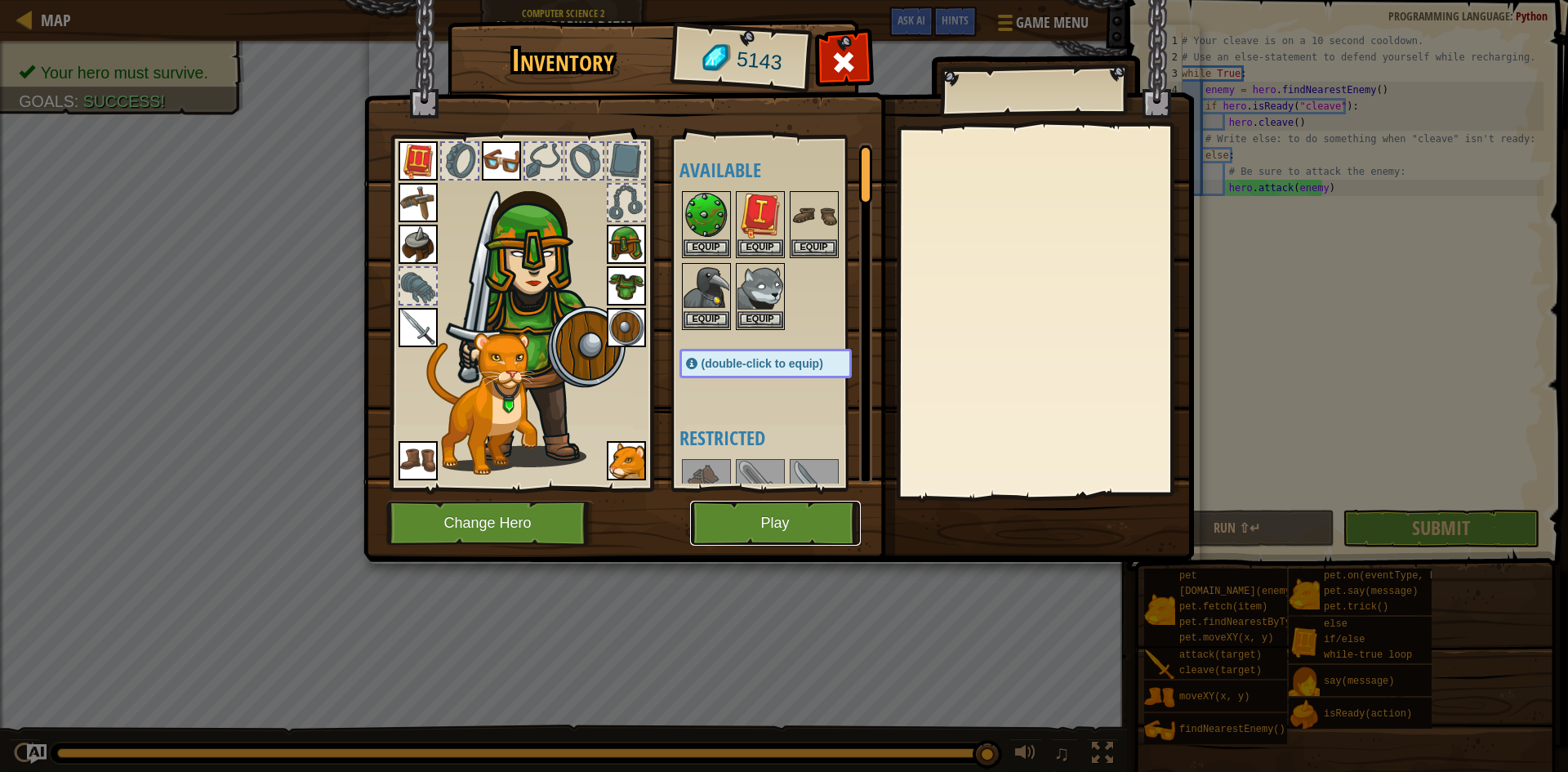
click at [810, 523] on button "Play" at bounding box center [775, 522] width 171 height 45
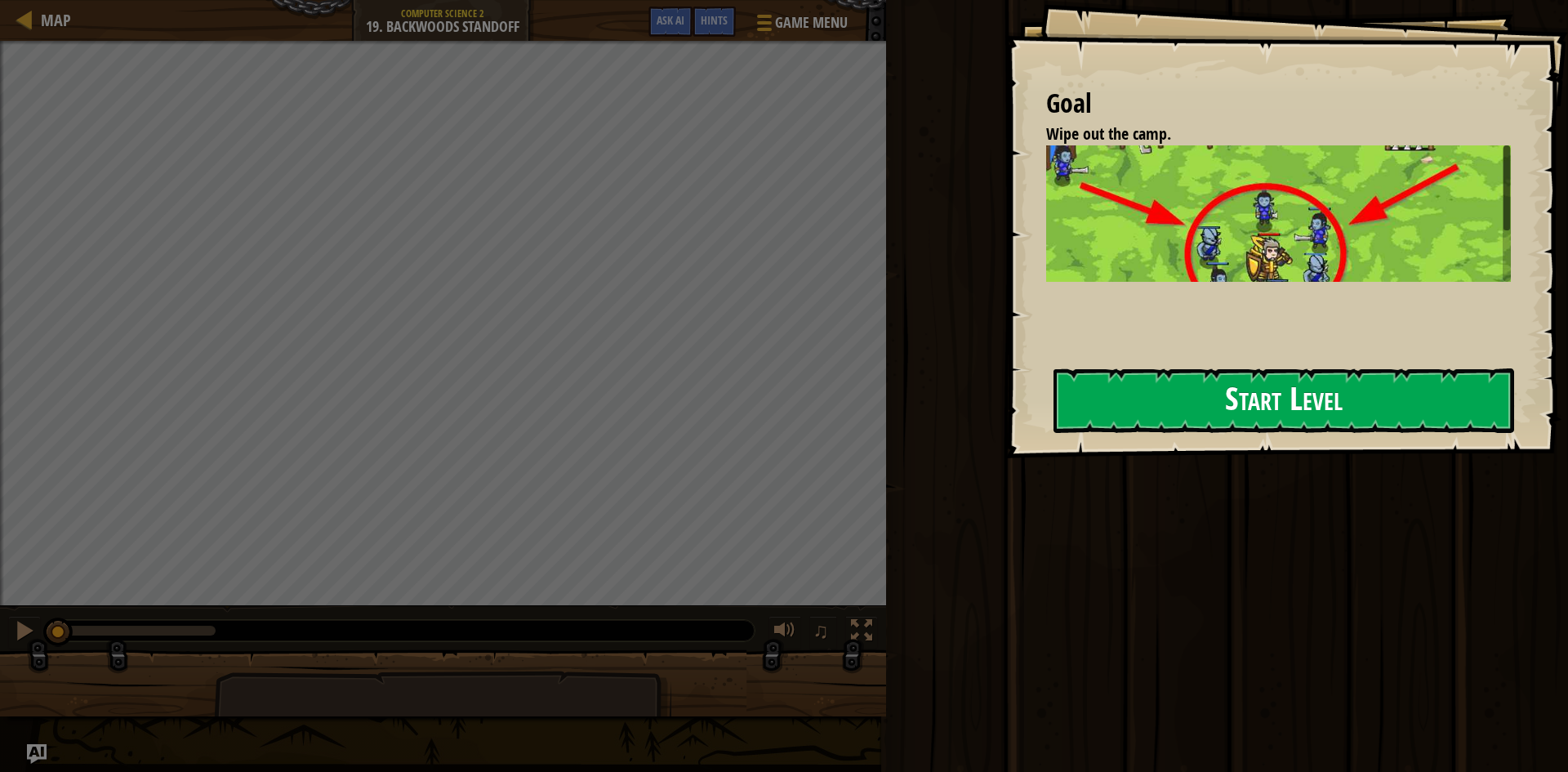
click at [1235, 404] on button "Start Level" at bounding box center [1283, 400] width 461 height 64
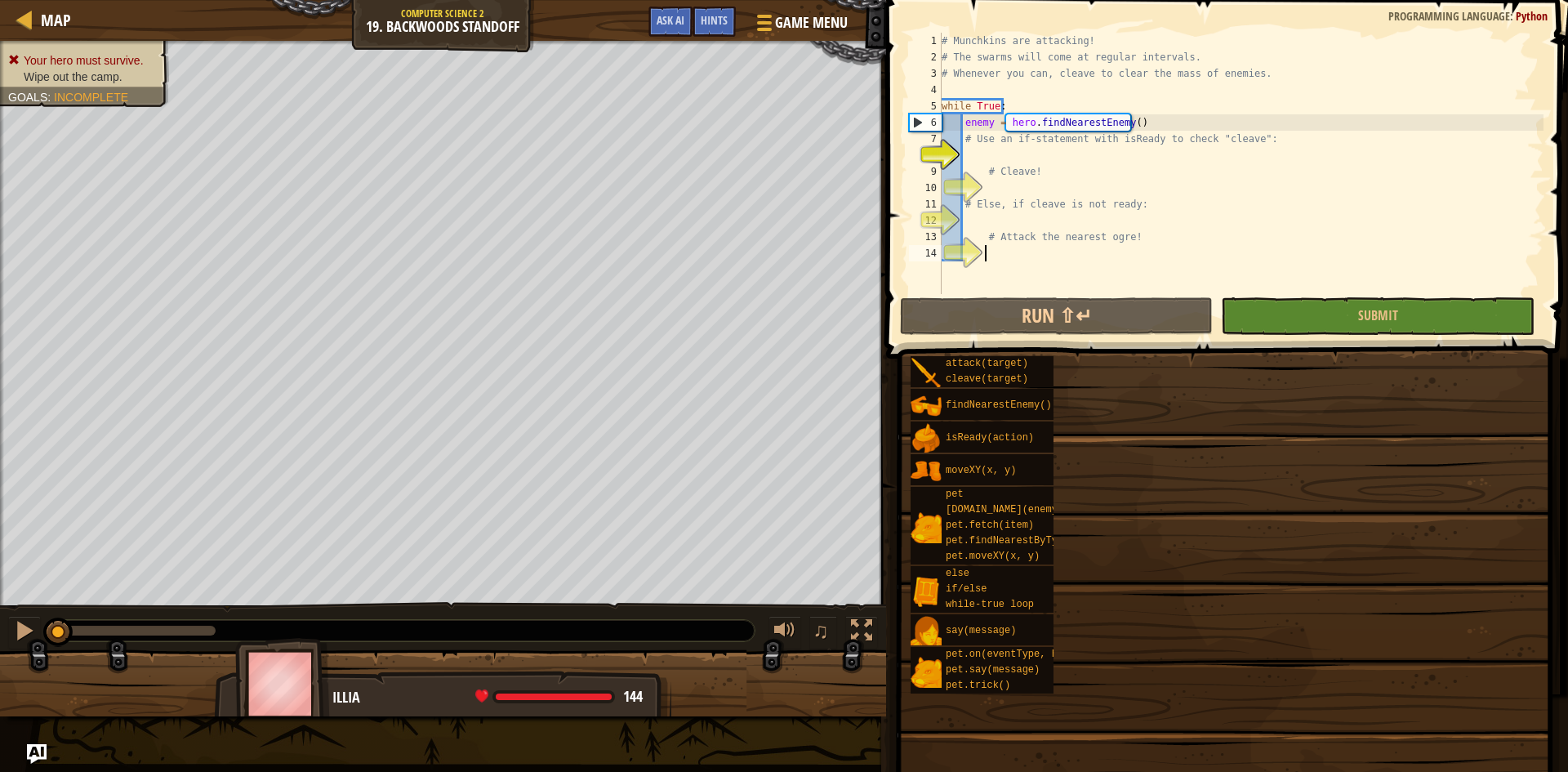
click at [1164, 250] on div "# Munchkins are attacking! # The swarms will come at regular intervals. # Whene…" at bounding box center [1241, 180] width 606 height 294
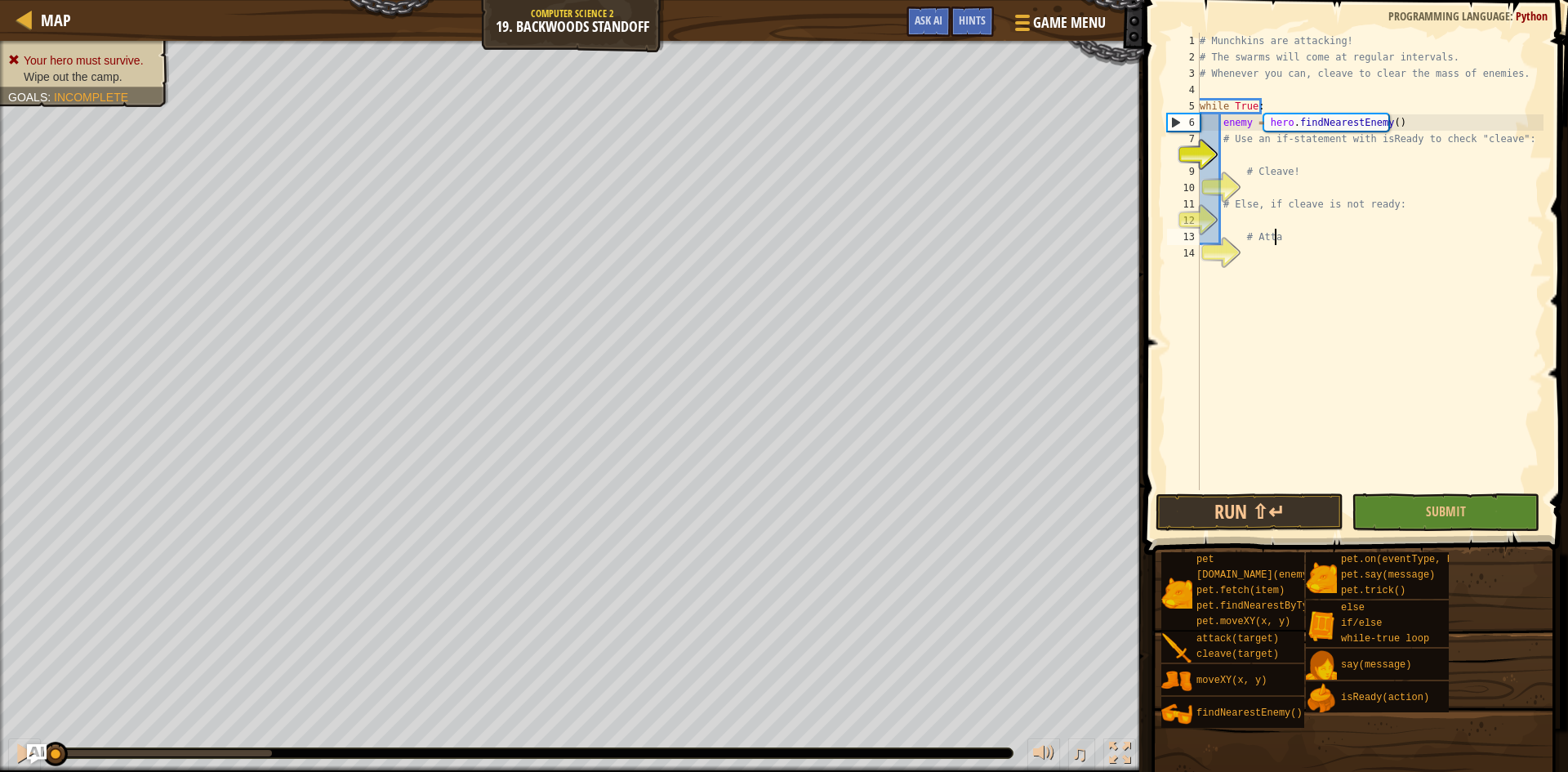
type textarea "#"
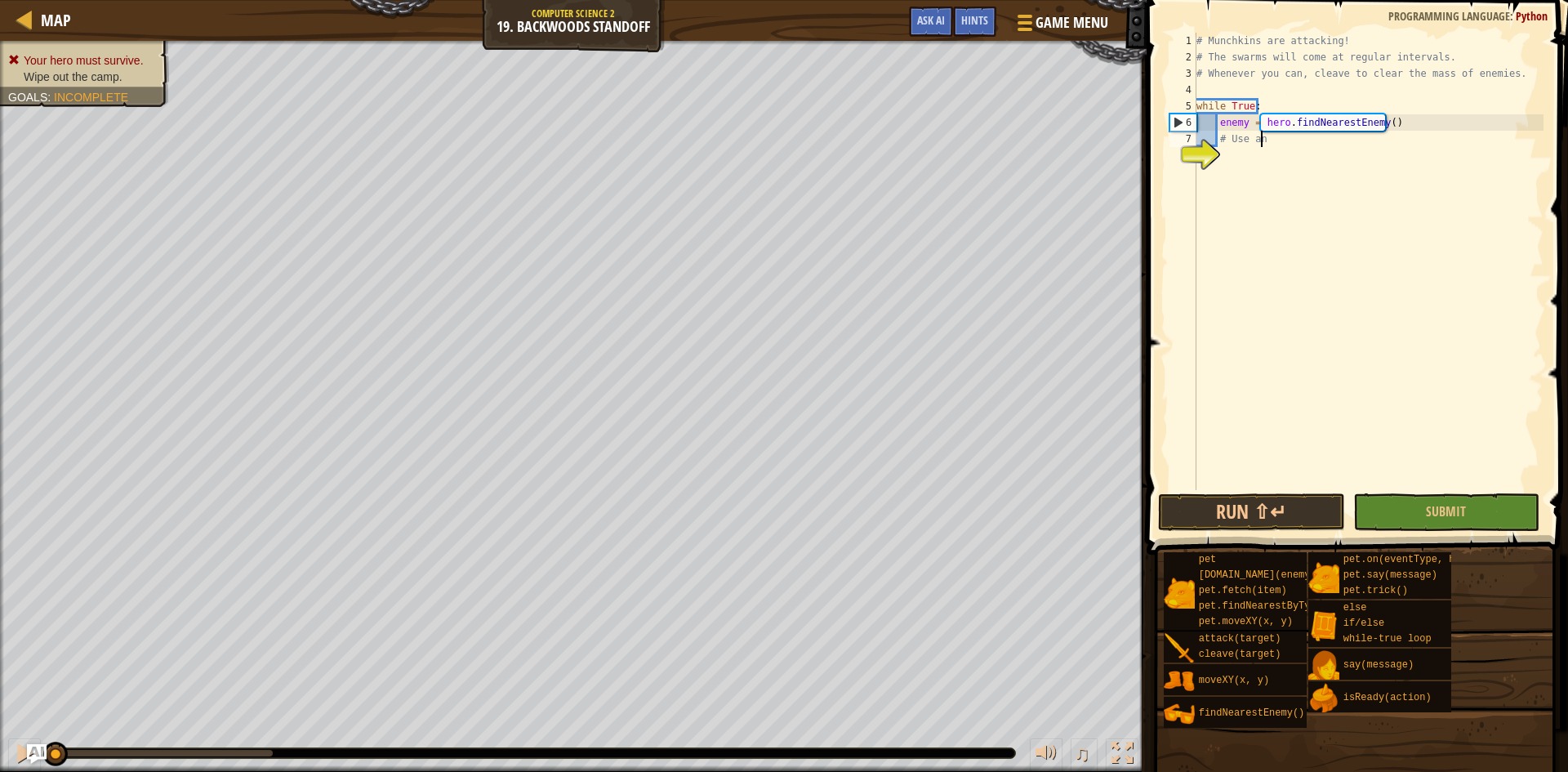
type textarea "#"
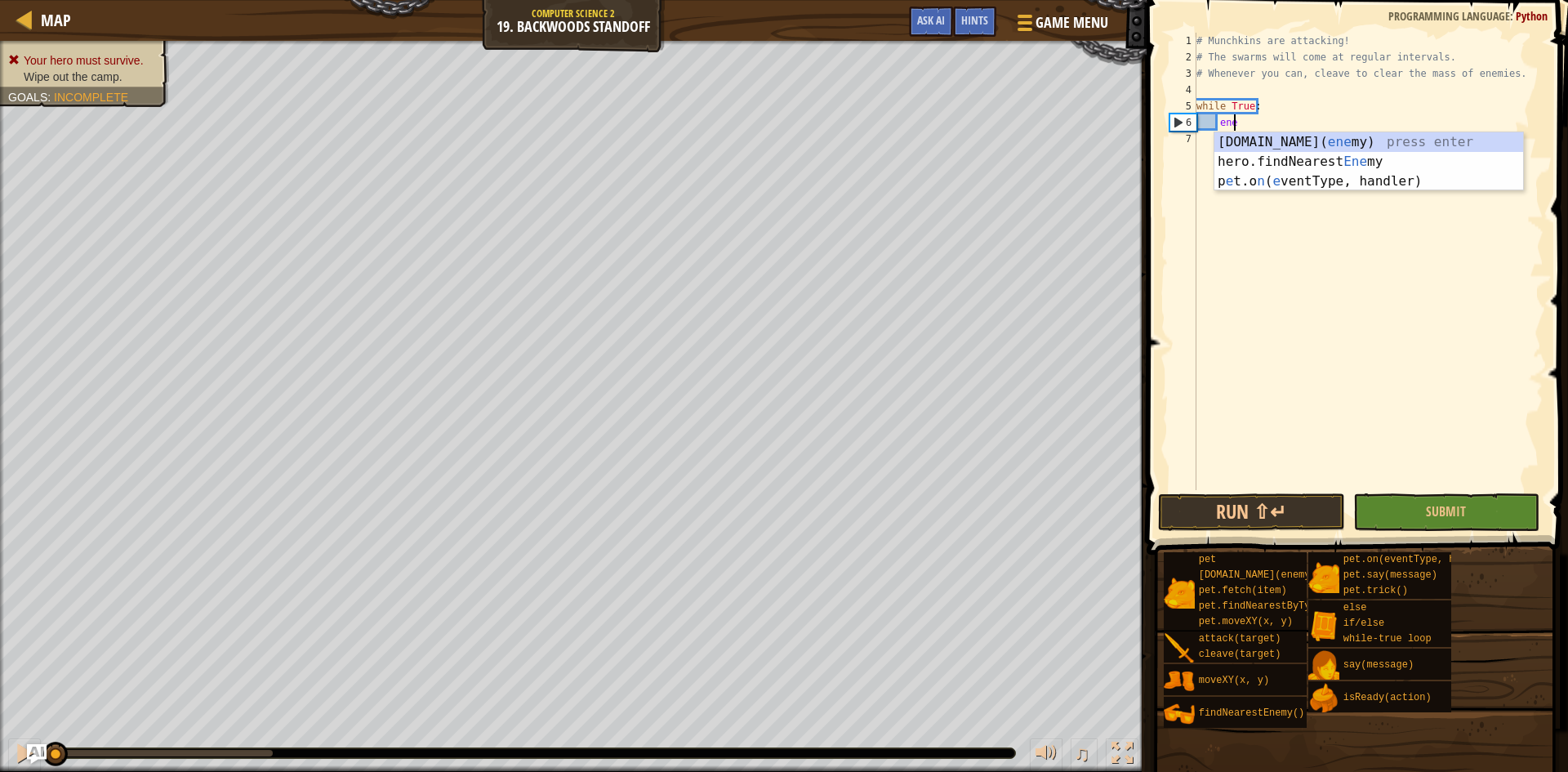
type textarea "e"
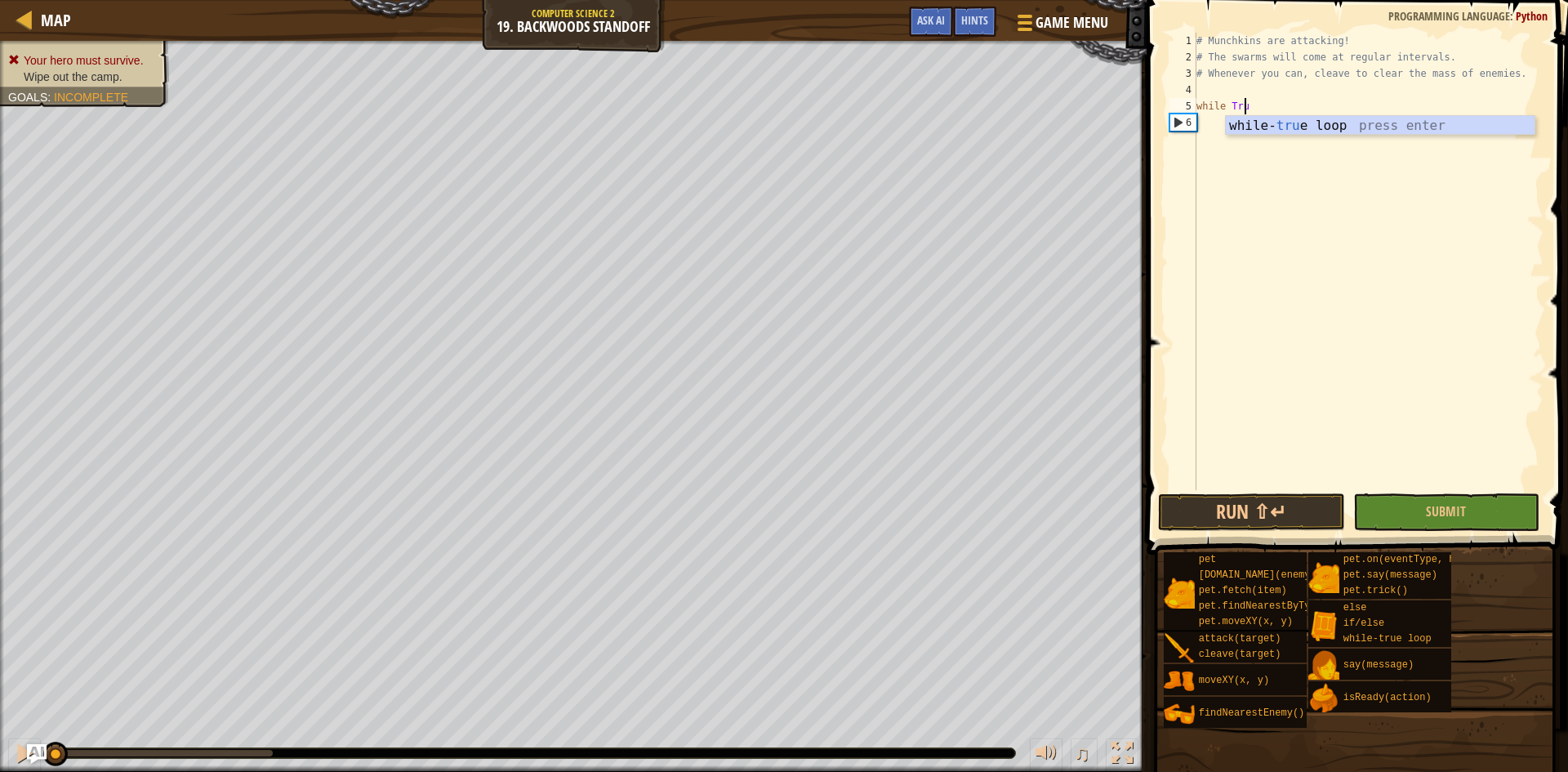
type textarea "w"
type textarea "# Whenever you can, cleave to clear the mass of ene"
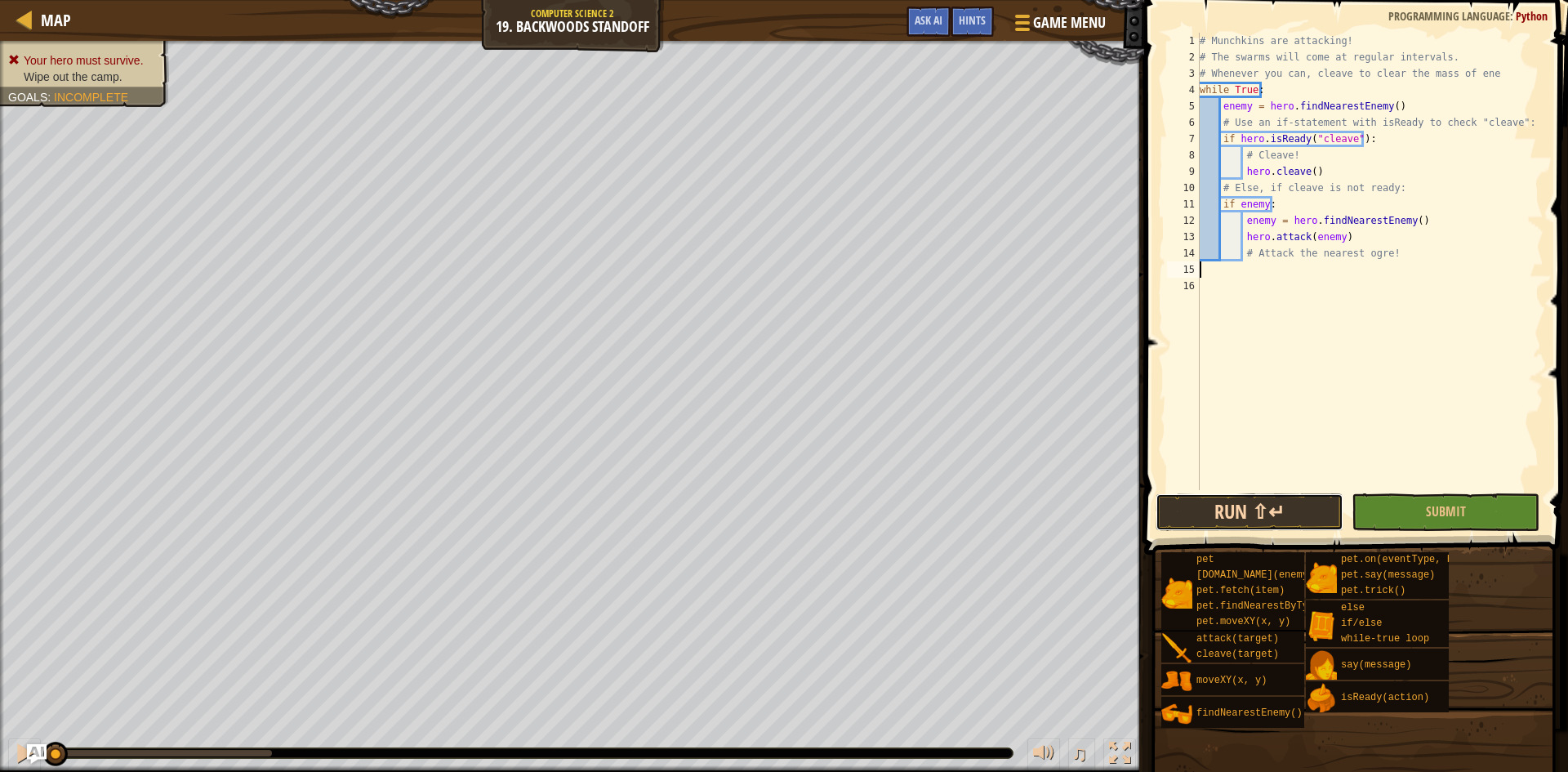
click at [1306, 511] on button "Run ⇧↵" at bounding box center [1249, 512] width 188 height 38
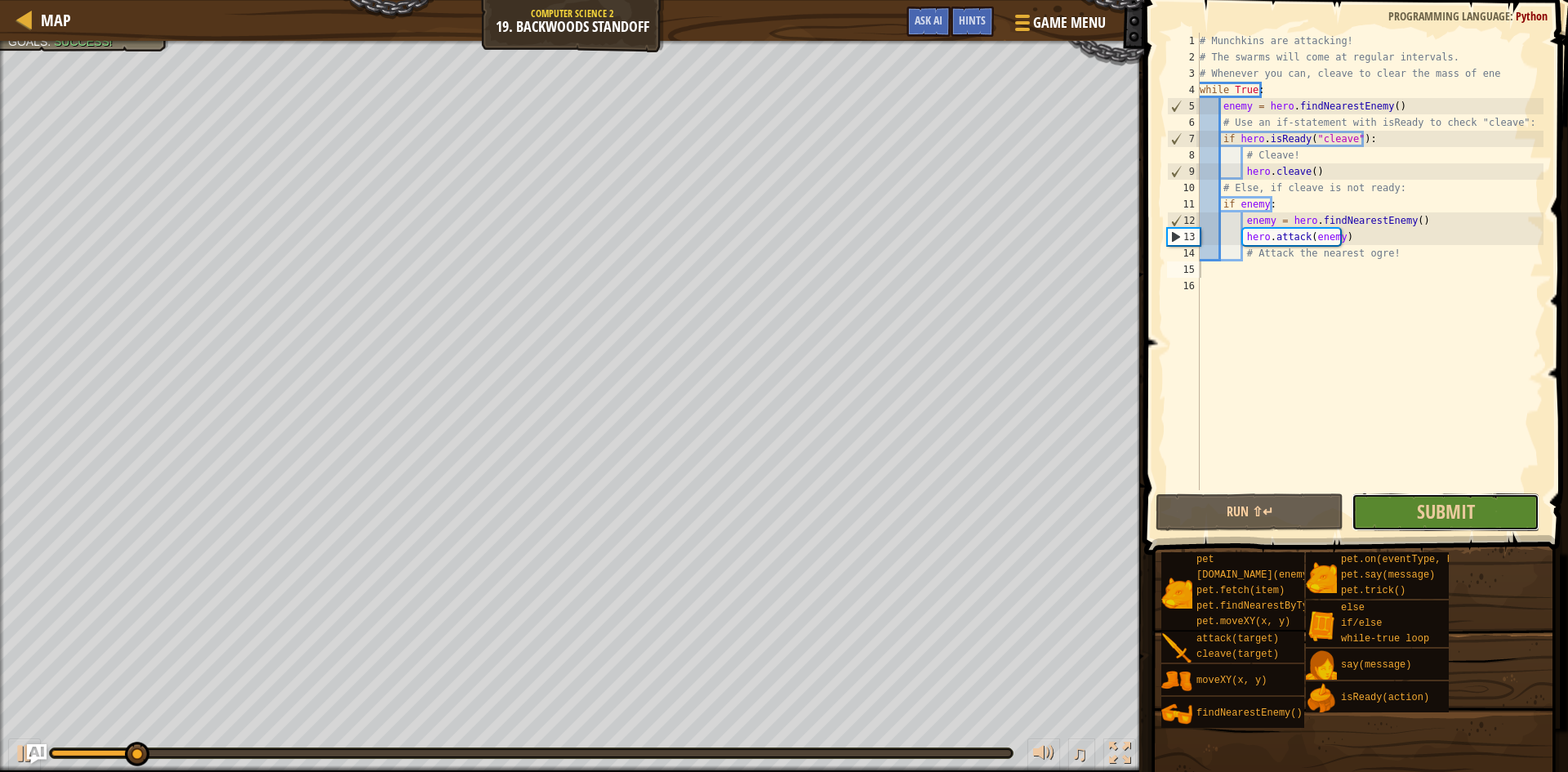
click at [1413, 518] on button "Submit" at bounding box center [1446, 512] width 188 height 38
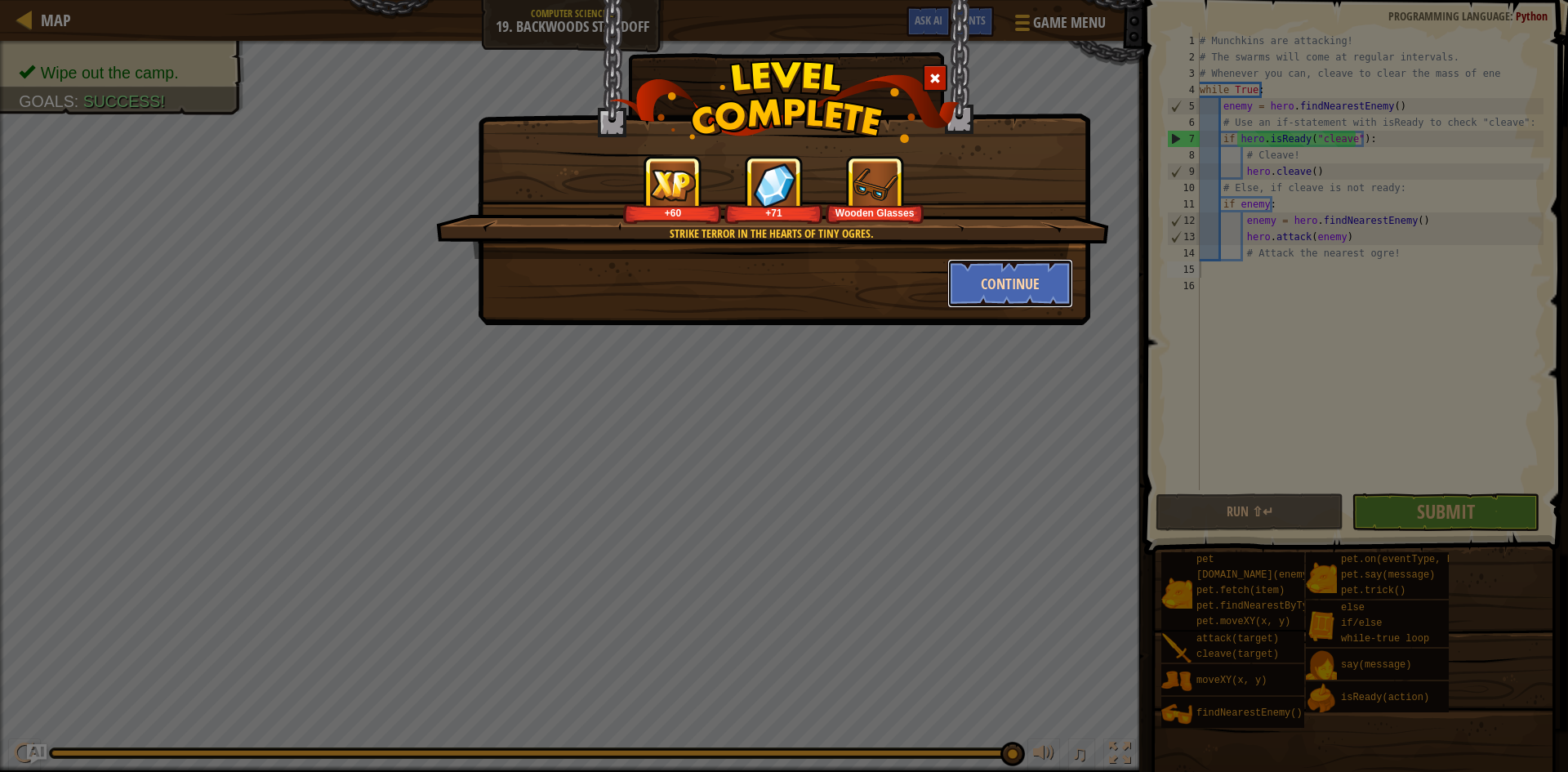
click at [977, 287] on button "Continue" at bounding box center [1011, 283] width 127 height 49
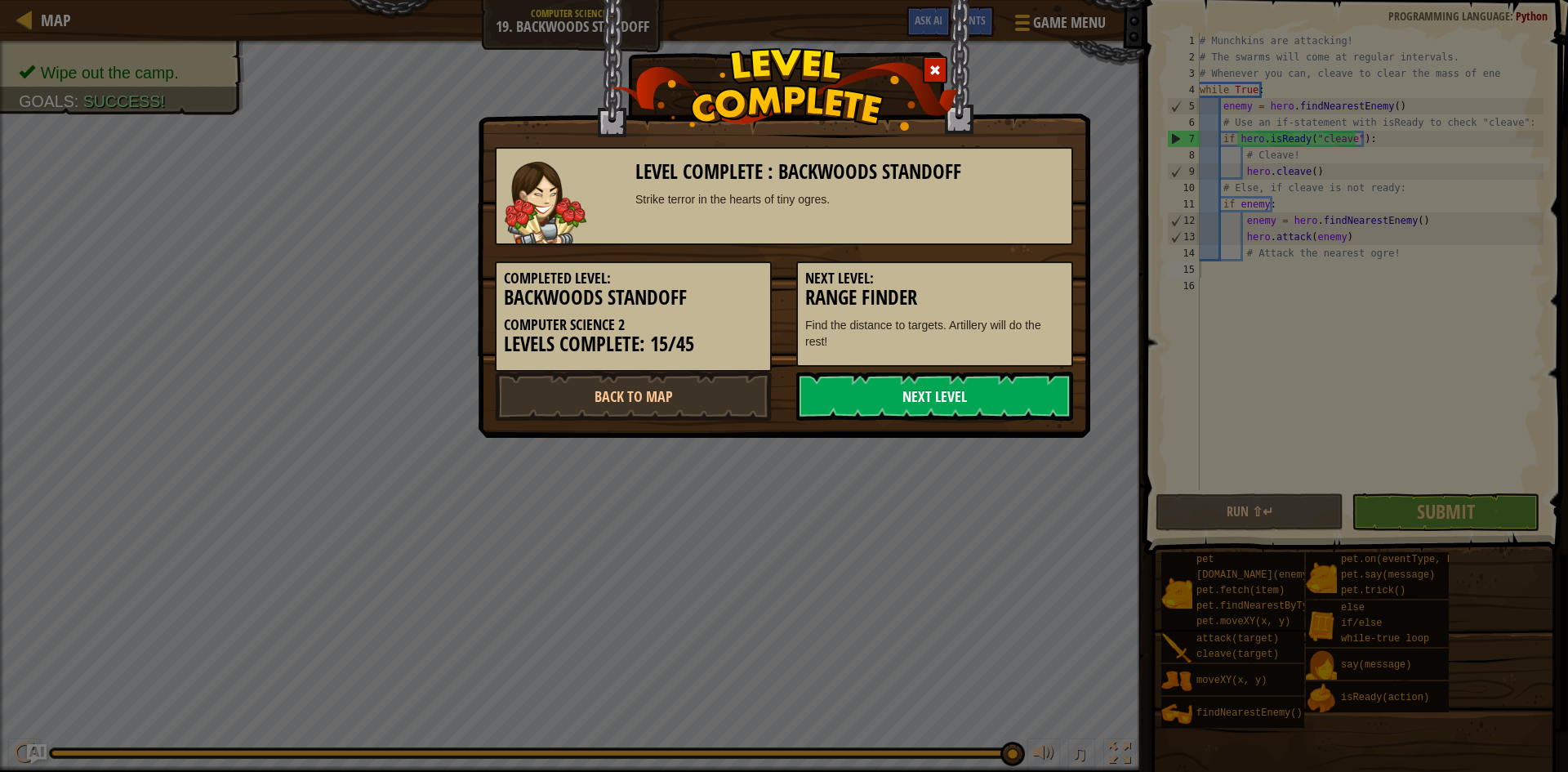
click at [878, 390] on link "Next Level" at bounding box center [934, 396] width 277 height 49
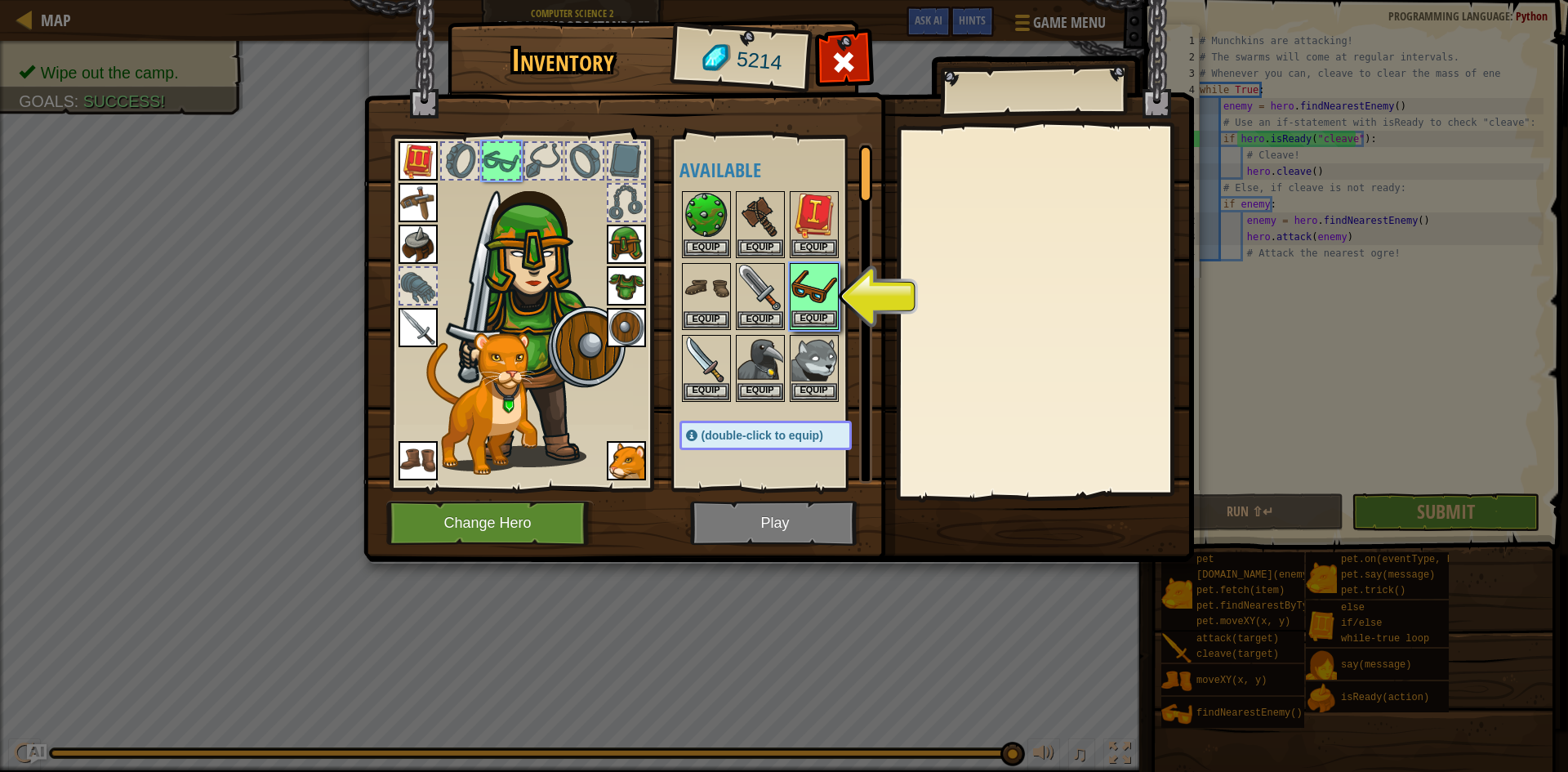
click at [802, 303] on img at bounding box center [813, 286] width 45 height 45
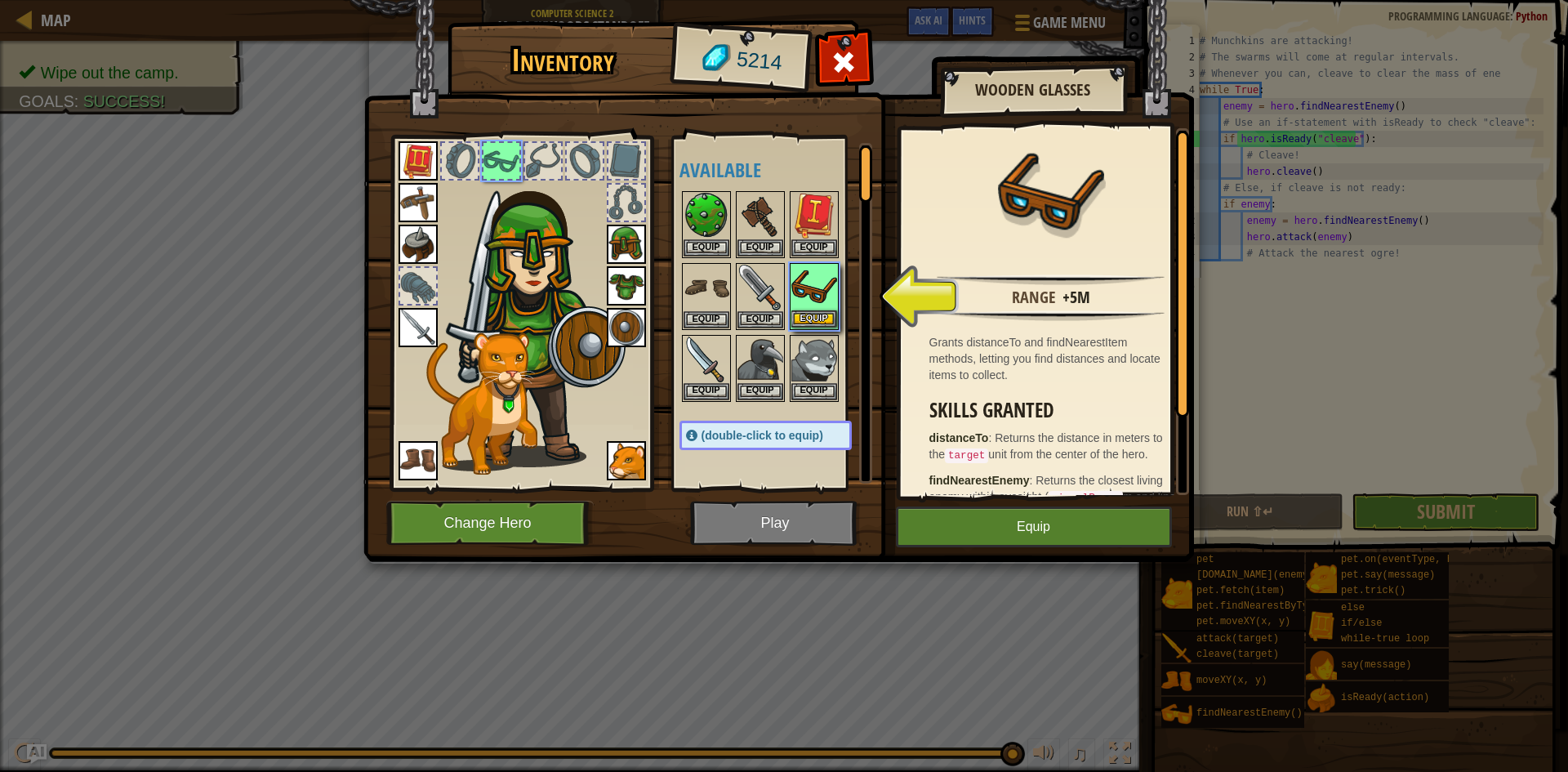
click at [802, 303] on img at bounding box center [813, 286] width 45 height 45
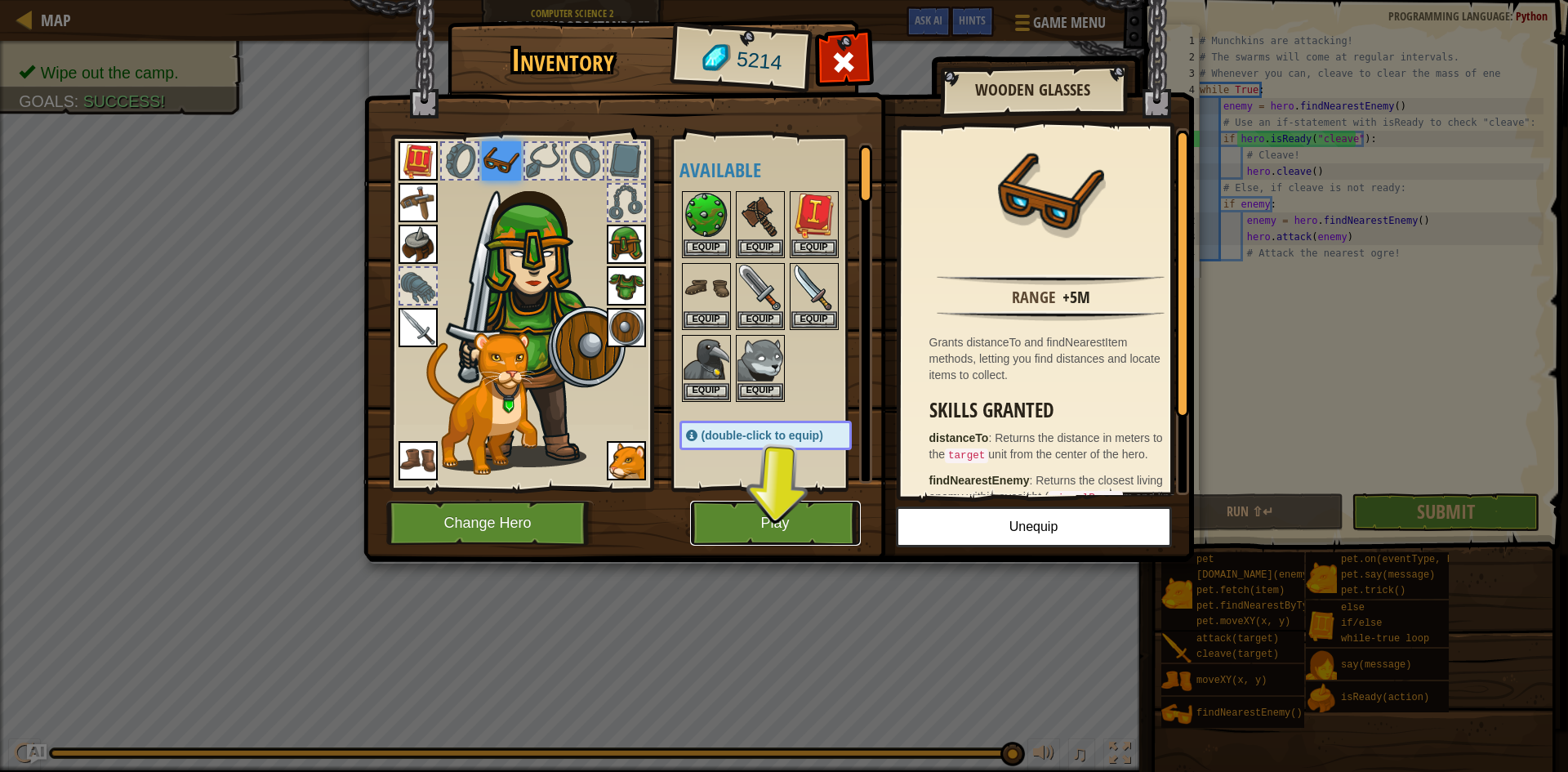
click at [816, 522] on button "Play" at bounding box center [775, 522] width 171 height 45
